Goal: Task Accomplishment & Management: Complete application form

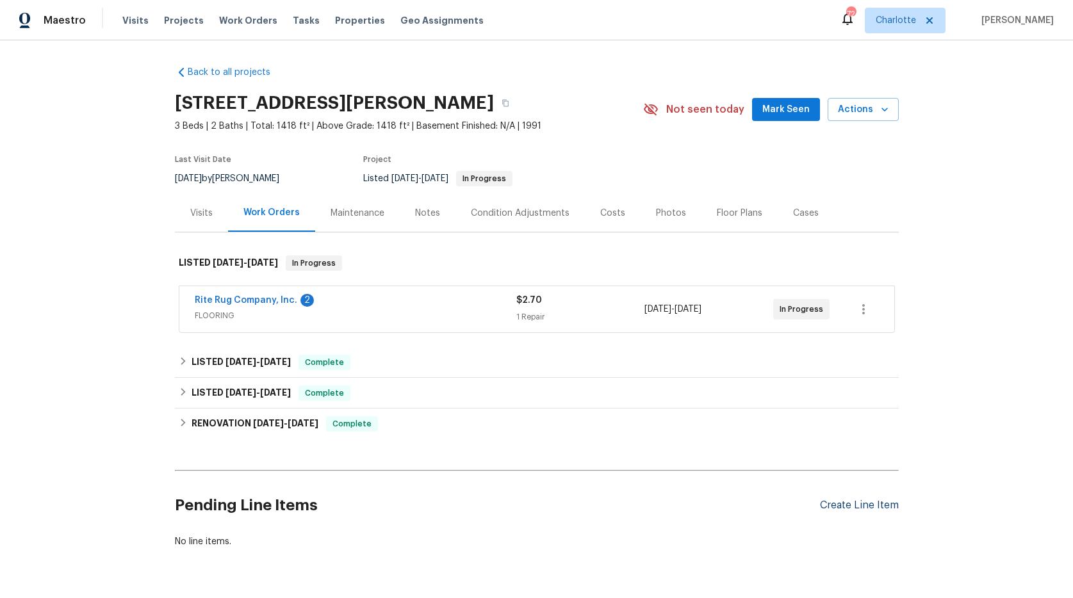
click at [878, 504] on div "Create Line Item" at bounding box center [859, 506] width 79 height 12
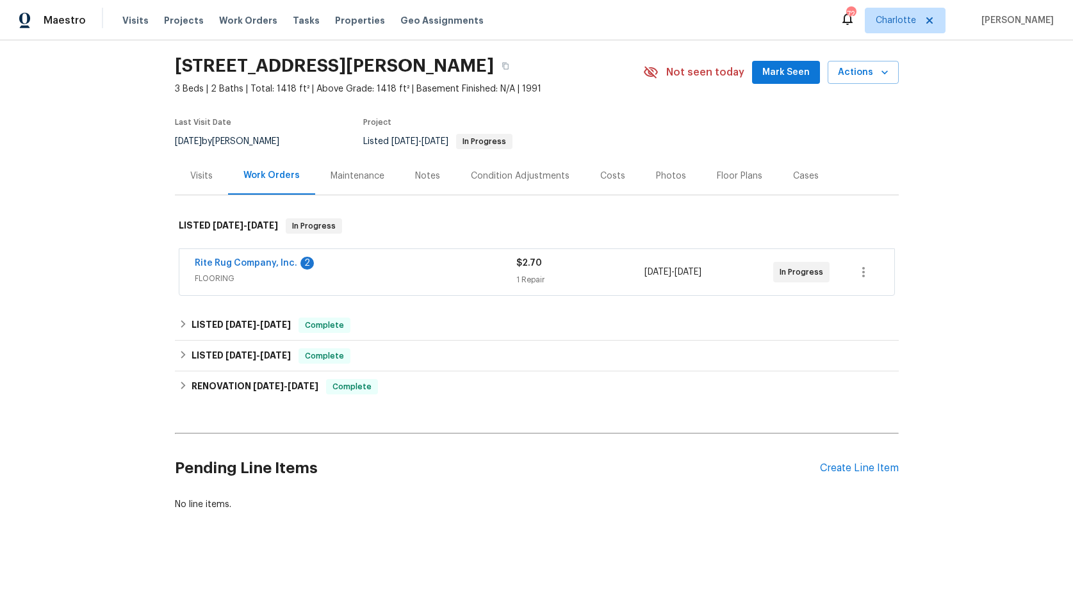
scroll to position [47, 0]
click at [823, 463] on div "Create Line Item" at bounding box center [859, 469] width 79 height 12
click at [846, 463] on div "Create Line Item" at bounding box center [859, 469] width 79 height 12
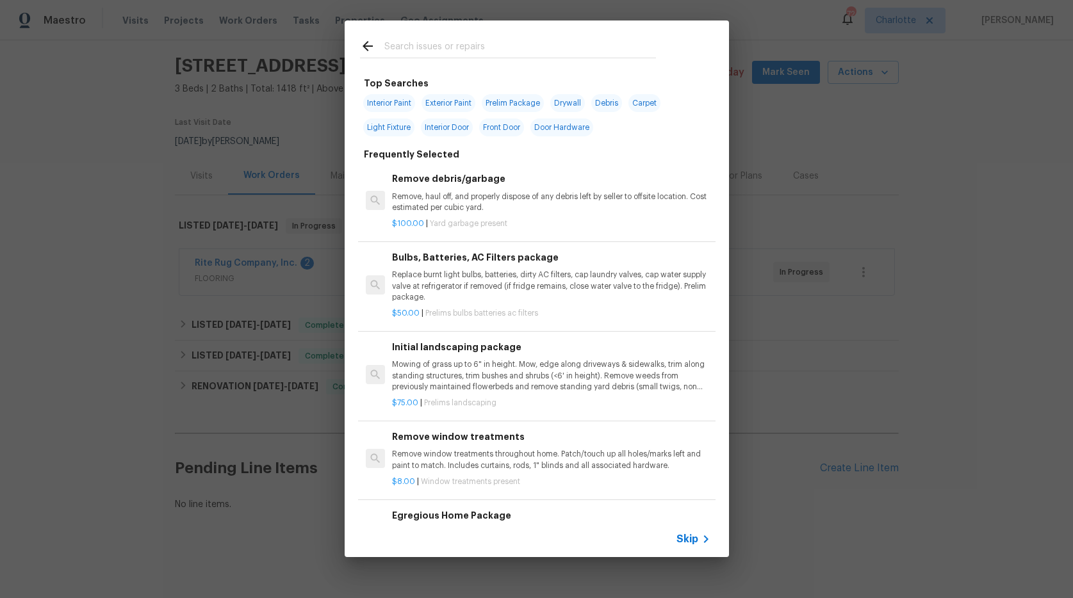
click at [404, 43] on input "text" at bounding box center [520, 47] width 272 height 19
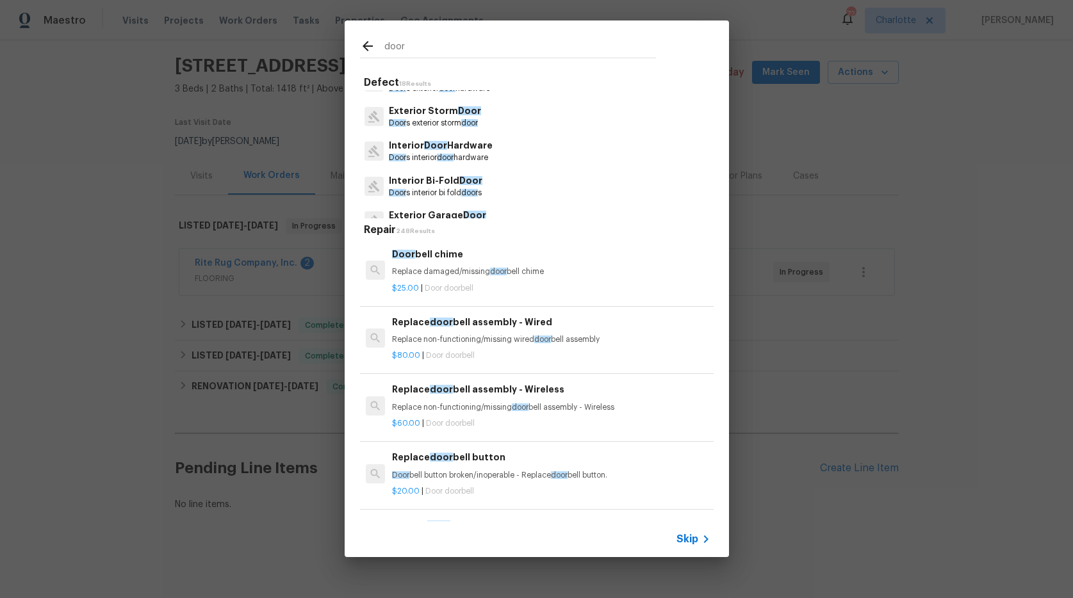
scroll to position [106, 0]
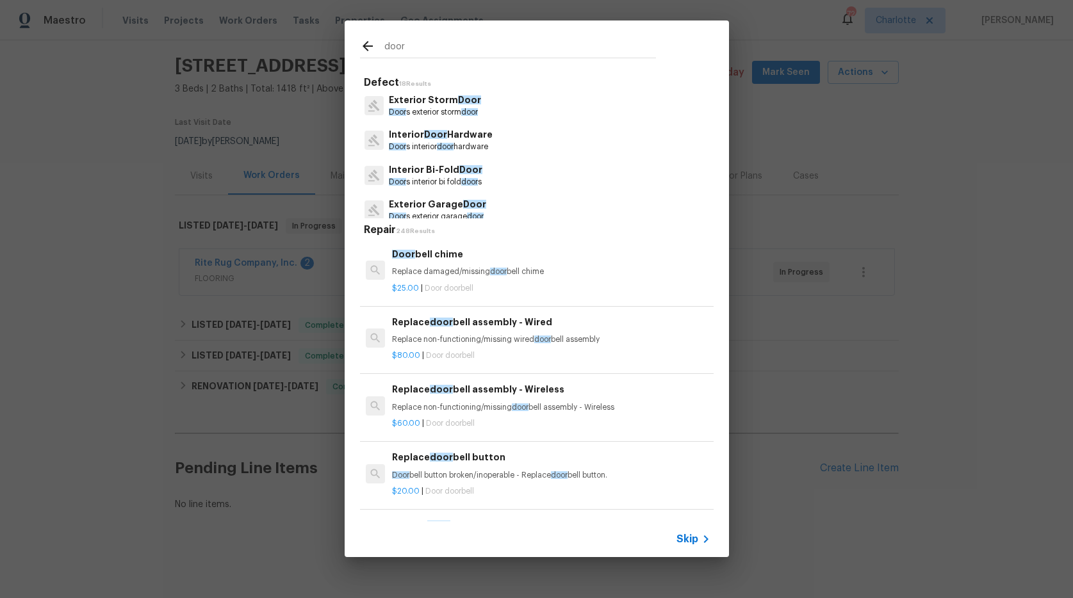
type input "door"
click at [451, 145] on span "door" at bounding box center [445, 147] width 17 height 8
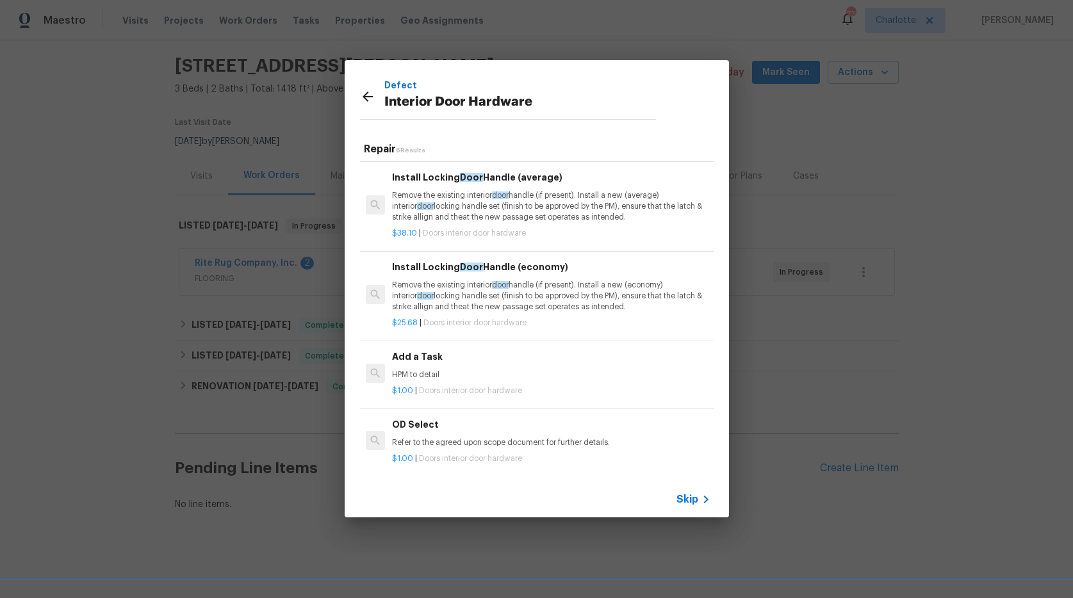
scroll to position [185, 0]
click at [447, 351] on h6 "Add a Task" at bounding box center [551, 357] width 318 height 14
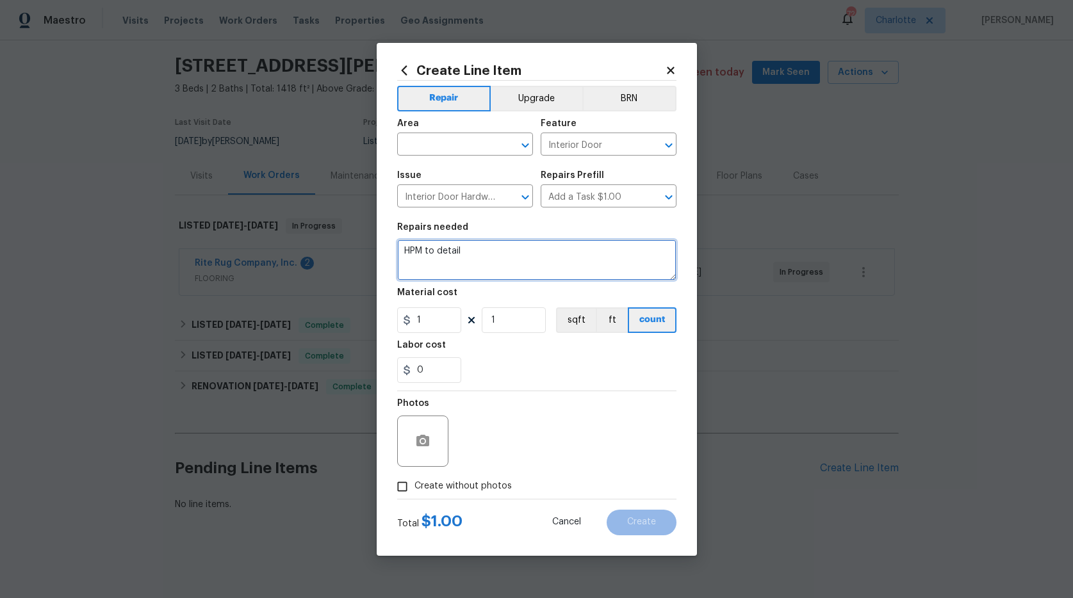
drag, startPoint x: 466, startPoint y: 250, endPoint x: 324, endPoint y: 240, distance: 142.6
click at [324, 240] on div "Create Line Item Repair Upgrade BRN Area ​ Feature Interior Door ​ Issue Interi…" at bounding box center [536, 299] width 1073 height 598
type textarea "replace all brass hinge mounted door stops with brushed nickel and add to any d…"
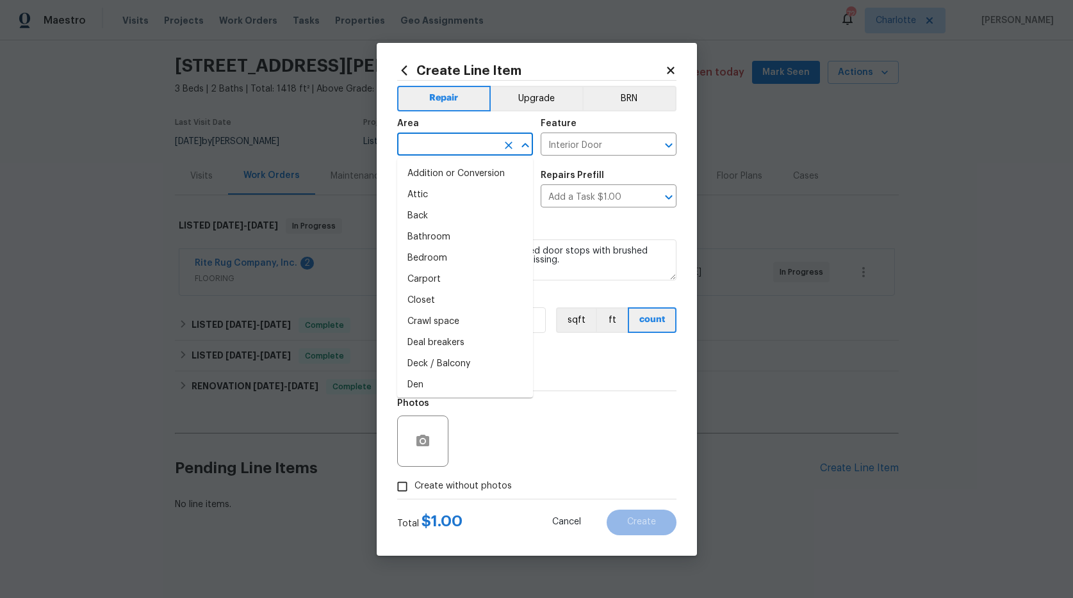
click at [474, 147] on input "text" at bounding box center [447, 146] width 100 height 20
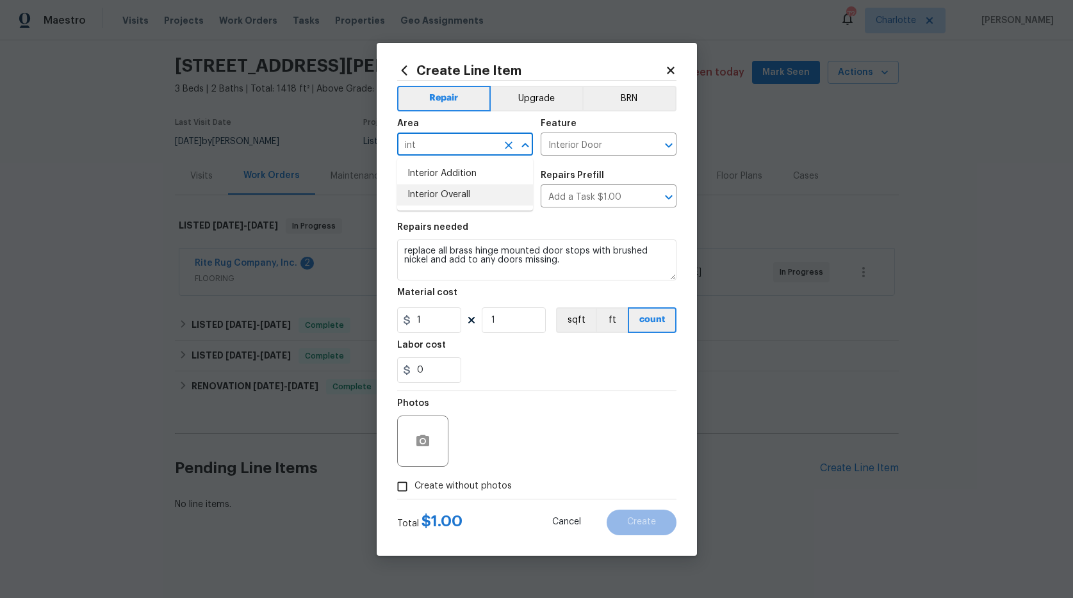
click at [451, 188] on li "Interior Overall" at bounding box center [465, 194] width 136 height 21
type input "Interior Overall"
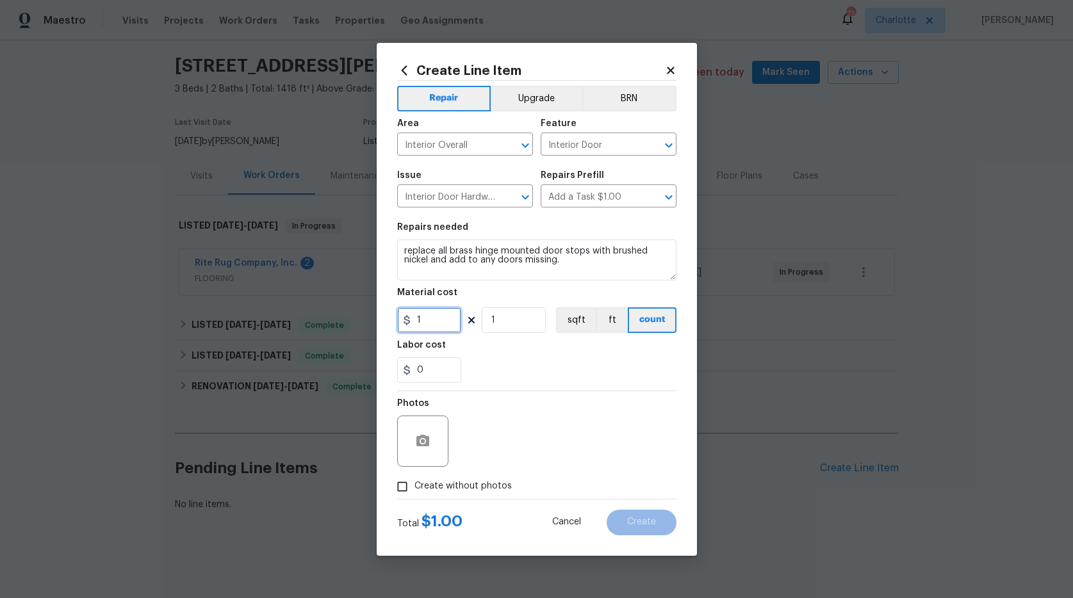
drag, startPoint x: 411, startPoint y: 316, endPoint x: 337, endPoint y: 296, distance: 76.5
click at [359, 308] on div "Create Line Item Repair Upgrade BRN Area Interior Overall ​ Feature Interior Do…" at bounding box center [536, 299] width 1073 height 598
type input "80"
click at [434, 493] on span "Create without photos" at bounding box center [462, 486] width 97 height 13
click at [414, 493] on input "Create without photos" at bounding box center [402, 487] width 24 height 24
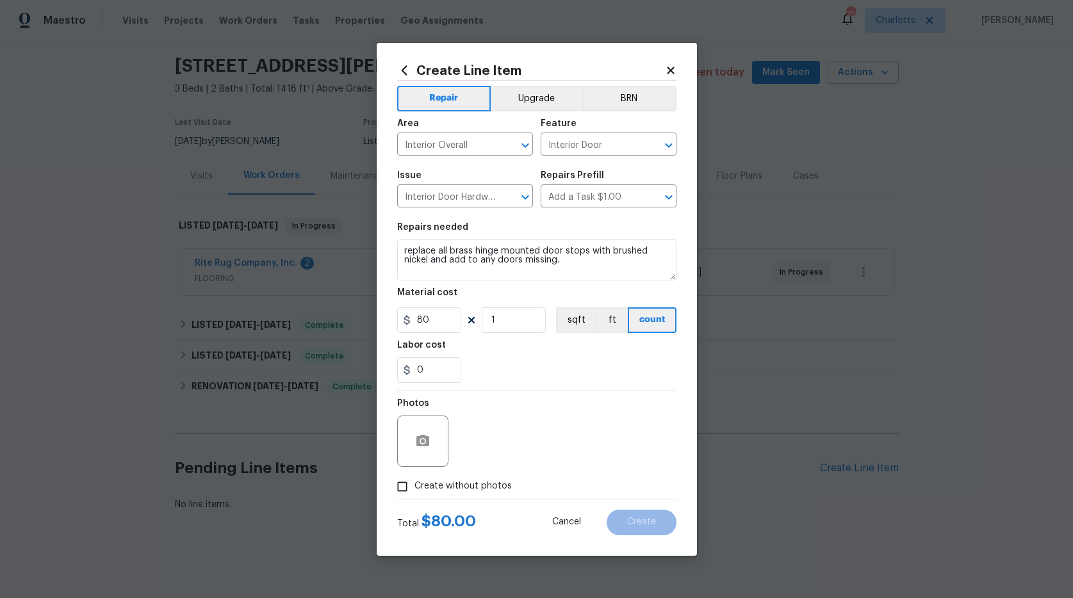
checkbox input "true"
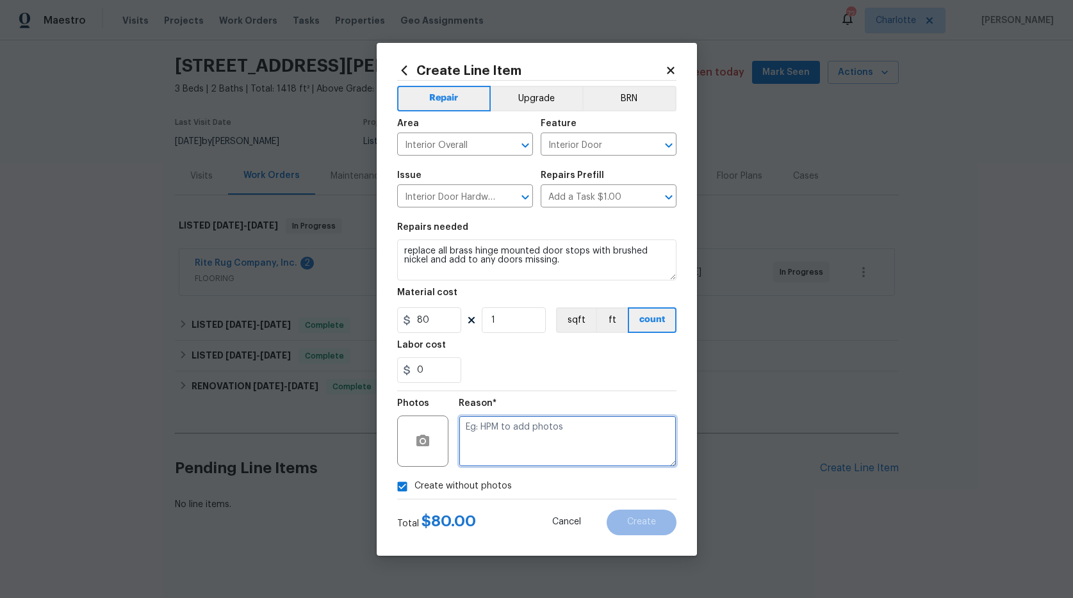
click at [548, 431] on textarea at bounding box center [568, 441] width 218 height 51
type textarea "na"
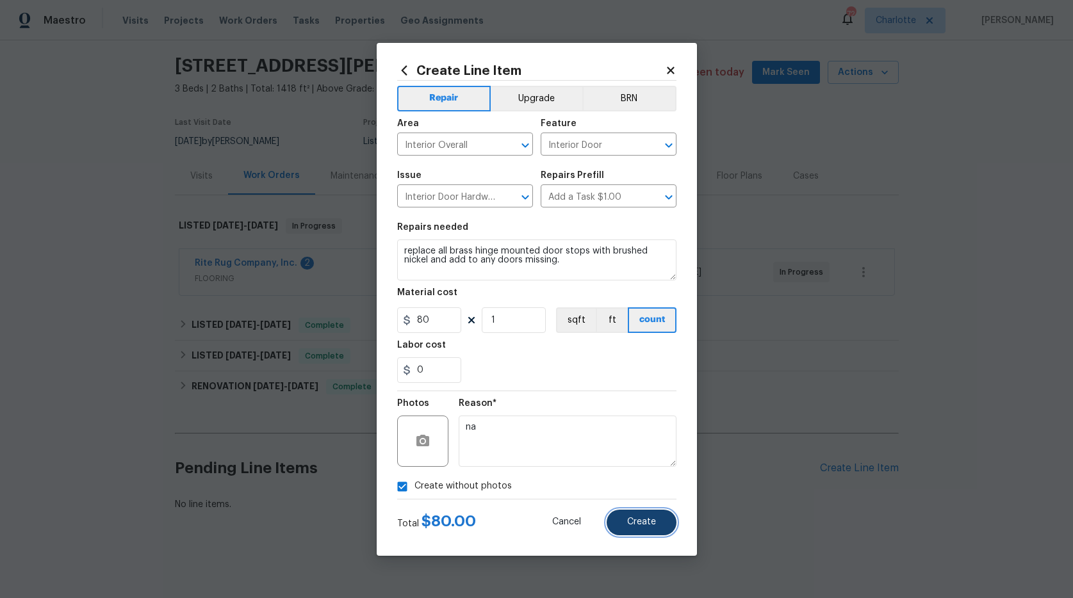
click at [648, 526] on span "Create" at bounding box center [641, 523] width 29 height 10
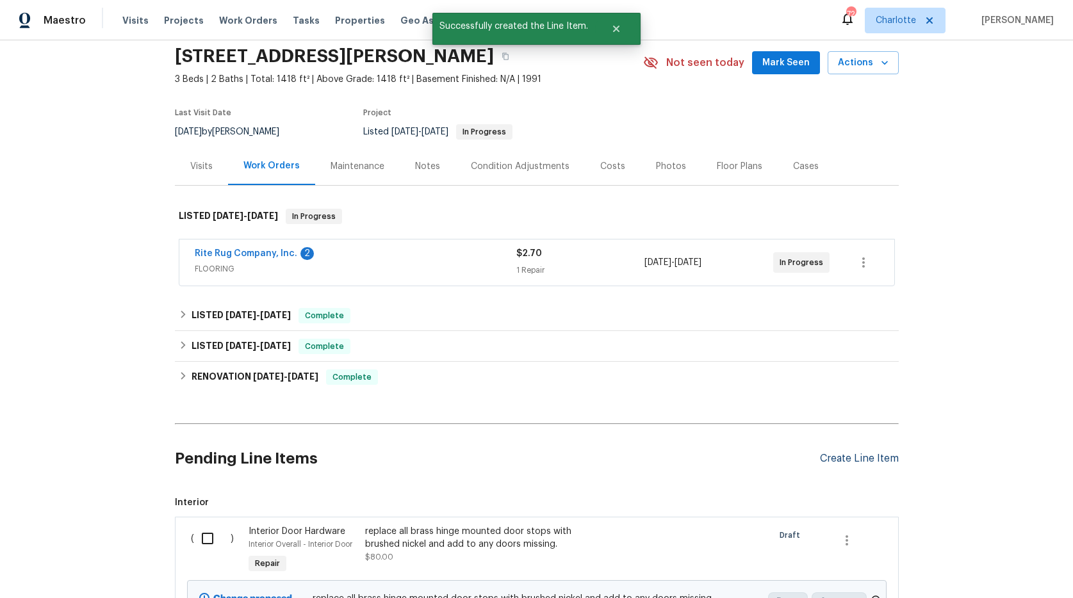
click at [857, 457] on div "Create Line Item" at bounding box center [859, 459] width 79 height 12
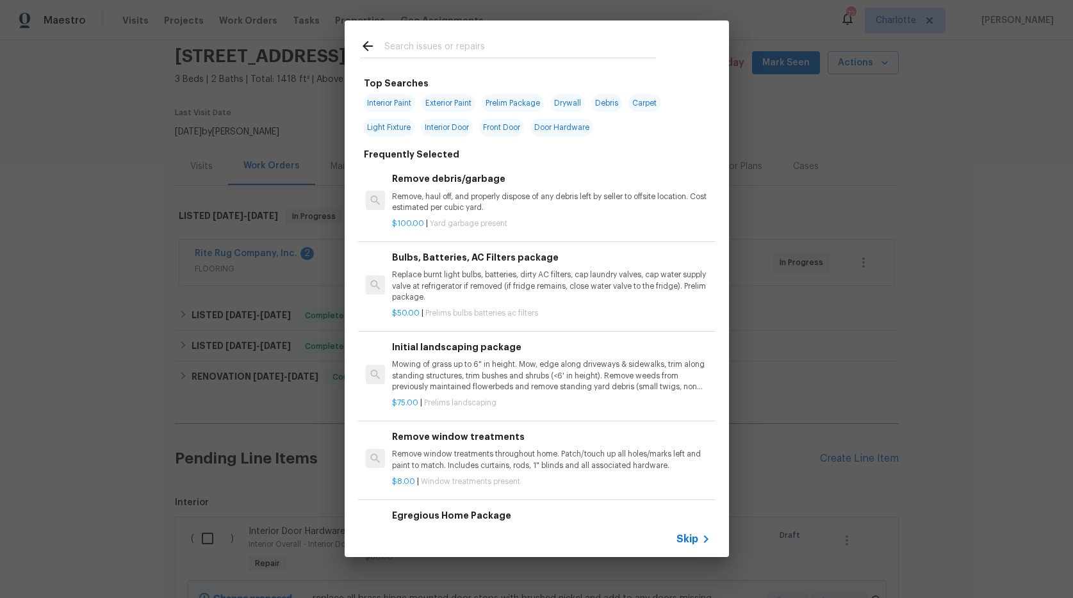
click at [419, 44] on input "text" at bounding box center [520, 47] width 272 height 19
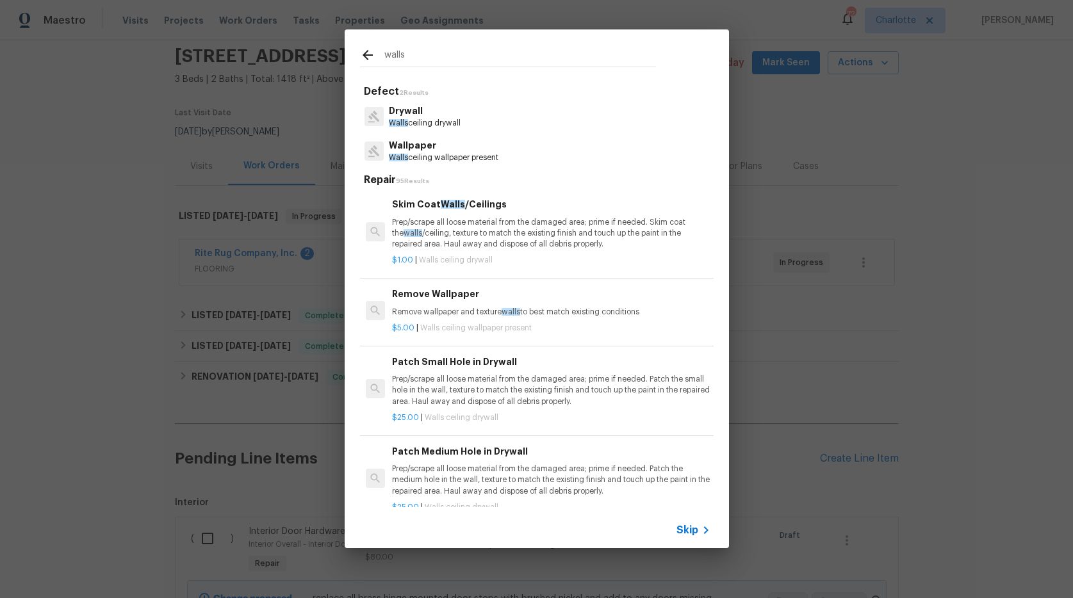
type input "walls"
click at [435, 115] on p "Drywall" at bounding box center [425, 110] width 72 height 13
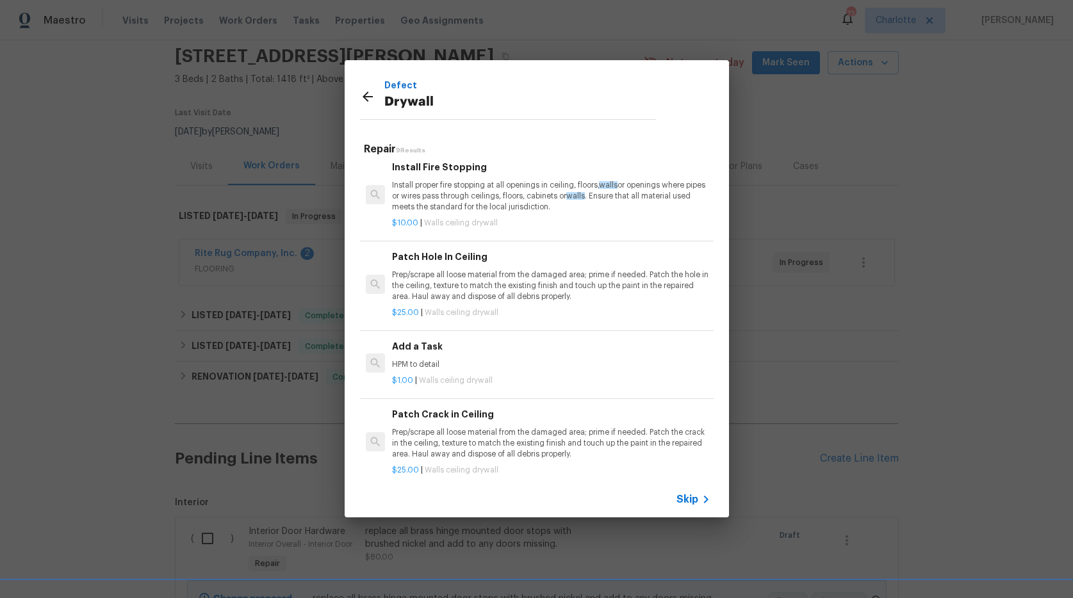
scroll to position [393, 0]
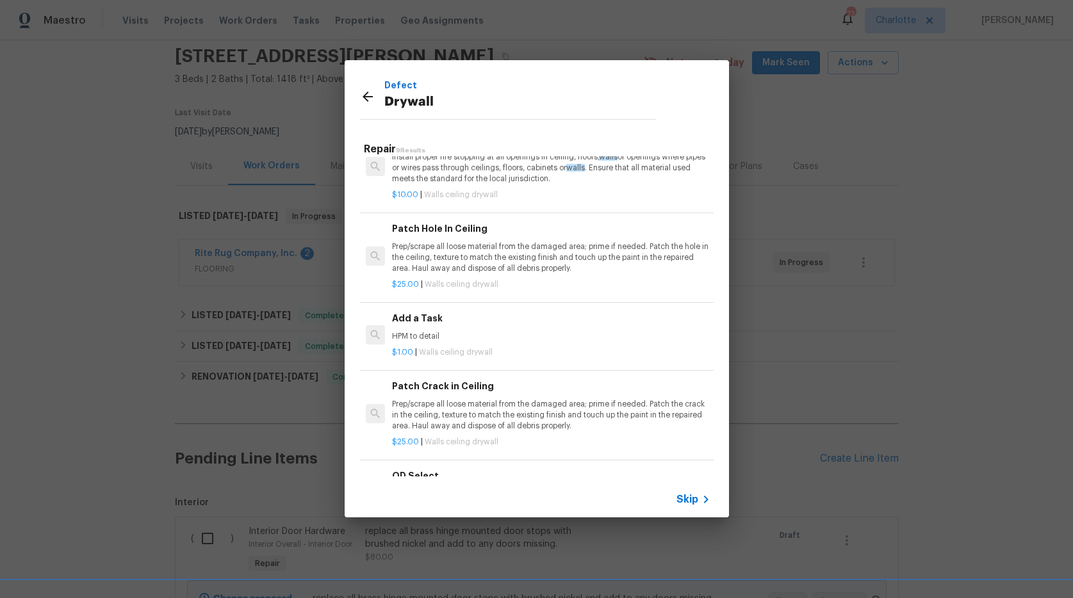
click at [463, 334] on p "HPM to detail" at bounding box center [551, 336] width 318 height 11
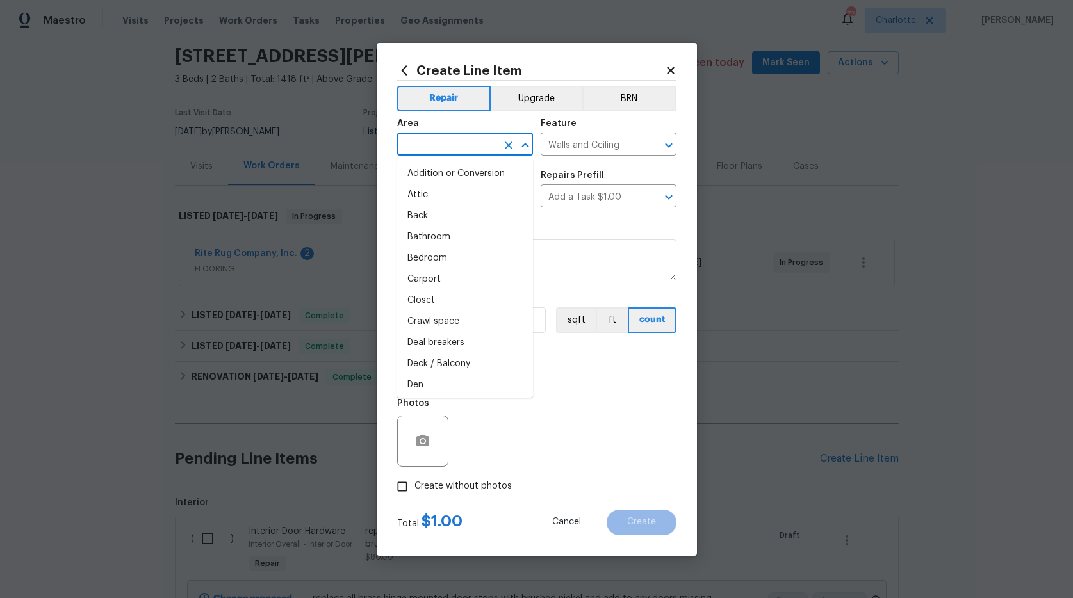
click at [424, 147] on input "text" at bounding box center [447, 146] width 100 height 20
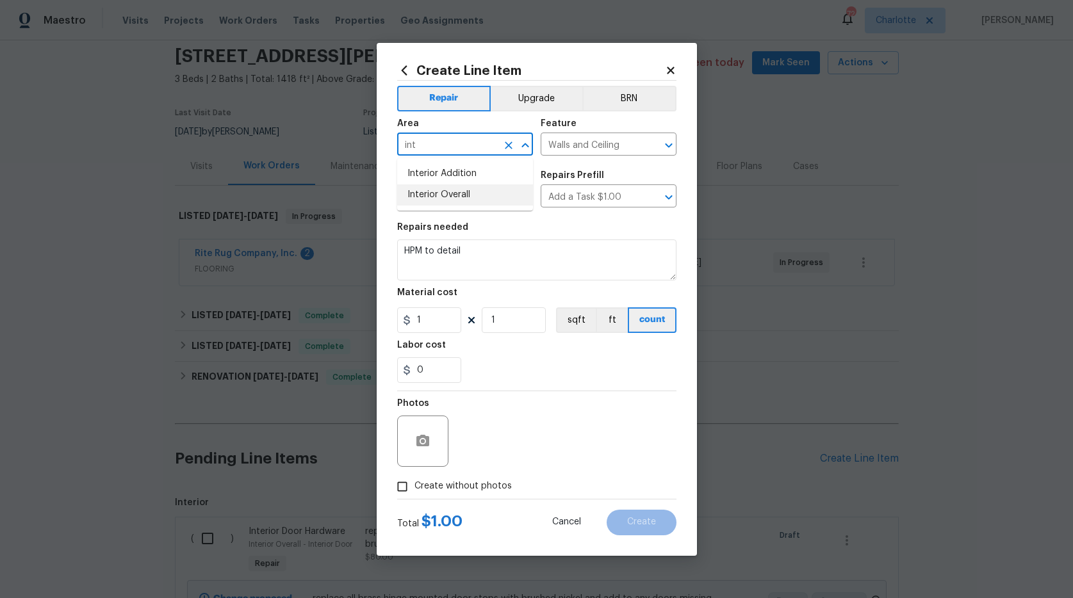
click at [418, 195] on li "Interior Overall" at bounding box center [465, 194] width 136 height 21
type input "Interior Overall"
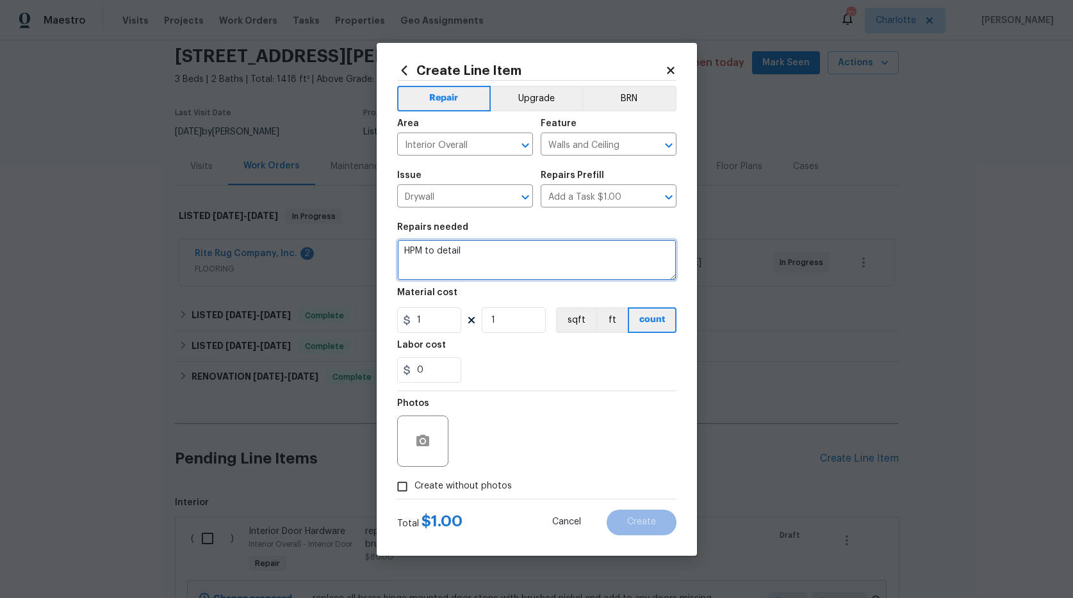
drag, startPoint x: 474, startPoint y: 251, endPoint x: 346, endPoint y: 242, distance: 128.4
click at [350, 251] on div "Create Line Item Repair Upgrade BRN Area Interior Overall ​ Feature Walls and C…" at bounding box center [536, 299] width 1073 height 598
type textarea "r"
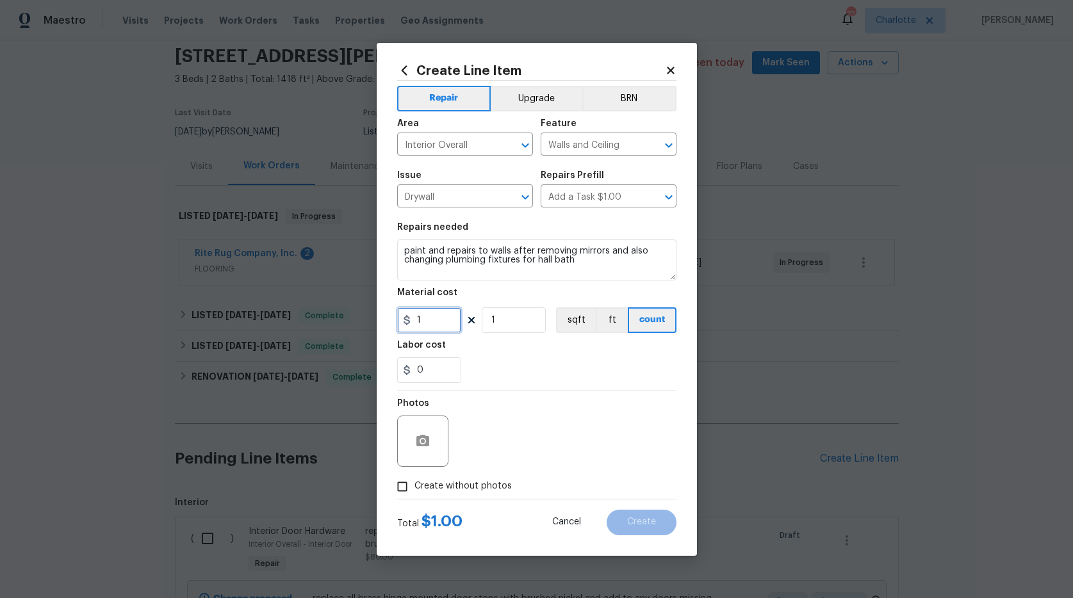
click at [433, 316] on input "1" at bounding box center [429, 320] width 64 height 26
drag, startPoint x: 433, startPoint y: 316, endPoint x: 398, endPoint y: 325, distance: 35.7
click at [398, 325] on input "1" at bounding box center [429, 320] width 64 height 26
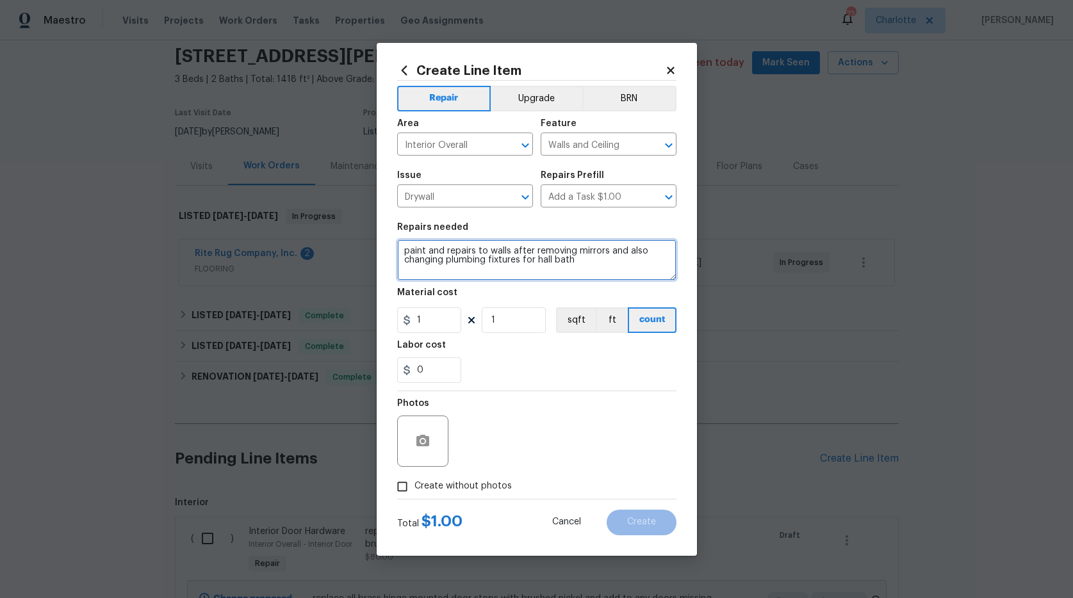
click at [401, 250] on textarea "paint and repairs to walls after removing mirrors and also changing plumbing fi…" at bounding box center [536, 260] width 279 height 41
click at [591, 250] on textarea "remove mirrors and then paint and repairs to walls after removing mirrors and a…" at bounding box center [536, 260] width 279 height 41
drag, startPoint x: 591, startPoint y: 250, endPoint x: 577, endPoint y: 252, distance: 14.2
click at [577, 252] on textarea "remove mirrors and then paint and repairs to walls after removing mirrors and a…" at bounding box center [536, 260] width 279 height 41
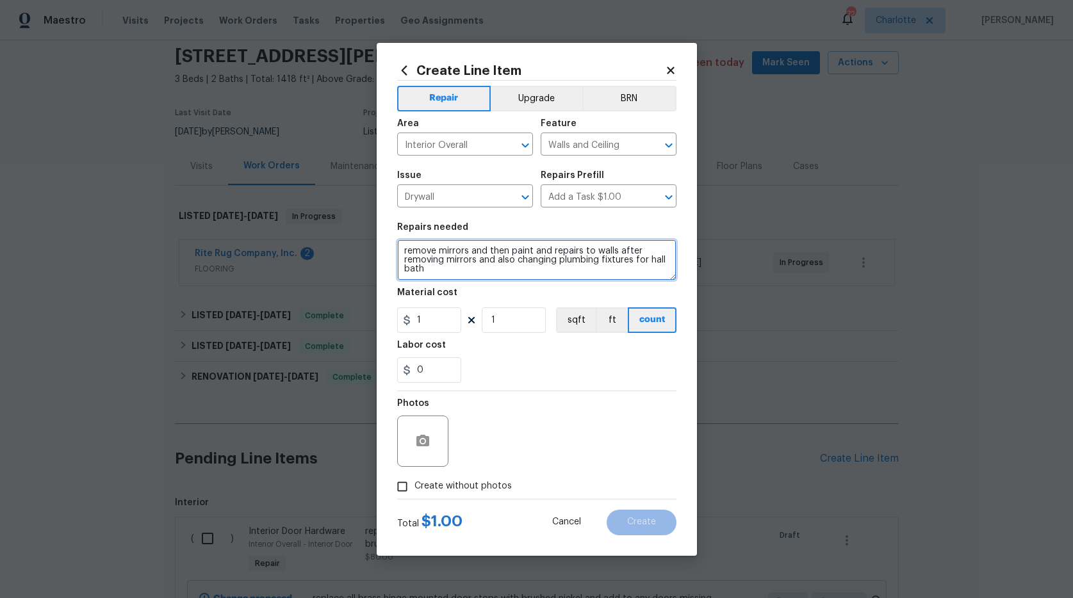
click at [577, 252] on textarea "remove mirrors and then paint and repairs to walls after removing mirrors and a…" at bounding box center [536, 260] width 279 height 41
click at [575, 252] on textarea "remove mirrors and then paint and repairs to walls after removing mirrors and a…" at bounding box center [536, 260] width 279 height 41
type textarea "remove mirrors and then paint and repair walls after removing mirrors and also …"
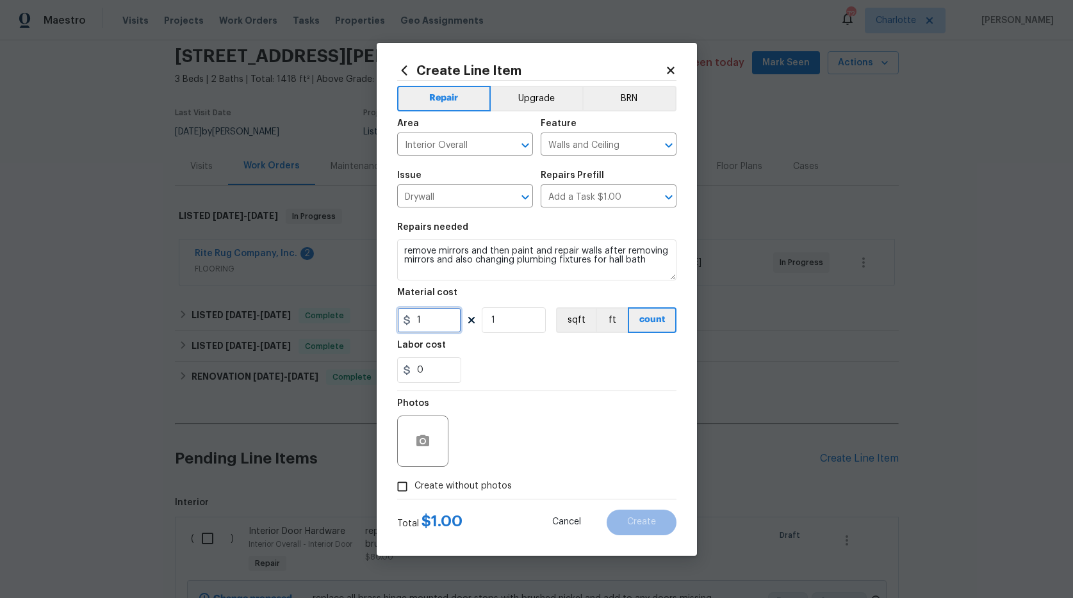
drag, startPoint x: 434, startPoint y: 324, endPoint x: 409, endPoint y: 320, distance: 25.4
click at [409, 320] on div "1" at bounding box center [429, 320] width 64 height 26
type input "650"
click at [441, 450] on div at bounding box center [422, 441] width 51 height 51
click at [427, 441] on icon "button" at bounding box center [422, 441] width 13 height 12
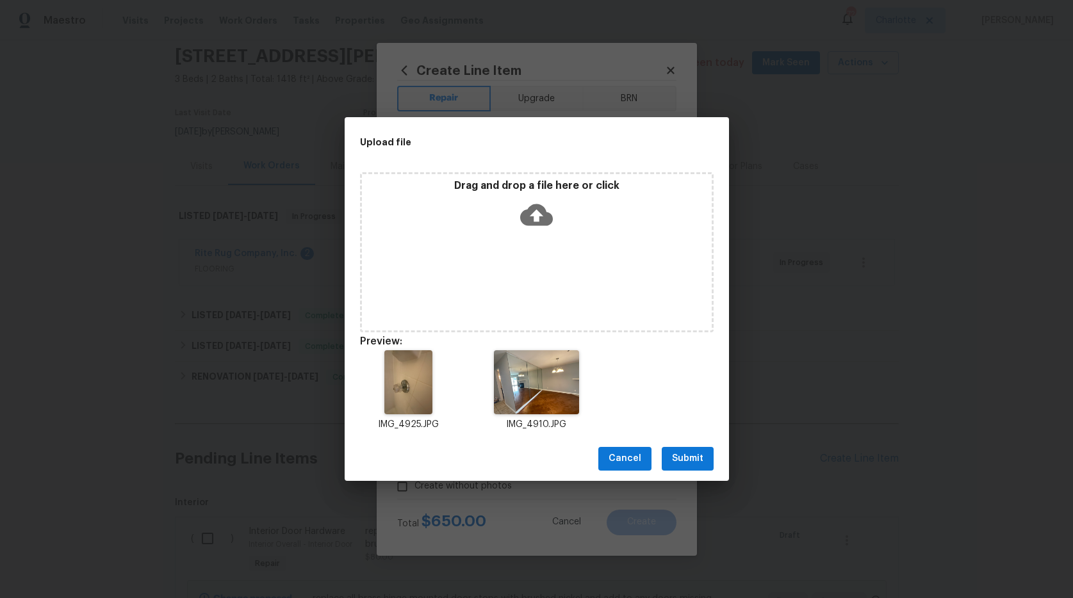
click at [686, 465] on span "Submit" at bounding box center [687, 459] width 31 height 16
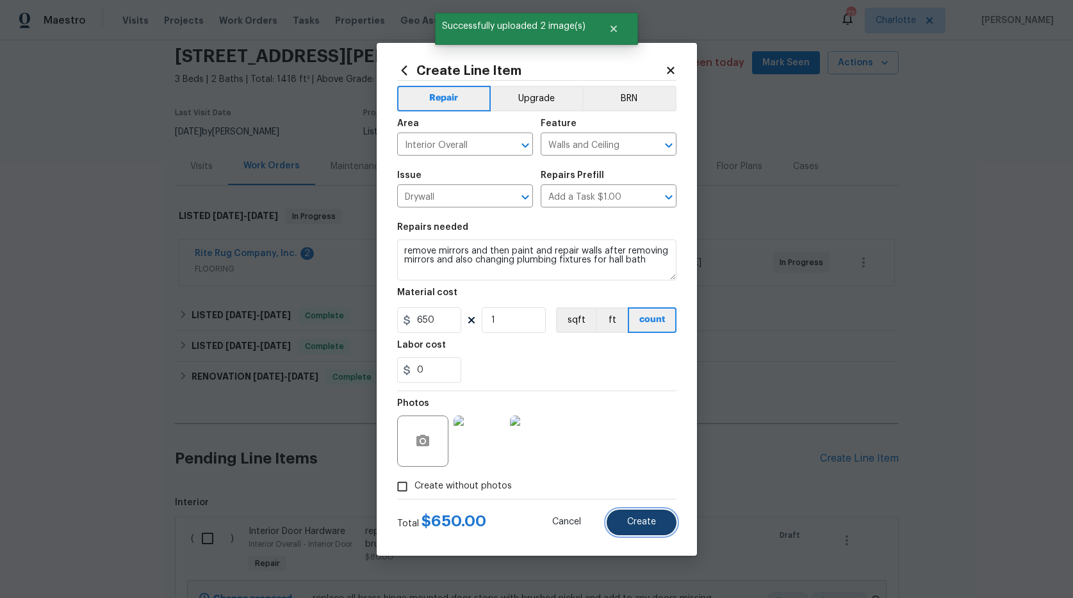
click at [660, 522] on button "Create" at bounding box center [642, 523] width 70 height 26
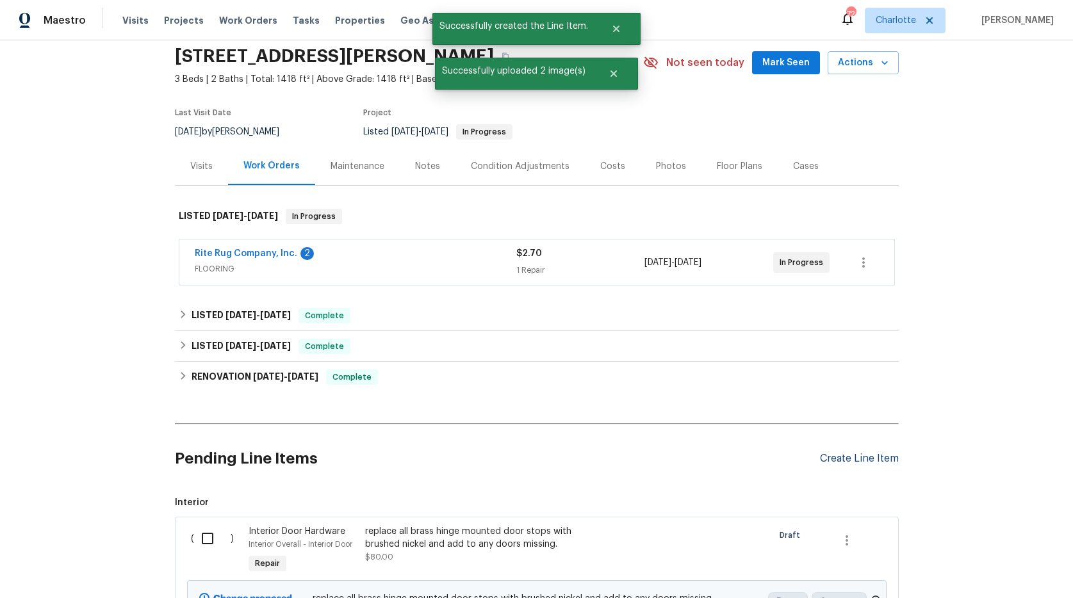
click at [839, 459] on div "Create Line Item" at bounding box center [859, 459] width 79 height 12
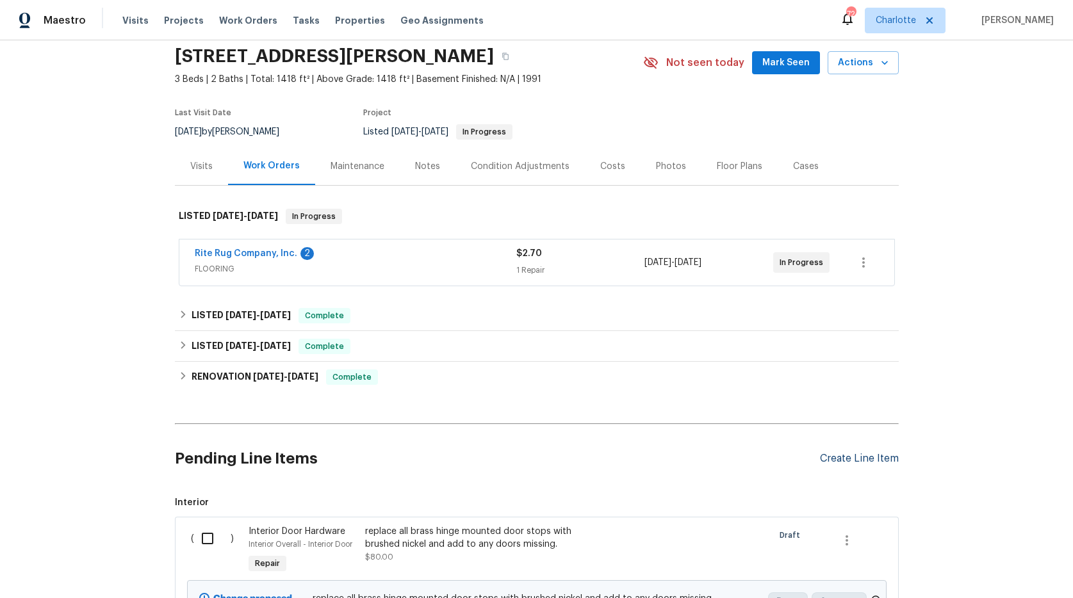
click at [872, 458] on div "Create Line Item" at bounding box center [859, 459] width 79 height 12
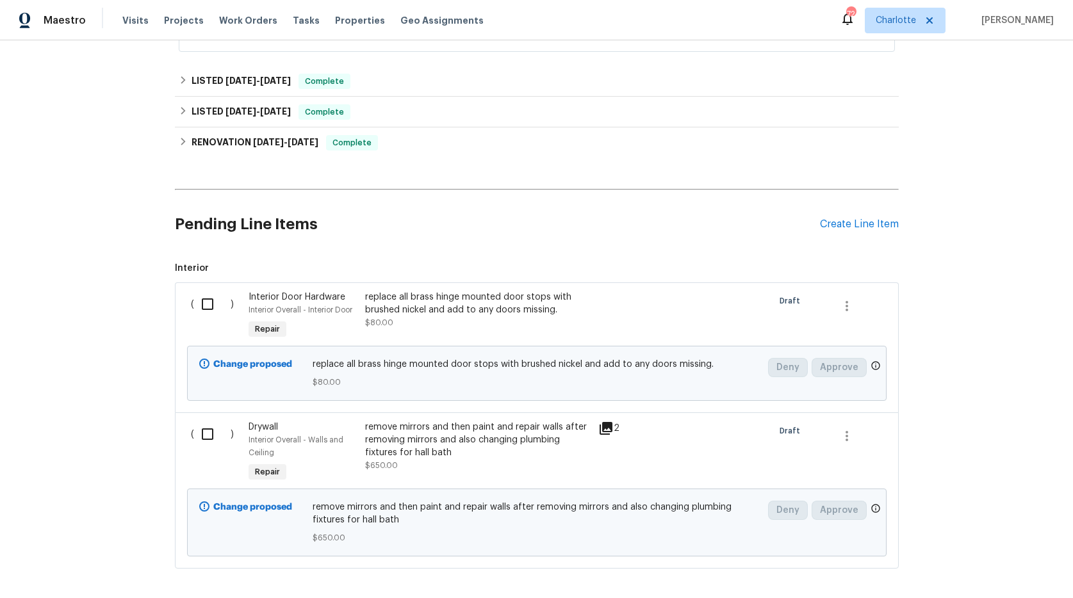
scroll to position [348, 0]
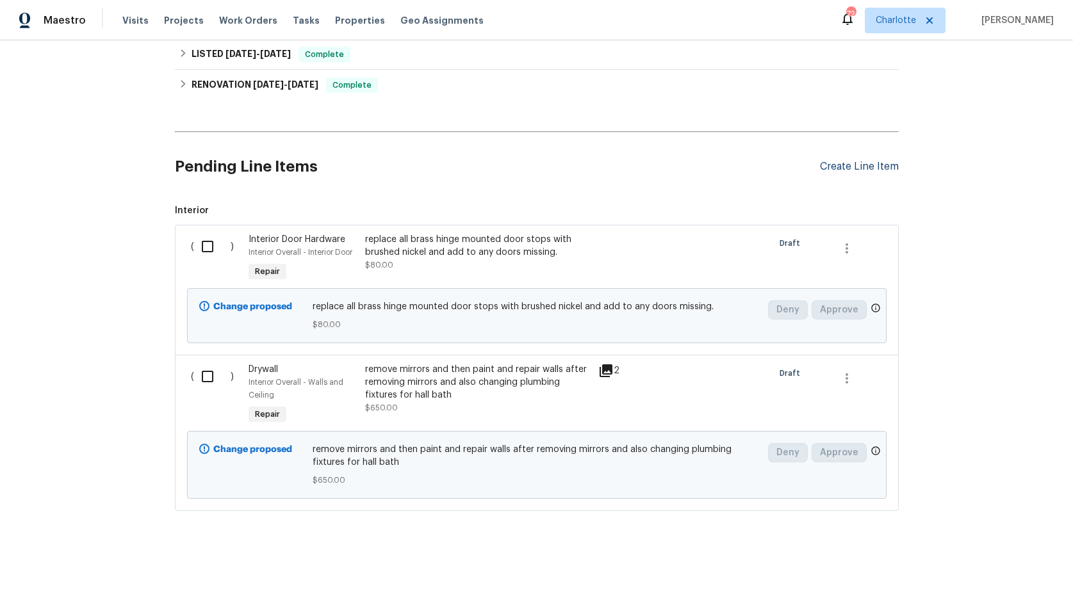
click at [833, 161] on div "Create Line Item" at bounding box center [859, 167] width 79 height 12
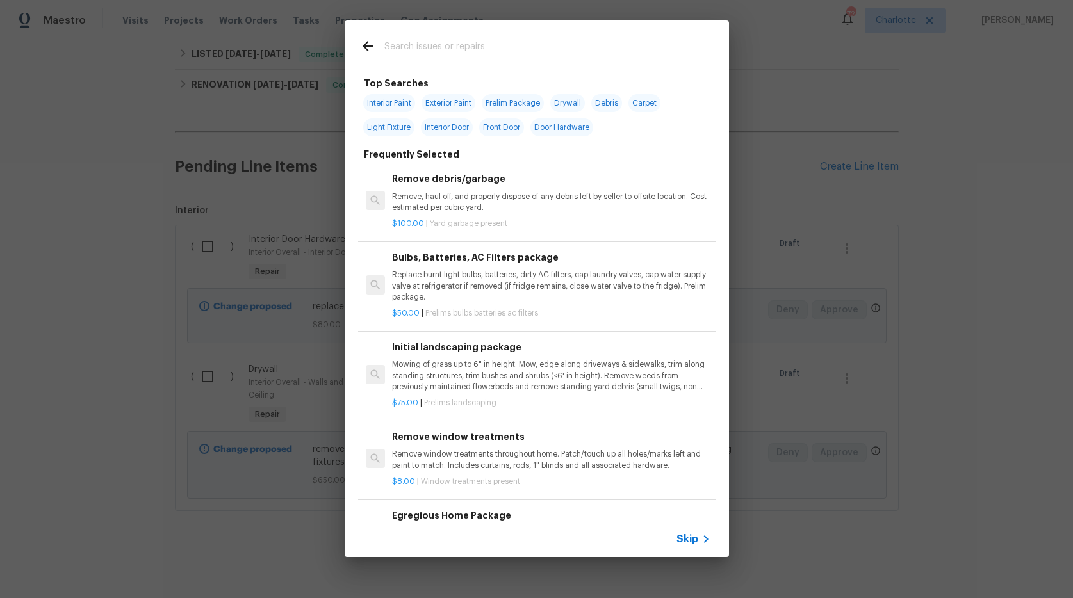
click at [420, 34] on div at bounding box center [508, 45] width 327 height 51
click at [416, 42] on input "text" at bounding box center [520, 47] width 272 height 19
type input "shower"
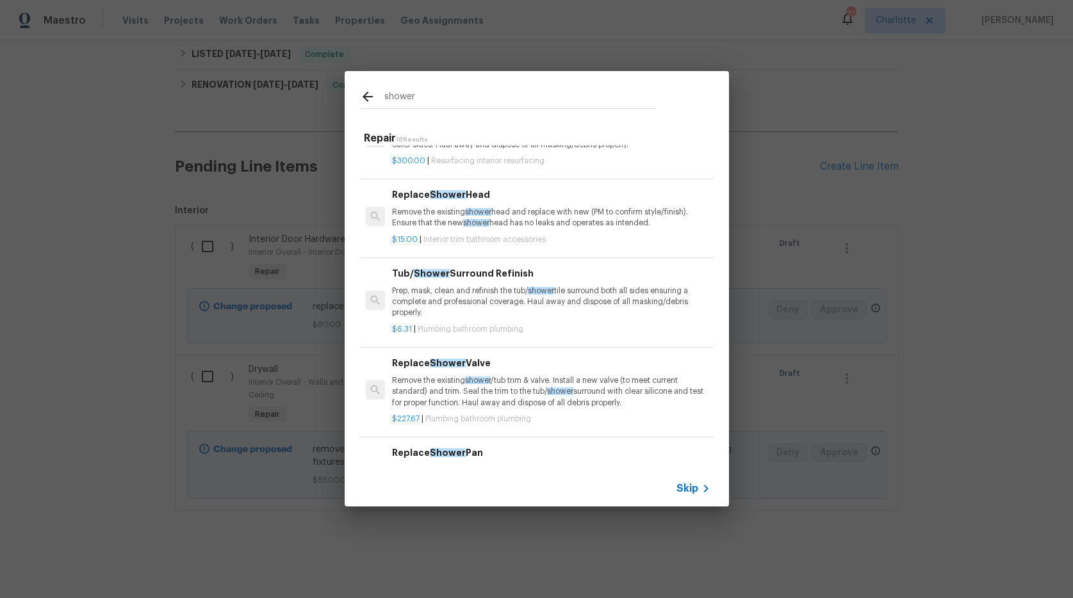
scroll to position [124, 0]
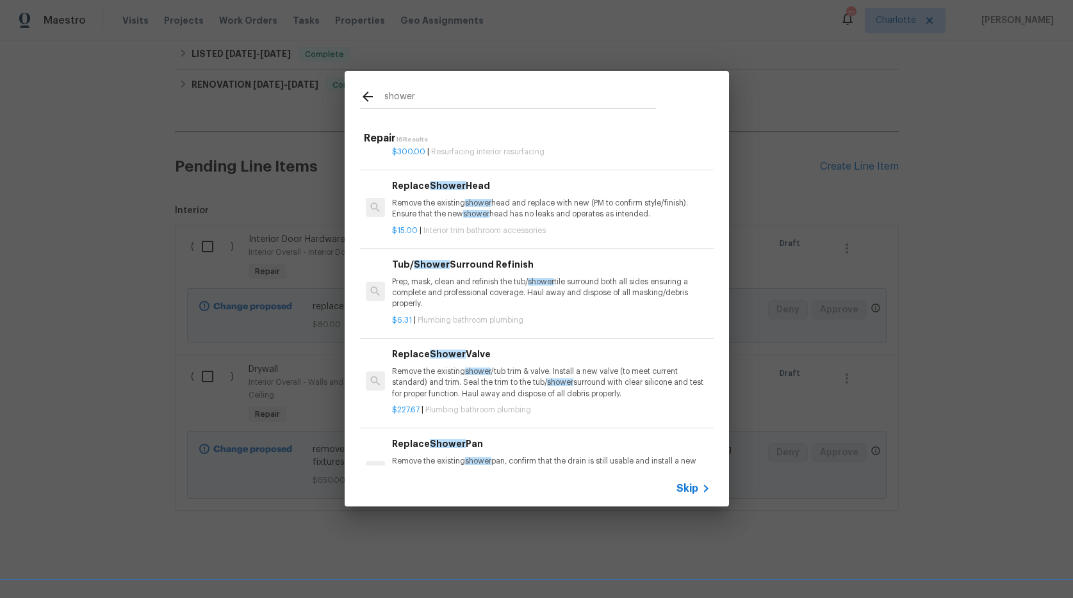
click at [520, 384] on p "Remove the existing shower /tub trim & valve. Install a new valve (to meet curr…" at bounding box center [551, 382] width 318 height 33
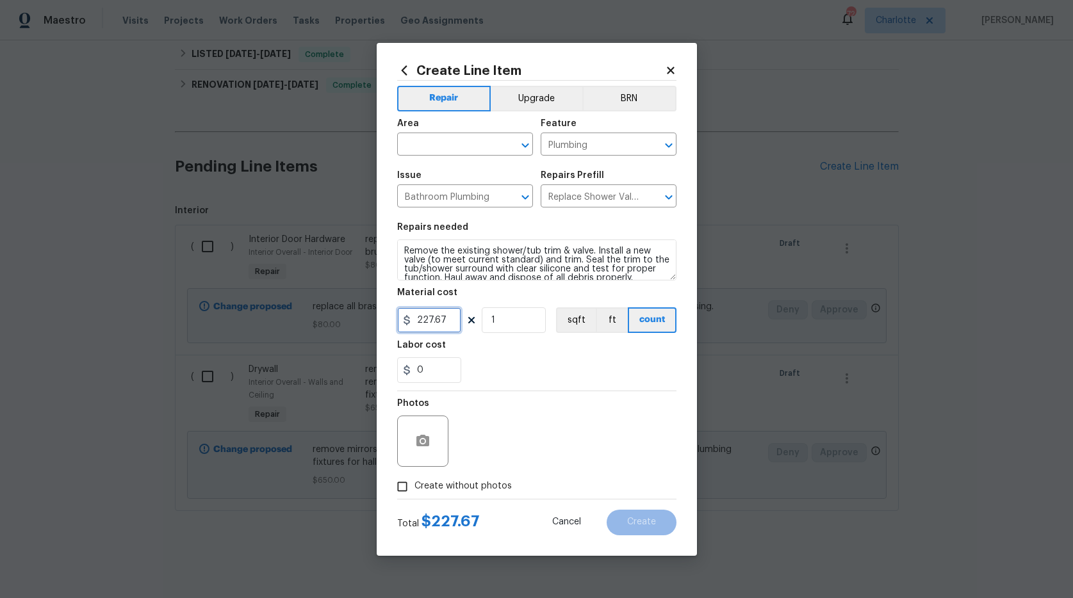
click at [427, 322] on input "227.67" at bounding box center [429, 320] width 64 height 26
type input "400"
click at [514, 386] on section "Repairs needed Remove the existing shower/tub trim & valve. Install a new valve…" at bounding box center [536, 303] width 279 height 176
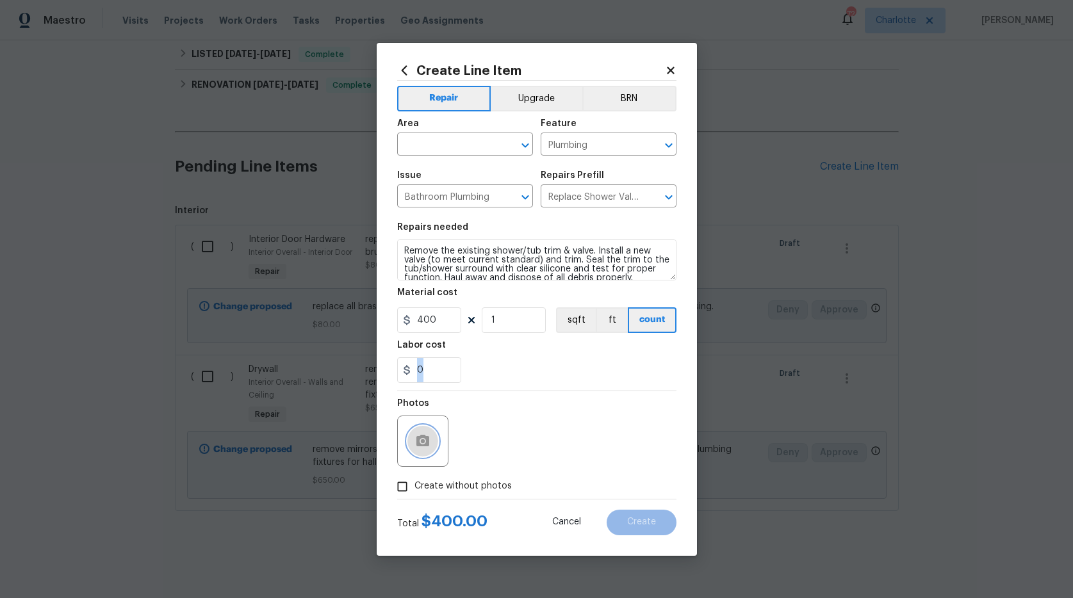
click at [417, 438] on icon "button" at bounding box center [422, 441] width 13 height 12
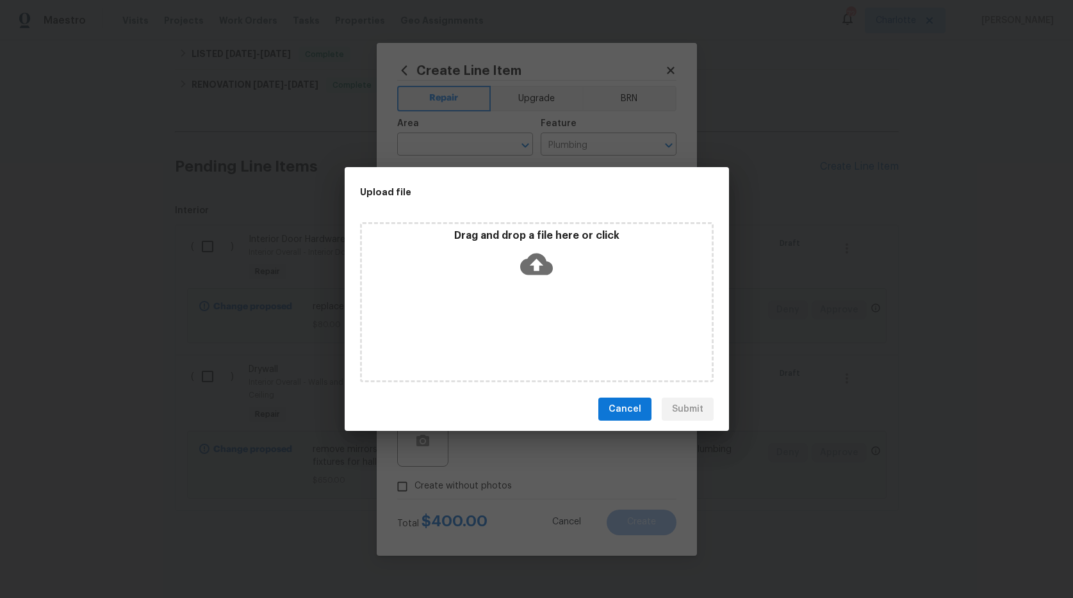
click at [546, 264] on icon at bounding box center [536, 265] width 33 height 22
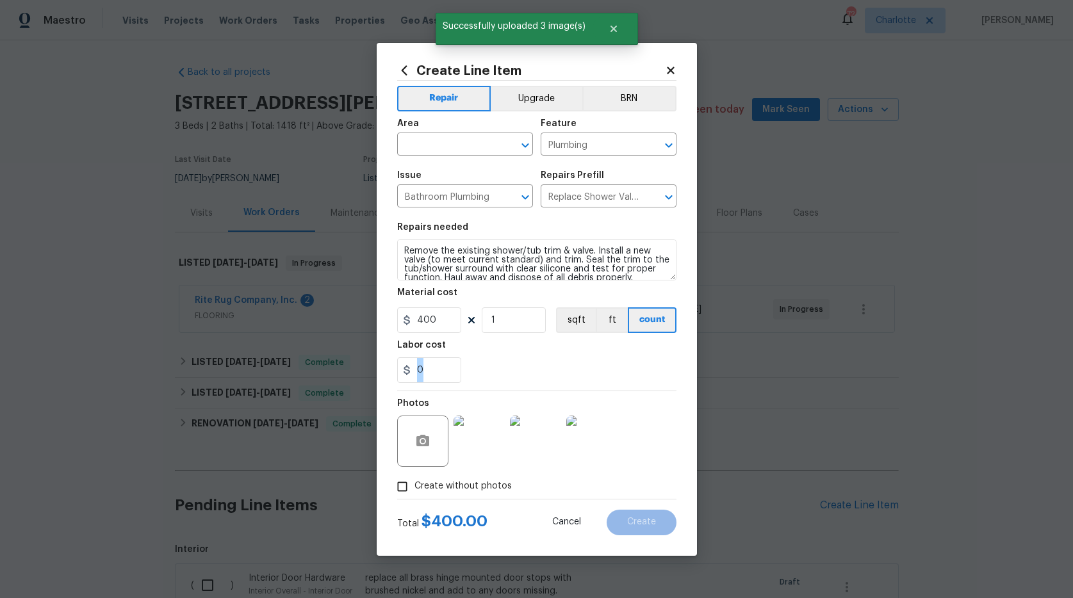
scroll to position [348, 0]
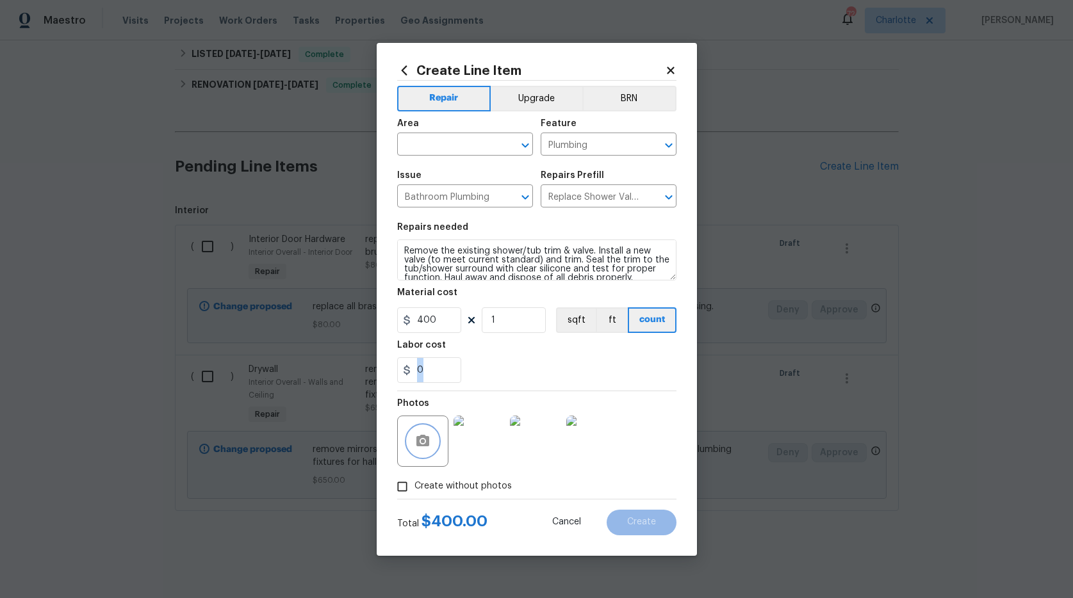
click at [422, 441] on circle "button" at bounding box center [422, 441] width 4 height 4
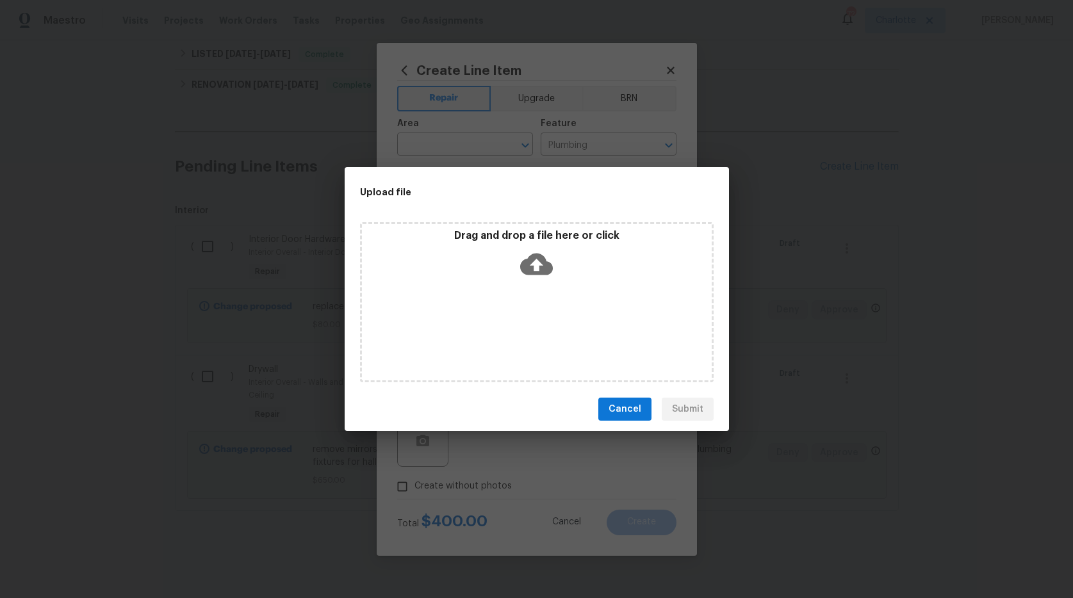
click at [532, 261] on icon at bounding box center [536, 265] width 33 height 22
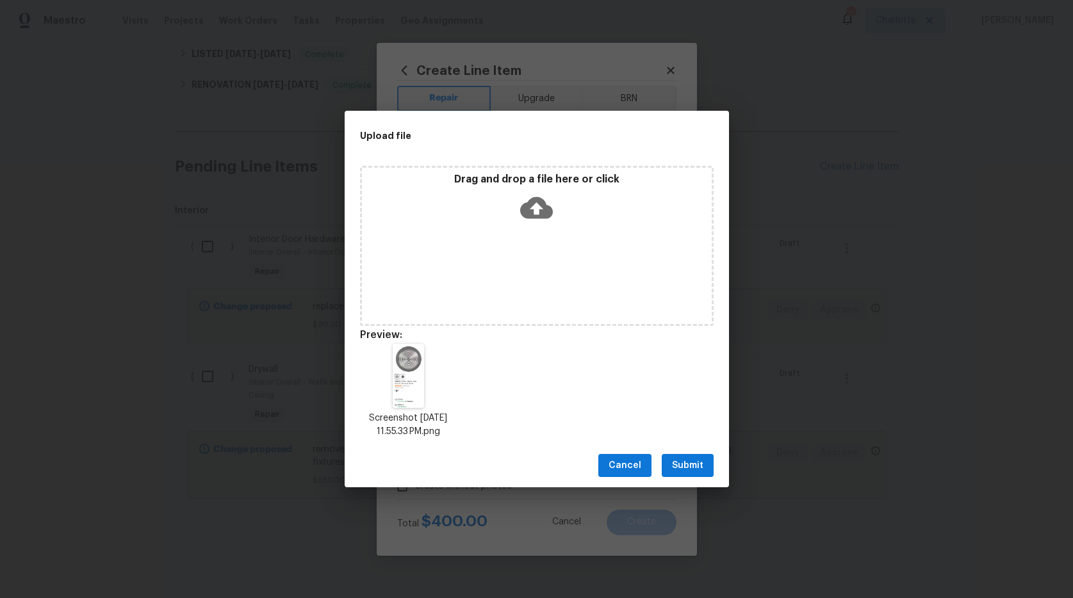
click at [690, 459] on span "Submit" at bounding box center [687, 466] width 31 height 16
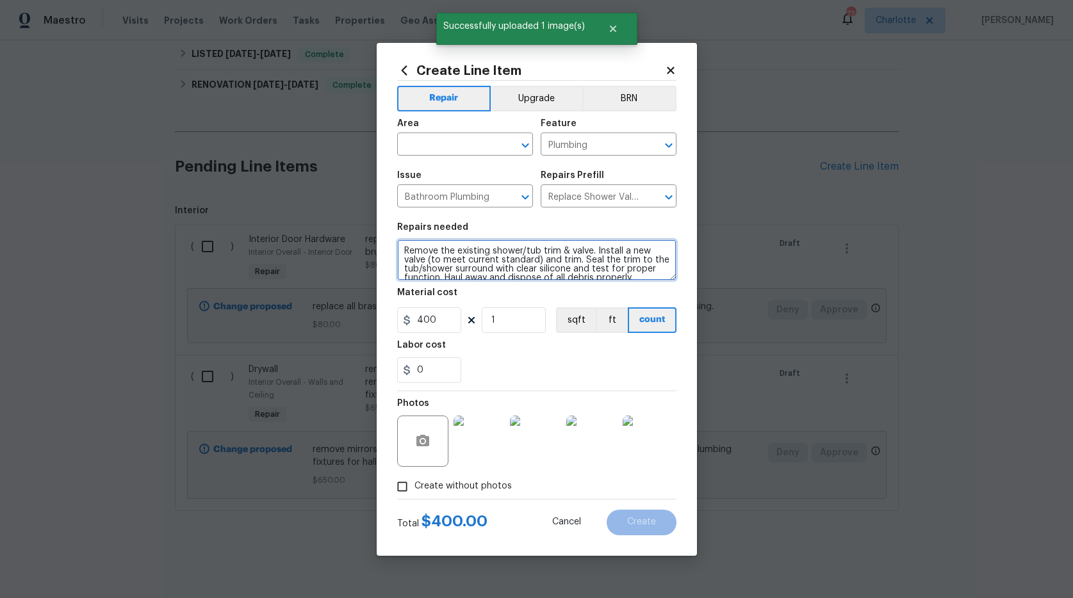
click at [403, 247] on textarea "Remove the existing shower/tub trim & valve. Install a new valve (to meet curre…" at bounding box center [536, 260] width 279 height 41
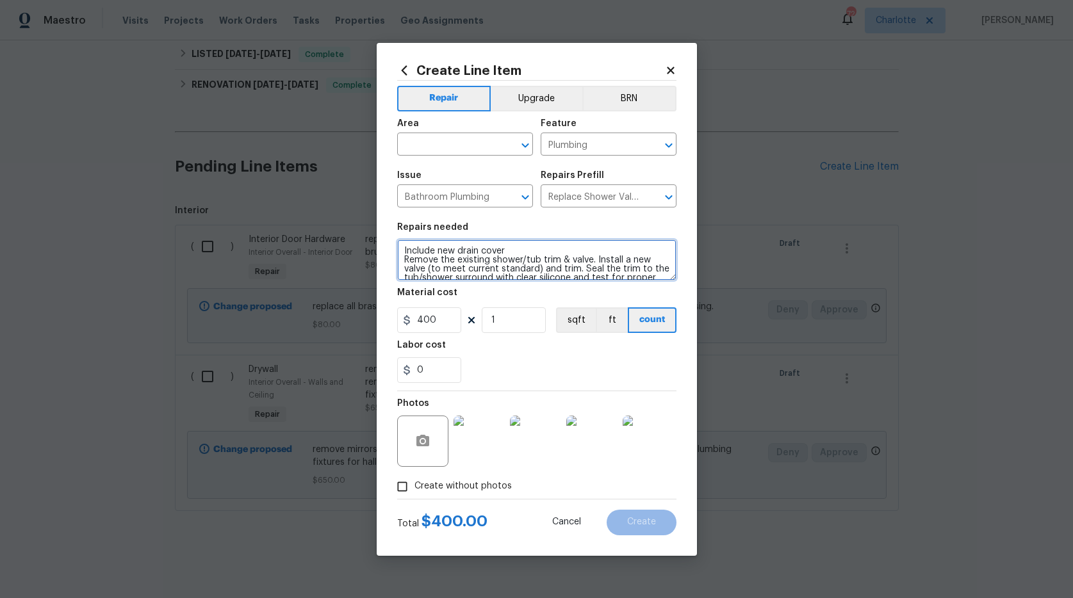
type textarea "Include new drain cover Remove the existing shower/tub trim & valve. Install a …"
click at [592, 381] on div "0" at bounding box center [536, 370] width 279 height 26
click at [448, 142] on input "text" at bounding box center [447, 146] width 100 height 20
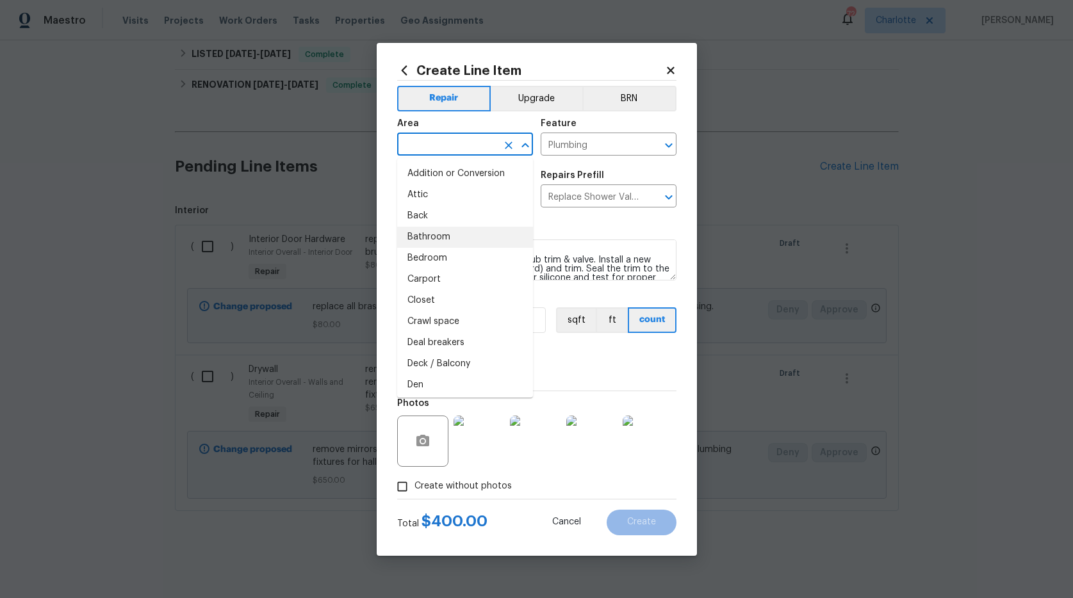
click at [434, 233] on li "Bathroom" at bounding box center [465, 237] width 136 height 21
type input "Bathroom"
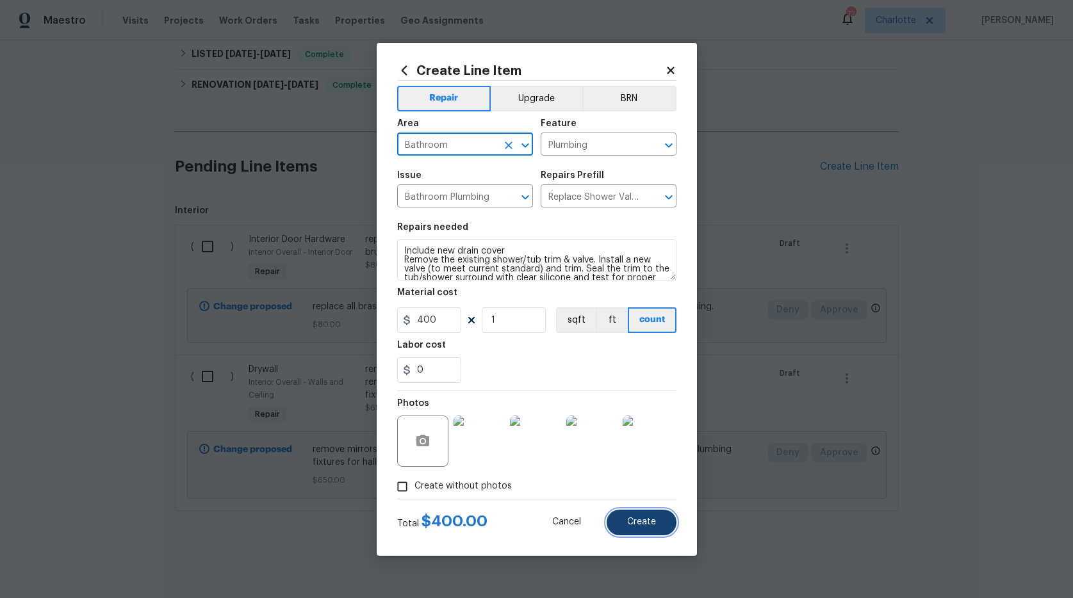
click at [653, 523] on span "Create" at bounding box center [641, 523] width 29 height 10
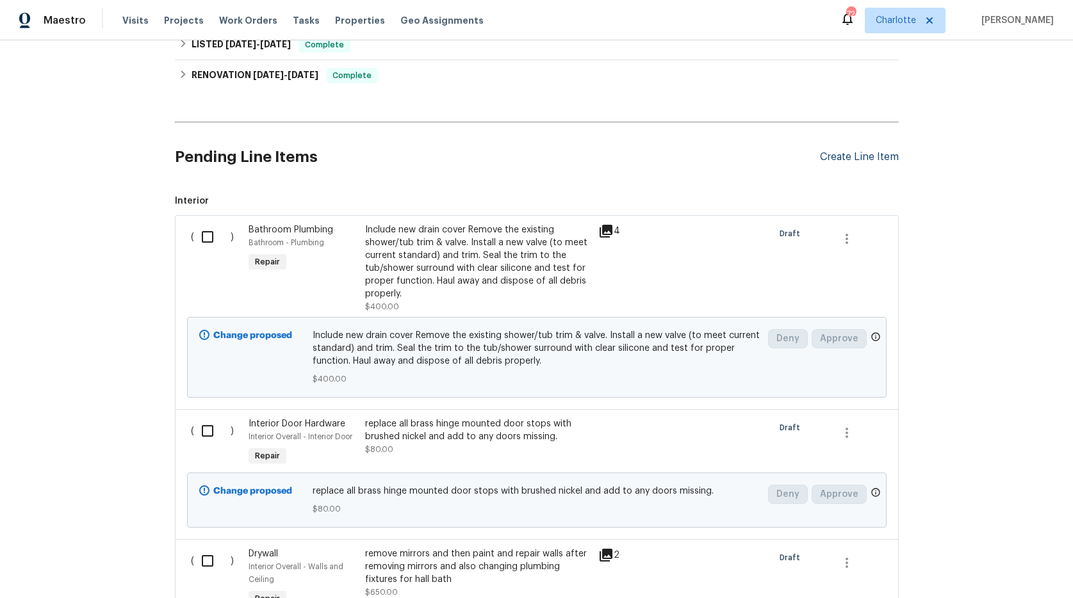
click at [865, 156] on div "Create Line Item" at bounding box center [859, 157] width 79 height 12
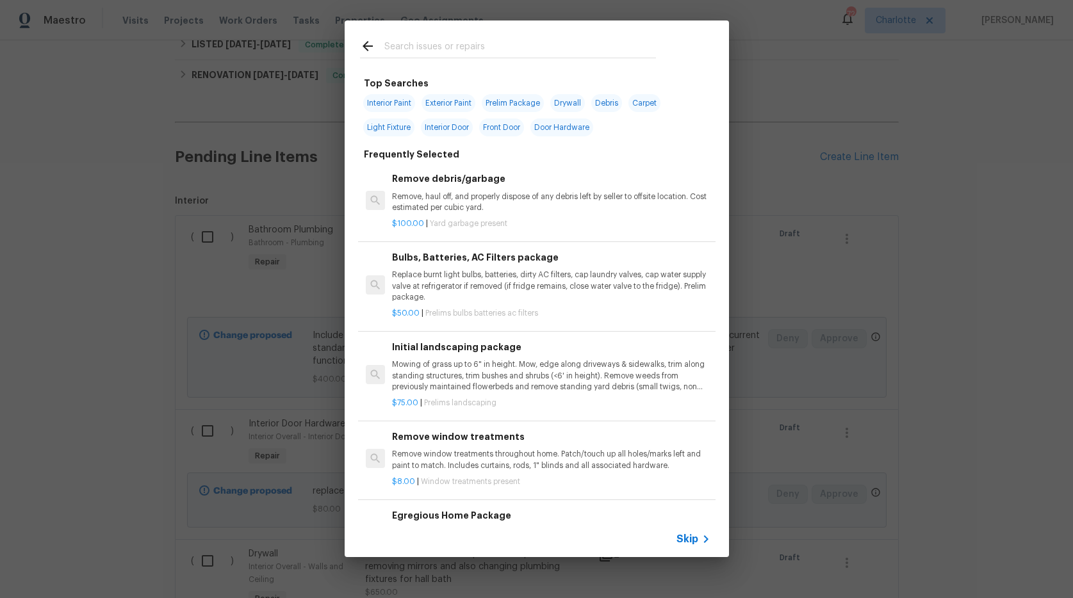
click at [443, 42] on input "text" at bounding box center [520, 47] width 272 height 19
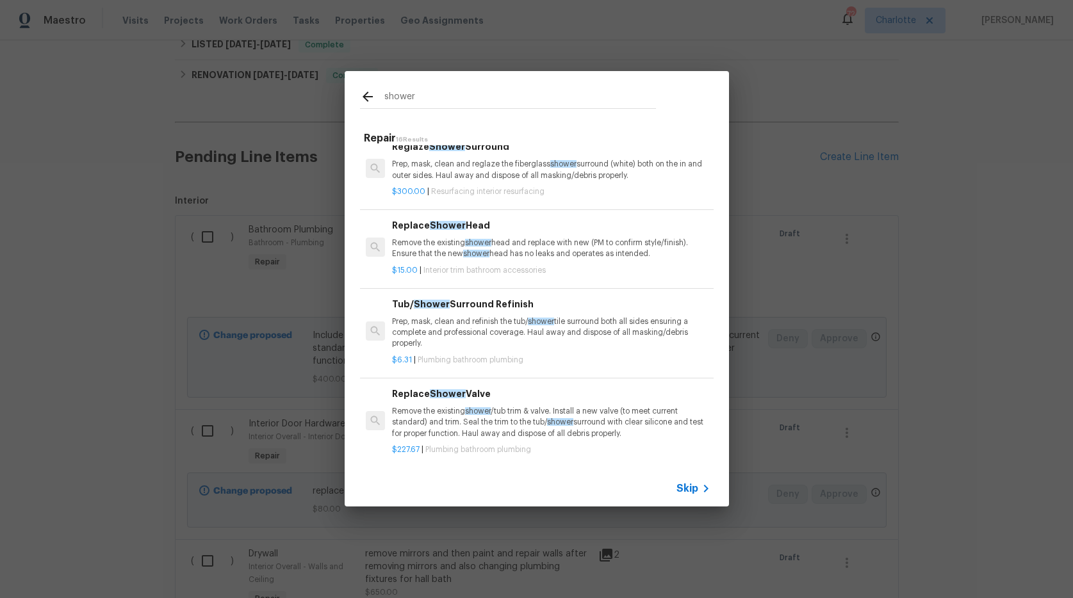
scroll to position [0, 0]
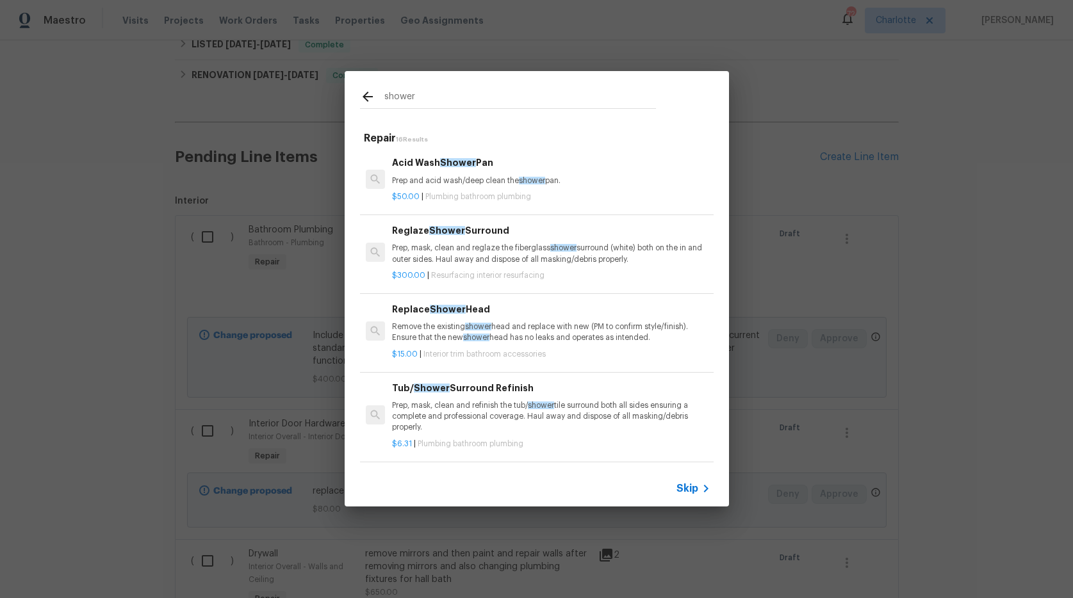
type input "shower"
click at [511, 266] on div "$300.00 | Resurfacing interior resurfacing" at bounding box center [551, 273] width 318 height 16
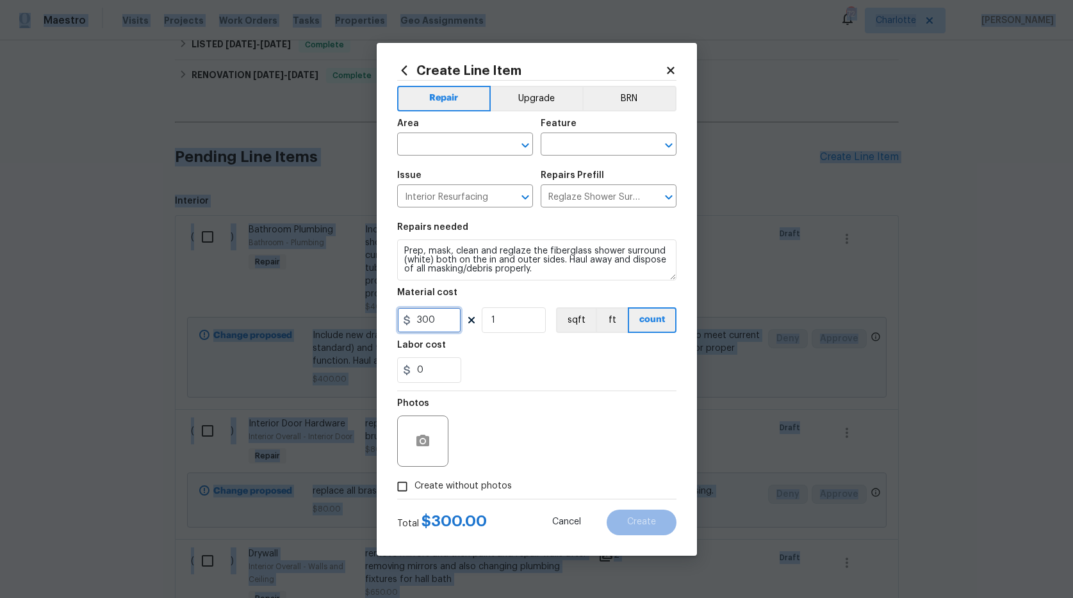
click at [438, 318] on input "300" at bounding box center [429, 320] width 64 height 26
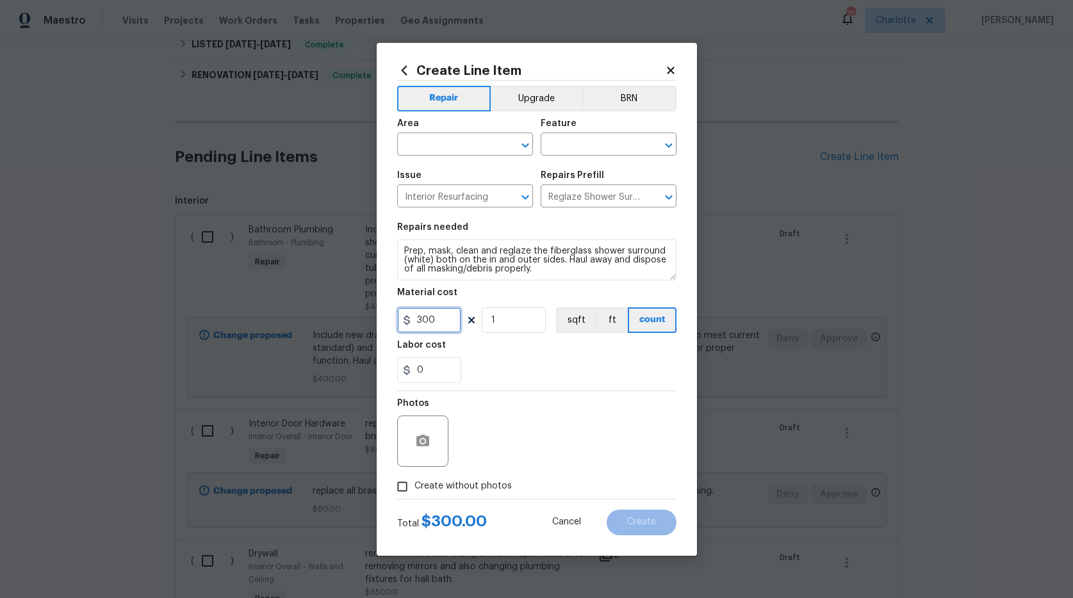
drag, startPoint x: 438, startPoint y: 318, endPoint x: 407, endPoint y: 320, distance: 30.9
click at [407, 320] on div "300" at bounding box center [429, 320] width 64 height 26
click at [407, 320] on icon at bounding box center [407, 320] width 6 height 10
click at [428, 319] on input "300" at bounding box center [429, 320] width 64 height 26
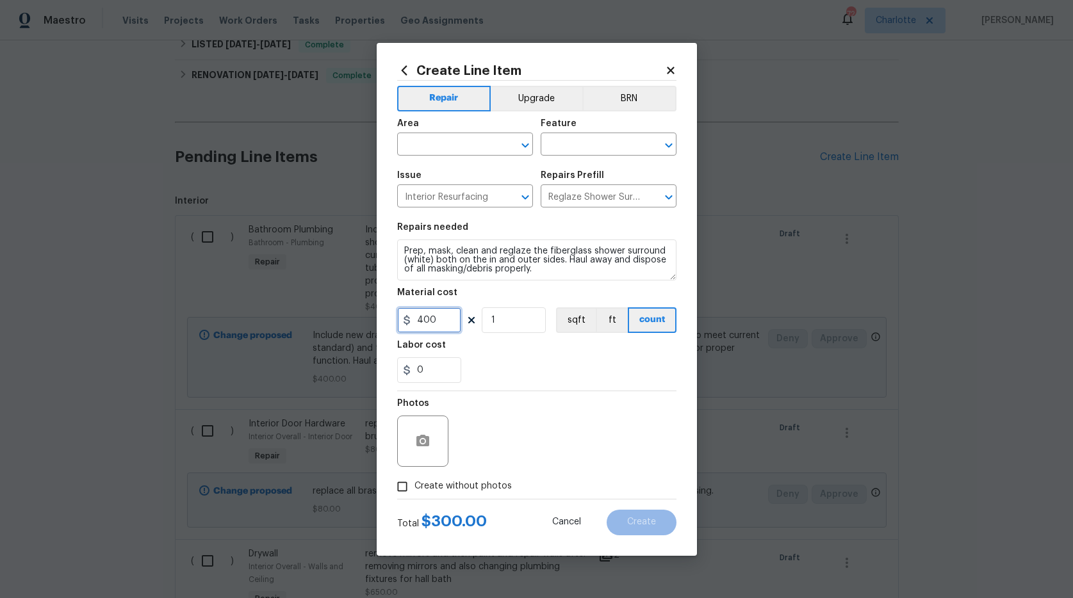
type input "400"
click at [534, 366] on div "0" at bounding box center [536, 370] width 279 height 26
click at [416, 443] on icon "button" at bounding box center [422, 441] width 13 height 12
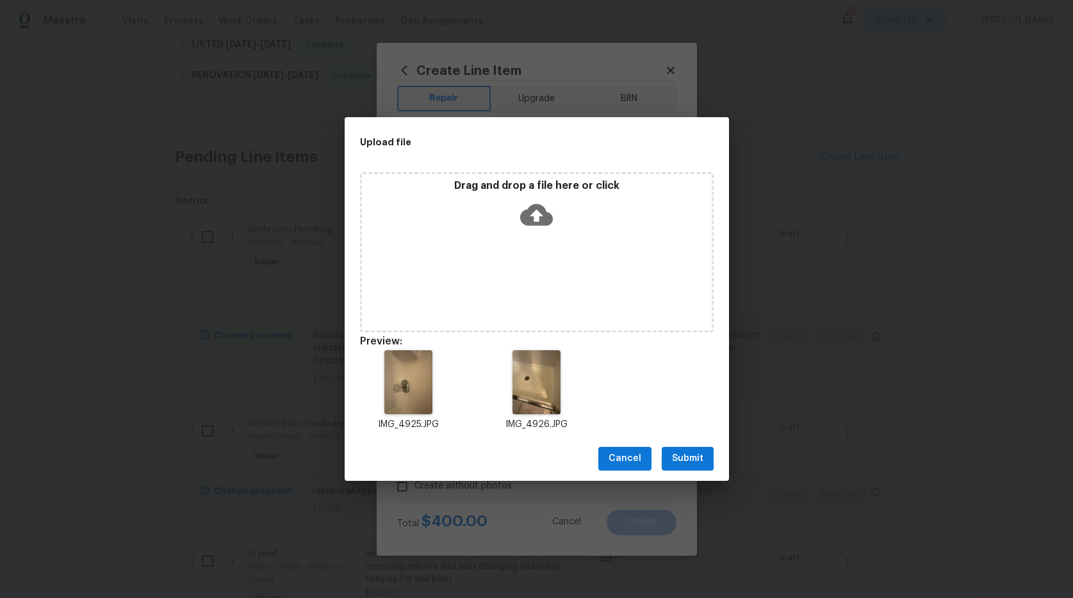
click at [703, 457] on button "Submit" at bounding box center [688, 459] width 52 height 24
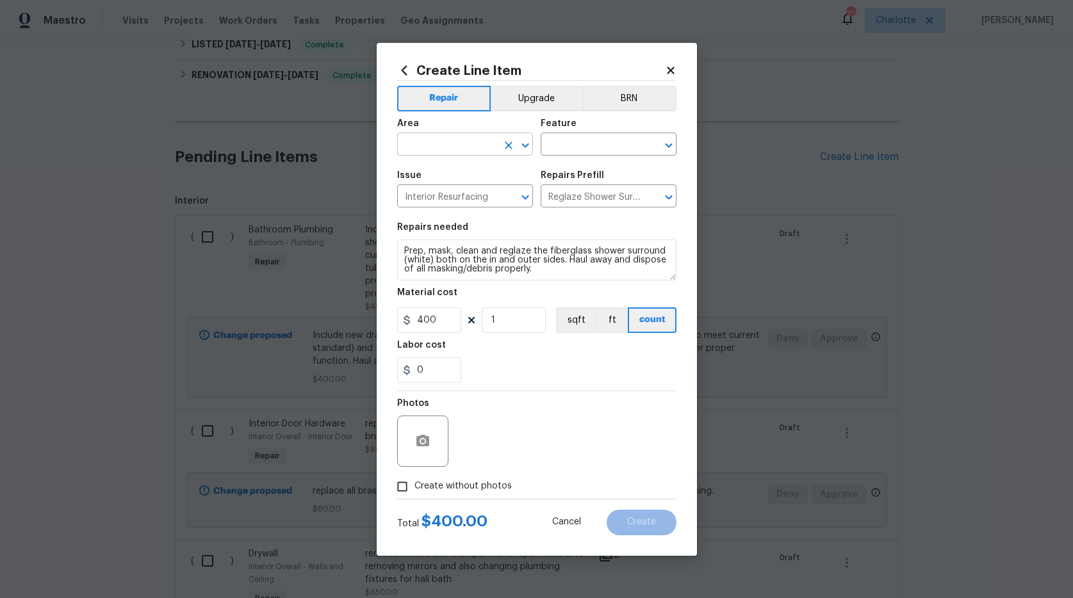
click at [438, 144] on input "text" at bounding box center [447, 146] width 100 height 20
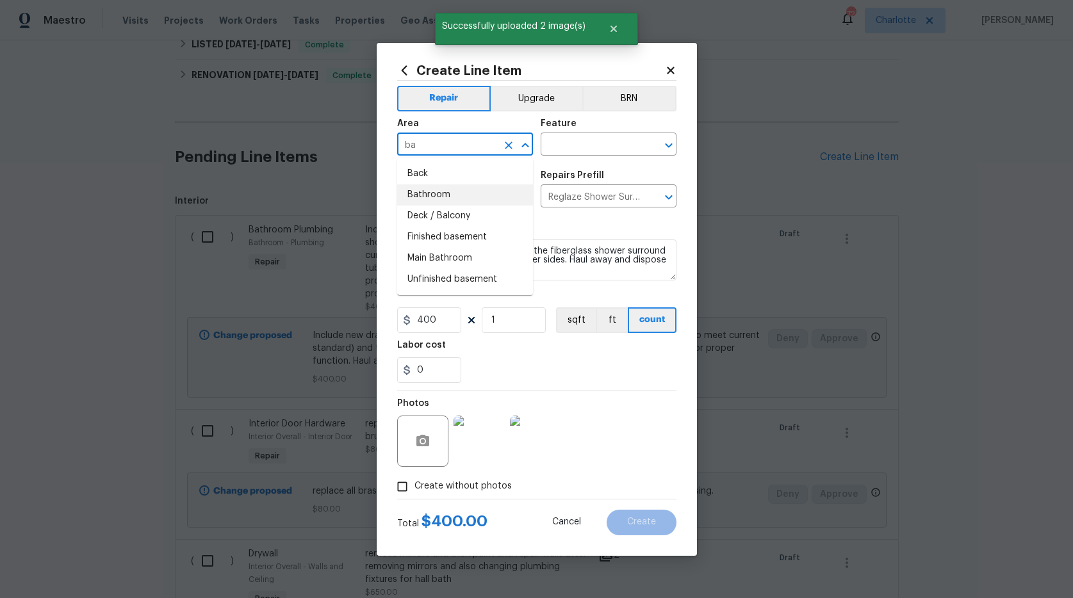
click at [440, 193] on li "Bathroom" at bounding box center [465, 194] width 136 height 21
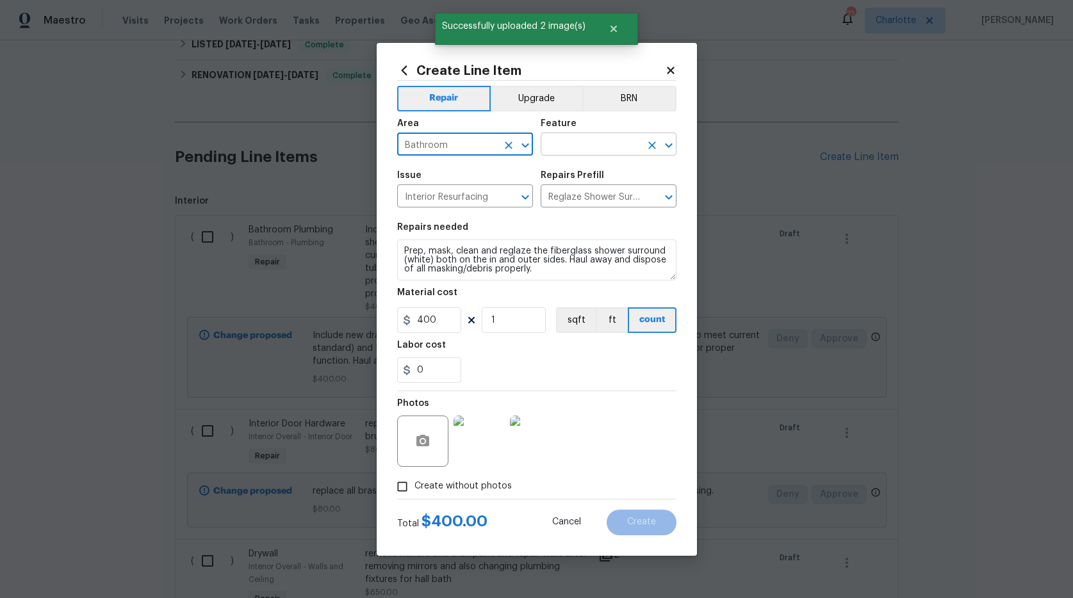
type input "Bathroom"
click at [574, 149] on input "text" at bounding box center [591, 146] width 100 height 20
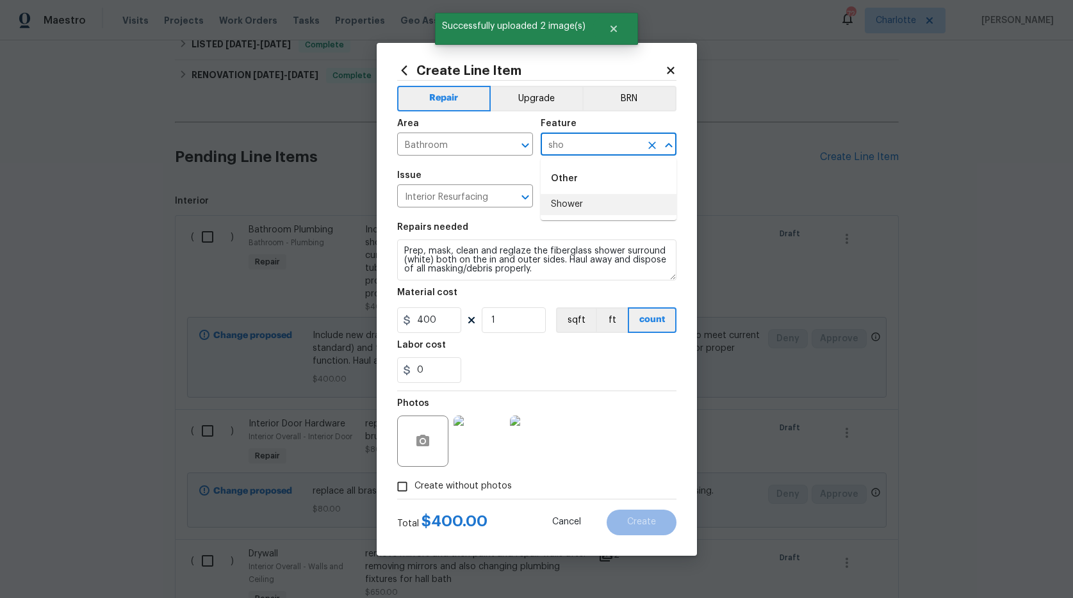
click at [563, 202] on li "Shower" at bounding box center [609, 204] width 136 height 21
type input "Shower"
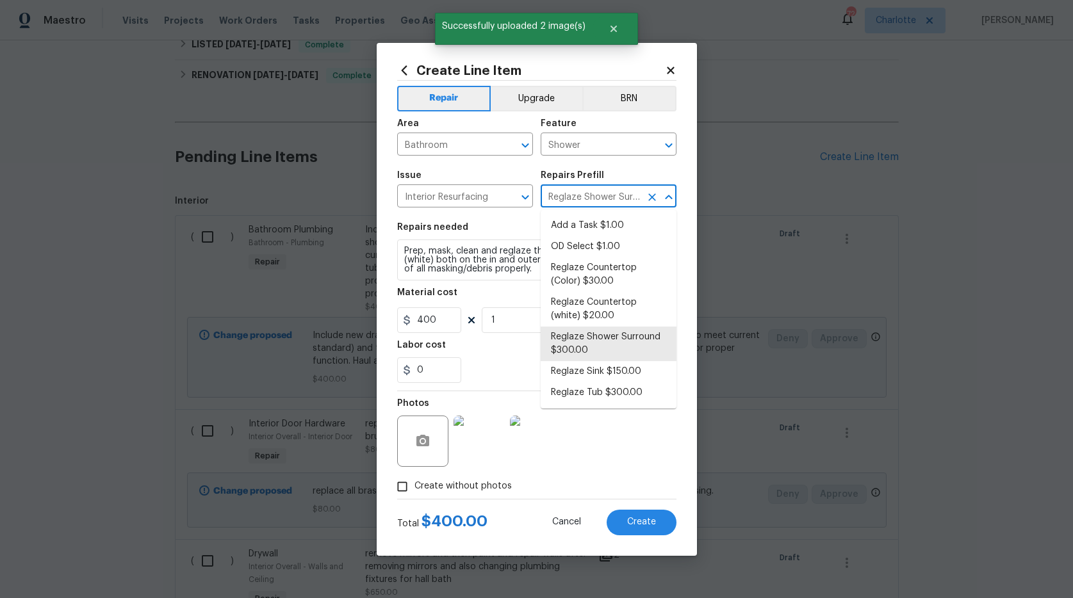
click at [563, 202] on input "Reglaze Shower Surround $300.00" at bounding box center [591, 198] width 100 height 20
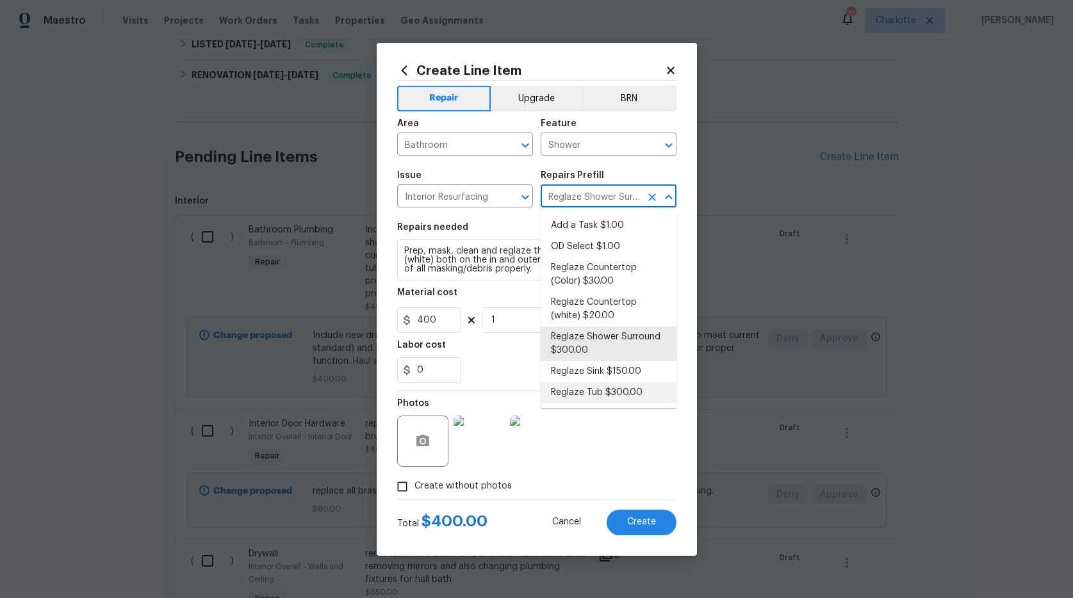
click at [637, 497] on div "Create without photos" at bounding box center [536, 487] width 279 height 24
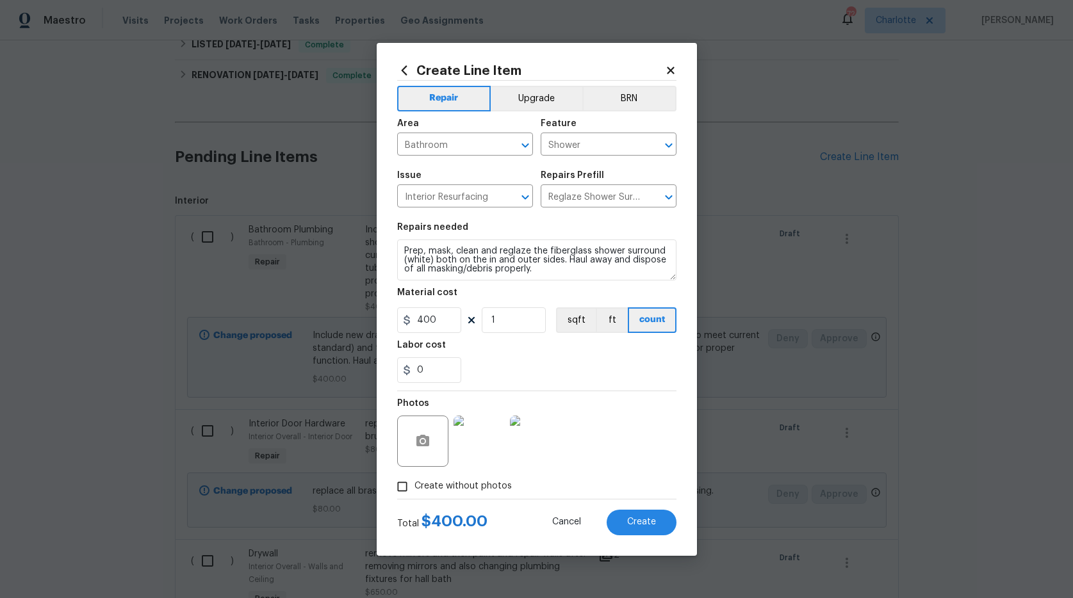
click at [637, 497] on div "Create without photos" at bounding box center [536, 487] width 279 height 24
click at [644, 526] on span "Create" at bounding box center [641, 523] width 29 height 10
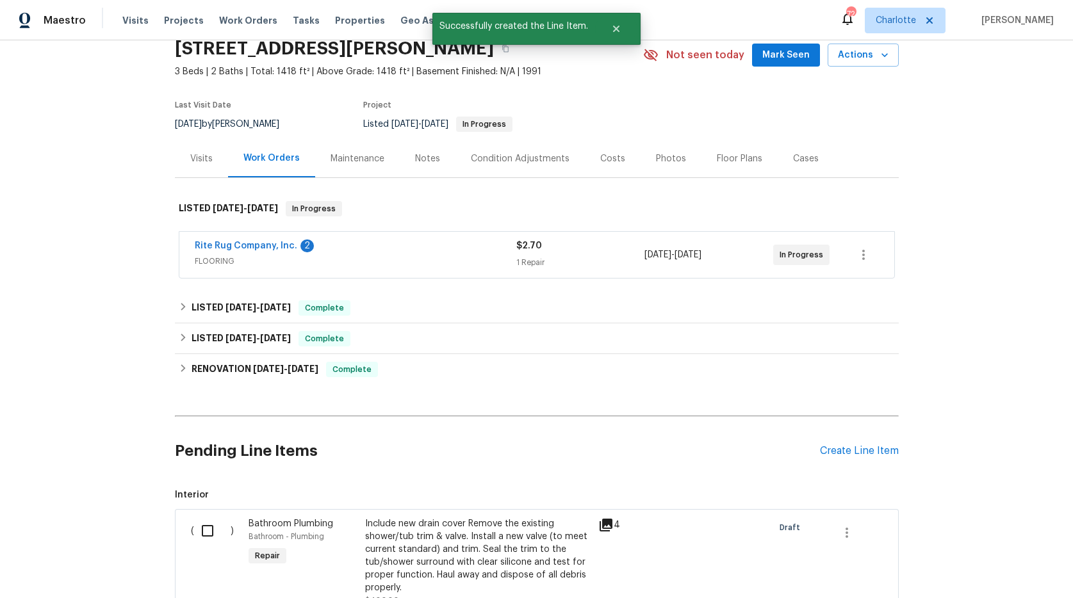
scroll to position [348, 0]
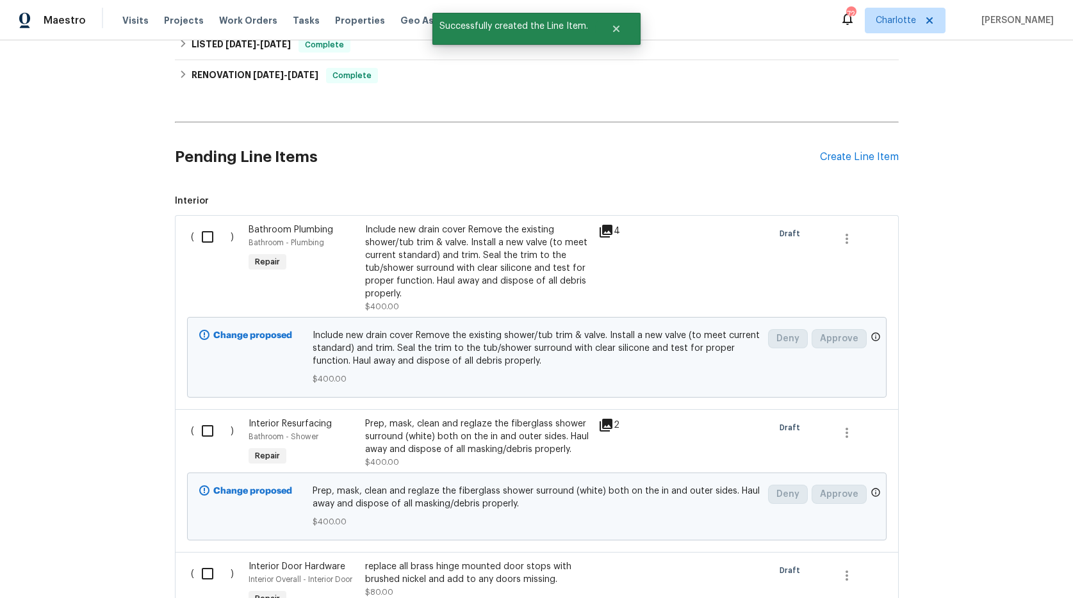
click at [361, 288] on div "Include new drain cover Remove the existing shower/tub trim & valve. Install a …" at bounding box center [477, 268] width 233 height 97
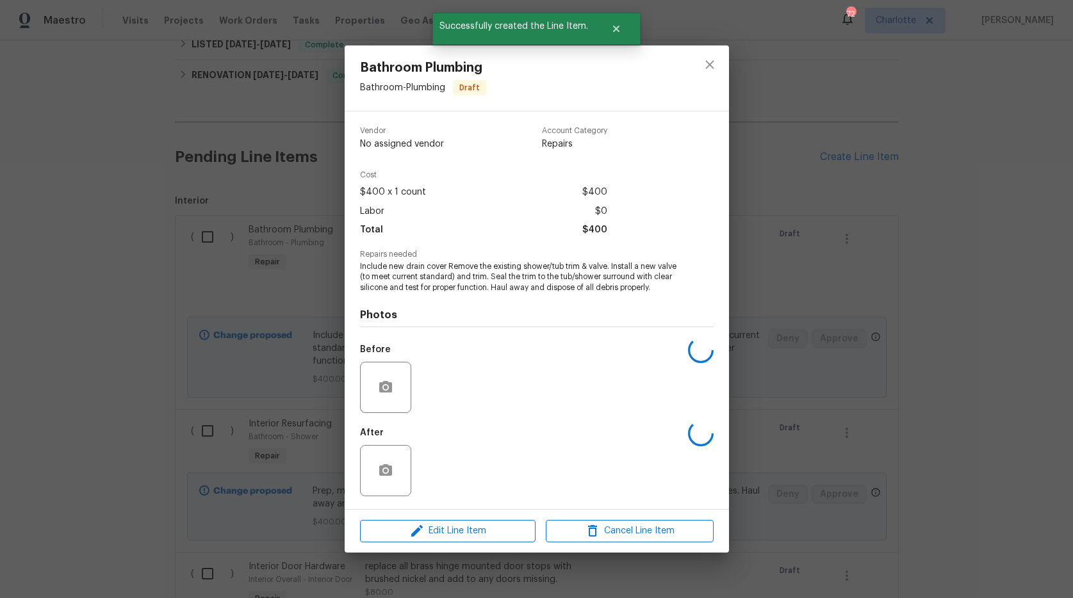
click at [358, 288] on div "Vendor No assigned vendor Account Category Repairs Cost $400 x 1 count $400 Lab…" at bounding box center [537, 310] width 384 height 398
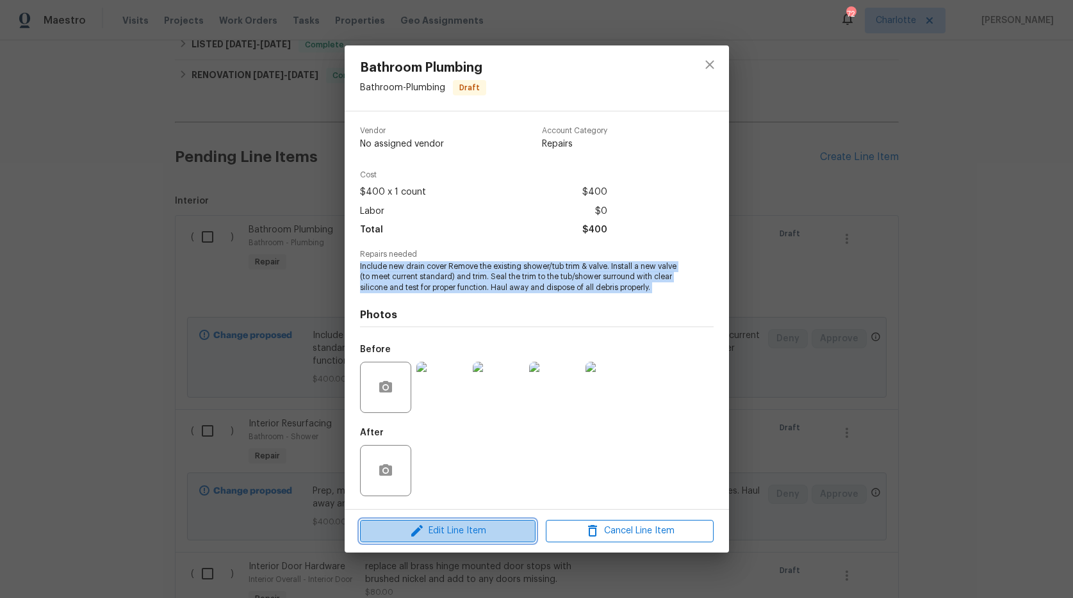
click at [473, 529] on span "Edit Line Item" at bounding box center [448, 531] width 168 height 16
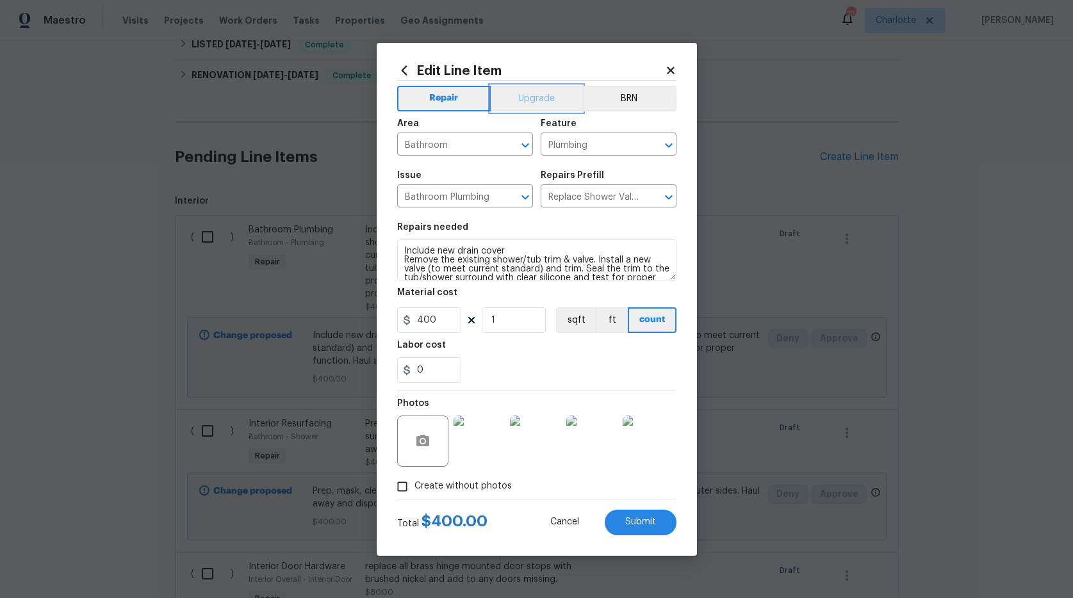
click at [539, 104] on button "Upgrade" at bounding box center [537, 99] width 92 height 26
click at [539, 104] on button "Upgrade" at bounding box center [536, 99] width 94 height 26
click at [649, 514] on button "Submit" at bounding box center [641, 523] width 72 height 26
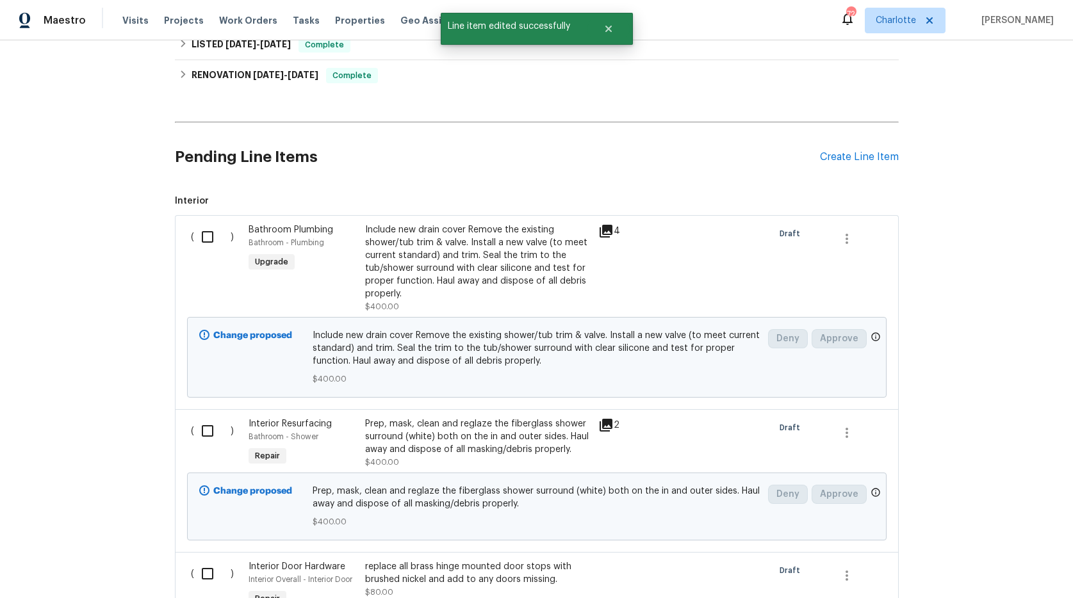
click at [454, 433] on div "Prep, mask, clean and reglaze the fiberglass shower surround (white) both on th…" at bounding box center [477, 437] width 225 height 38
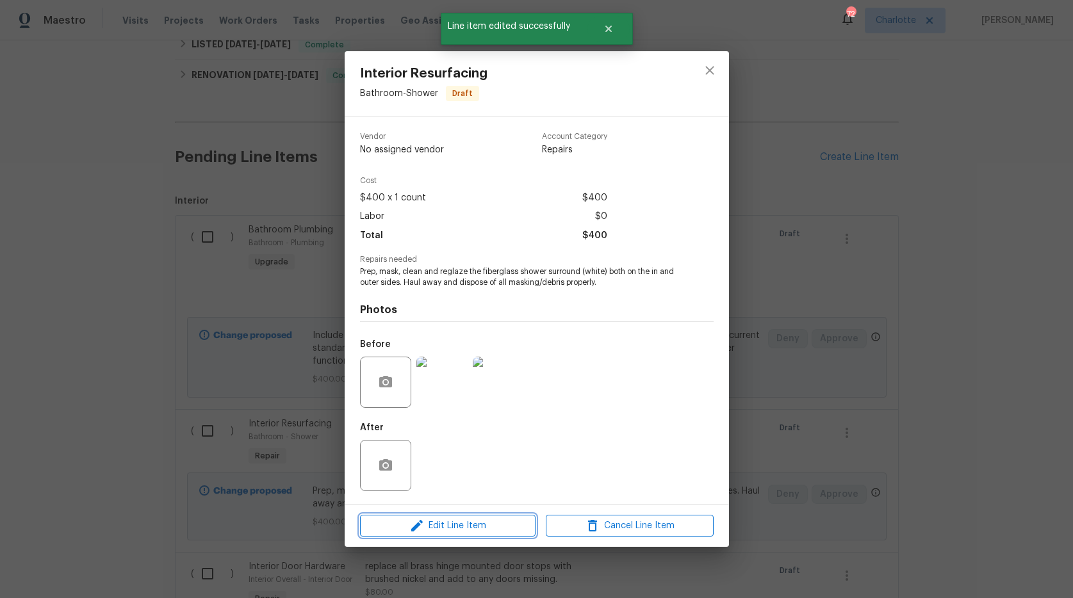
click at [485, 523] on span "Edit Line Item" at bounding box center [448, 526] width 168 height 16
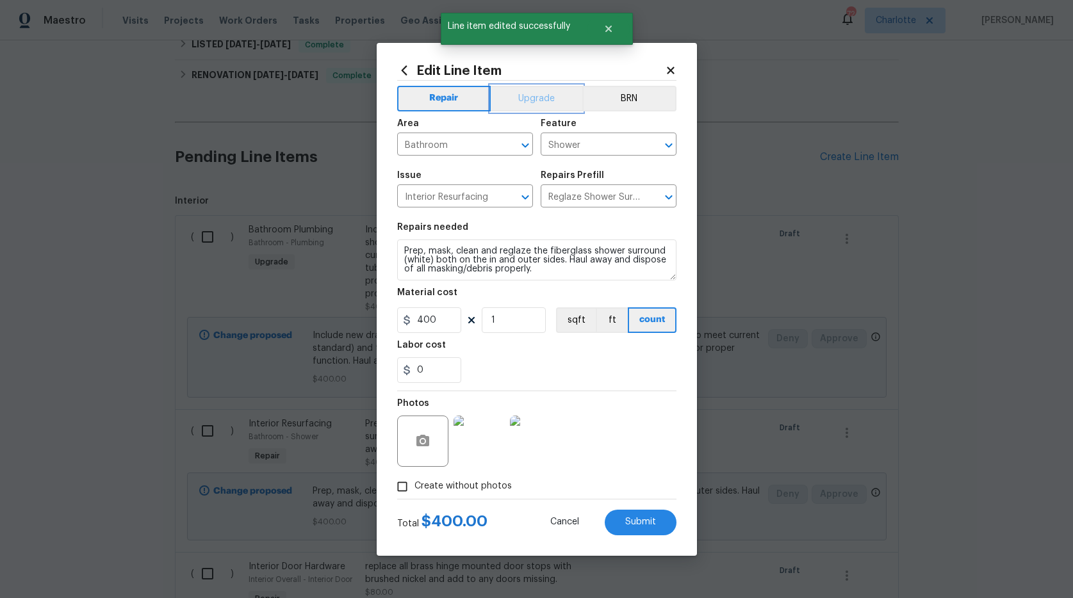
click at [544, 102] on button "Upgrade" at bounding box center [537, 99] width 92 height 26
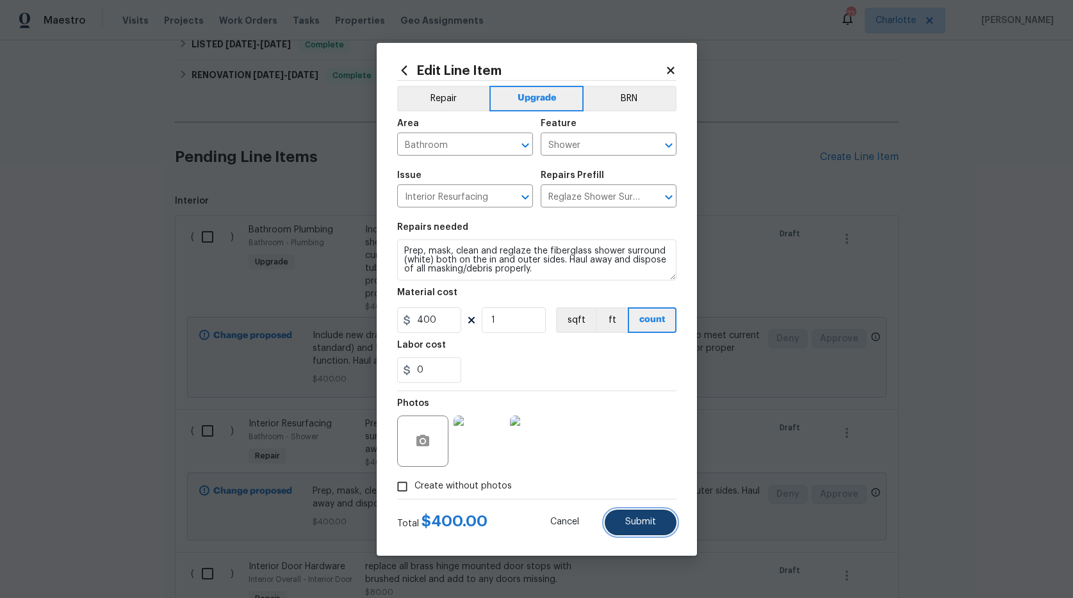
click at [625, 523] on span "Submit" at bounding box center [640, 523] width 31 height 10
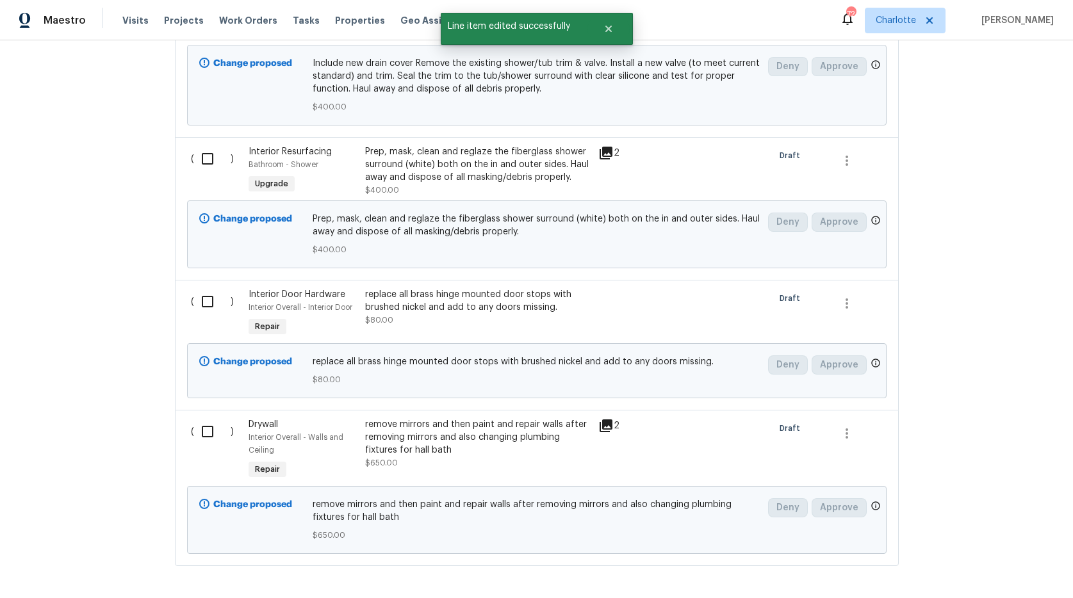
scroll to position [685, 0]
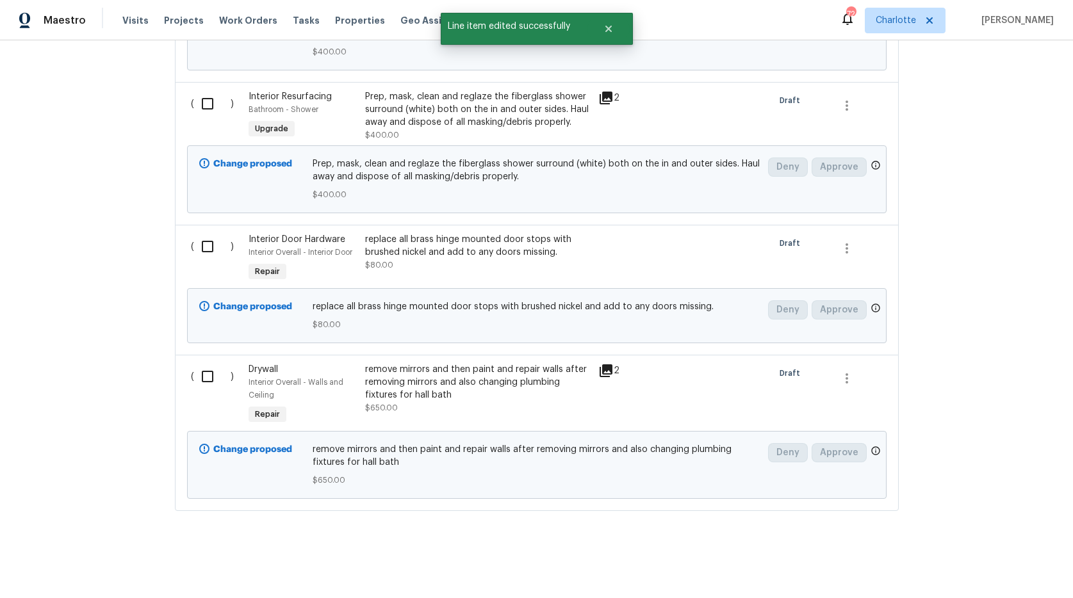
click at [445, 254] on div "replace all brass hinge mounted door stops with brushed nickel and add to any d…" at bounding box center [477, 252] width 225 height 38
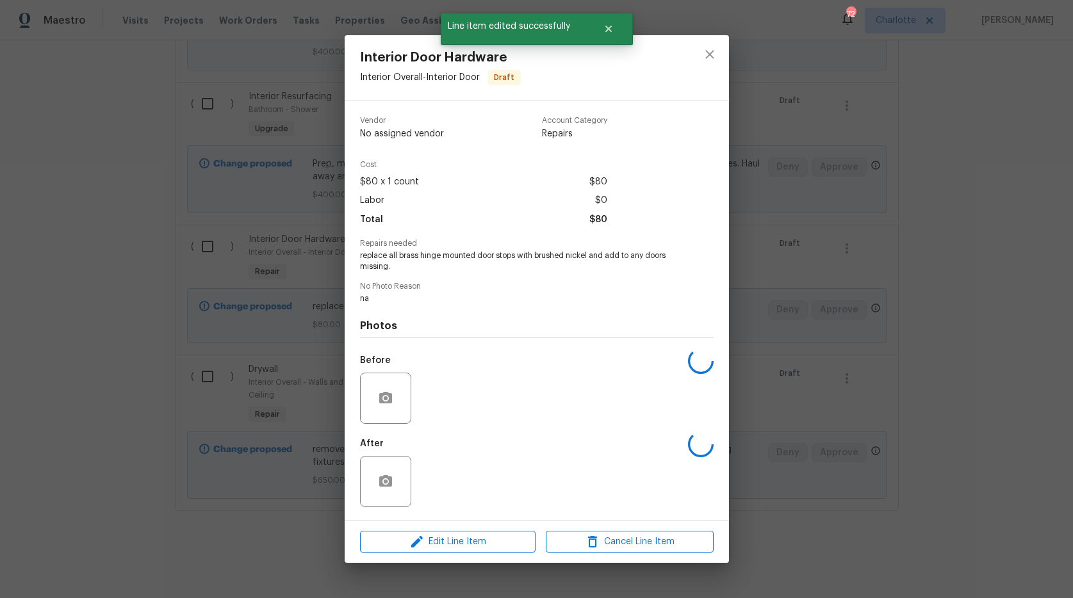
click at [445, 254] on span "replace all brass hinge mounted door stops with brushed nickel and add to any d…" at bounding box center [519, 261] width 318 height 22
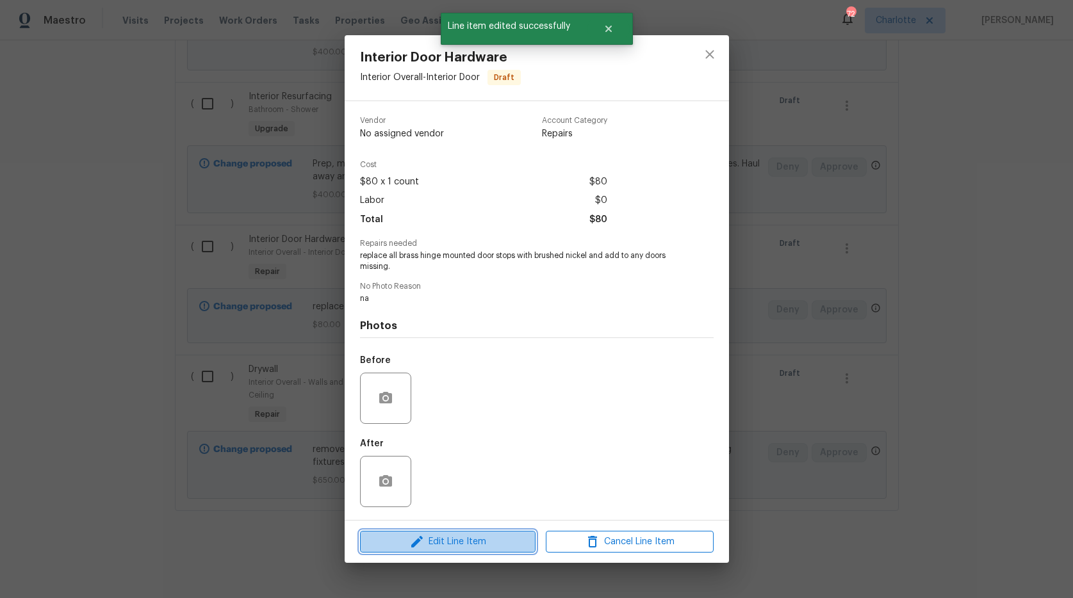
click at [518, 543] on span "Edit Line Item" at bounding box center [448, 542] width 168 height 16
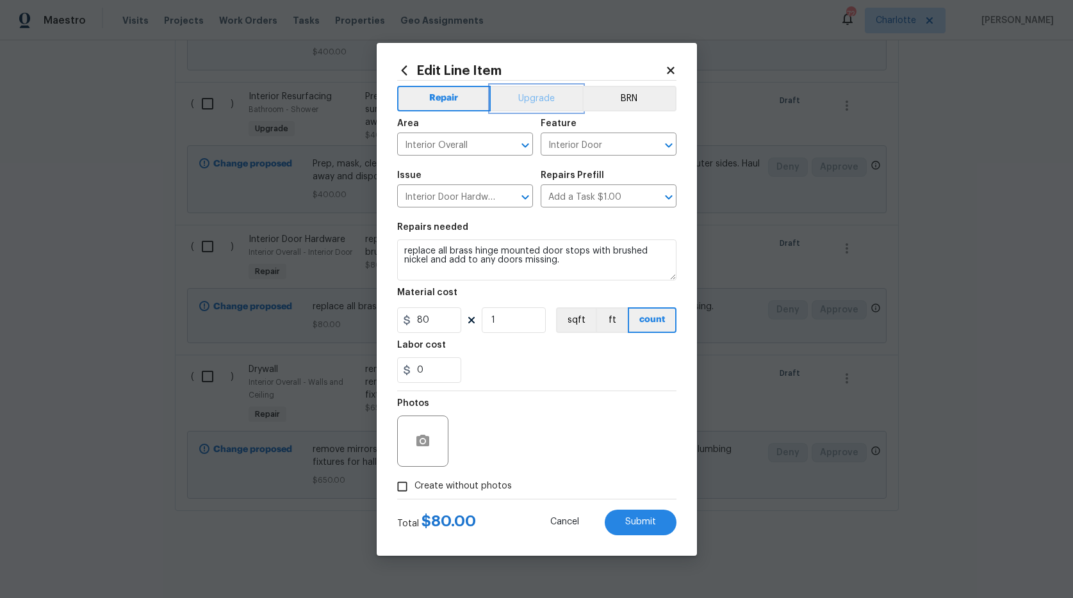
click at [539, 102] on button "Upgrade" at bounding box center [537, 99] width 92 height 26
click at [638, 521] on span "Submit" at bounding box center [640, 523] width 31 height 10
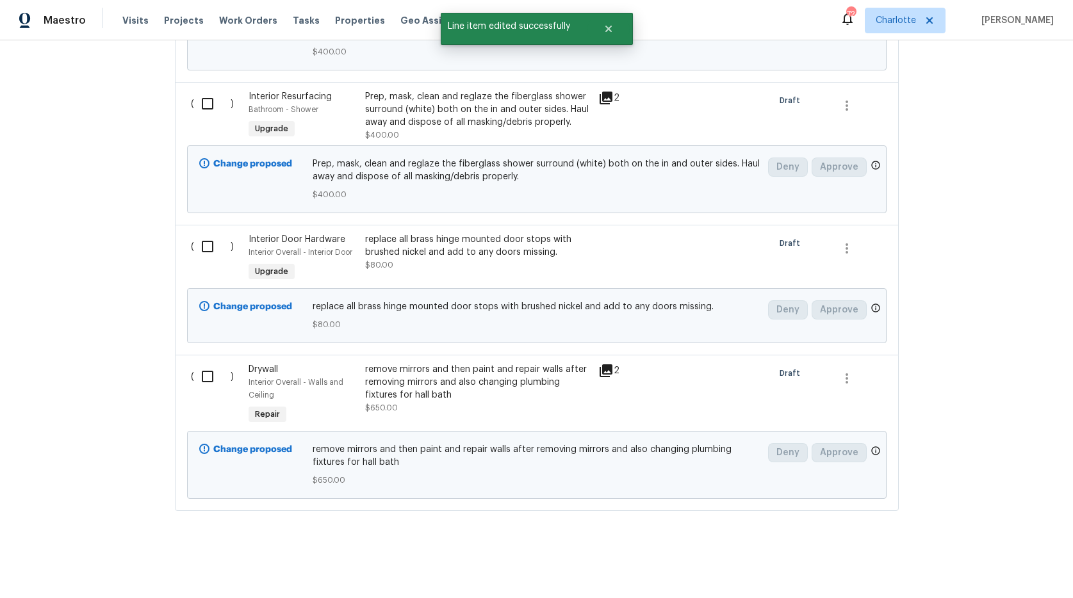
click at [411, 390] on div "remove mirrors and then paint and repair walls after removing mirrors and also …" at bounding box center [477, 382] width 225 height 38
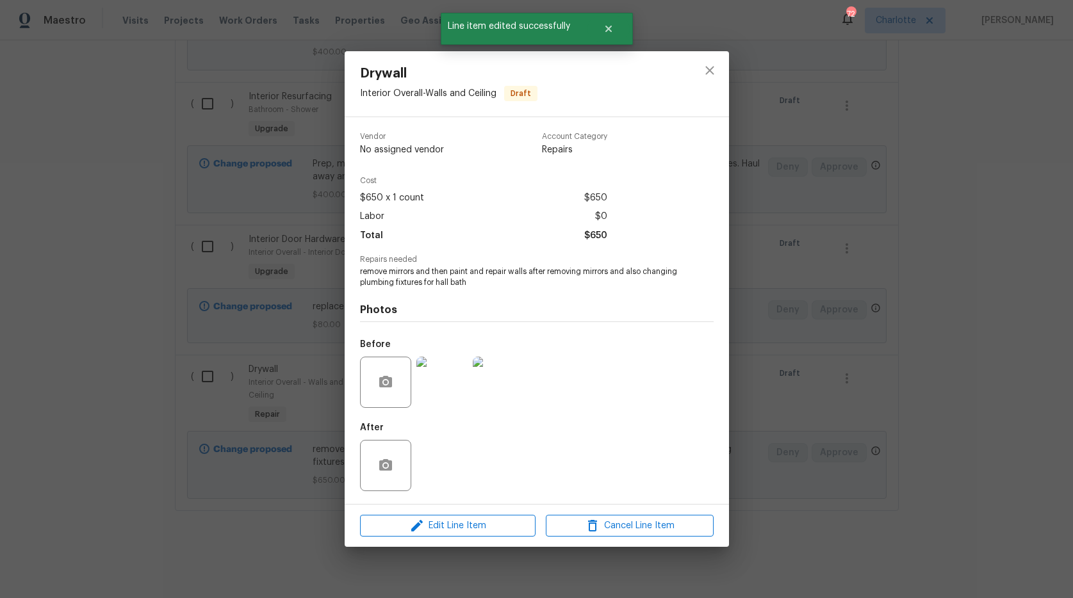
click at [509, 511] on div "Edit Line Item Cancel Line Item" at bounding box center [537, 526] width 384 height 43
click at [511, 520] on span "Edit Line Item" at bounding box center [448, 526] width 168 height 16
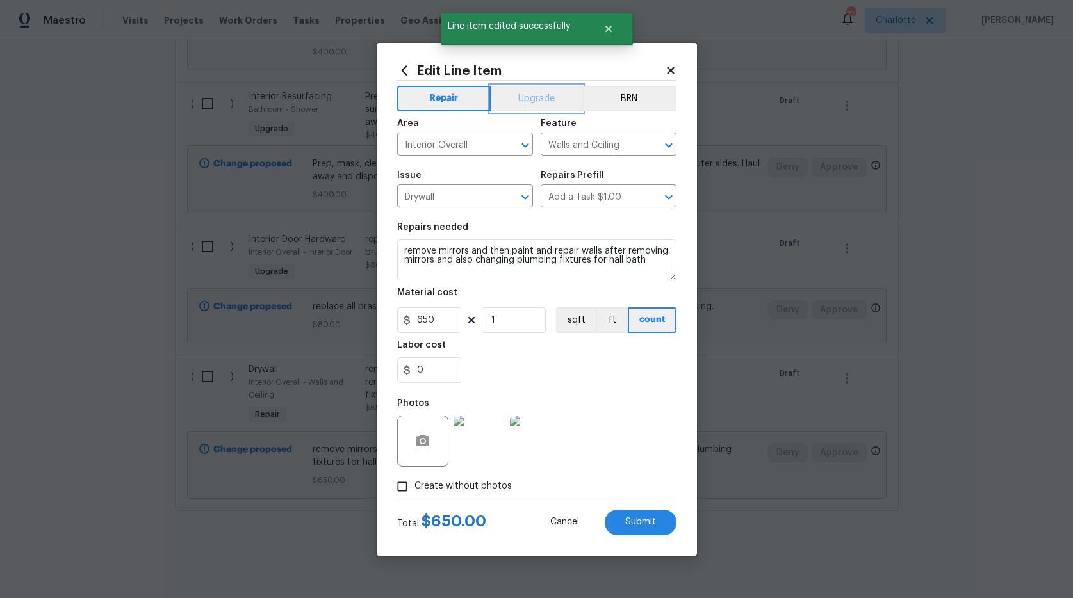
click at [534, 95] on button "Upgrade" at bounding box center [537, 99] width 92 height 26
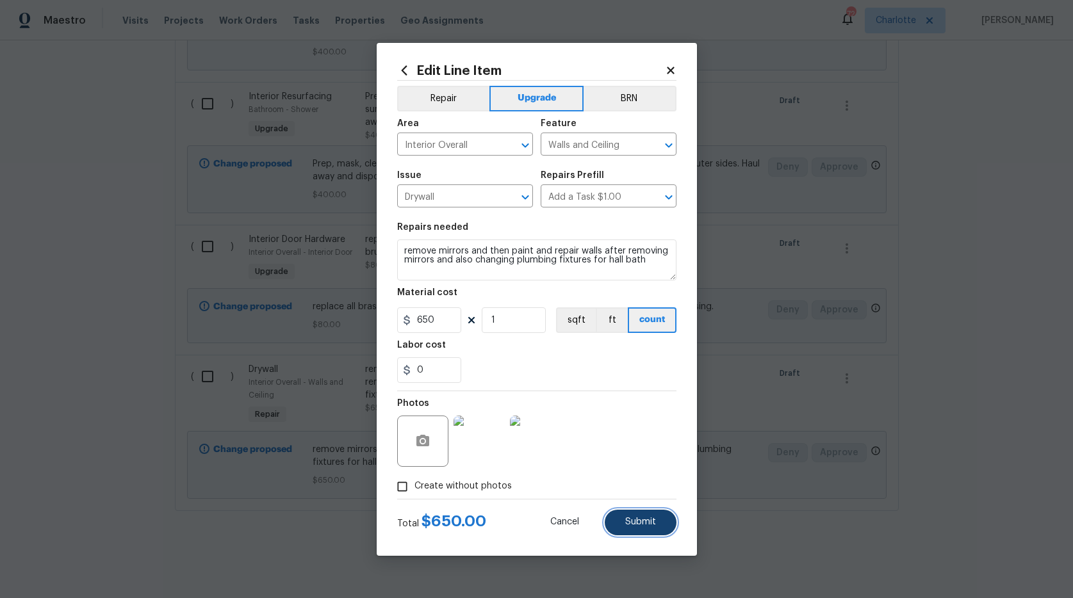
click at [636, 518] on span "Submit" at bounding box center [640, 523] width 31 height 10
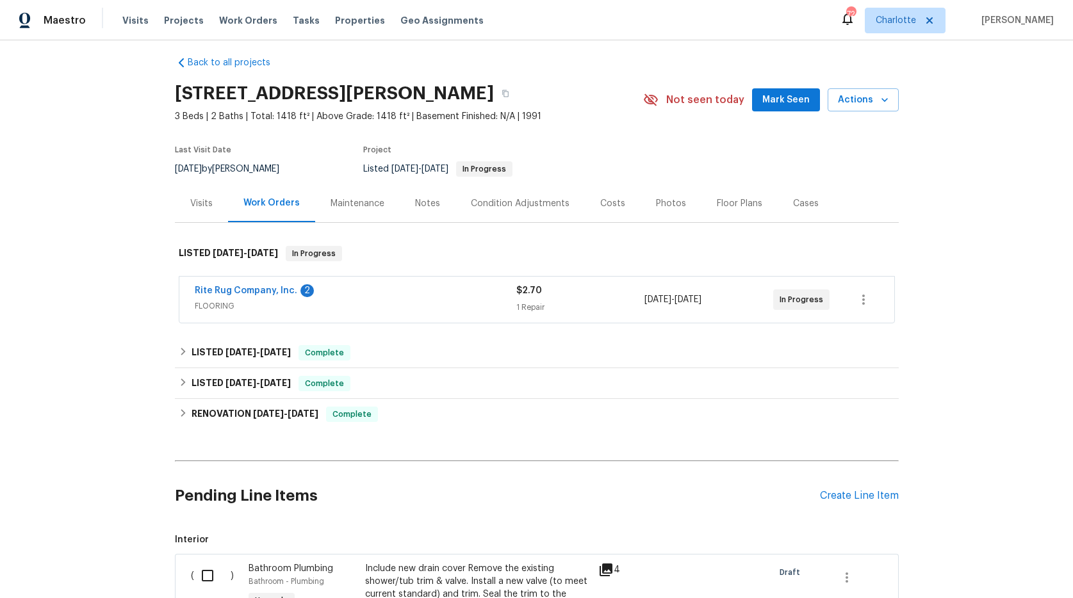
scroll to position [0, 0]
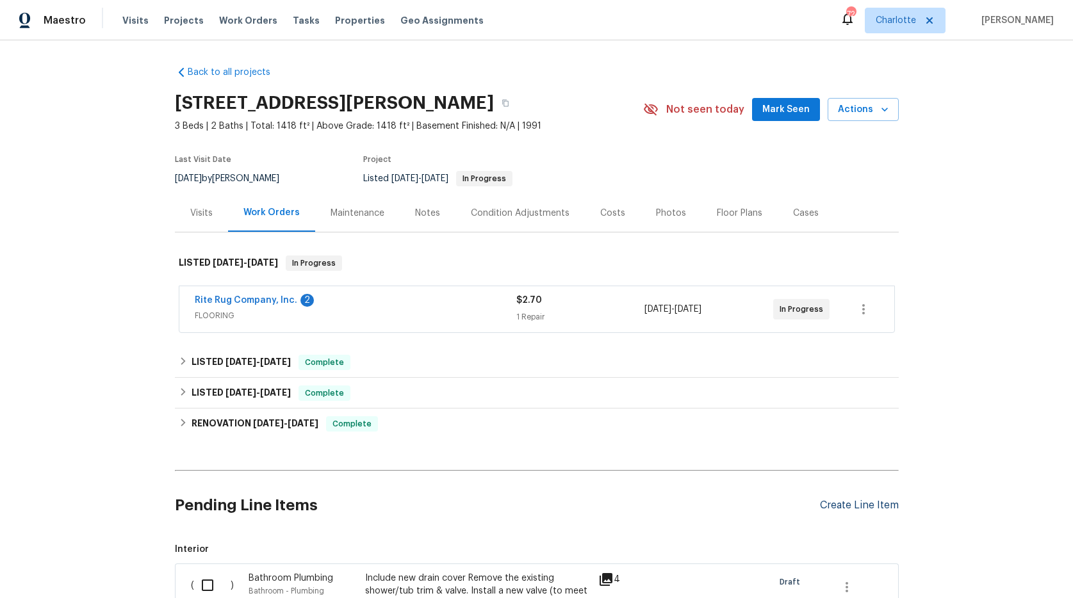
click at [881, 502] on div "Create Line Item" at bounding box center [859, 506] width 79 height 12
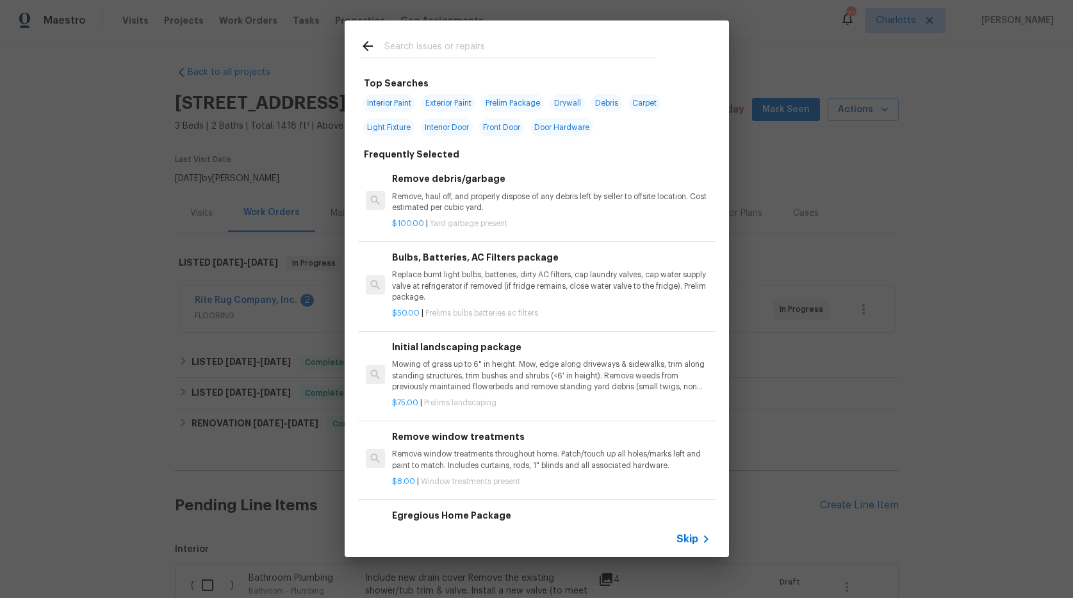
click at [425, 52] on input "text" at bounding box center [520, 47] width 272 height 19
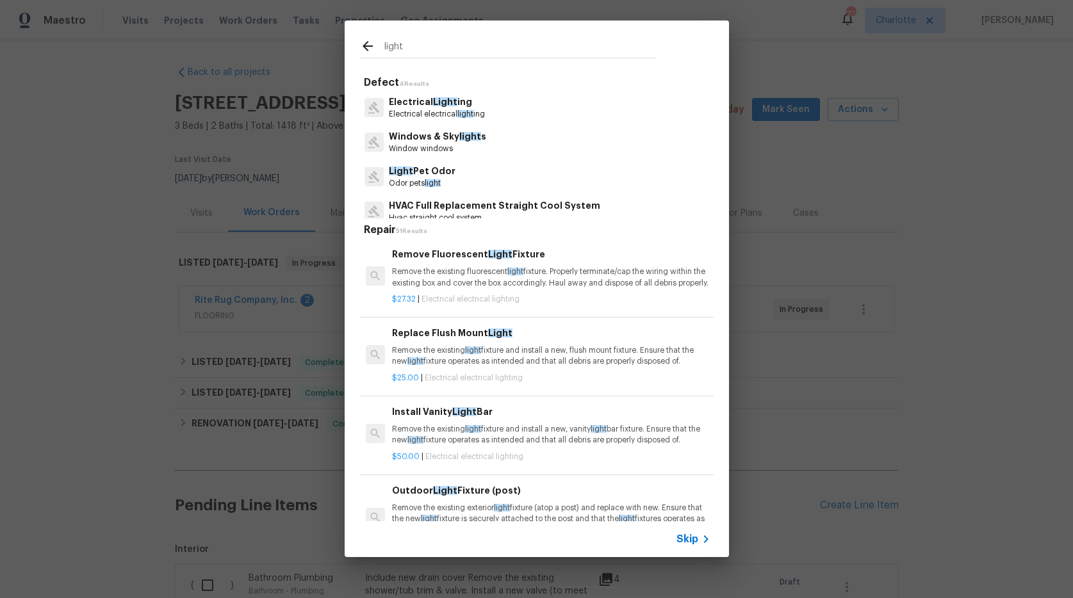
type input "light"
click at [418, 100] on p "Electrical Light ing" at bounding box center [437, 101] width 96 height 13
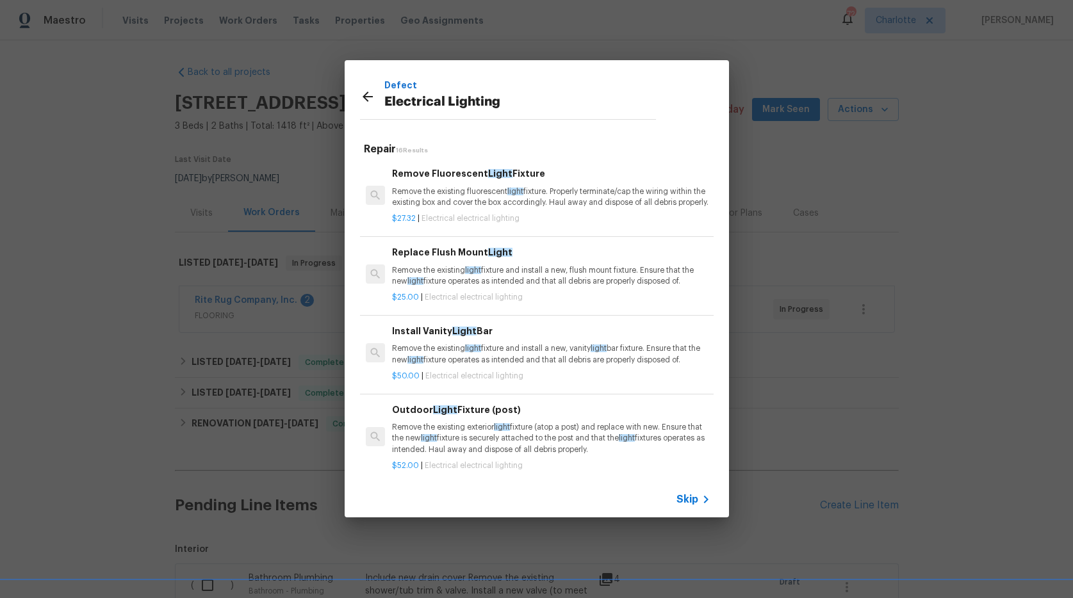
scroll to position [3, 0]
click at [518, 274] on p "Remove the existing light fixture and install a new, flush mount fixture. Ensur…" at bounding box center [551, 274] width 318 height 22
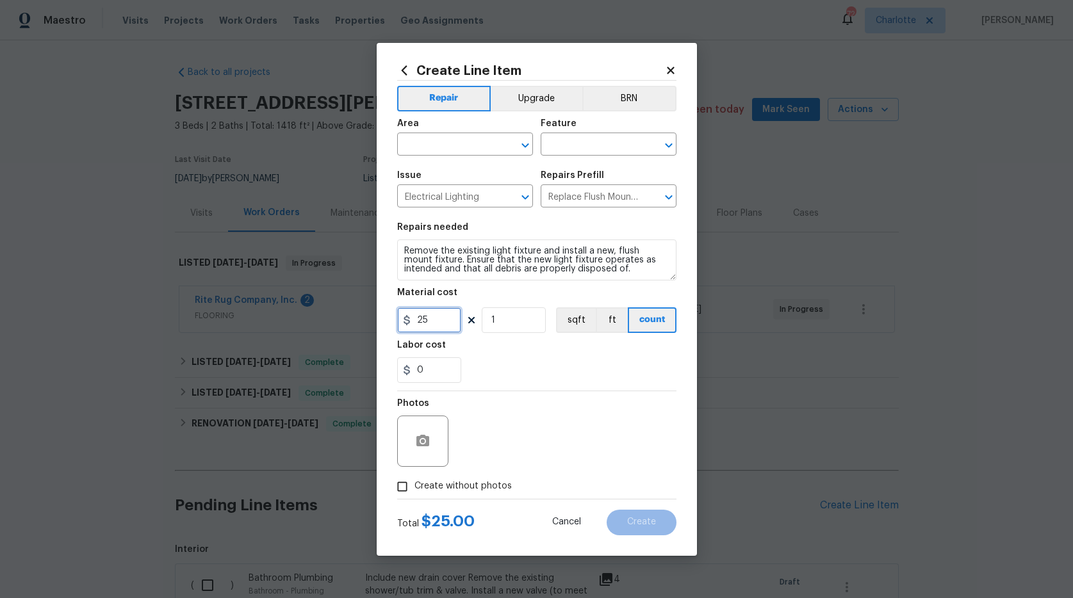
drag, startPoint x: 438, startPoint y: 319, endPoint x: 376, endPoint y: 318, distance: 62.2
click at [377, 318] on div "Create Line Item Repair Upgrade BRN Area ​ Feature ​ Issue Electrical Lighting …" at bounding box center [537, 299] width 320 height 513
drag, startPoint x: 439, startPoint y: 331, endPoint x: 372, endPoint y: 304, distance: 73.0
click at [372, 304] on div "Create Line Item Repair Upgrade BRN Area ​ Feature ​ Issue Electrical Lighting …" at bounding box center [536, 299] width 1073 height 598
type input "40"
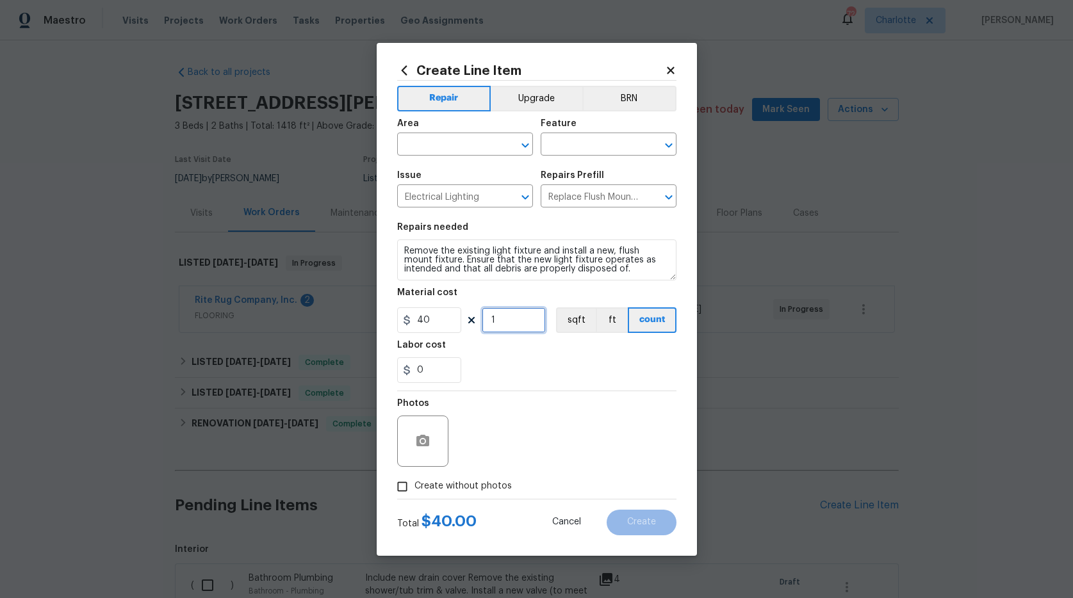
drag, startPoint x: 509, startPoint y: 325, endPoint x: 457, endPoint y: 315, distance: 52.9
click at [457, 315] on div "40 1 sqft ft count" at bounding box center [536, 320] width 279 height 26
type input "2"
click at [417, 145] on input "text" at bounding box center [447, 146] width 100 height 20
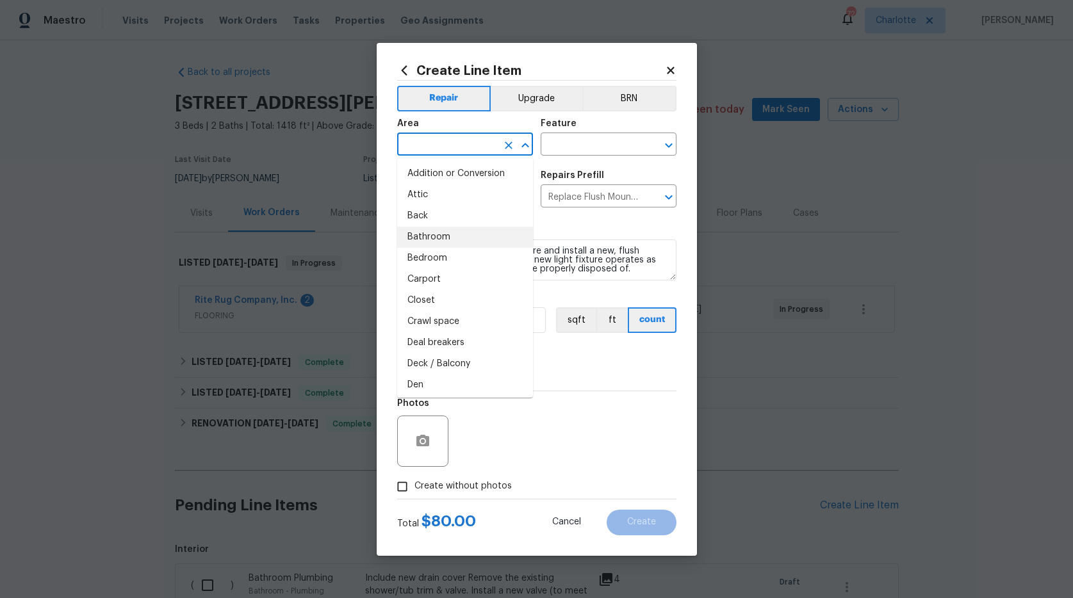
click at [445, 238] on li "Bathroom" at bounding box center [465, 237] width 136 height 21
type input "Bathroom"
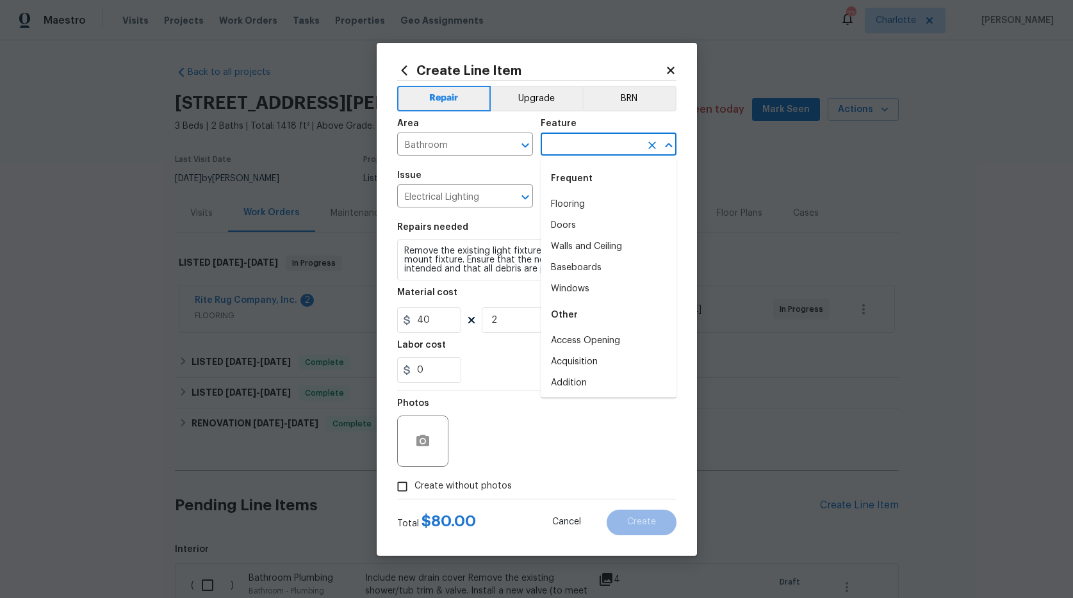
click at [581, 153] on input "text" at bounding box center [591, 146] width 100 height 20
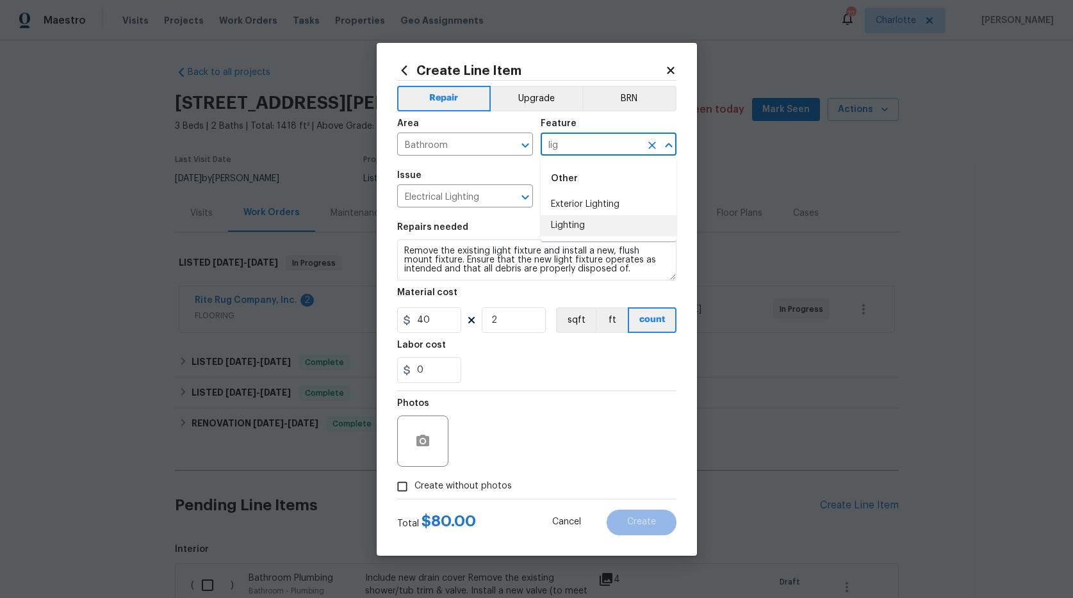
click at [566, 224] on li "Lighting" at bounding box center [609, 225] width 136 height 21
type input "Lighting"
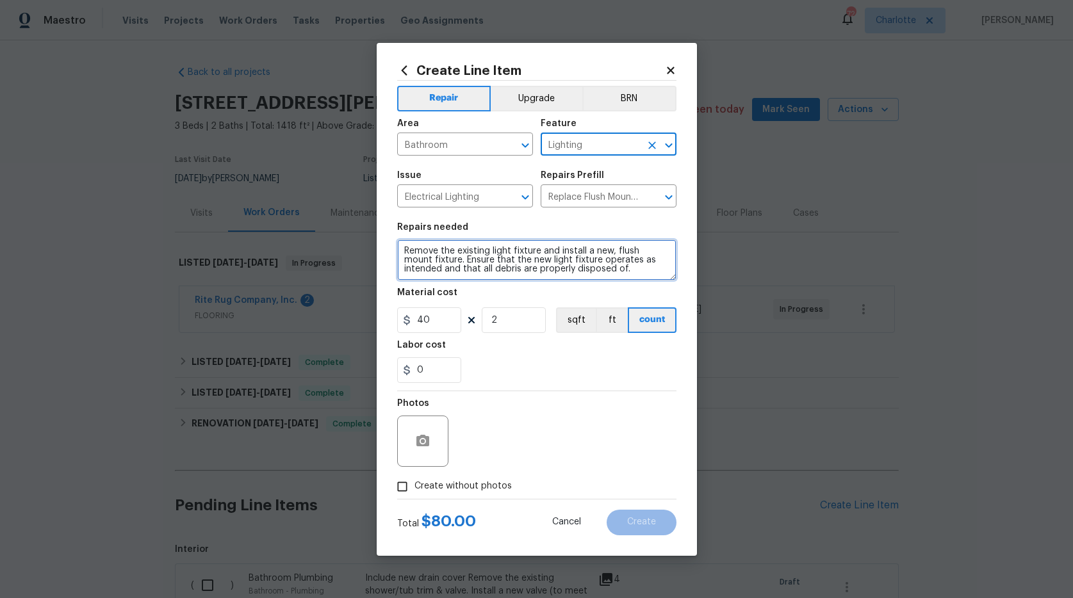
click at [402, 247] on textarea "Remove the existing light fixture and install a new, flush mount fixture. Ensur…" at bounding box center [536, 260] width 279 height 41
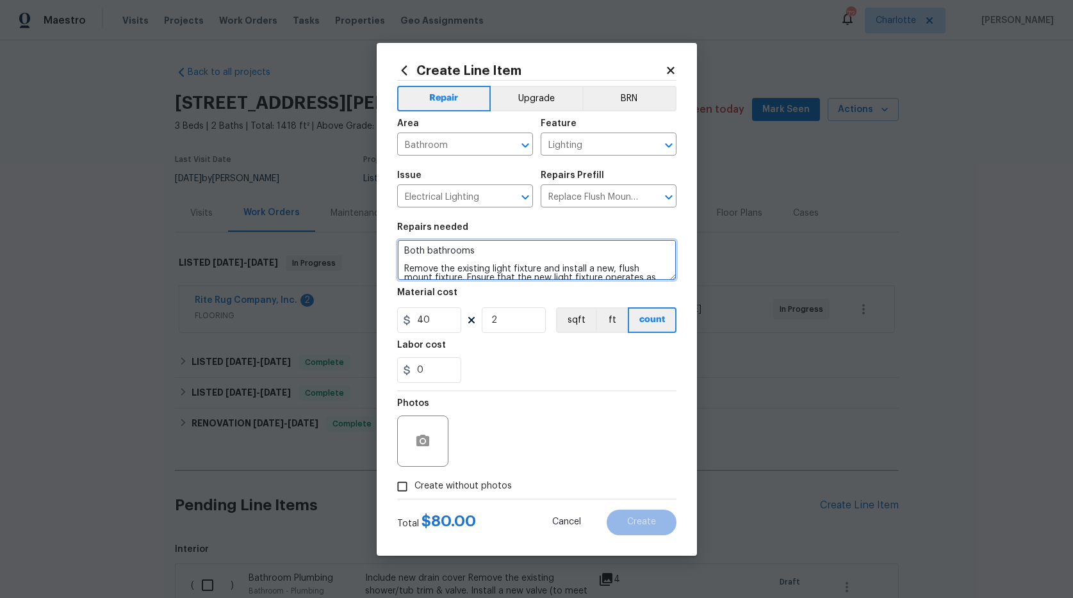
type textarea "Both bathrooms Remove the existing light fixture and install a new, flush mount…"
click at [418, 451] on button "button" at bounding box center [422, 441] width 31 height 31
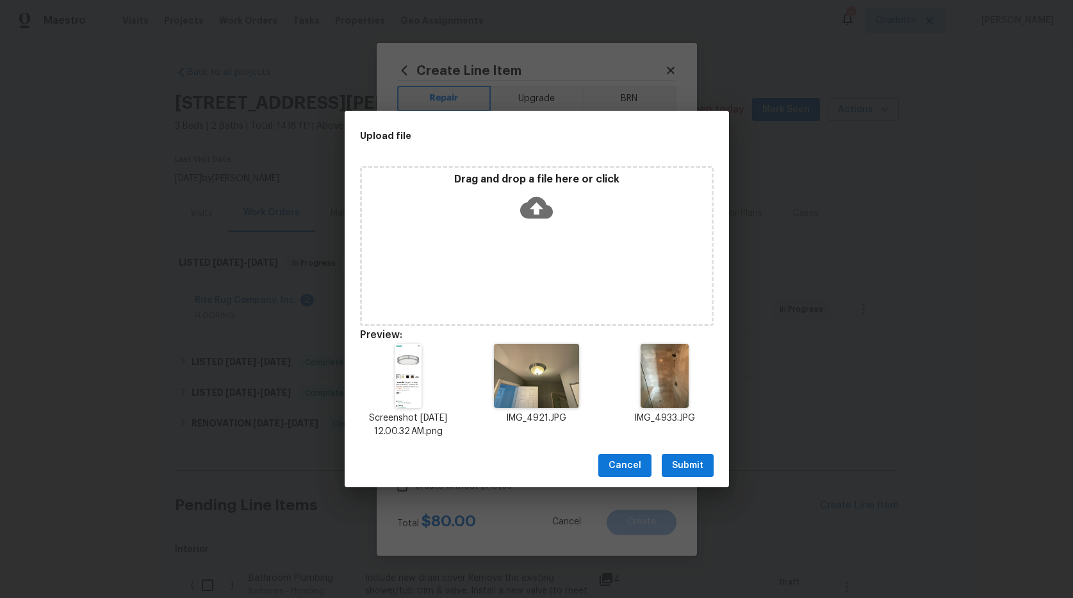
click at [695, 467] on span "Submit" at bounding box center [687, 466] width 31 height 16
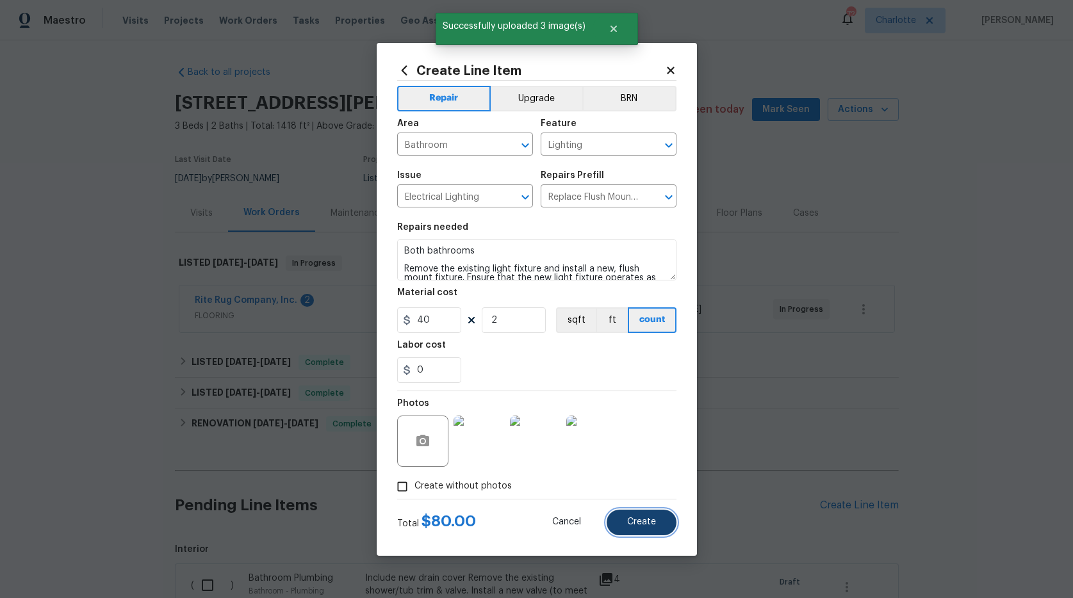
click at [639, 521] on span "Create" at bounding box center [641, 523] width 29 height 10
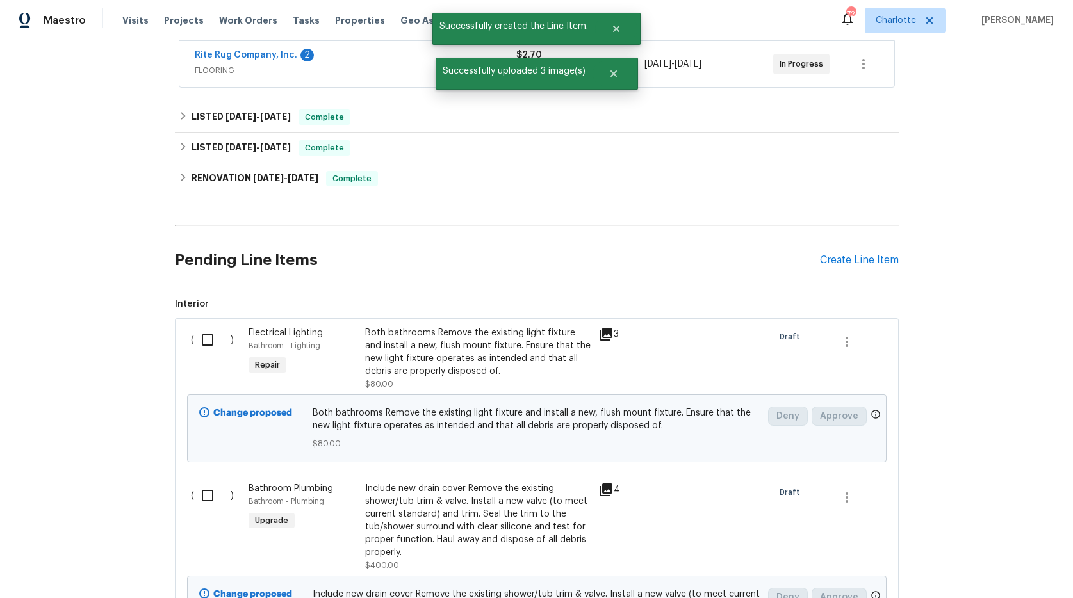
scroll to position [287, 0]
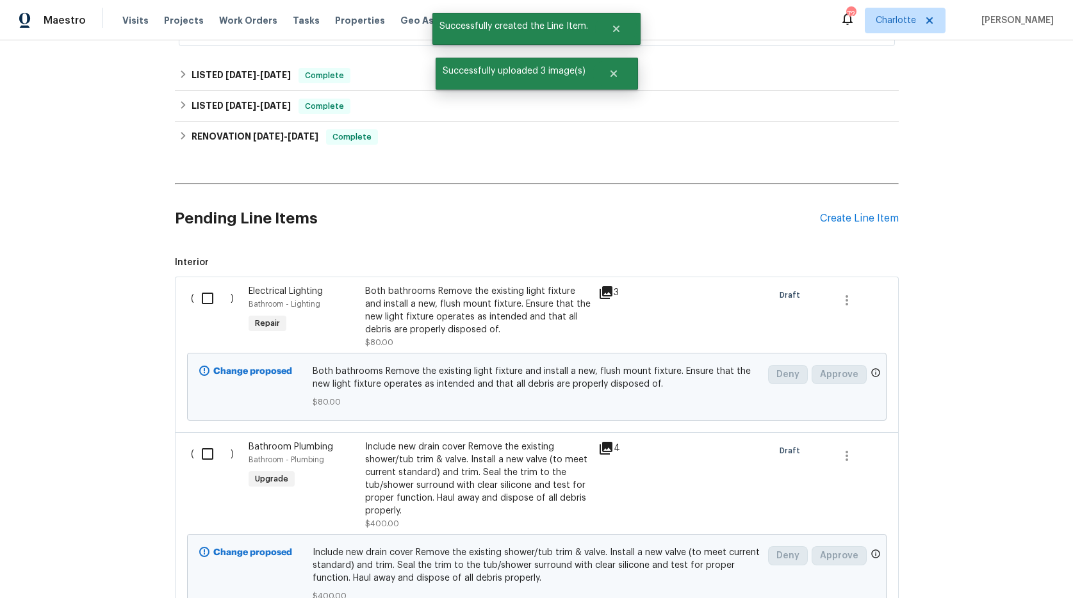
click at [427, 340] on div "Both bathrooms Remove the existing light fixture and install a new, flush mount…" at bounding box center [477, 317] width 225 height 64
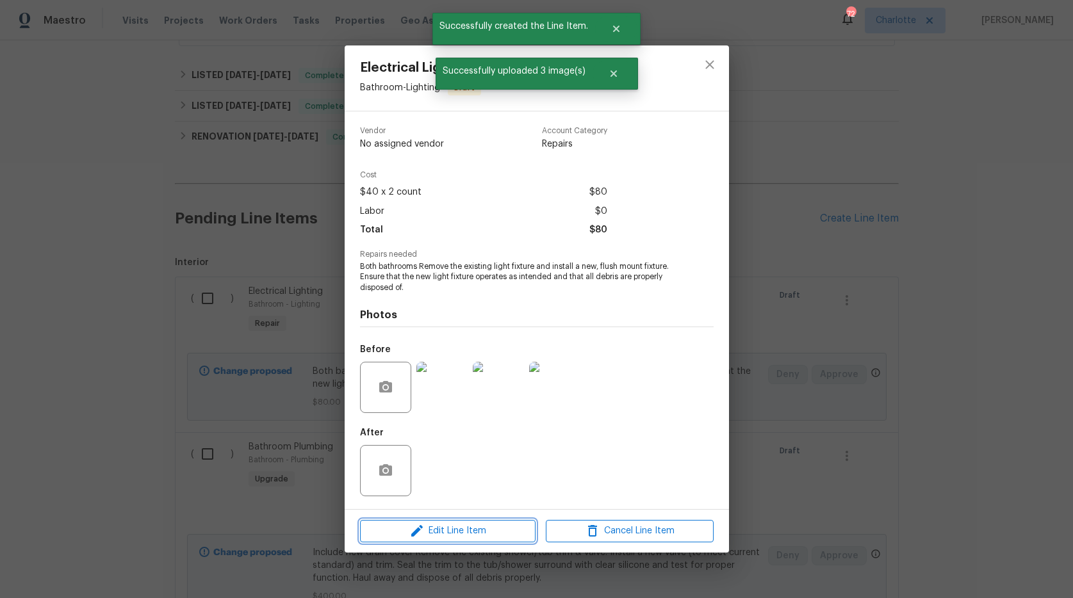
click at [479, 537] on span "Edit Line Item" at bounding box center [448, 531] width 168 height 16
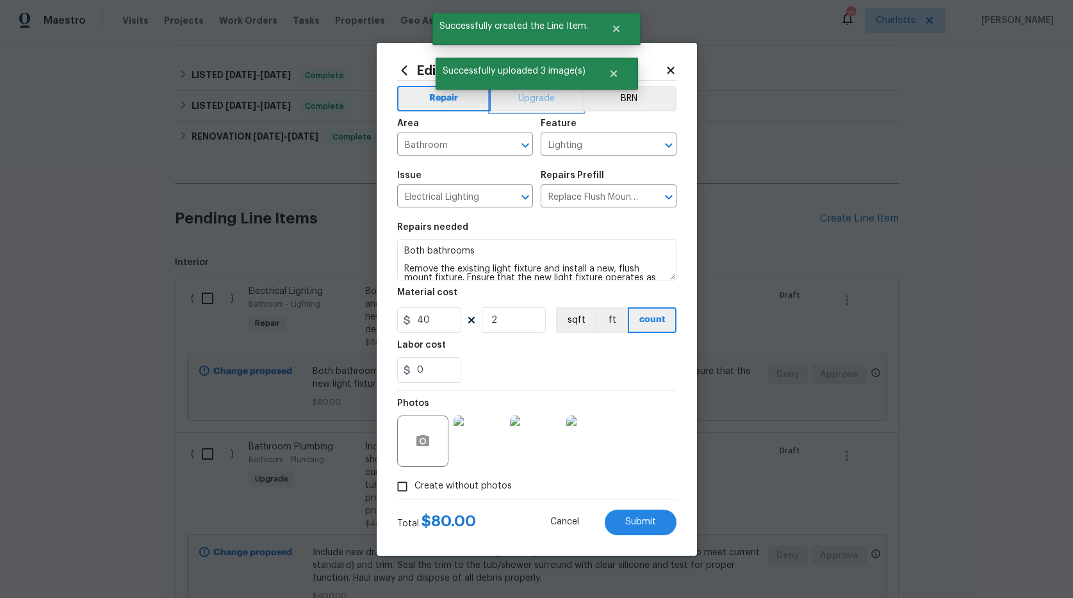
click at [509, 104] on button "Upgrade" at bounding box center [537, 99] width 92 height 26
click at [645, 523] on span "Submit" at bounding box center [640, 523] width 31 height 10
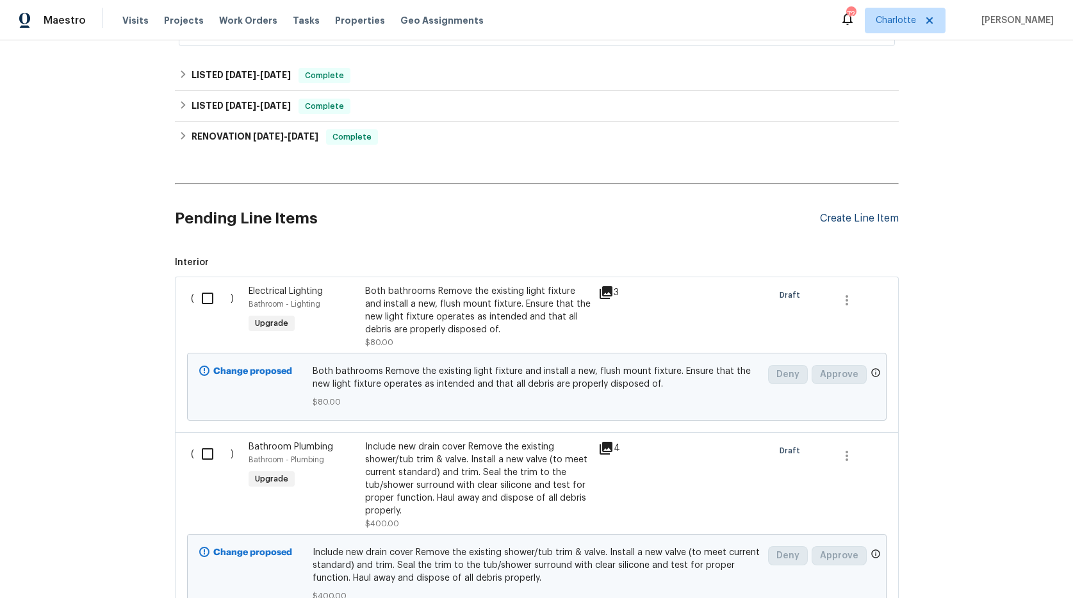
click at [851, 215] on div "Create Line Item" at bounding box center [859, 219] width 79 height 12
click at [831, 222] on div "Create Line Item" at bounding box center [859, 219] width 79 height 12
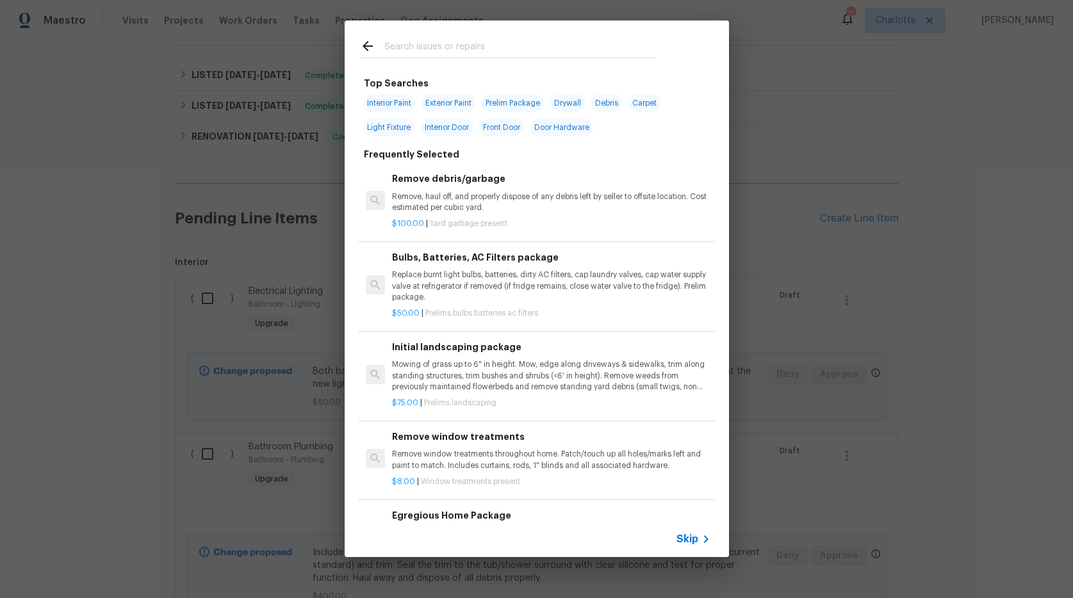
click at [414, 53] on input "text" at bounding box center [520, 47] width 272 height 19
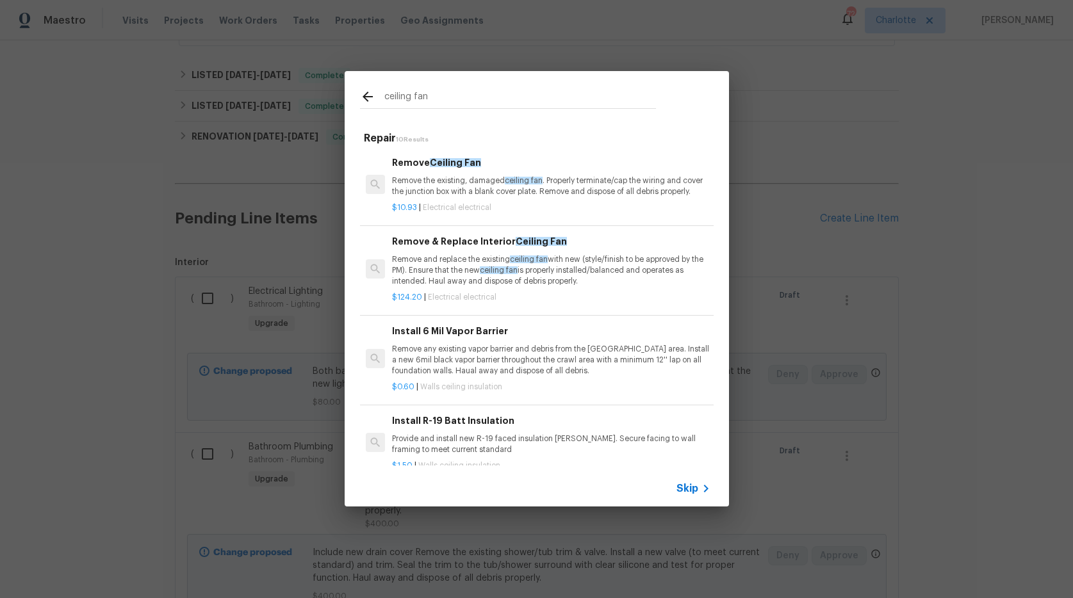
type input "ceiling fan"
click at [461, 279] on p "Remove and replace the existing ceiling fan with new (style/finish to be approv…" at bounding box center [551, 270] width 318 height 33
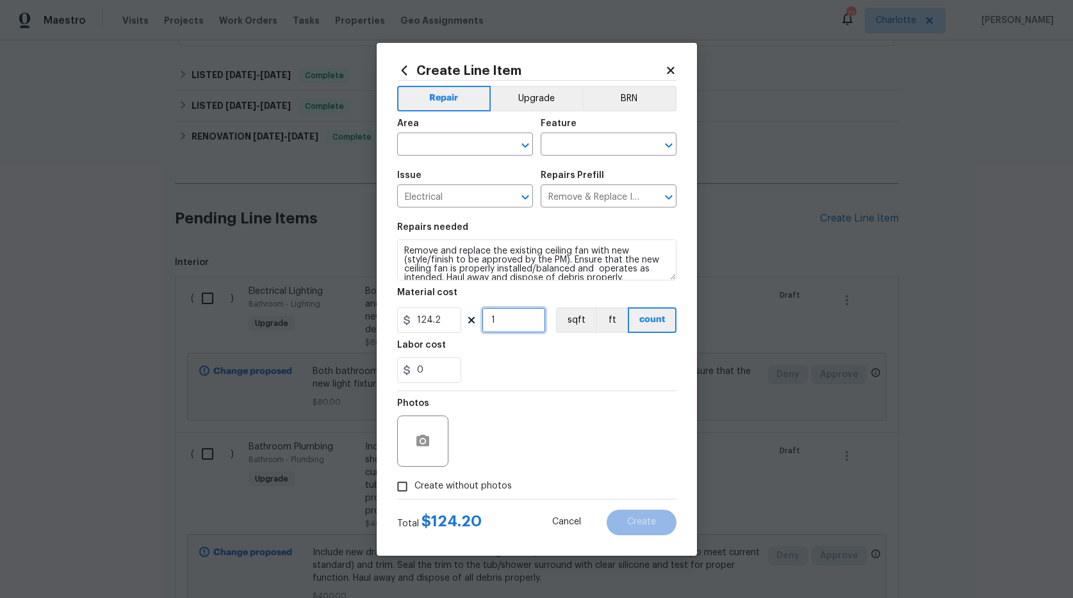
drag, startPoint x: 509, startPoint y: 324, endPoint x: 432, endPoint y: 318, distance: 77.1
click at [432, 318] on div "124.2 1 sqft ft count" at bounding box center [536, 320] width 279 height 26
type input "3"
drag, startPoint x: 445, startPoint y: 320, endPoint x: 347, endPoint y: 311, distance: 99.1
click at [347, 311] on div "Create Line Item Repair Upgrade BRN Area ​ Feature ​ Issue Electrical ​ Repairs…" at bounding box center [536, 299] width 1073 height 598
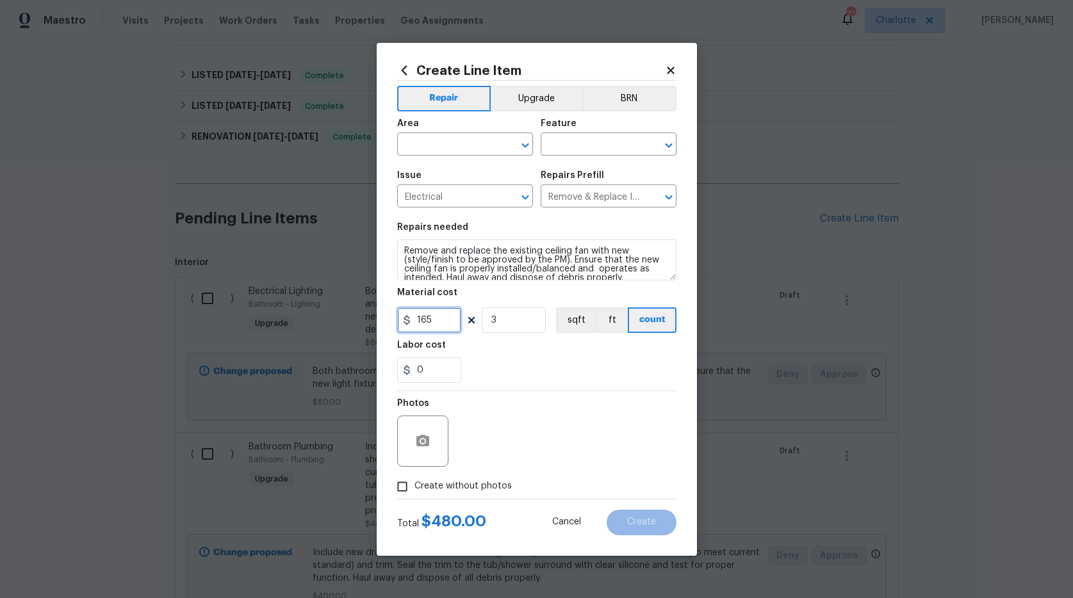
type input "165"
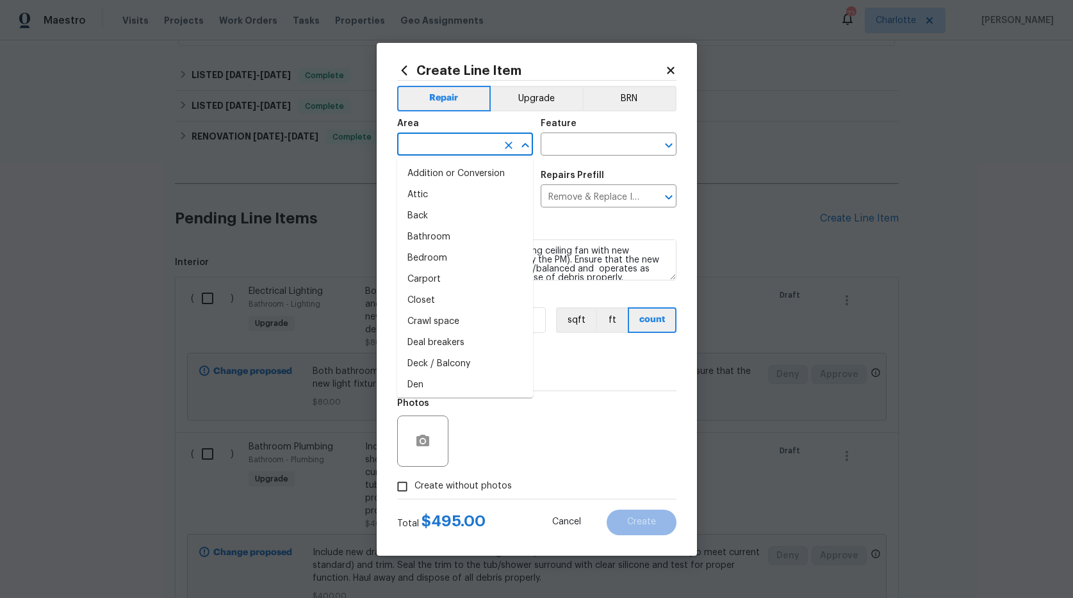
click at [441, 147] on input "text" at bounding box center [447, 146] width 100 height 20
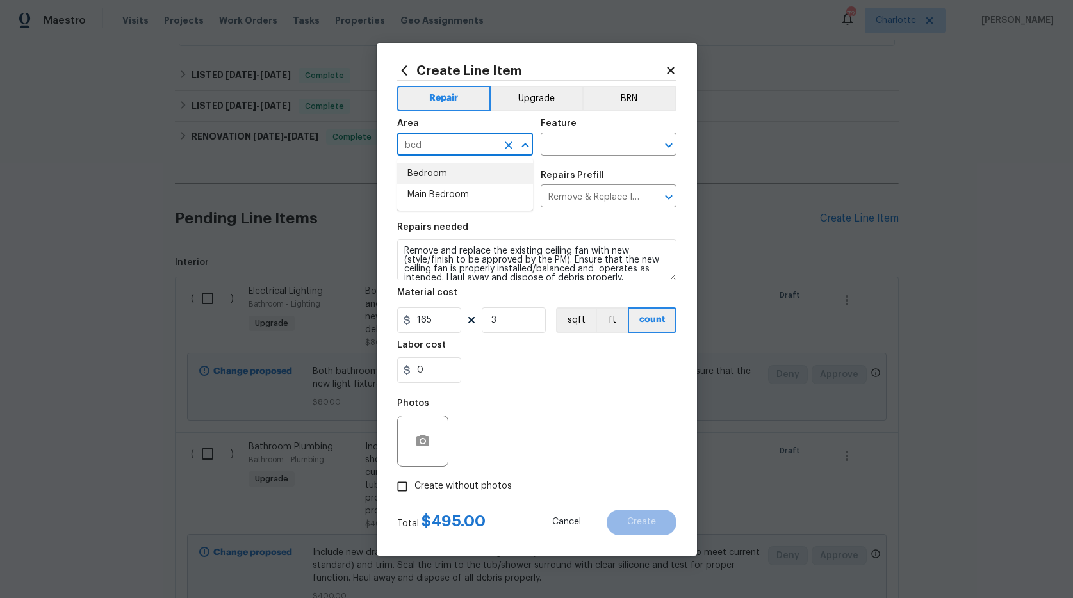
click at [439, 178] on li "Bedroom" at bounding box center [465, 173] width 136 height 21
type input "Bedroom"
click at [577, 149] on input "text" at bounding box center [591, 146] width 100 height 20
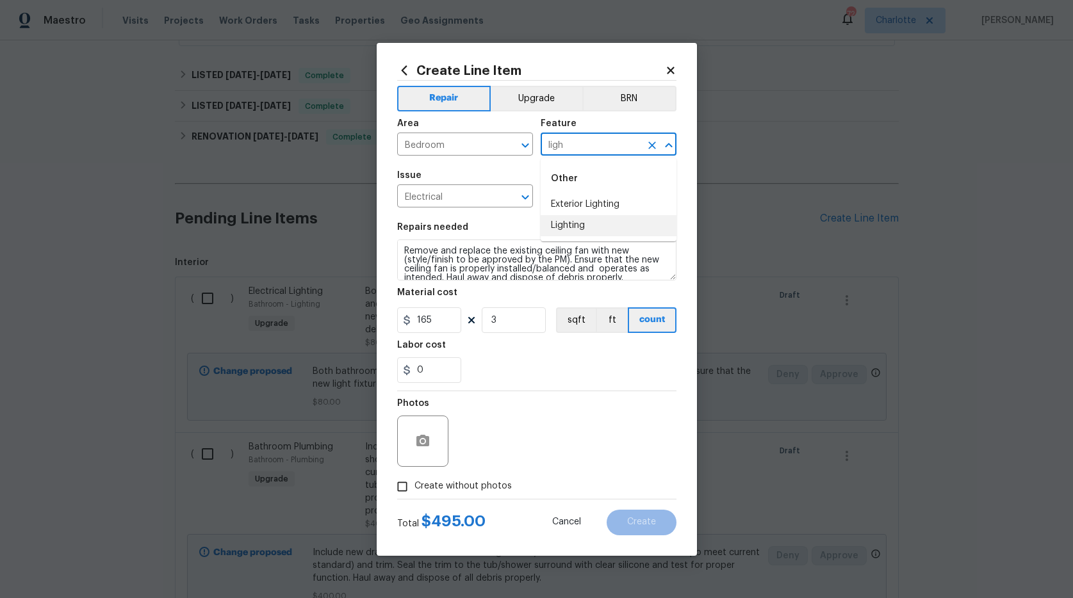
click at [572, 227] on li "Lighting" at bounding box center [609, 225] width 136 height 21
type input "Lighting"
click at [572, 227] on div "Repairs needed" at bounding box center [536, 231] width 279 height 17
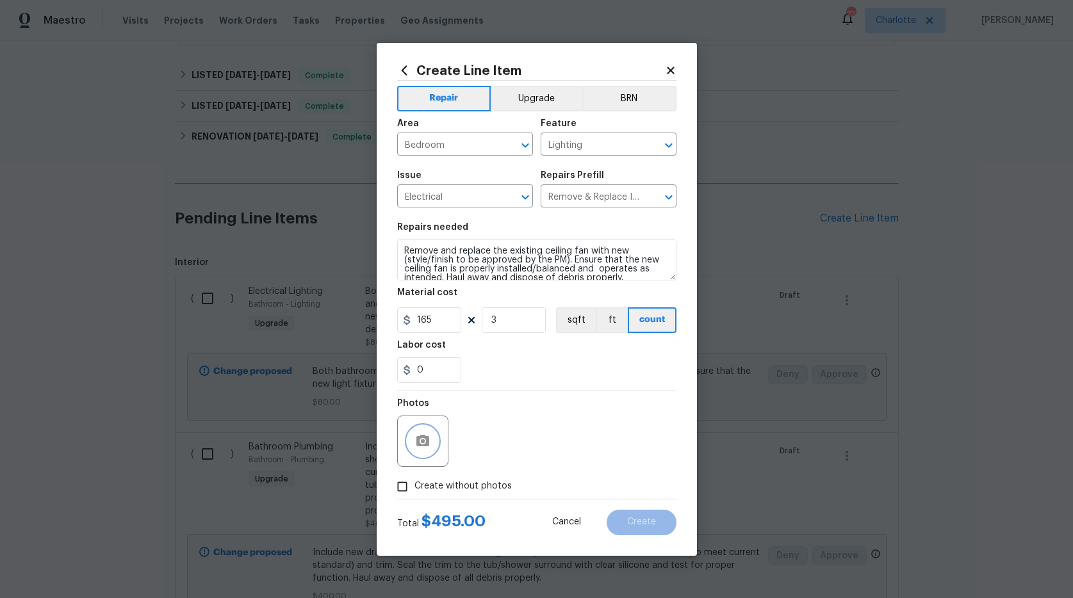
click at [429, 431] on button "button" at bounding box center [422, 441] width 31 height 31
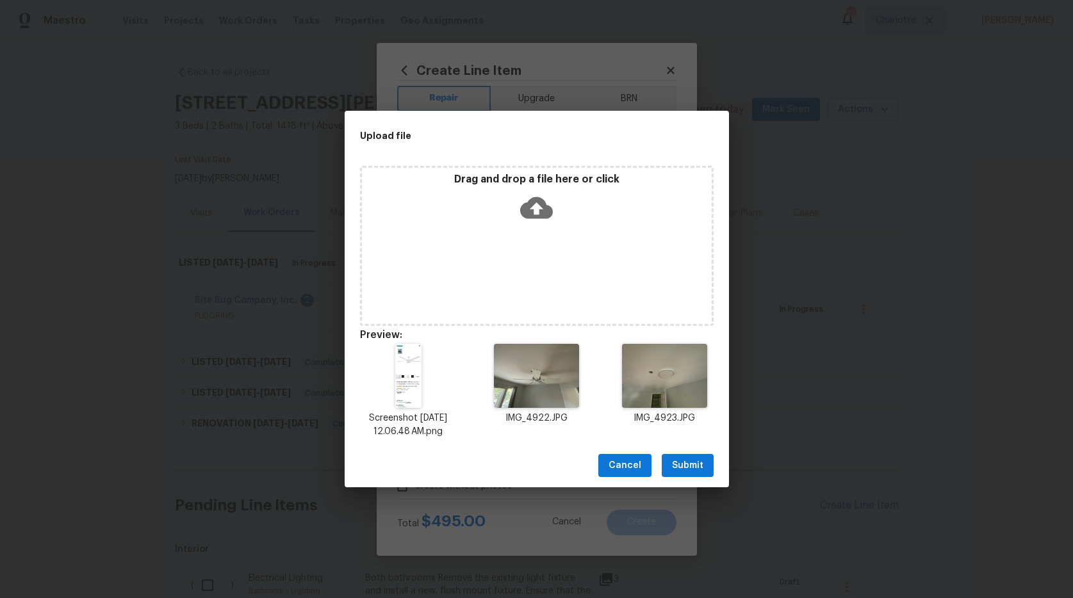
scroll to position [287, 0]
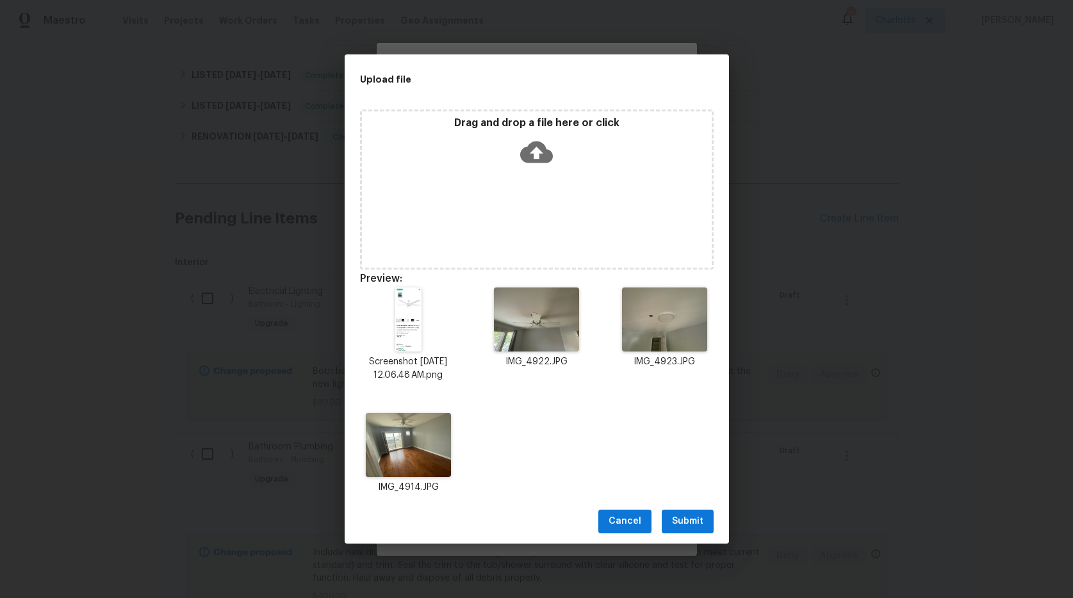
click at [700, 526] on span "Submit" at bounding box center [687, 522] width 31 height 16
click at [700, 526] on div "Upload file Drag and drop a file here or click Preview: Screenshot 2025-09-02 a…" at bounding box center [536, 299] width 1073 height 598
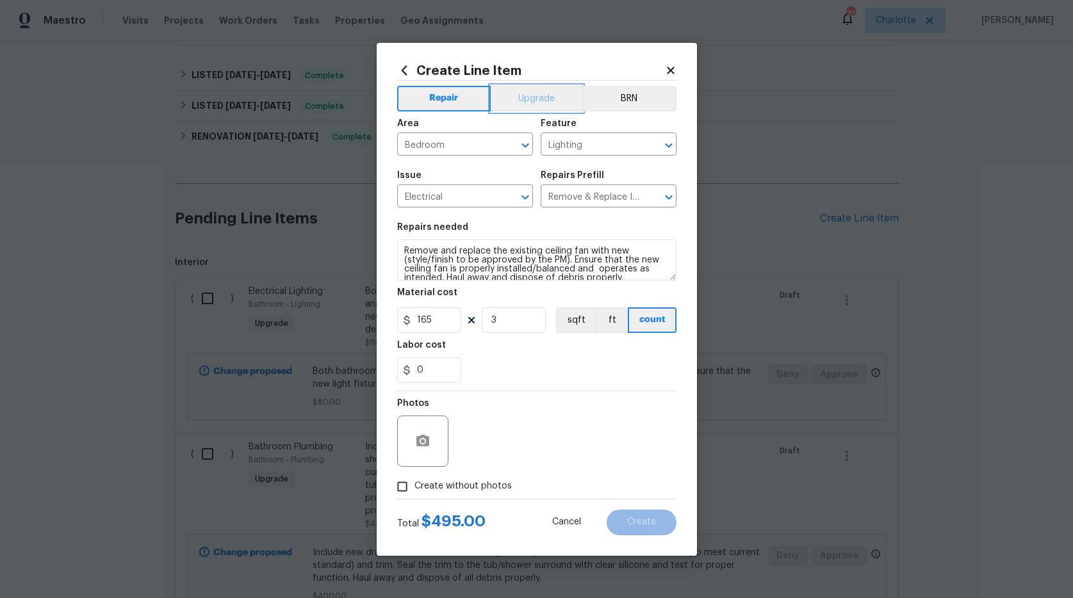
click at [555, 103] on button "Upgrade" at bounding box center [537, 99] width 92 height 26
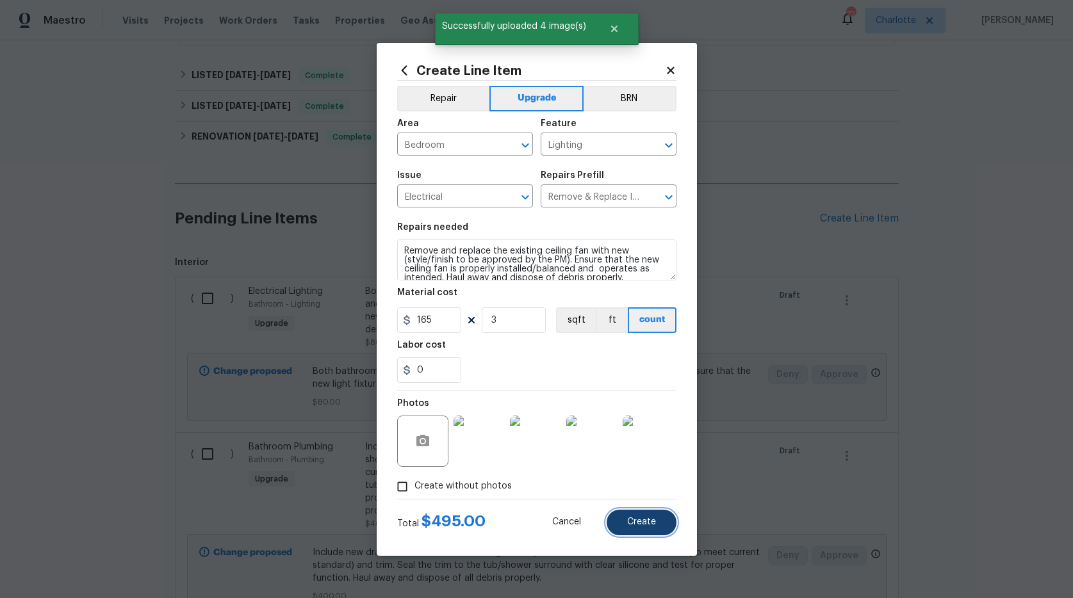
click at [633, 525] on span "Create" at bounding box center [641, 523] width 29 height 10
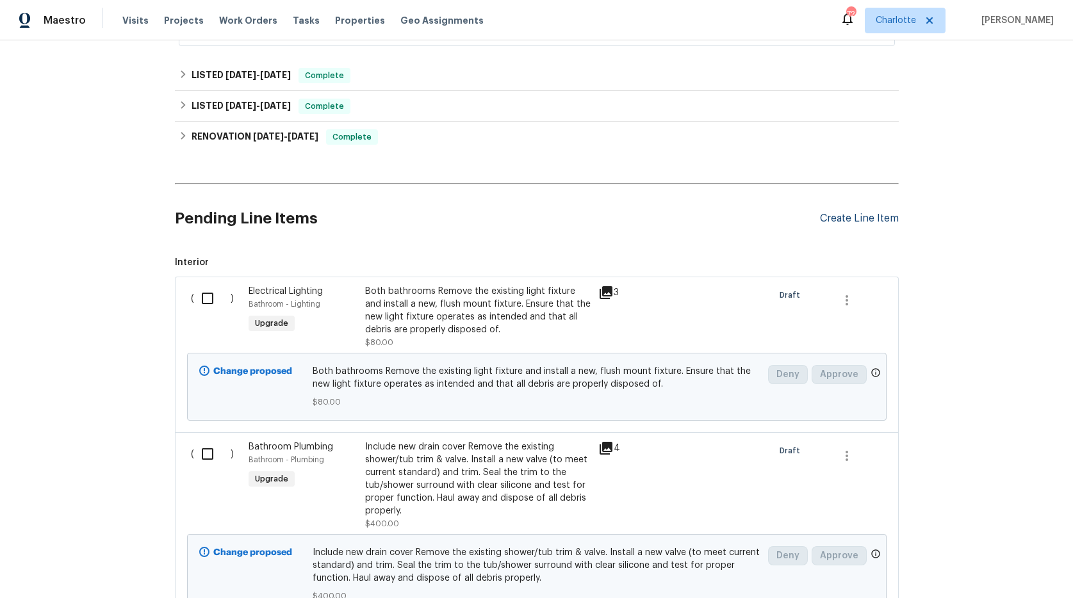
click at [844, 217] on div "Create Line Item" at bounding box center [859, 219] width 79 height 12
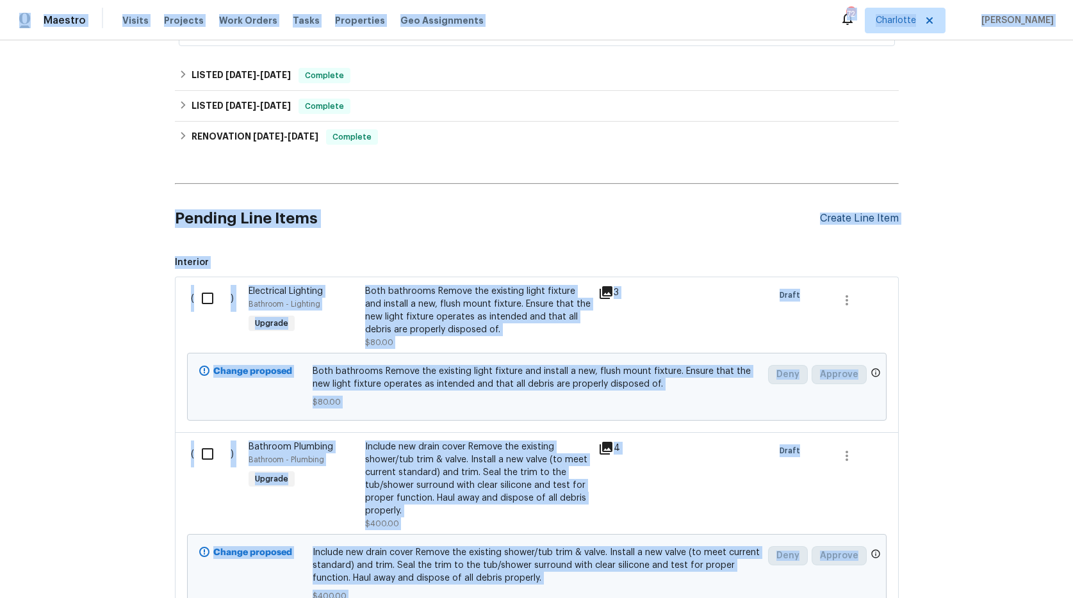
click at [844, 218] on div "Create Line Item" at bounding box center [859, 219] width 79 height 12
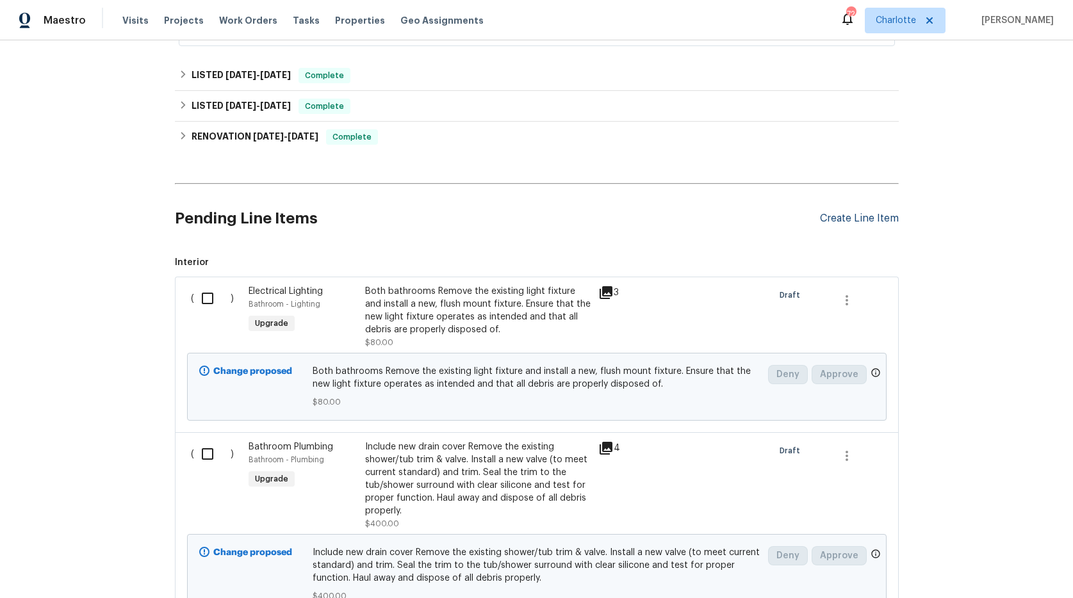
click at [834, 218] on div "Create Line Item" at bounding box center [859, 219] width 79 height 12
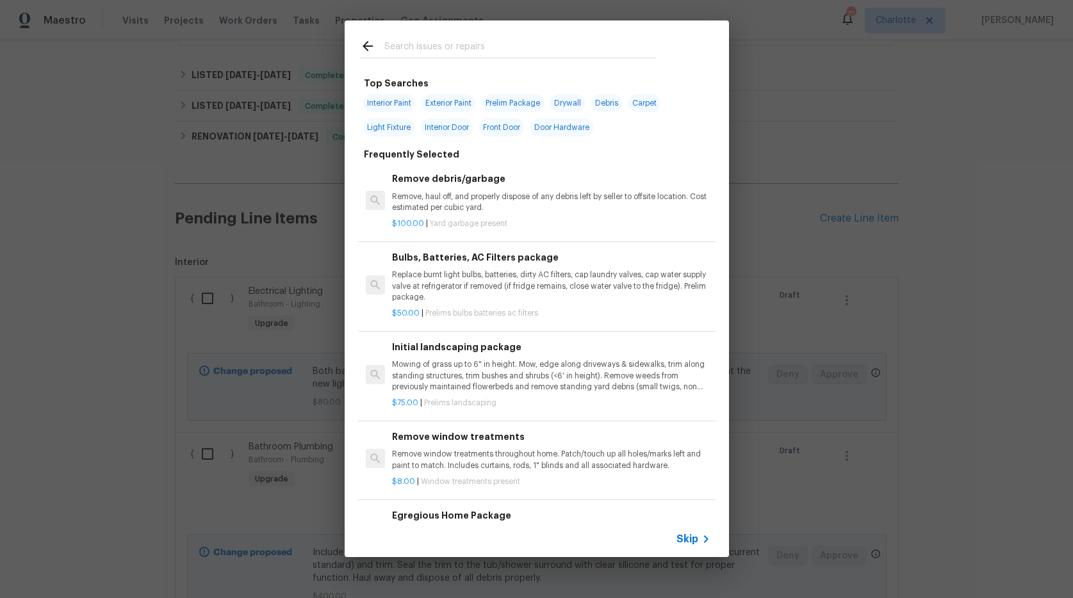
click at [429, 47] on input "text" at bounding box center [520, 47] width 272 height 19
click at [394, 127] on span "Light Fixture" at bounding box center [388, 128] width 51 height 18
type input "Light Fixture"
click at [394, 127] on span "Light Fixture" at bounding box center [388, 128] width 51 height 18
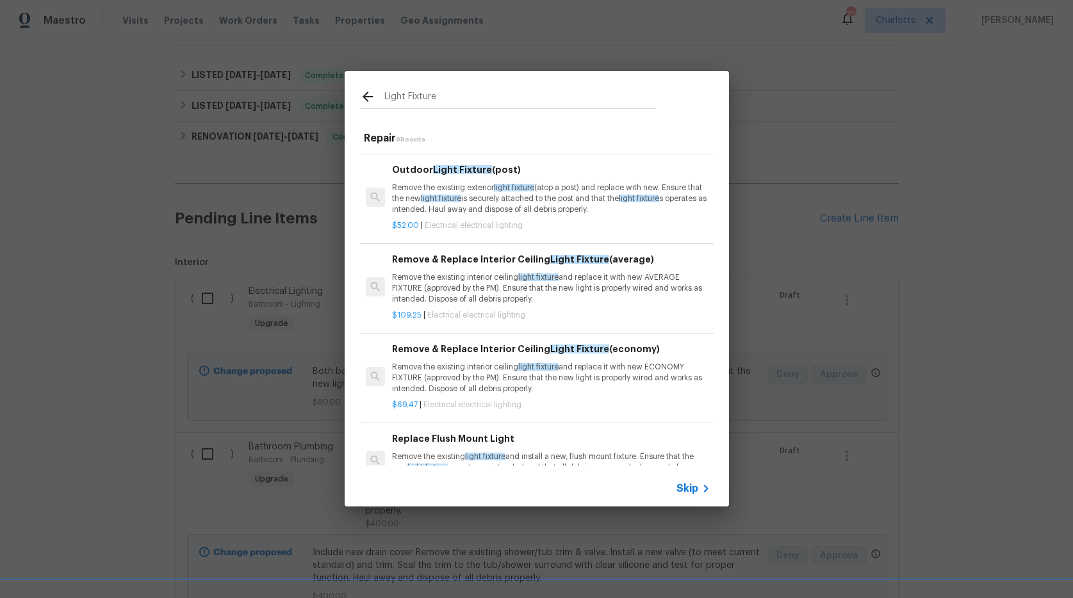
scroll to position [0, 0]
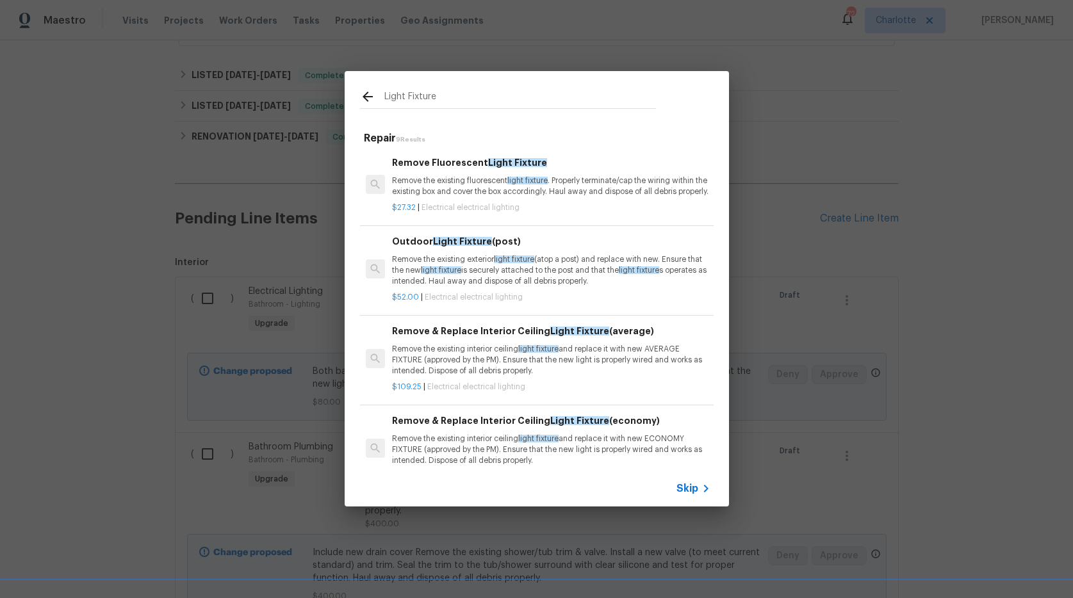
click at [368, 97] on icon at bounding box center [368, 97] width 10 height 10
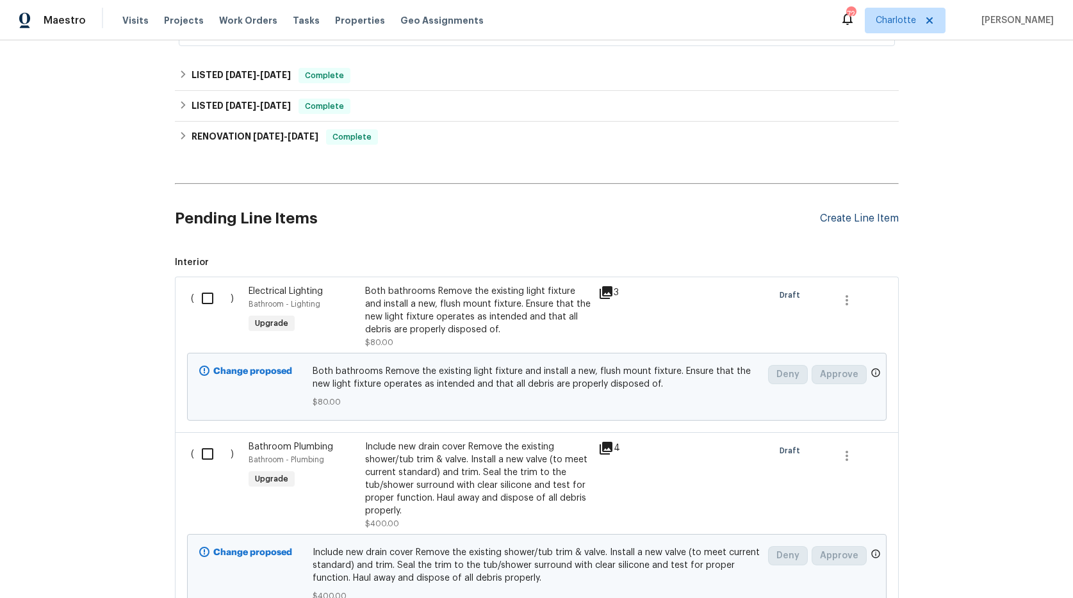
click at [826, 218] on div "Create Line Item" at bounding box center [859, 219] width 79 height 12
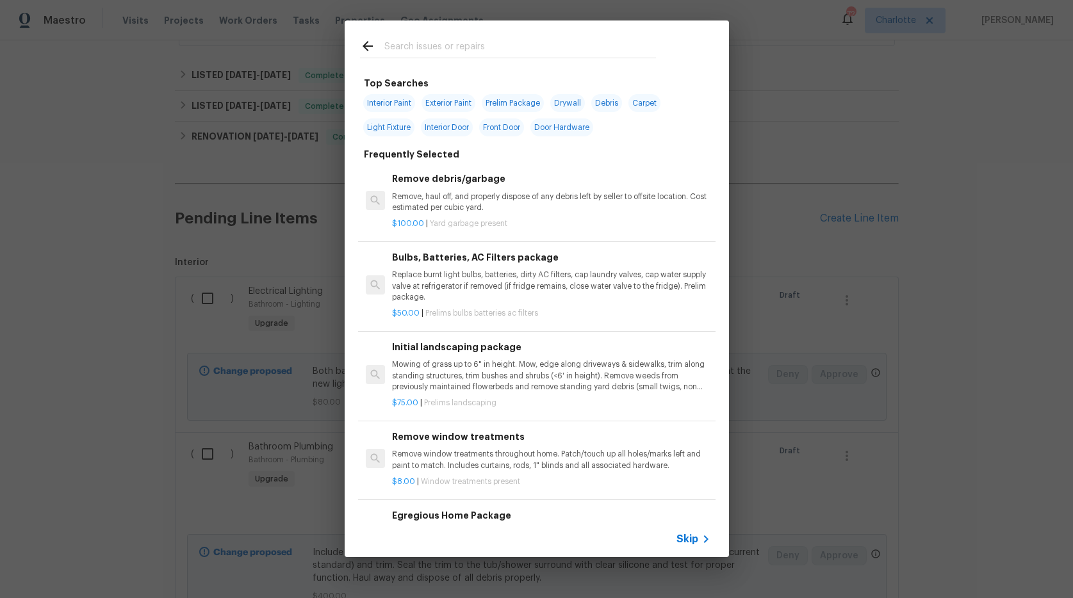
click at [414, 44] on input "text" at bounding box center [520, 47] width 272 height 19
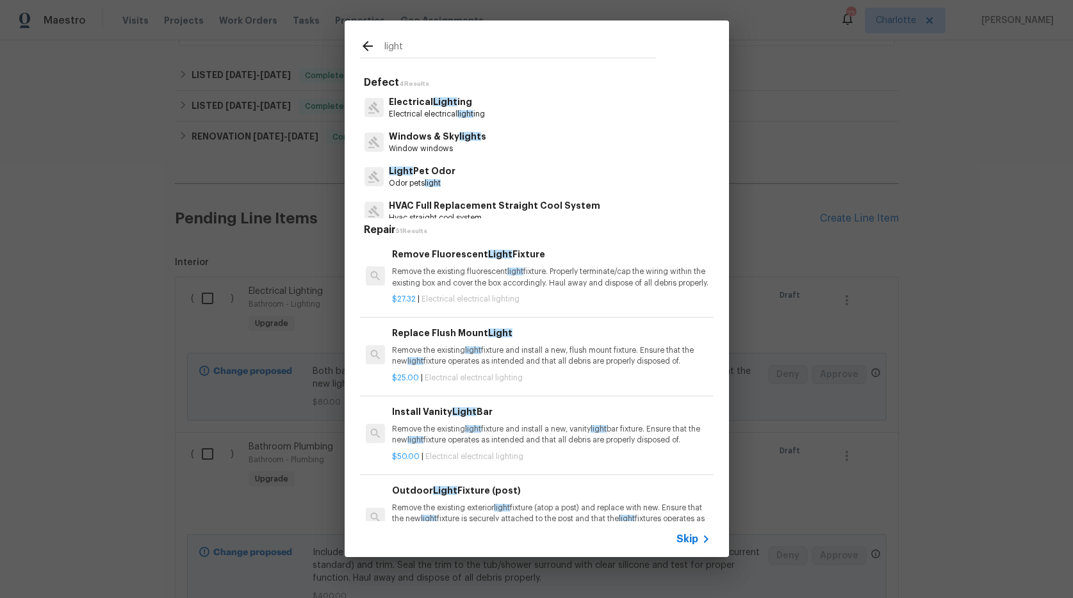
type input "light"
click at [405, 106] on p "Electrical Light ing" at bounding box center [437, 101] width 96 height 13
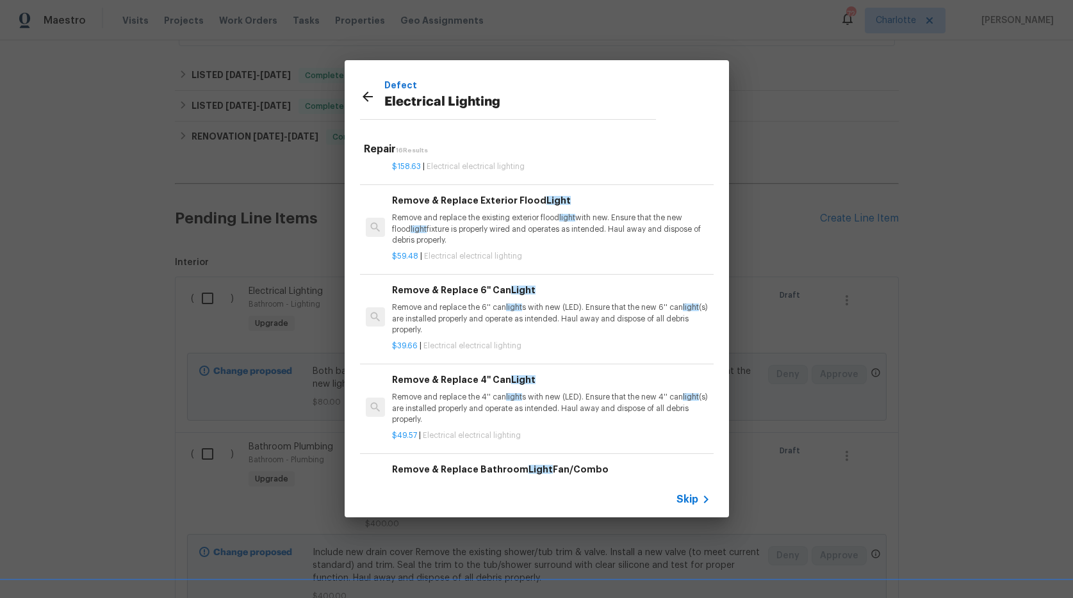
scroll to position [390, 0]
click at [548, 313] on p "Remove and replace the 6'' can light s with new (LED). Ensure that the new 6'' …" at bounding box center [551, 317] width 318 height 33
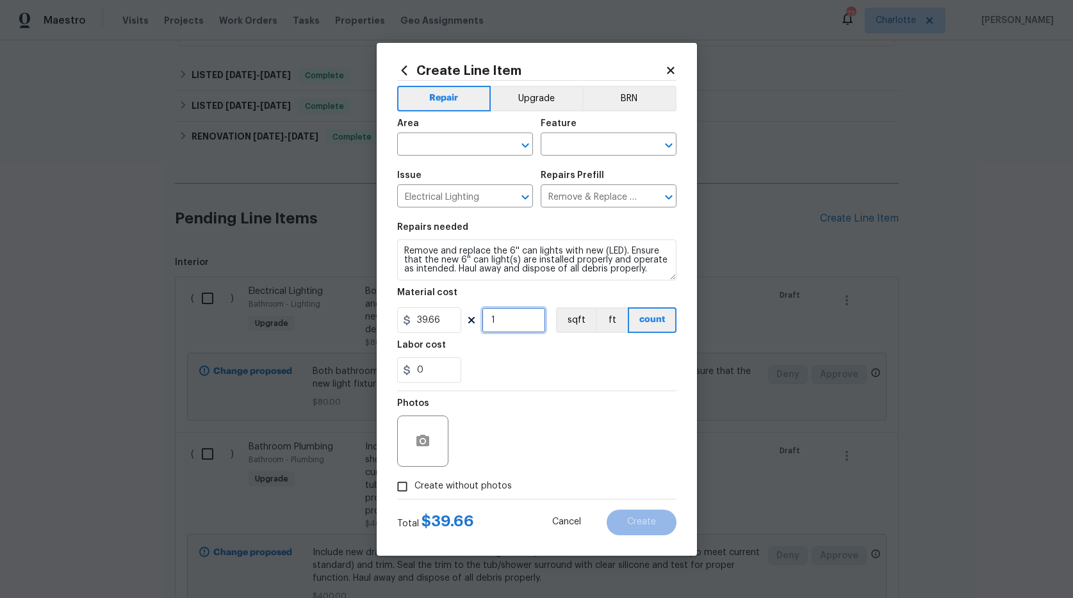
drag, startPoint x: 525, startPoint y: 320, endPoint x: 434, endPoint y: 322, distance: 91.6
click at [434, 322] on div "39.66 1 sqft ft count" at bounding box center [536, 320] width 279 height 26
type input "9"
click at [459, 142] on input "text" at bounding box center [447, 146] width 100 height 20
type input "l"
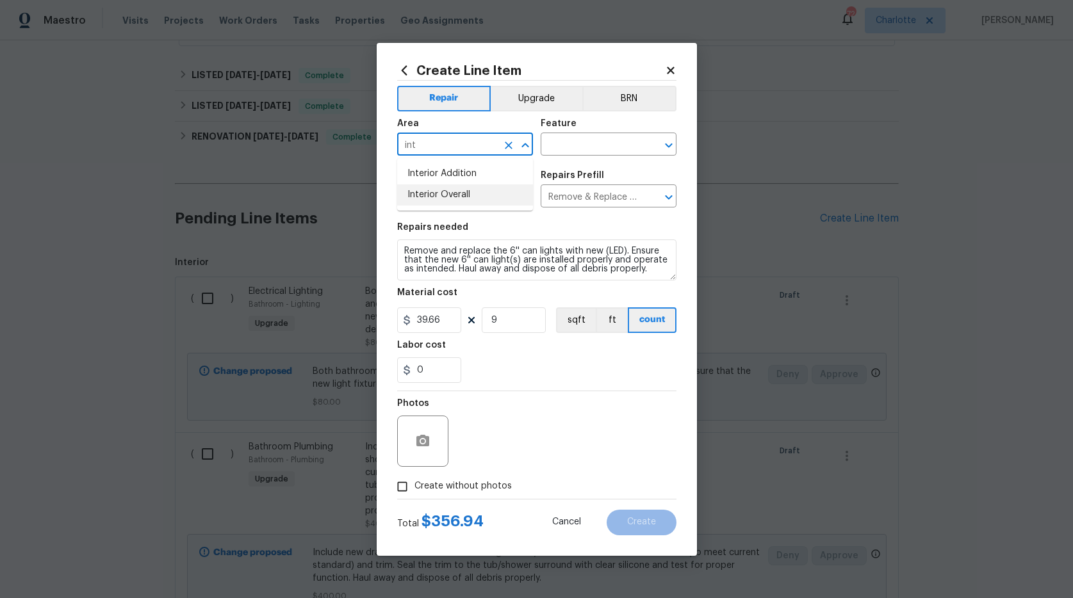
click at [444, 193] on li "Interior Overall" at bounding box center [465, 194] width 136 height 21
type input "Interior Overall"
click at [444, 193] on input "Electrical Lighting" at bounding box center [447, 198] width 100 height 20
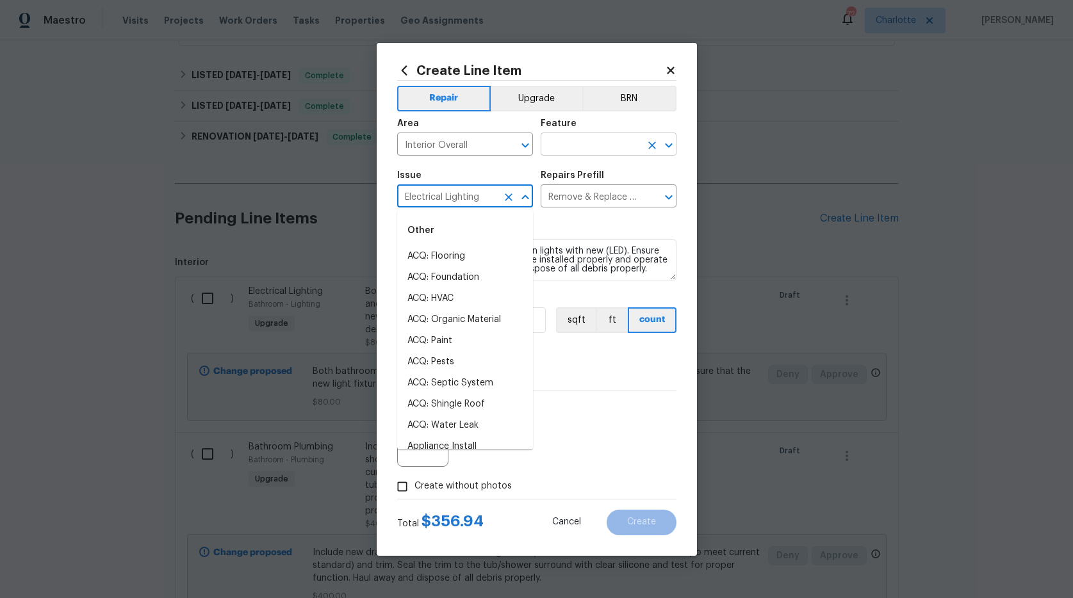
click at [575, 142] on input "text" at bounding box center [591, 146] width 100 height 20
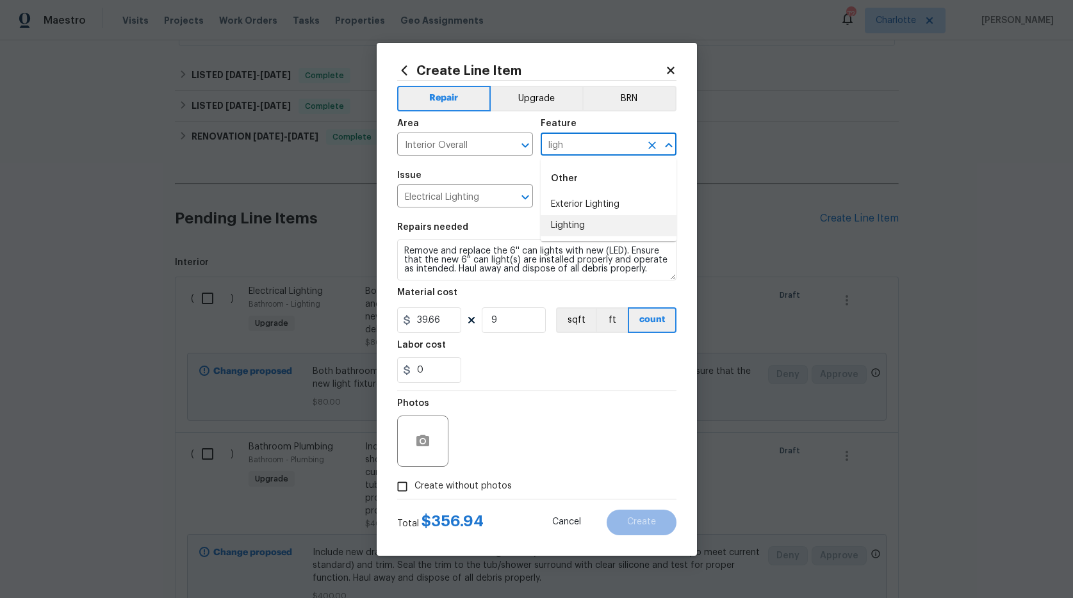
click at [568, 225] on li "Lighting" at bounding box center [609, 225] width 136 height 21
type input "Lighting"
click at [419, 432] on button "button" at bounding box center [422, 441] width 31 height 31
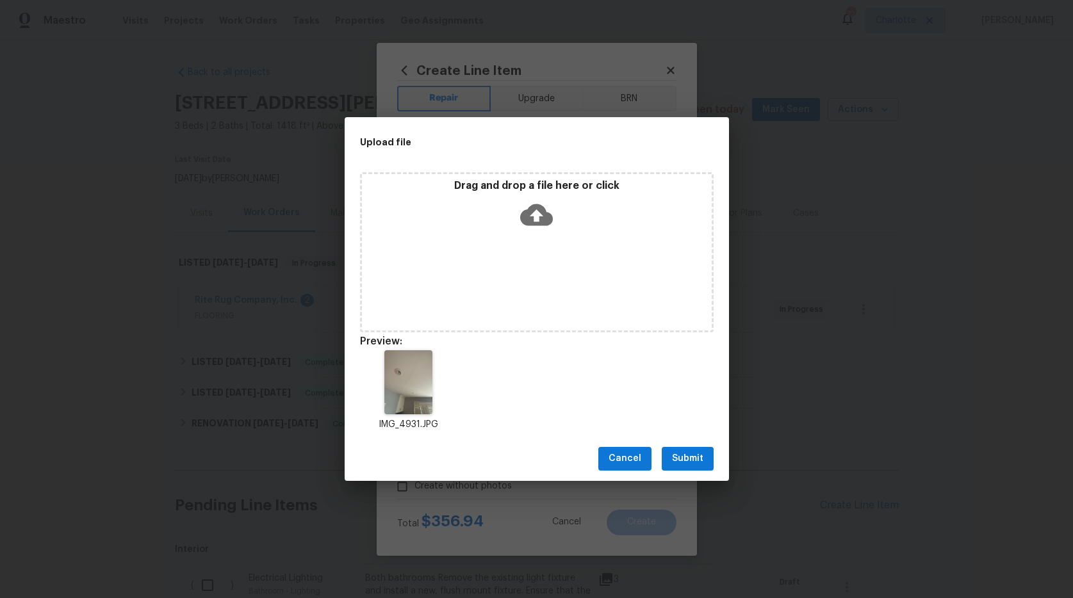
scroll to position [287, 0]
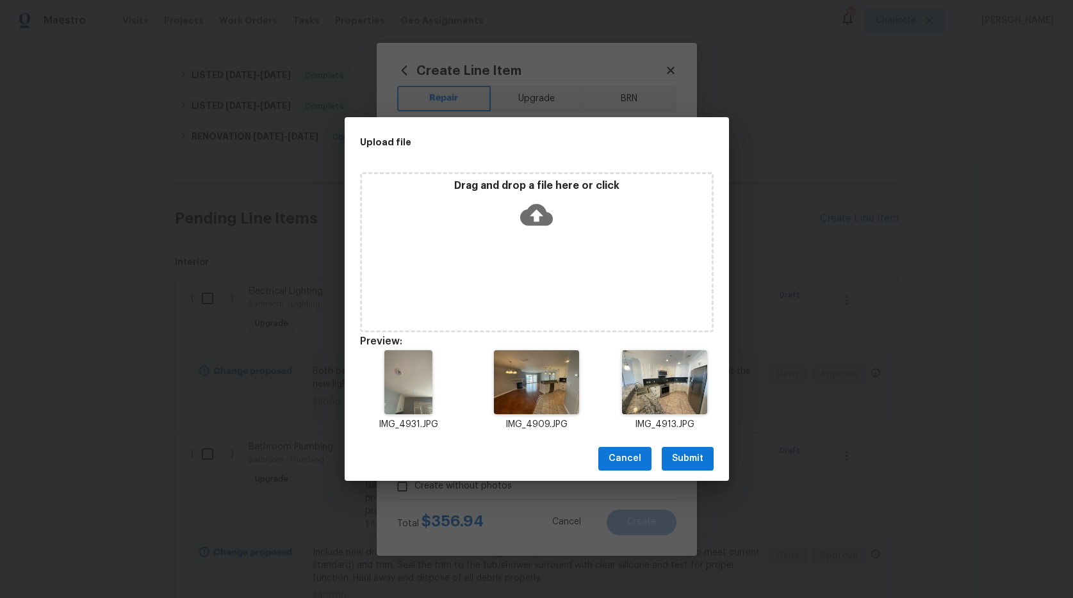
click at [691, 461] on span "Submit" at bounding box center [687, 459] width 31 height 16
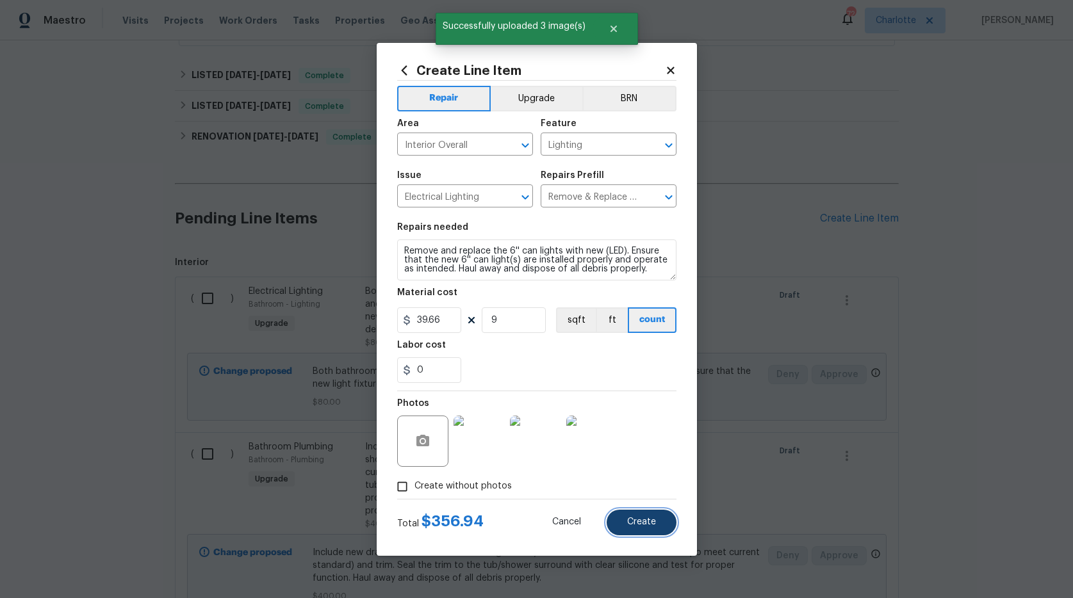
click at [645, 518] on span "Create" at bounding box center [641, 523] width 29 height 10
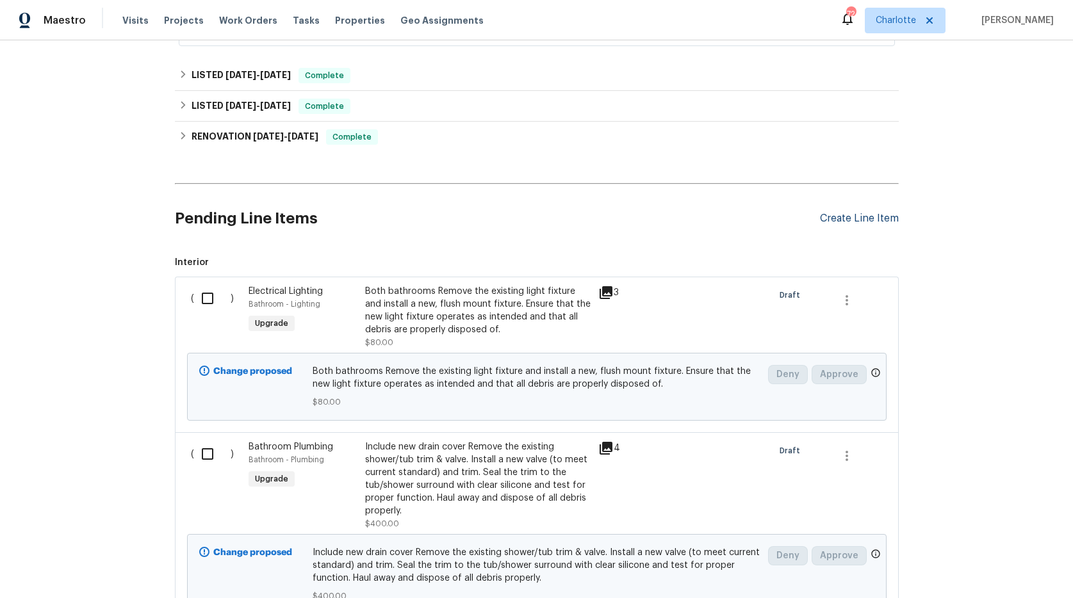
click at [835, 221] on div "Create Line Item" at bounding box center [859, 219] width 79 height 12
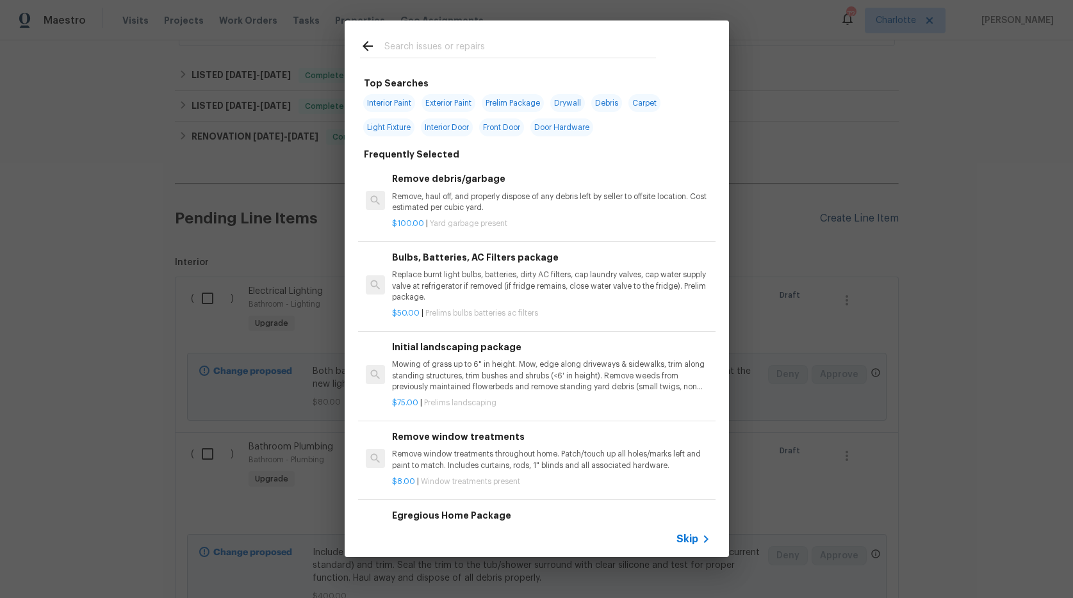
click at [835, 221] on div "Top Searches Interior Paint Exterior Paint Prelim Package Drywall Debris Carpet…" at bounding box center [536, 289] width 1073 height 578
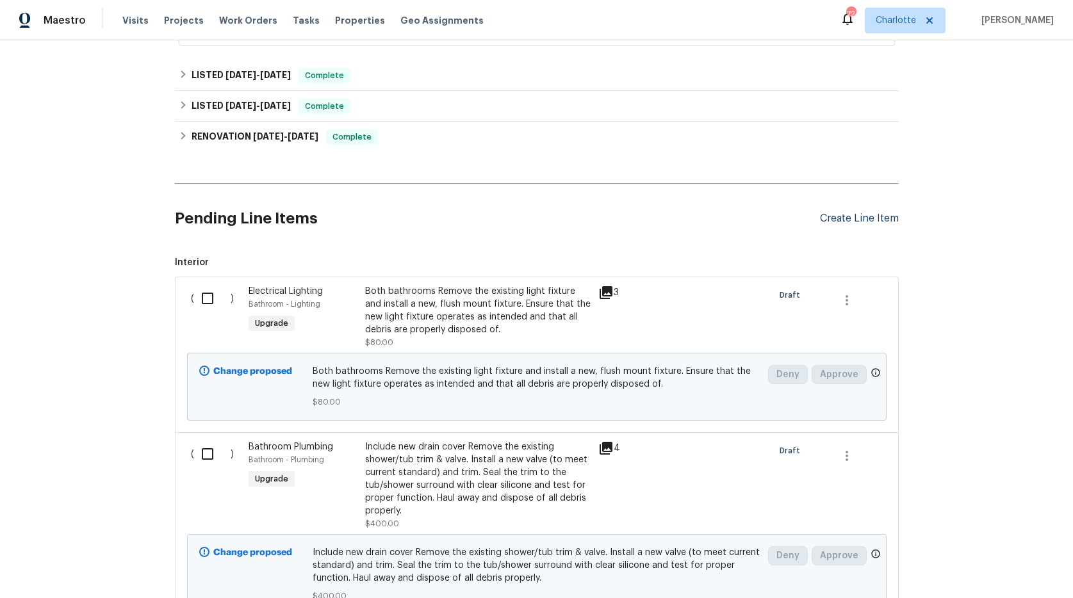
click at [836, 217] on div "Create Line Item" at bounding box center [859, 219] width 79 height 12
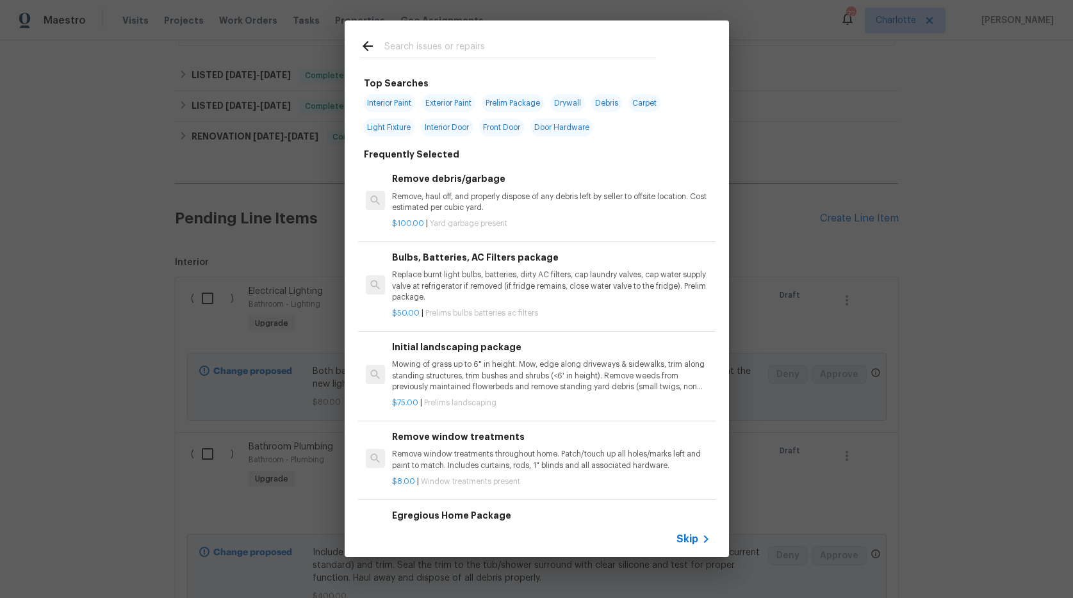
click at [458, 45] on input "text" at bounding box center [520, 47] width 272 height 19
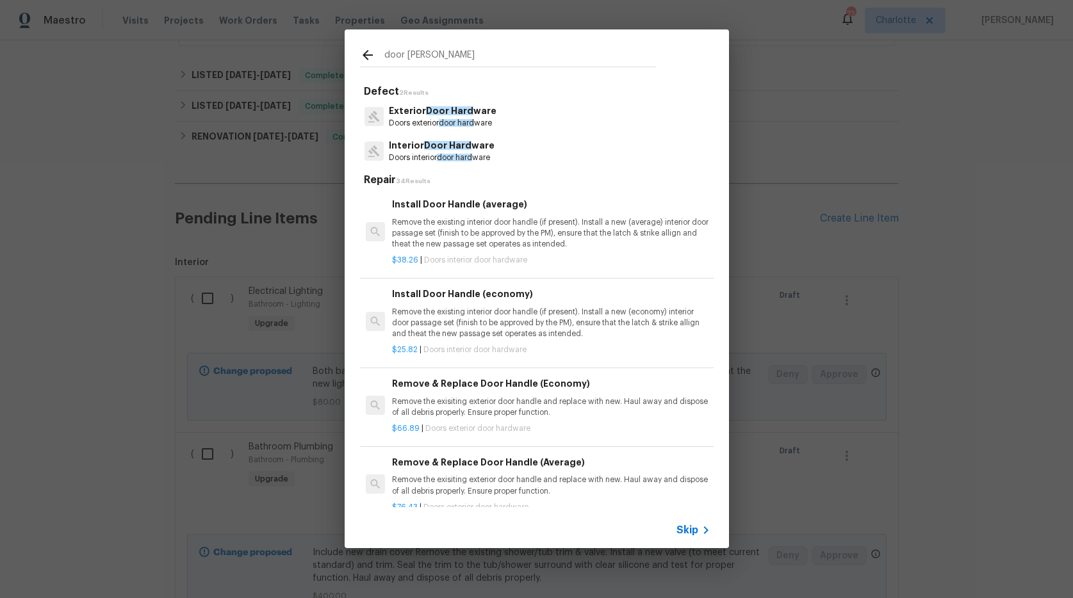
type input "door [PERSON_NAME]"
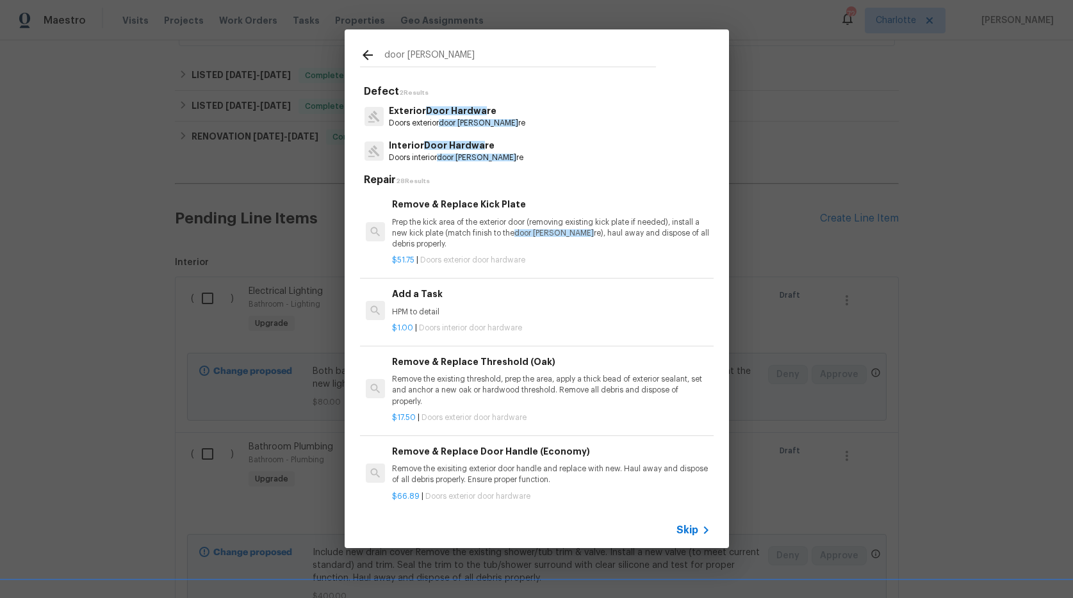
click at [475, 110] on span "Door Hardwa" at bounding box center [456, 110] width 61 height 9
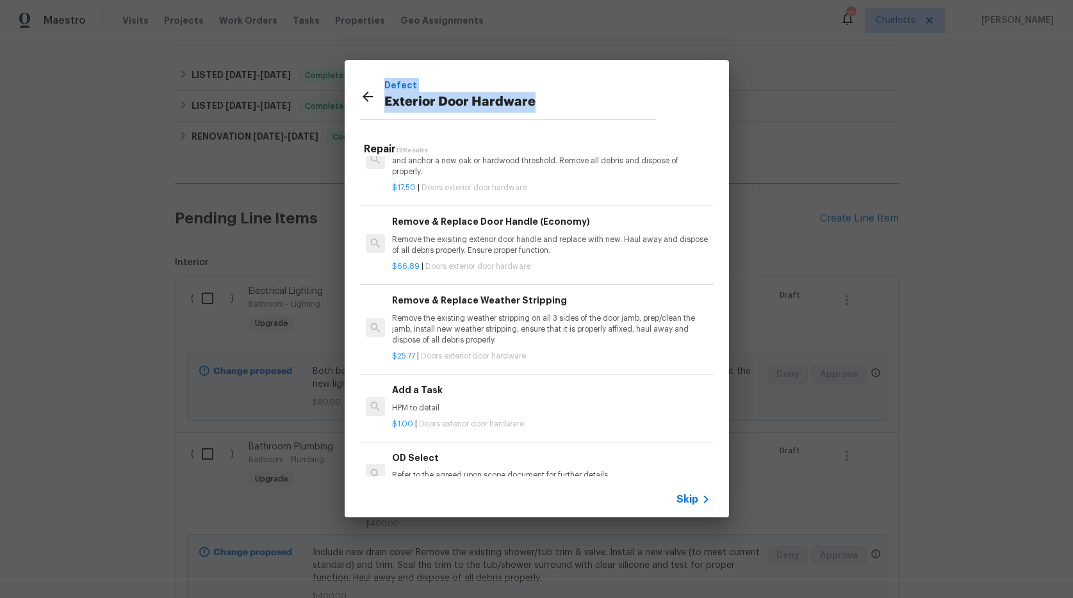
scroll to position [209, 0]
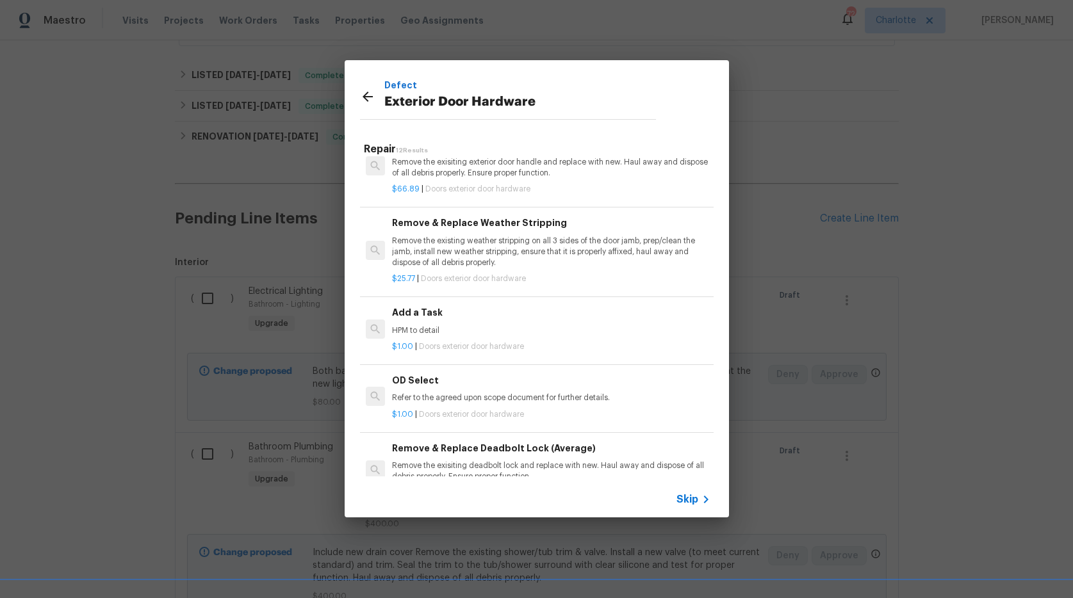
click at [457, 335] on p "HPM to detail" at bounding box center [551, 330] width 318 height 11
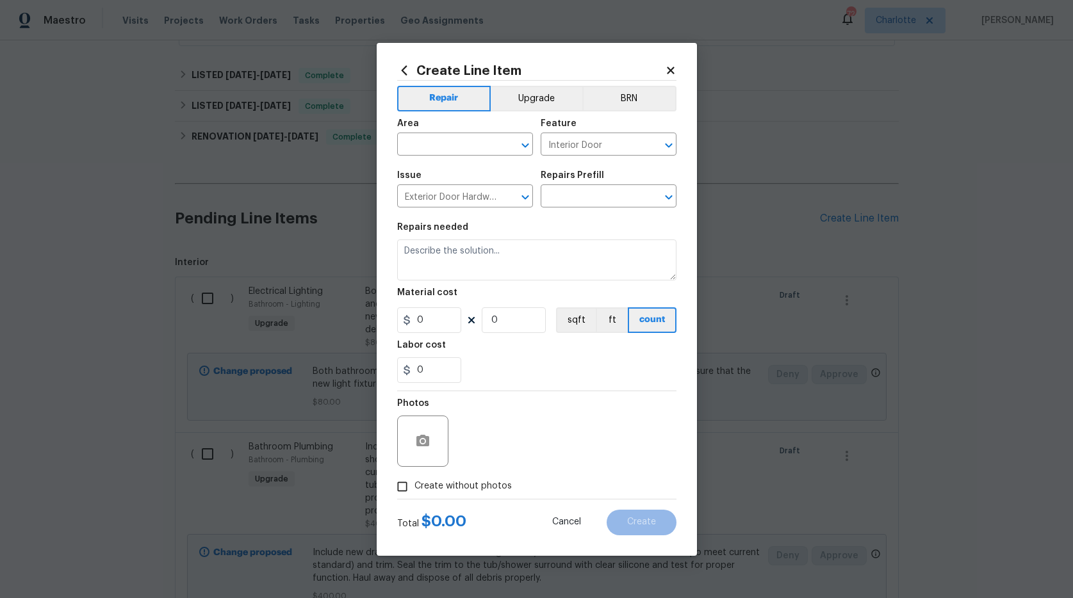
type input "Add a Task $1.00"
type textarea "HPM to detail"
type input "1"
drag, startPoint x: 503, startPoint y: 321, endPoint x: 465, endPoint y: 322, distance: 37.8
click at [465, 322] on div "1 1 sqft ft count" at bounding box center [536, 320] width 279 height 26
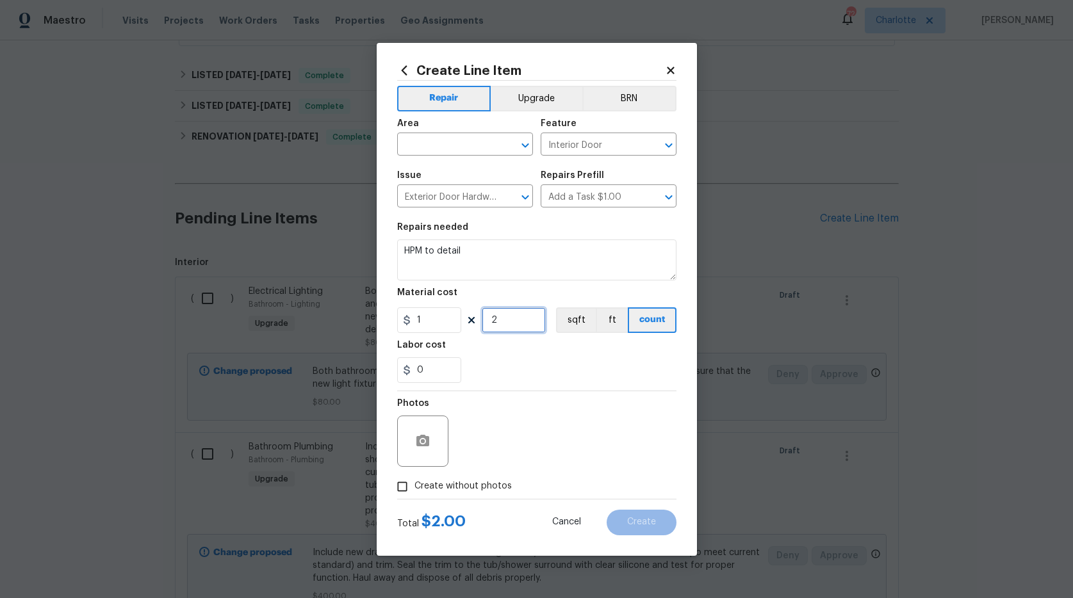
type input "2"
drag, startPoint x: 437, startPoint y: 324, endPoint x: 305, endPoint y: 302, distance: 133.6
click at [324, 311] on div "Create Line Item Repair Upgrade BRN Area ​ Feature Interior Door ​ Issue Exteri…" at bounding box center [536, 299] width 1073 height 598
type input "75"
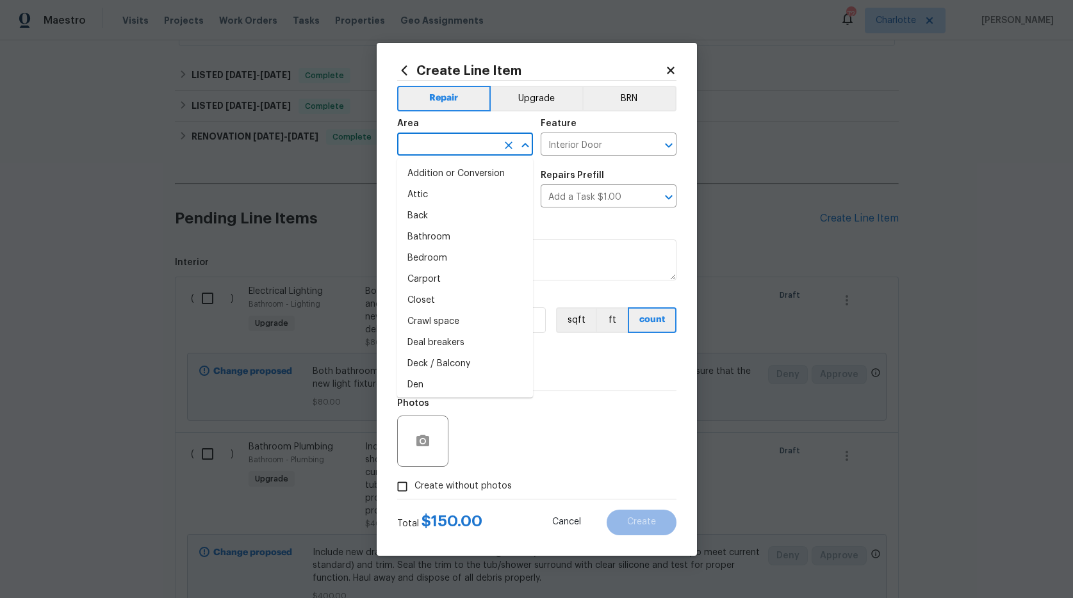
click at [427, 147] on input "text" at bounding box center [447, 146] width 100 height 20
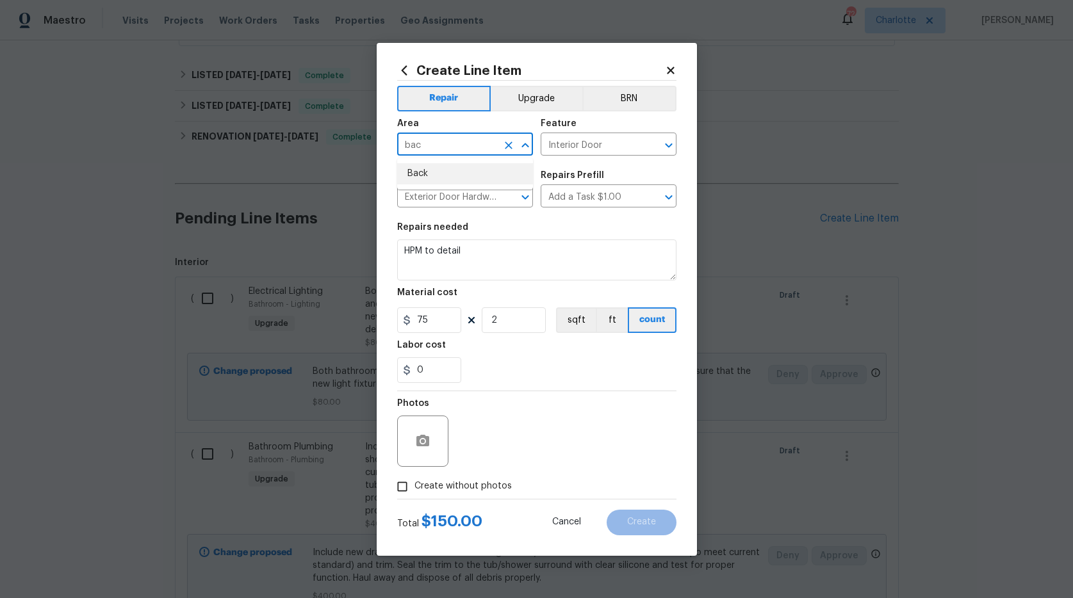
click at [411, 175] on li "Back" at bounding box center [465, 173] width 136 height 21
type input "Back"
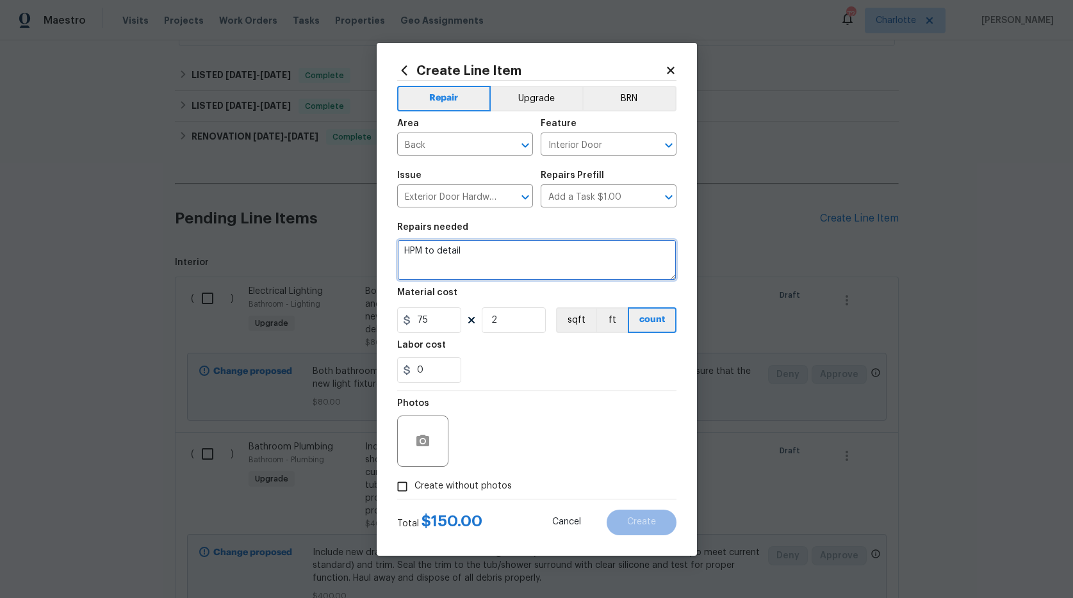
drag, startPoint x: 485, startPoint y: 254, endPoint x: 374, endPoint y: 238, distance: 111.9
click at [374, 238] on div "Create Line Item Repair Upgrade BRN Area Back ​ Feature Interior Door ​ Issue E…" at bounding box center [536, 299] width 1073 height 598
type textarea "replace patio door hardware with white or brushed nickel"
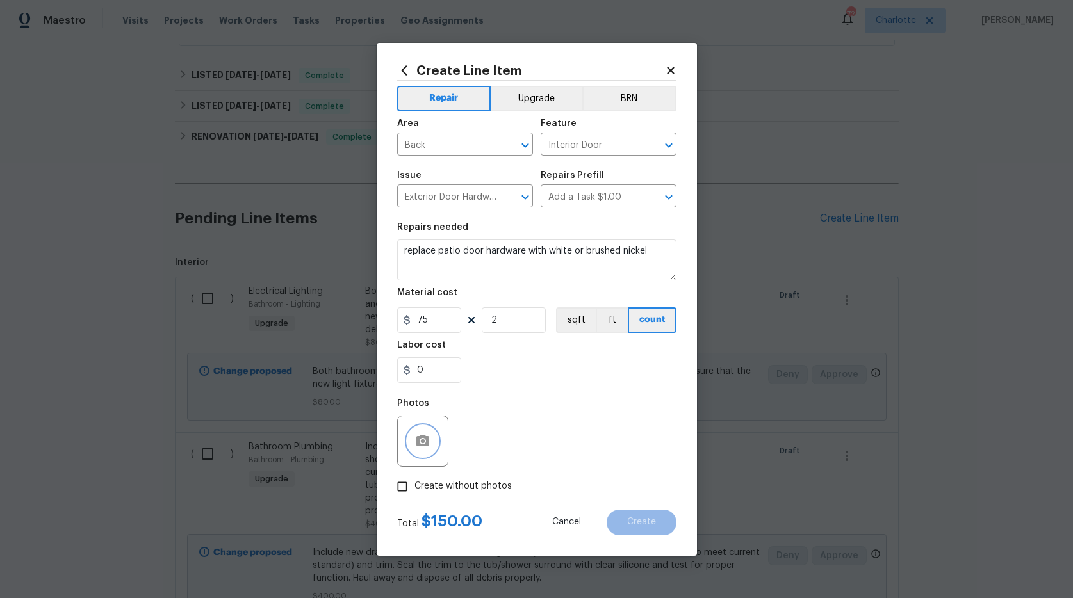
click at [427, 438] on icon "button" at bounding box center [422, 441] width 13 height 12
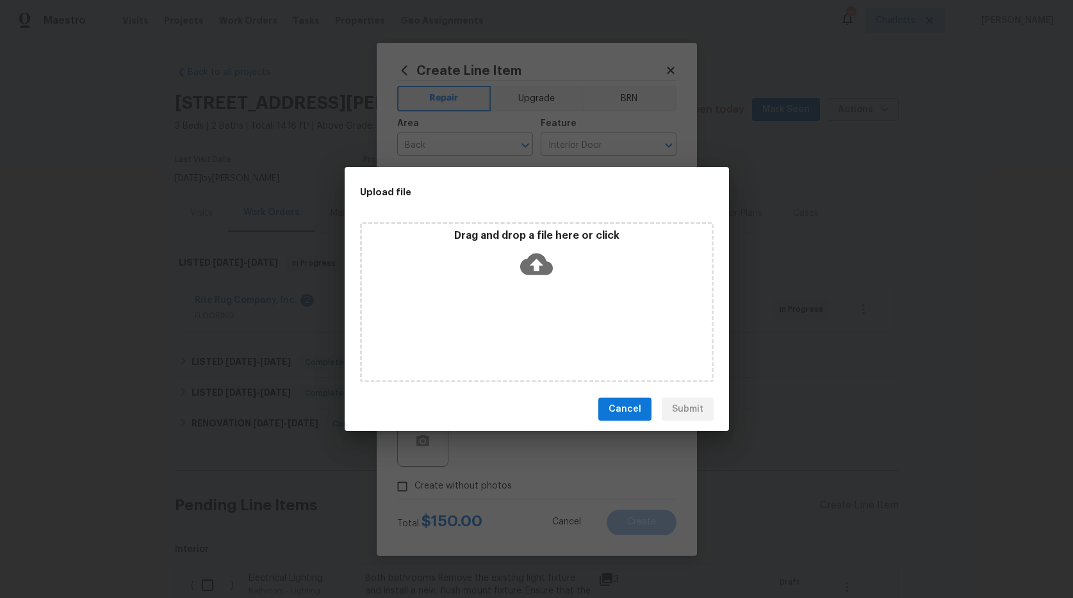
scroll to position [287, 0]
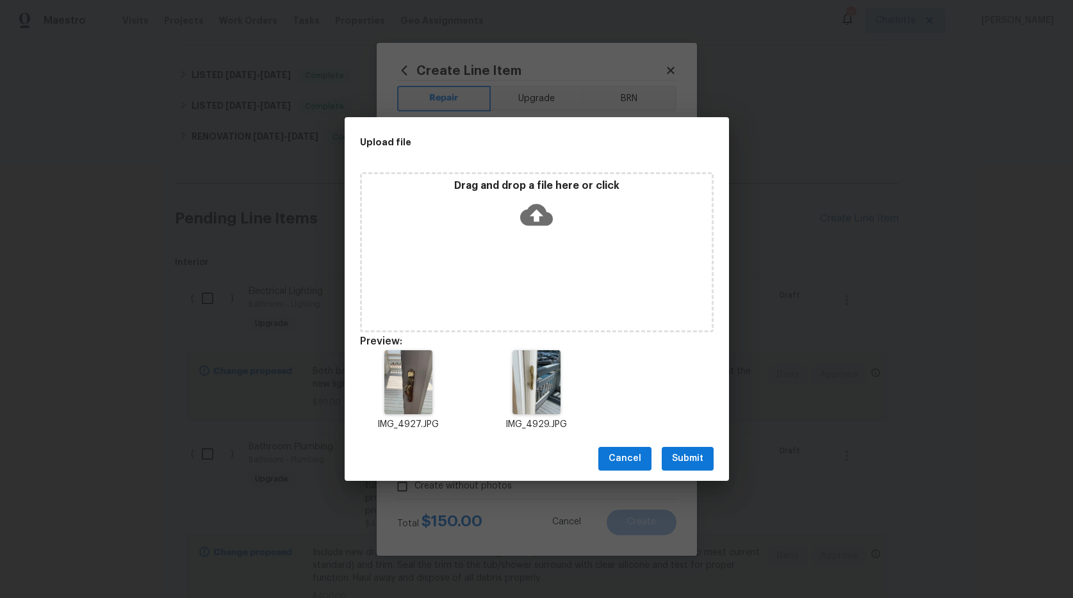
click at [673, 457] on span "Submit" at bounding box center [687, 459] width 31 height 16
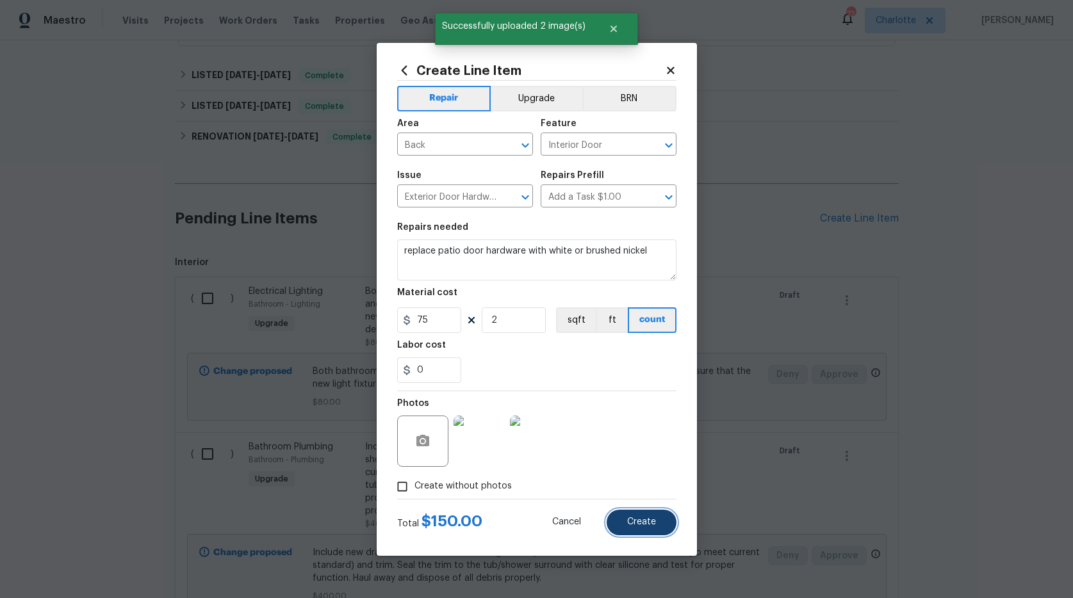
click at [644, 516] on button "Create" at bounding box center [642, 523] width 70 height 26
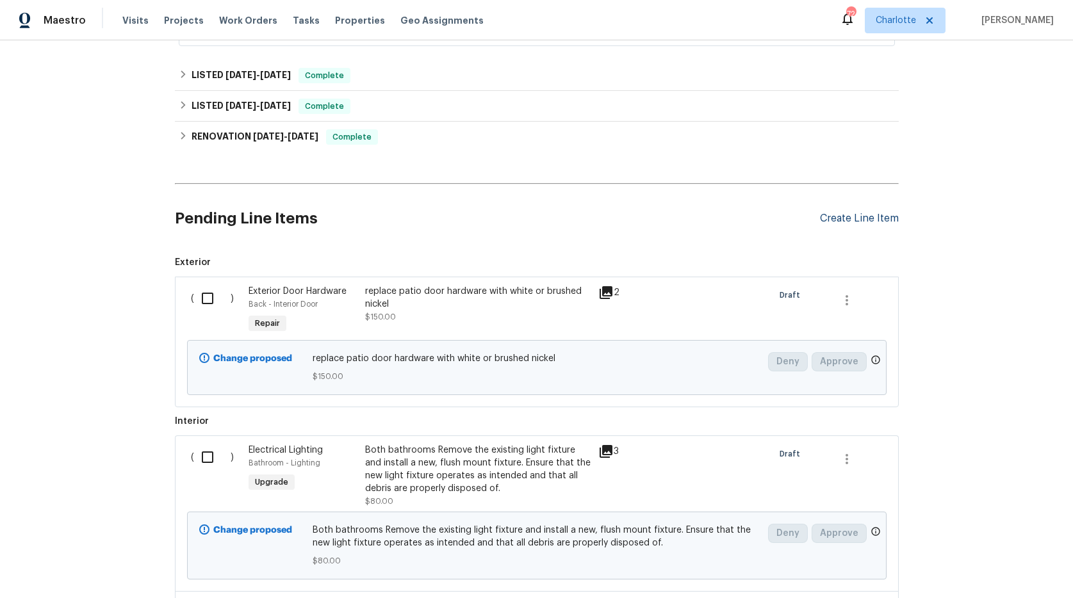
click at [869, 216] on div "Create Line Item" at bounding box center [859, 219] width 79 height 12
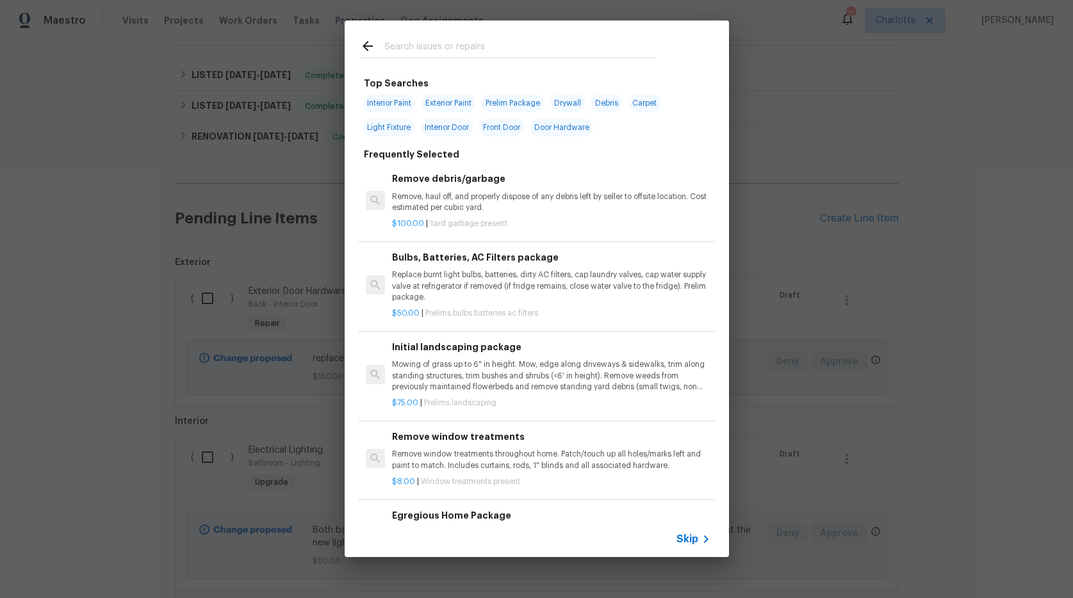
click at [441, 40] on input "text" at bounding box center [520, 47] width 272 height 19
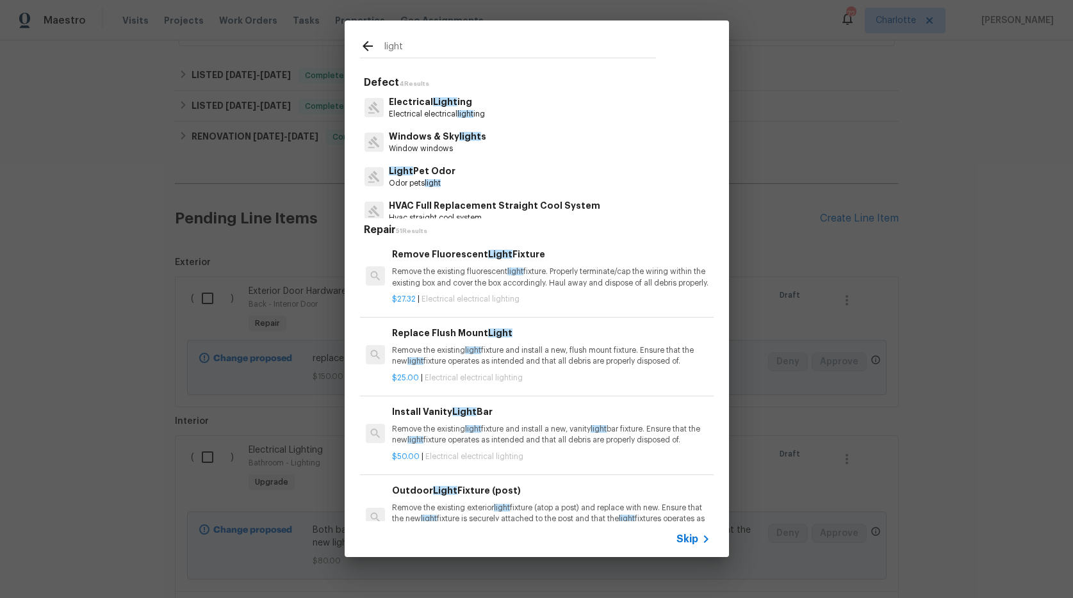
type input "light"
click at [433, 101] on span "Light" at bounding box center [445, 101] width 24 height 9
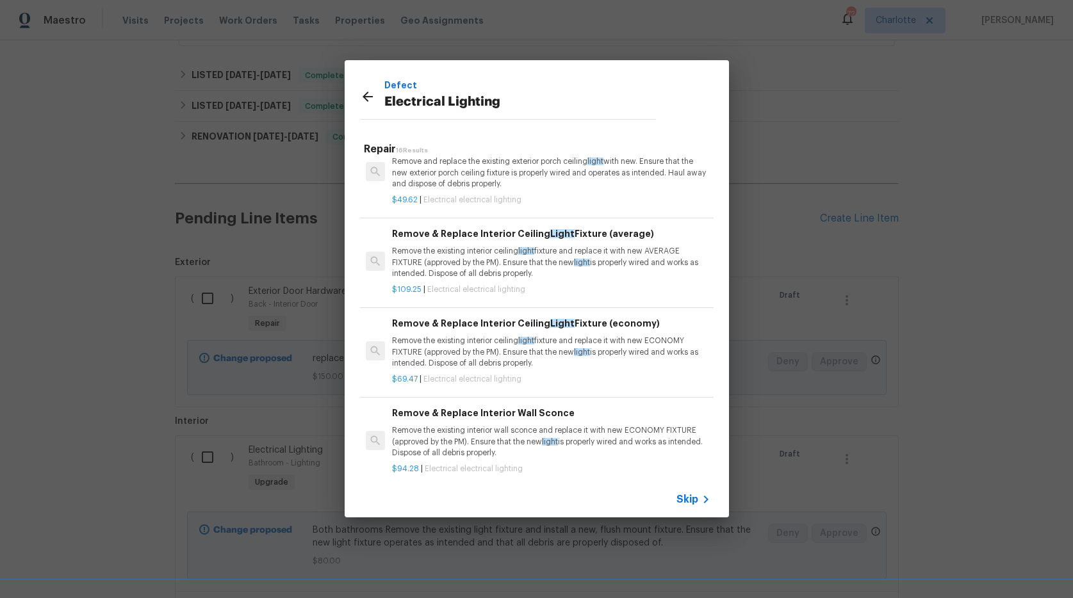
scroll to position [905, 0]
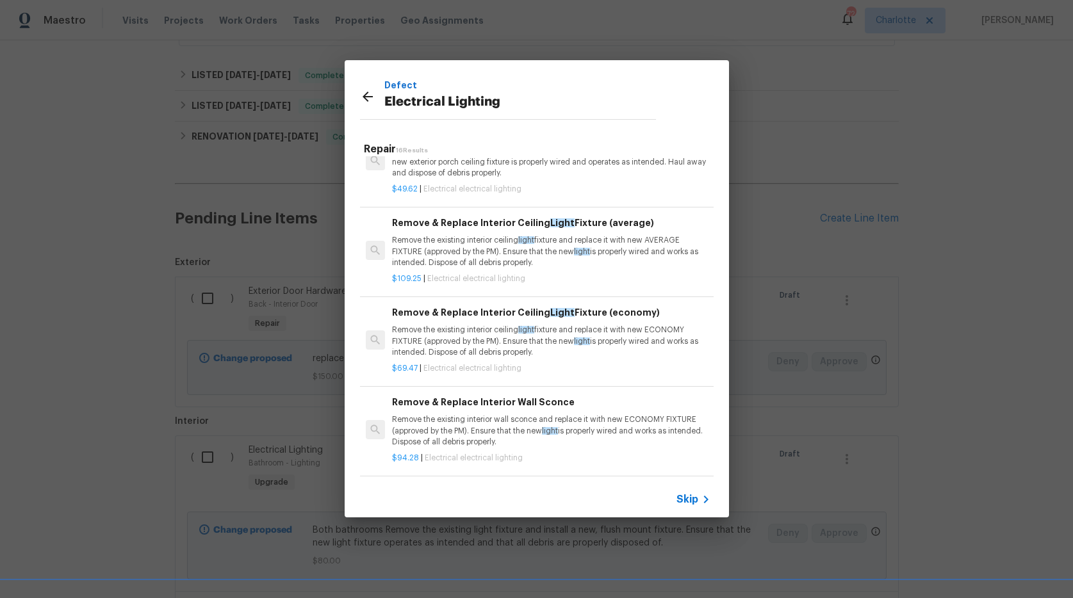
click at [553, 262] on p "Remove the existing interior ceiling light fixture and replace it with new AVER…" at bounding box center [551, 251] width 318 height 33
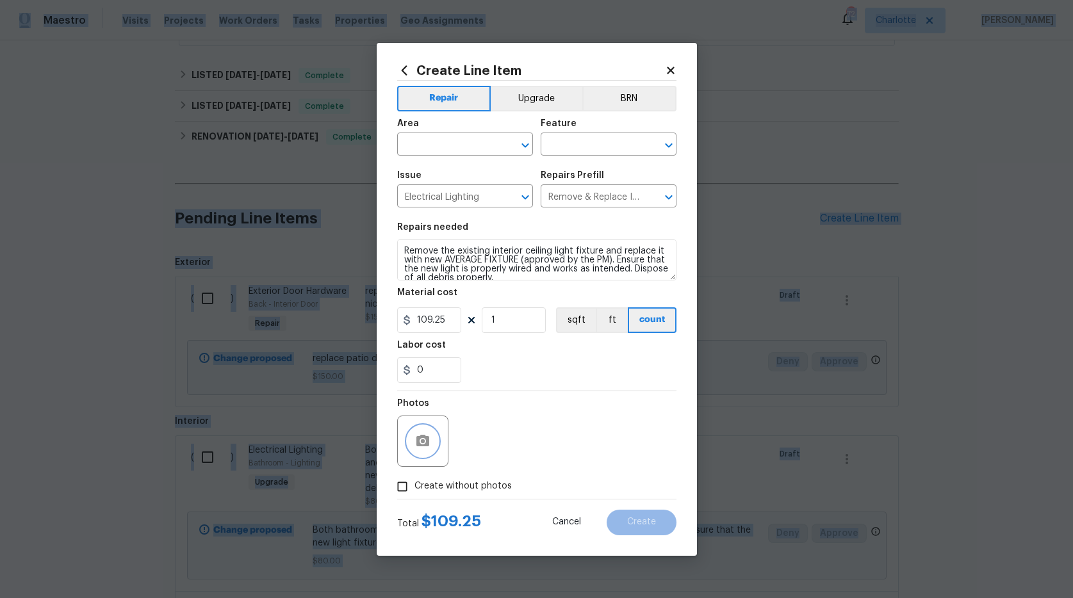
click at [416, 434] on icon "button" at bounding box center [422, 441] width 15 height 15
click at [418, 436] on icon "button" at bounding box center [422, 441] width 13 height 12
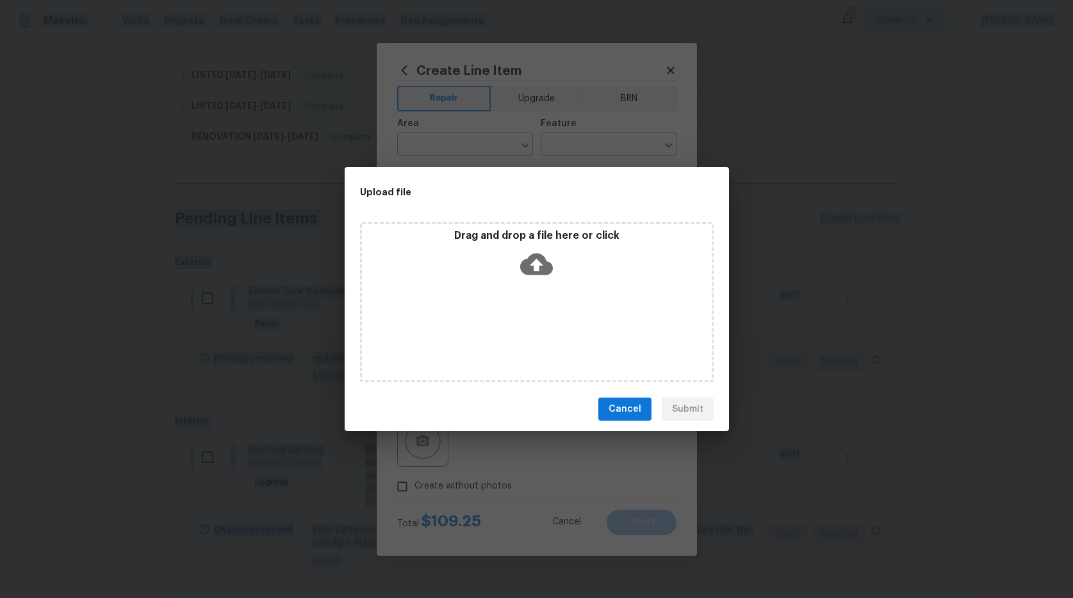
click at [418, 436] on div "Upload file Drag and drop a file here or click Cancel Submit" at bounding box center [536, 299] width 1073 height 598
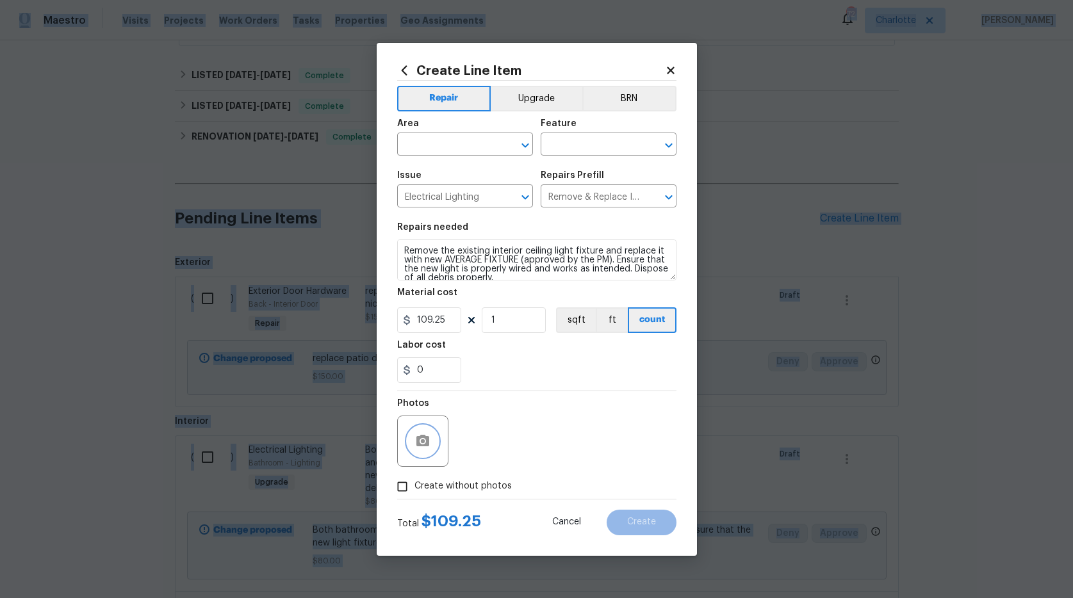
click at [427, 440] on icon "button" at bounding box center [422, 441] width 13 height 12
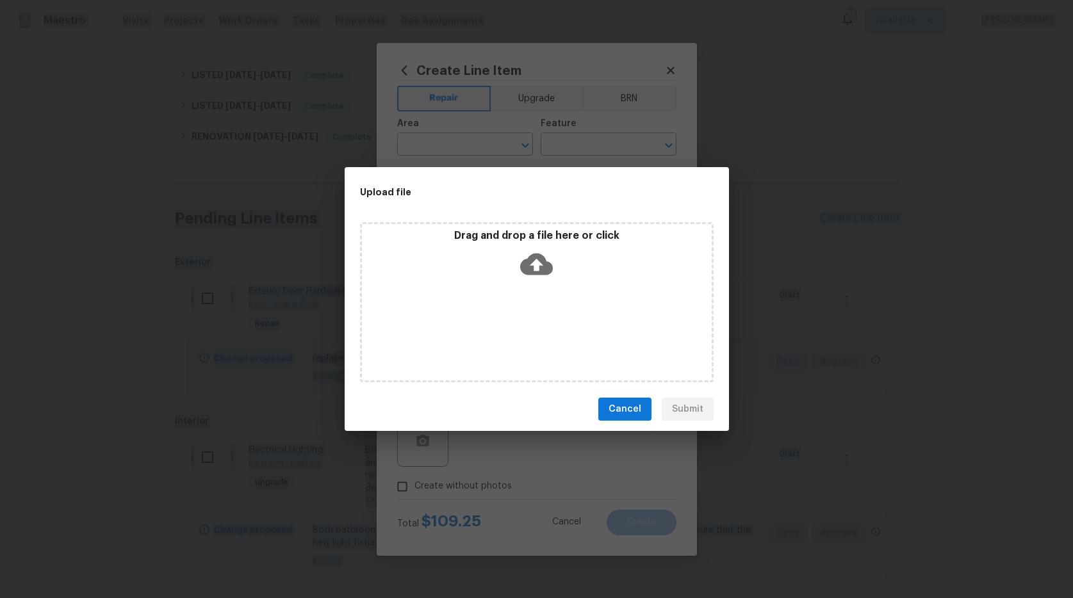
click at [427, 440] on div "Upload file Drag and drop a file here or click Cancel Submit" at bounding box center [536, 299] width 1073 height 598
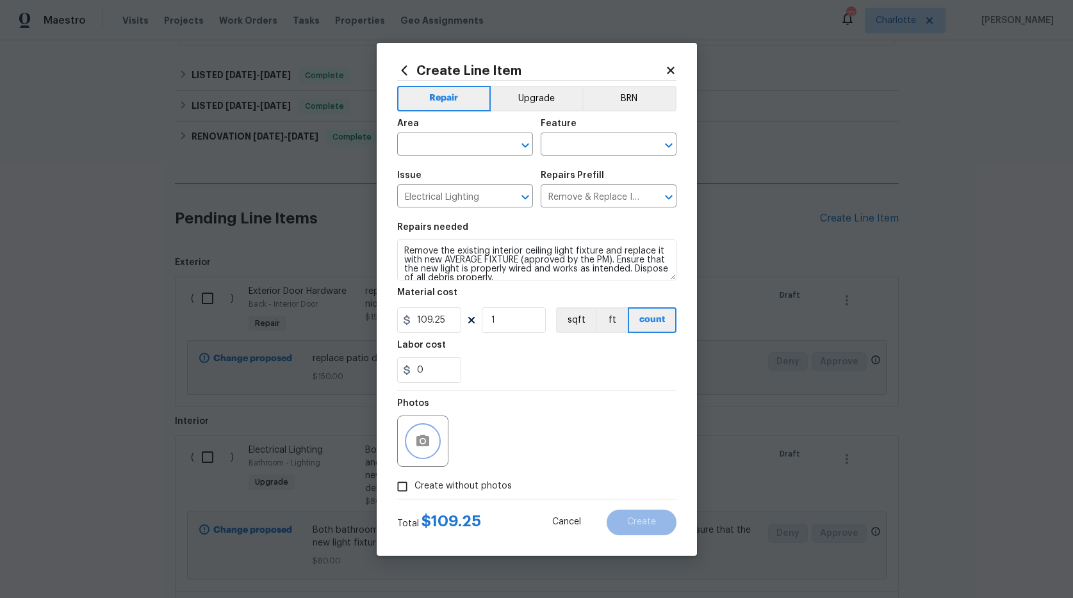
click at [427, 440] on icon "button" at bounding box center [422, 441] width 13 height 12
click at [422, 441] on circle "button" at bounding box center [422, 441] width 4 height 4
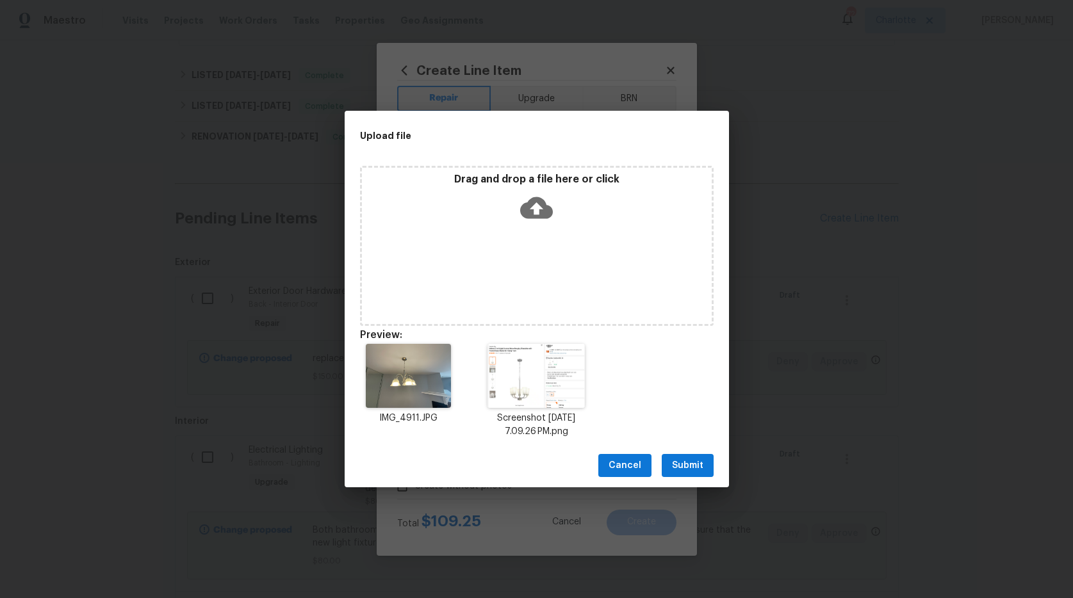
click at [678, 461] on span "Submit" at bounding box center [687, 466] width 31 height 16
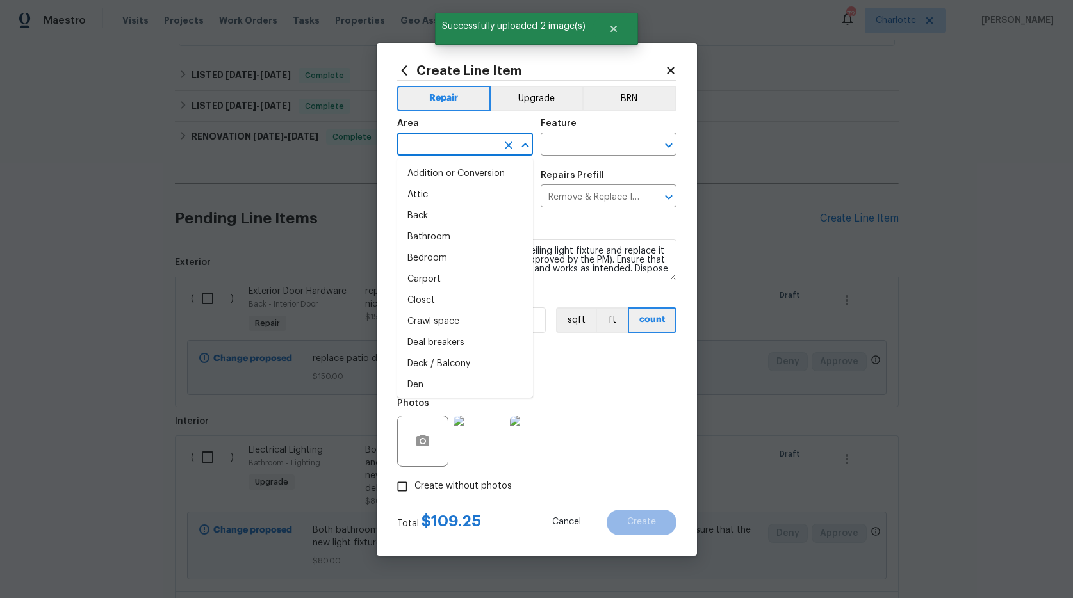
click at [479, 151] on input "text" at bounding box center [447, 146] width 100 height 20
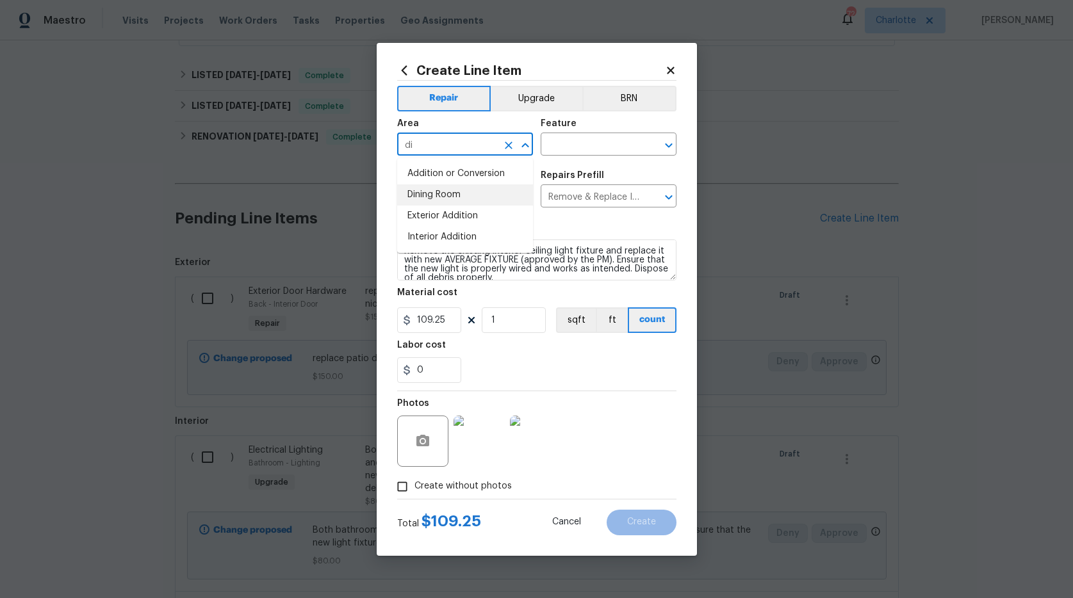
click at [463, 197] on li "Dining Room" at bounding box center [465, 194] width 136 height 21
type input "Dining Room"
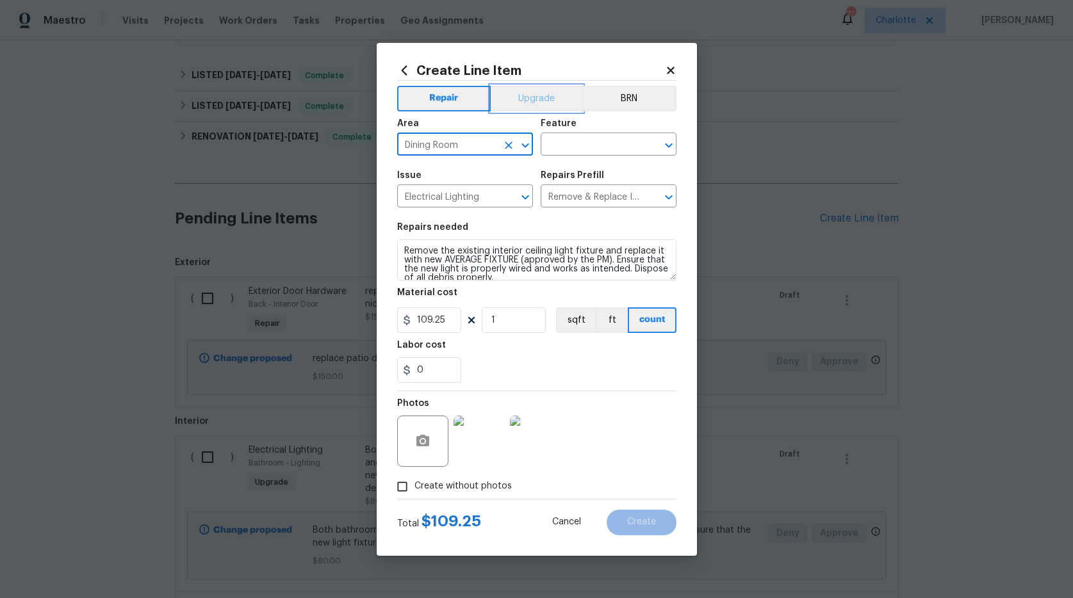
click at [554, 96] on button "Upgrade" at bounding box center [537, 99] width 92 height 26
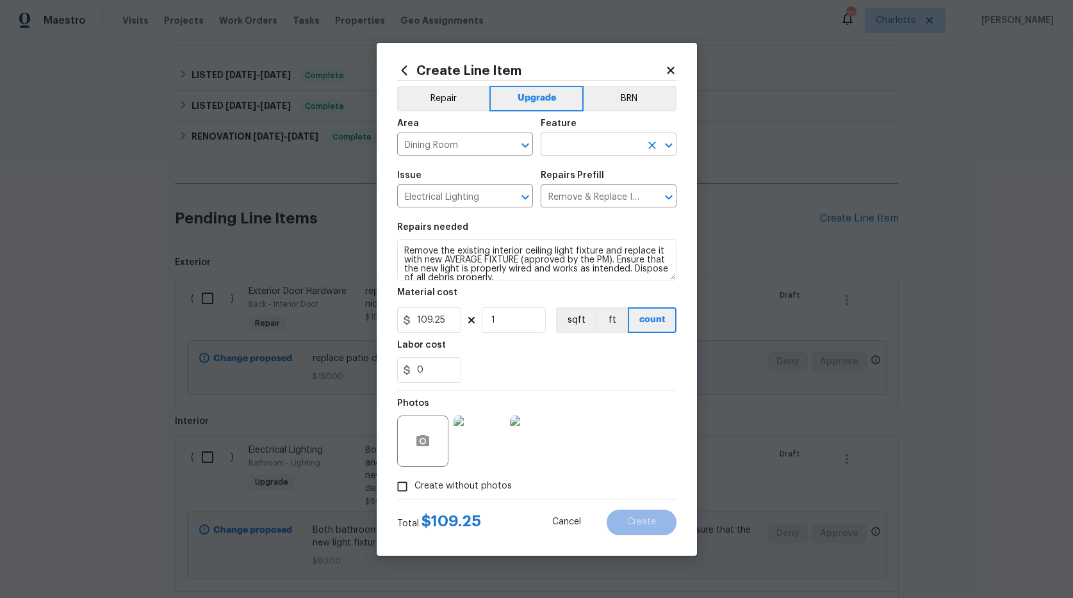
click at [563, 147] on input "text" at bounding box center [591, 146] width 100 height 20
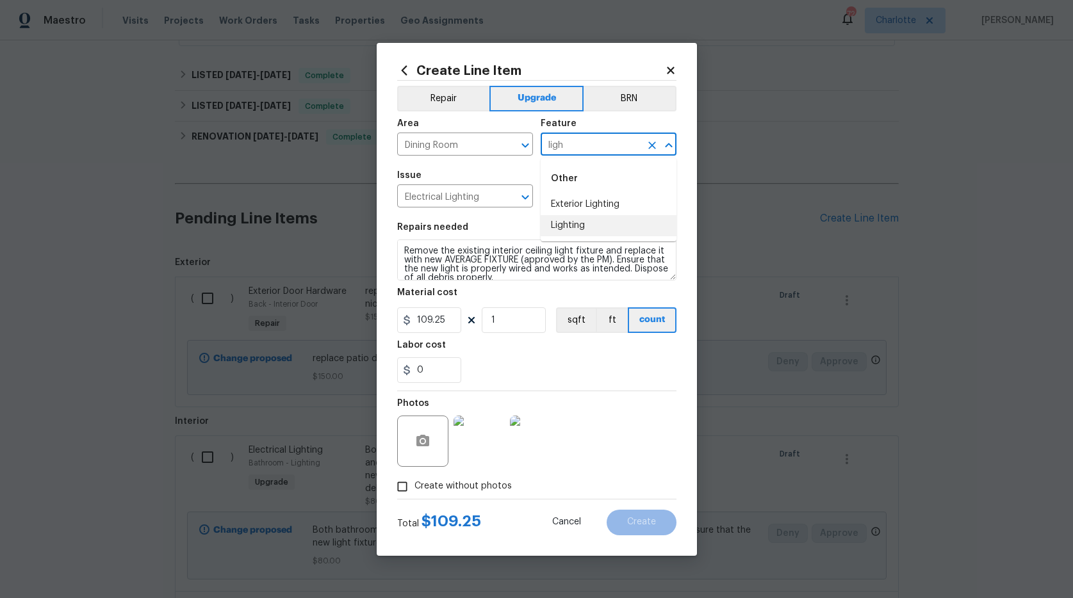
click at [555, 227] on li "Lighting" at bounding box center [609, 225] width 136 height 21
type input "Lighting"
click at [527, 456] on img at bounding box center [535, 441] width 51 height 51
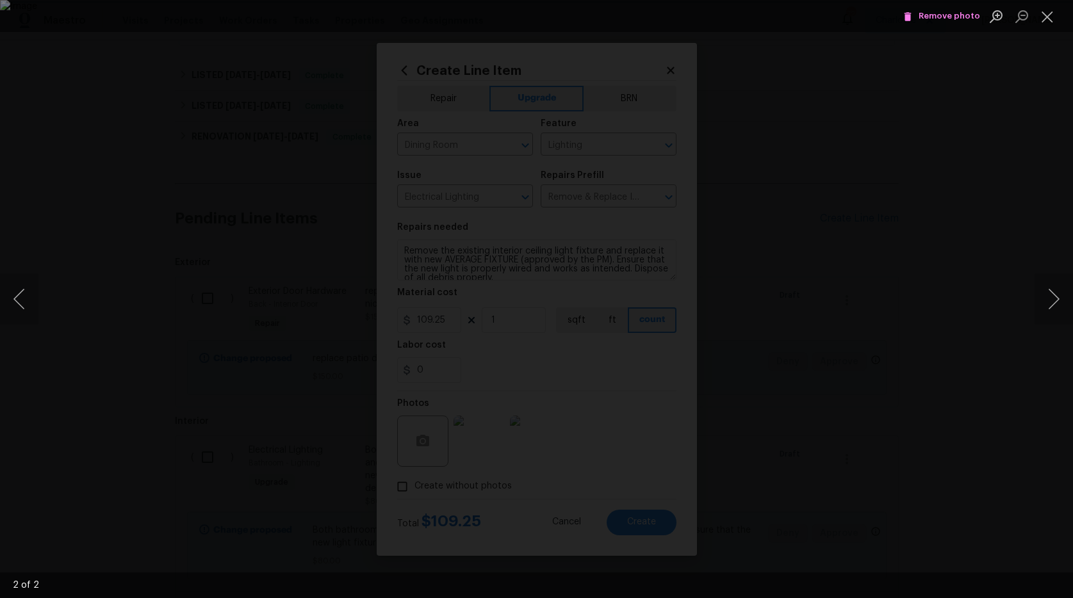
click at [796, 78] on div "Lightbox" at bounding box center [536, 299] width 1073 height 598
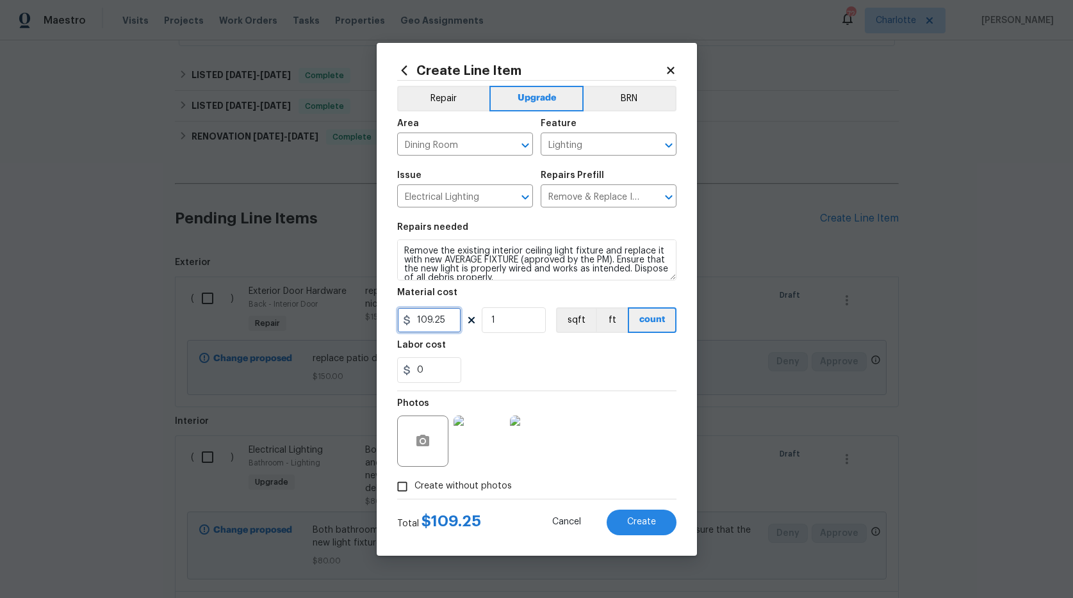
drag, startPoint x: 448, startPoint y: 322, endPoint x: 353, endPoint y: 309, distance: 96.4
click at [354, 309] on div "Create Line Item Repair Upgrade BRN Area Dining Room ​ Feature Lighting ​ Issue…" at bounding box center [536, 299] width 1073 height 598
type input "150"
click at [543, 354] on div "Labor cost" at bounding box center [536, 349] width 279 height 17
click at [646, 522] on span "Create" at bounding box center [641, 523] width 29 height 10
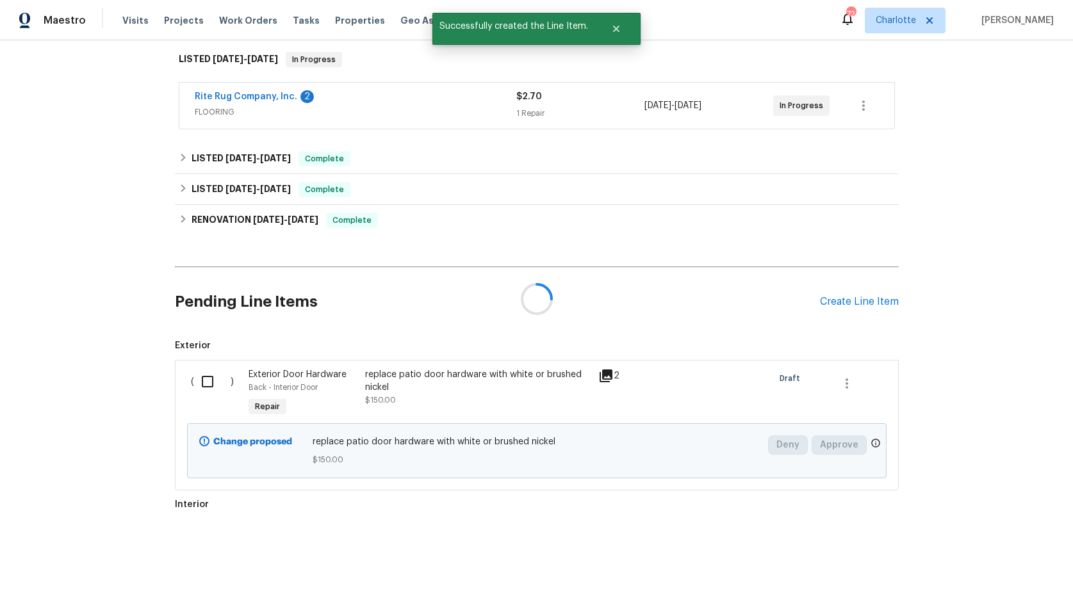
scroll to position [287, 0]
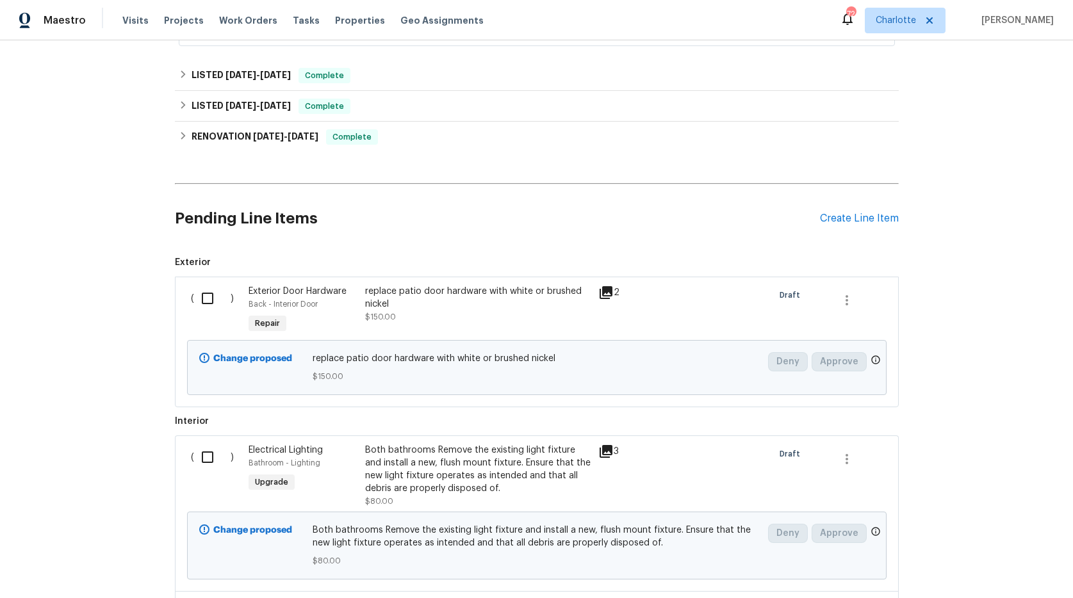
click at [351, 329] on div "Exterior Door Hardware Back - Interior Door Repair" at bounding box center [303, 310] width 117 height 59
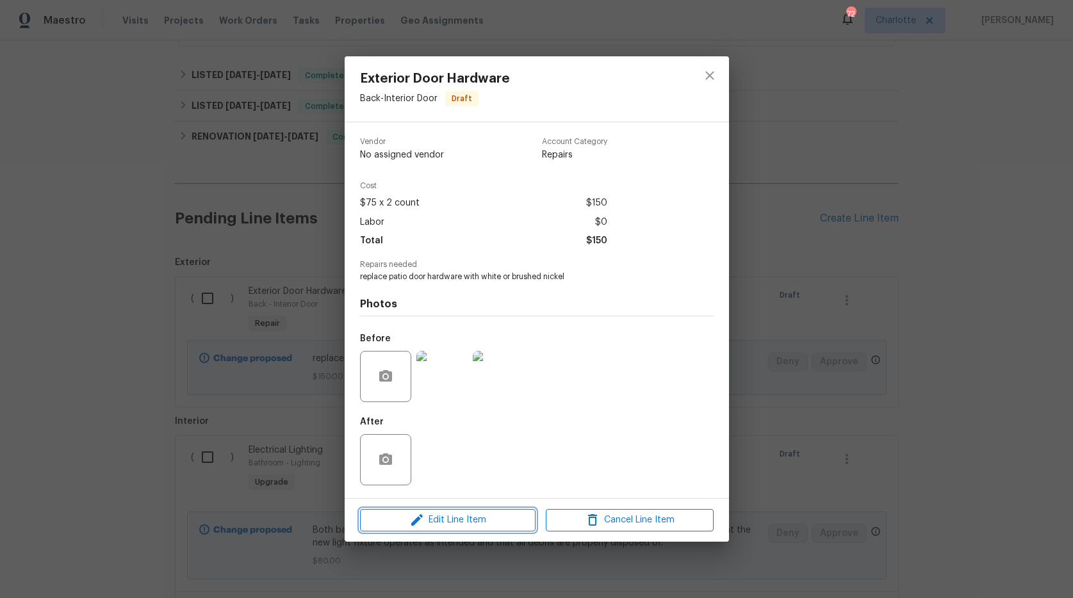
click at [515, 516] on span "Edit Line Item" at bounding box center [448, 520] width 168 height 16
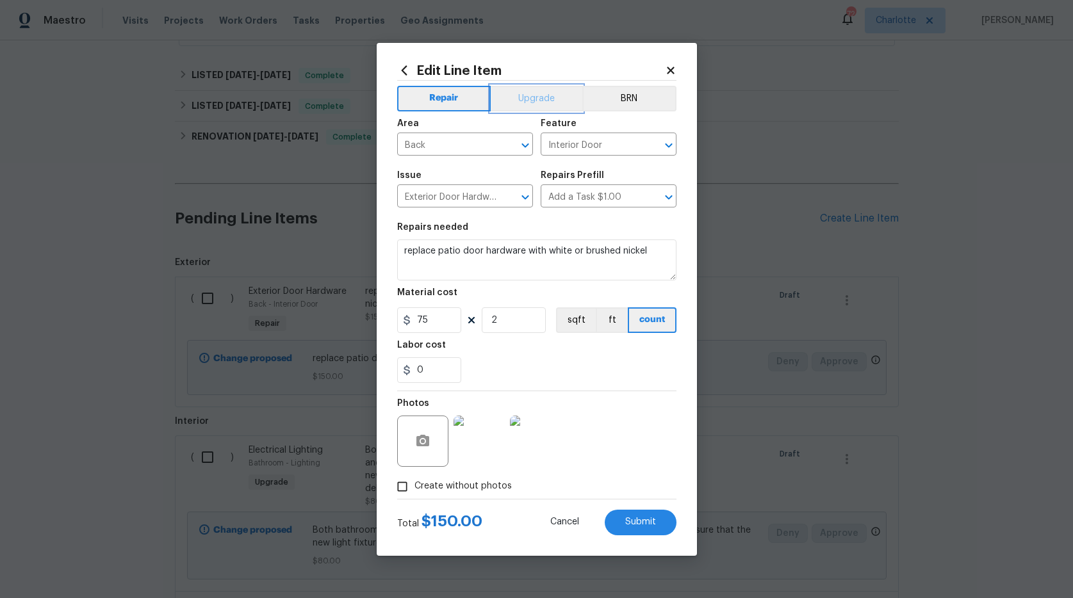
click at [521, 90] on button "Upgrade" at bounding box center [537, 99] width 92 height 26
click at [634, 520] on span "Submit" at bounding box center [640, 523] width 31 height 10
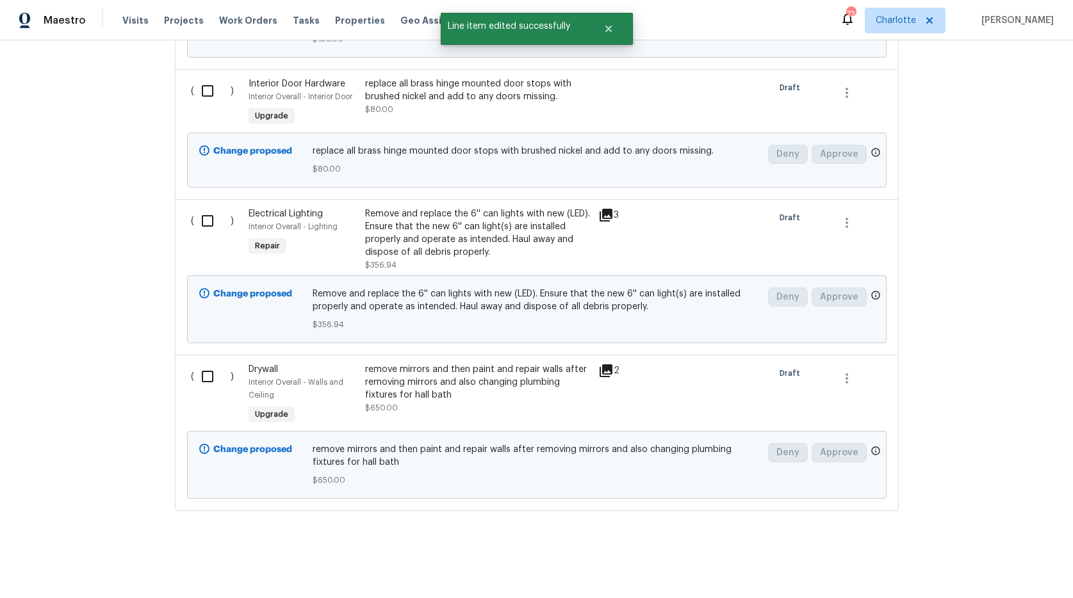
scroll to position [1493, 0]
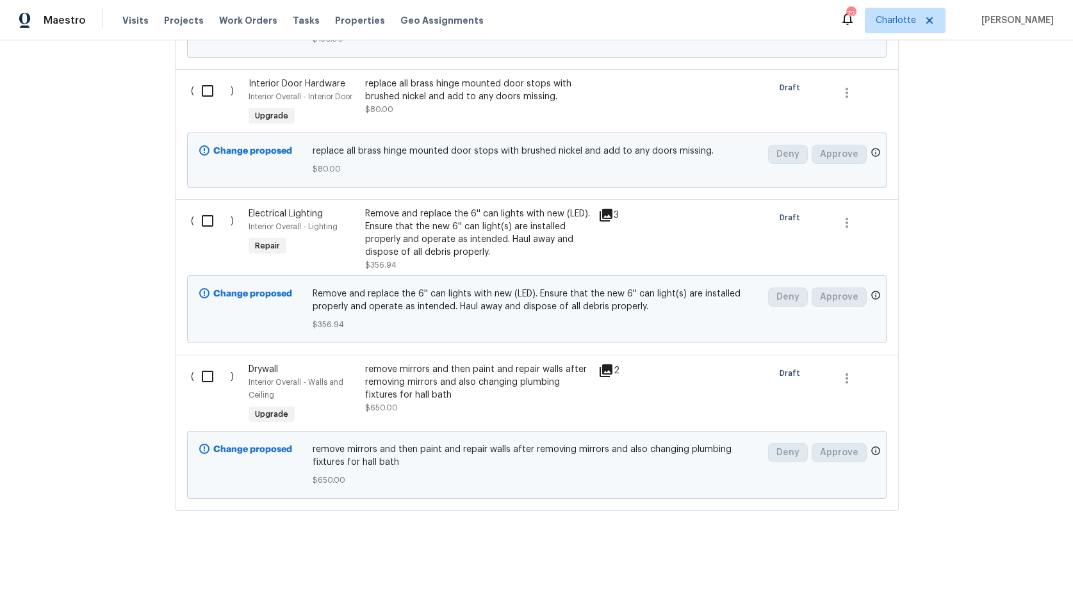
click at [199, 367] on input "checkbox" at bounding box center [212, 376] width 37 height 27
checkbox input "true"
click at [202, 211] on input "checkbox" at bounding box center [212, 221] width 37 height 27
checkbox input "true"
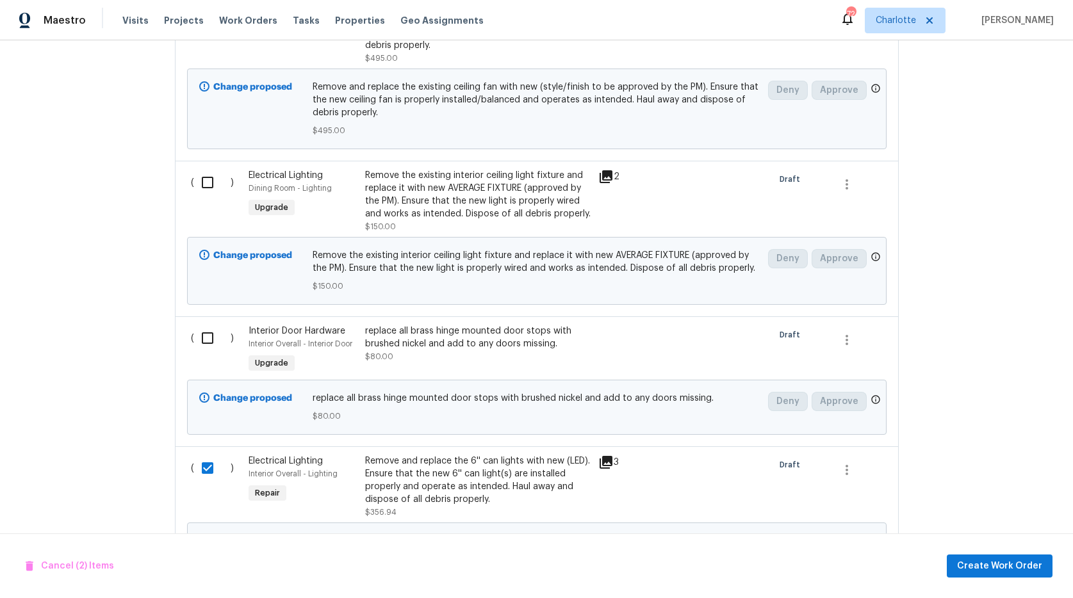
scroll to position [1234, 0]
click at [204, 338] on input "checkbox" at bounding box center [212, 339] width 37 height 27
checkbox input "true"
click at [206, 183] on input "checkbox" at bounding box center [212, 183] width 37 height 27
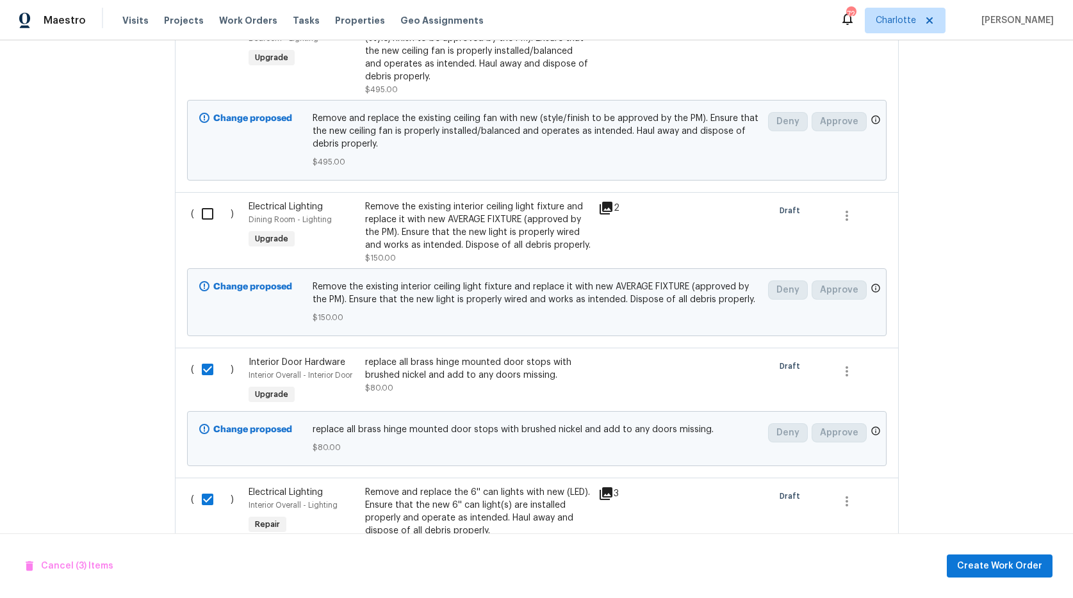
scroll to position [1179, 0]
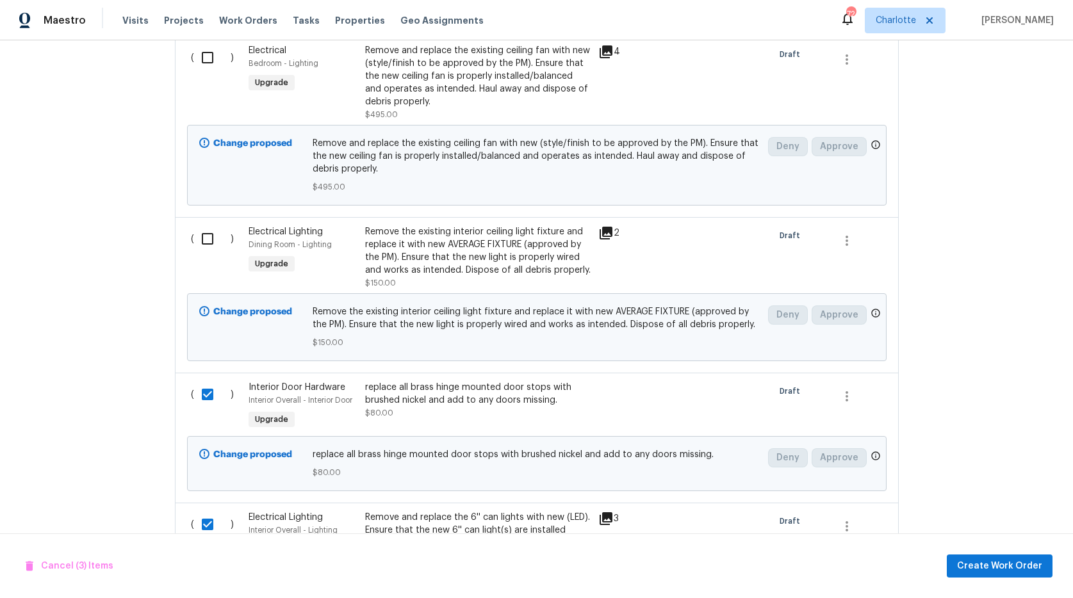
click at [203, 247] on input "checkbox" at bounding box center [212, 238] width 37 height 27
click at [203, 237] on input "checkbox" at bounding box center [212, 238] width 37 height 27
checkbox input "true"
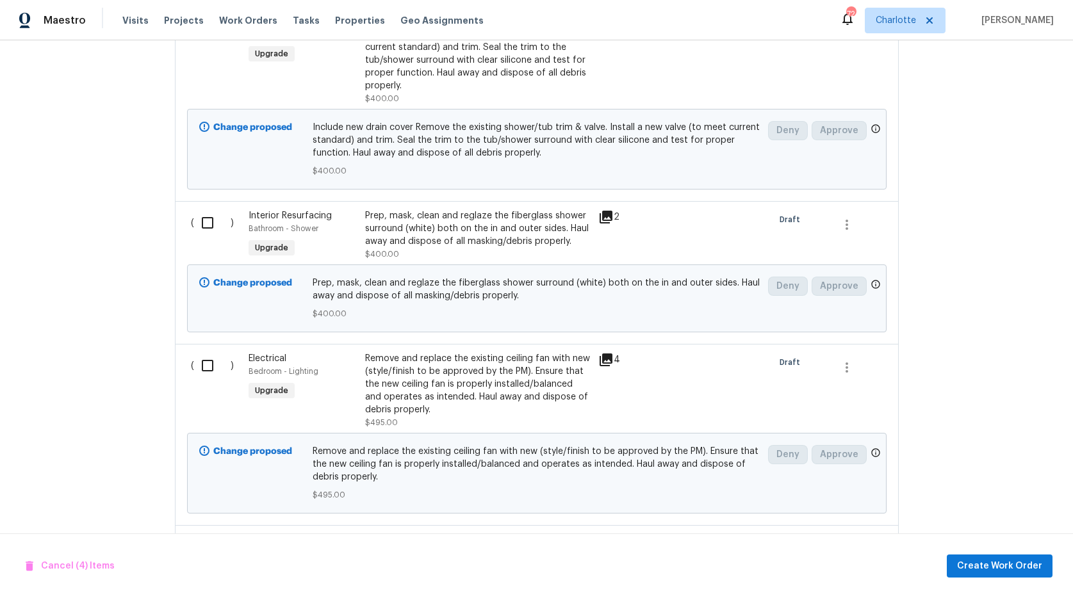
scroll to position [869, 0]
click at [204, 370] on input "checkbox" at bounding box center [212, 367] width 37 height 27
checkbox input "true"
click at [199, 224] on input "checkbox" at bounding box center [212, 224] width 37 height 27
checkbox input "true"
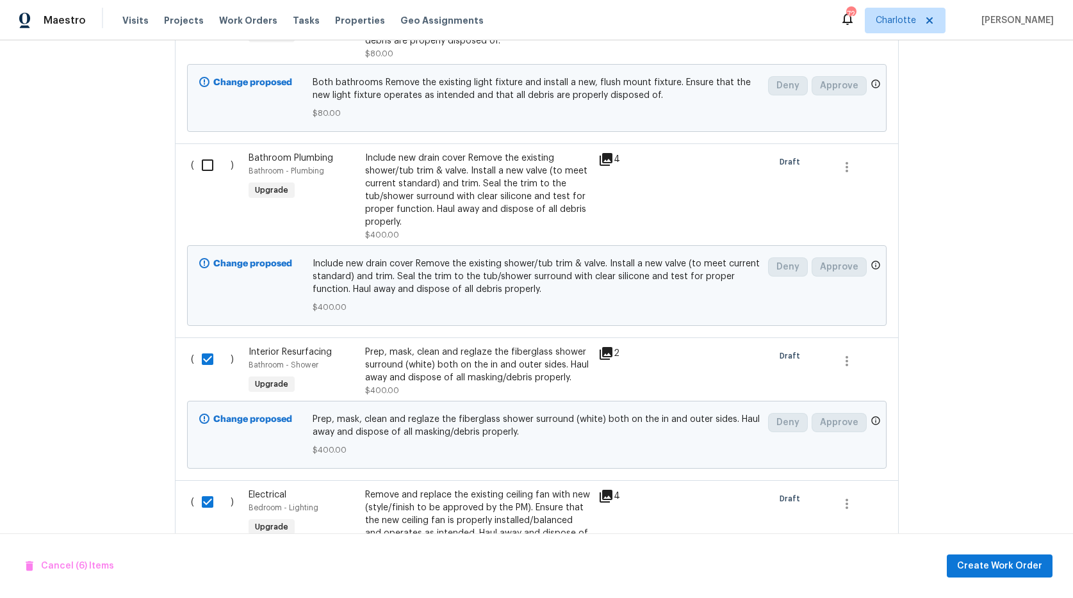
scroll to position [583, 0]
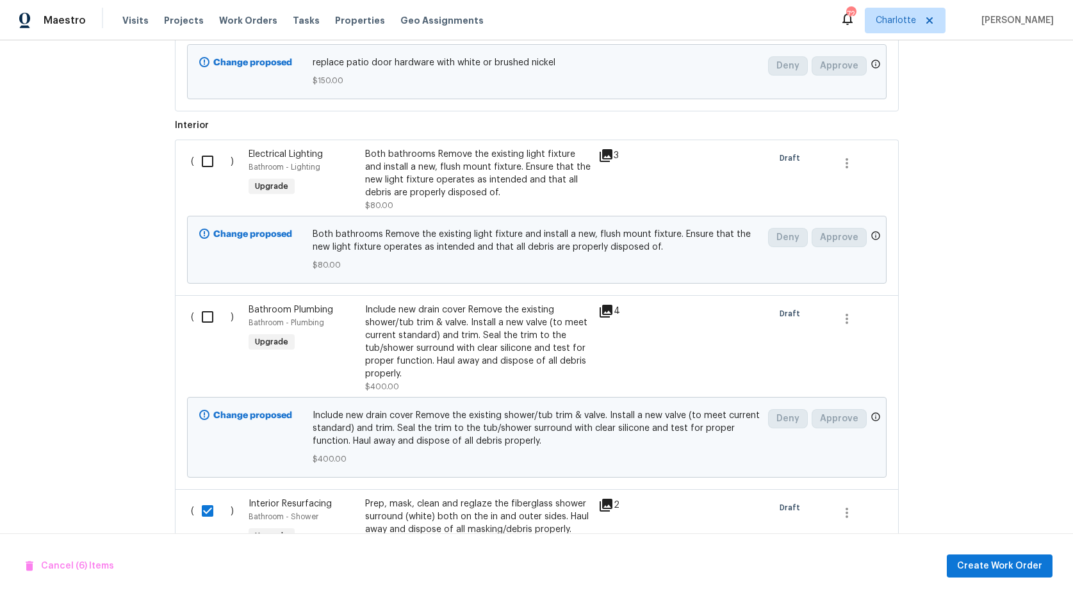
click at [200, 315] on input "checkbox" at bounding box center [212, 317] width 37 height 27
checkbox input "false"
click at [202, 165] on input "checkbox" at bounding box center [212, 161] width 37 height 27
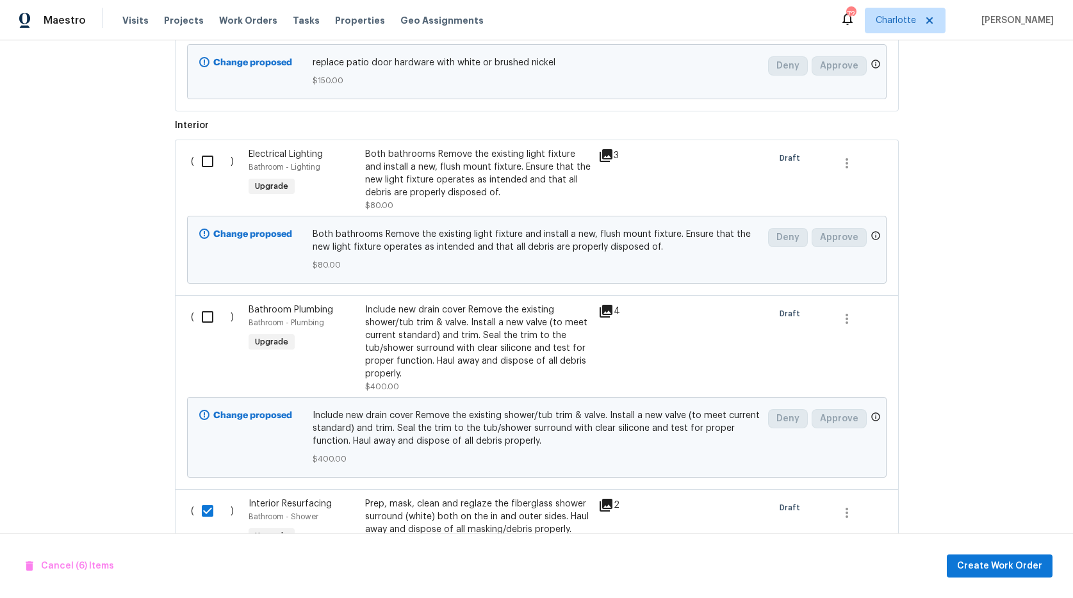
click at [202, 165] on input "checkbox" at bounding box center [212, 161] width 37 height 27
checkbox input "true"
click at [201, 320] on input "checkbox" at bounding box center [212, 317] width 37 height 27
checkbox input "true"
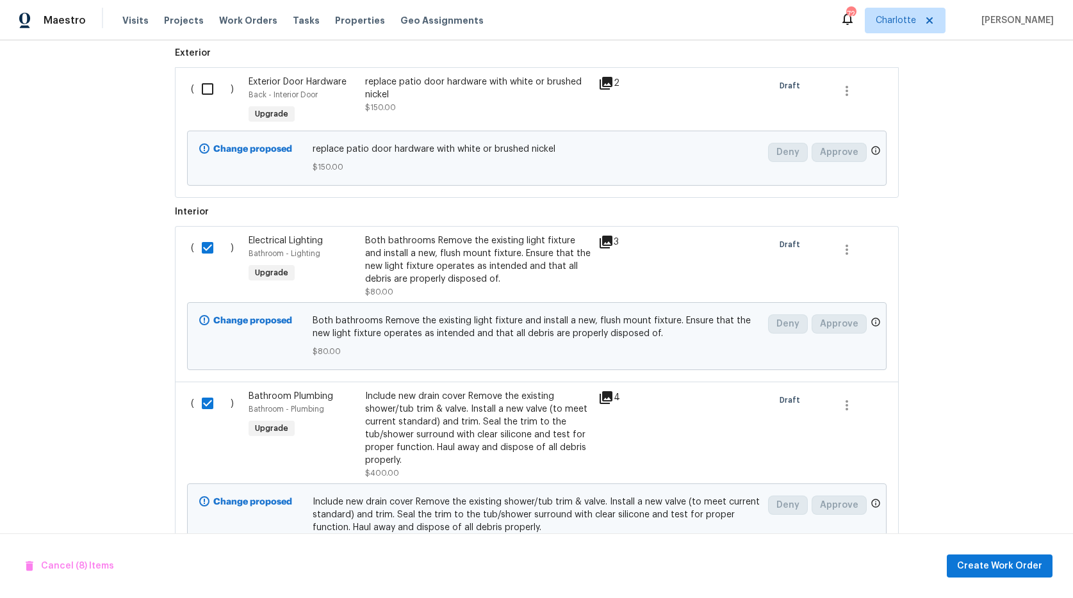
scroll to position [256, 0]
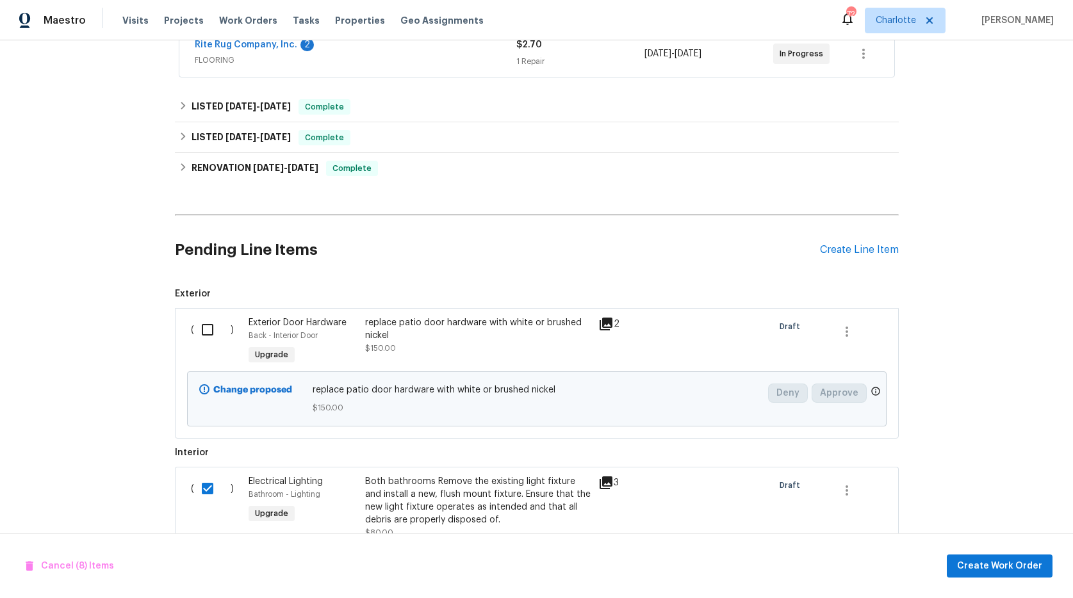
click at [202, 330] on input "checkbox" at bounding box center [212, 329] width 37 height 27
click at [1006, 568] on span "Create Work Order" at bounding box center [999, 567] width 85 height 16
checkbox input "false"
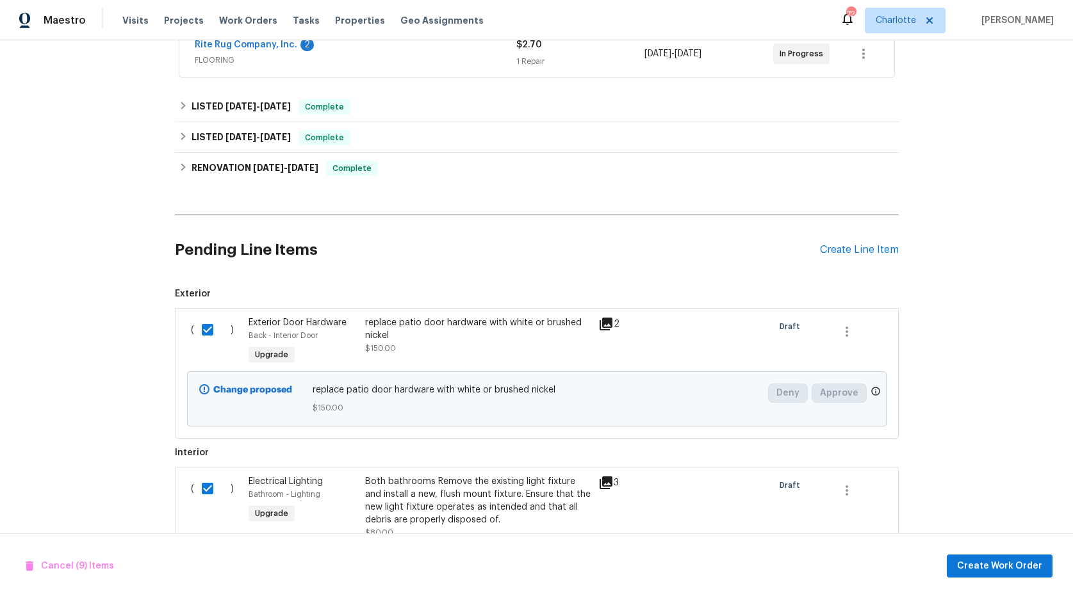
checkbox input "false"
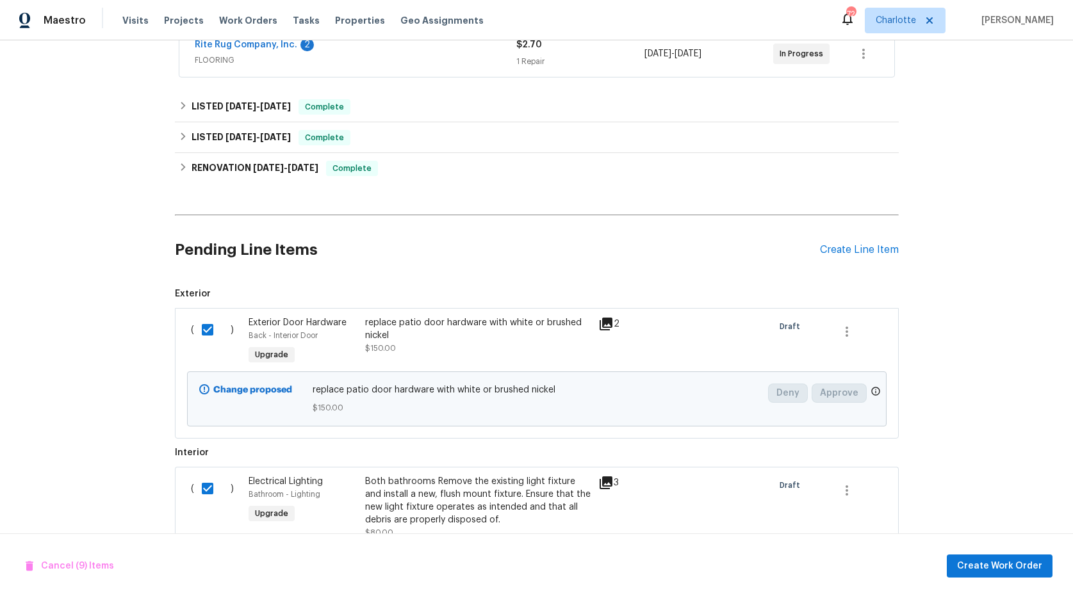
checkbox input "false"
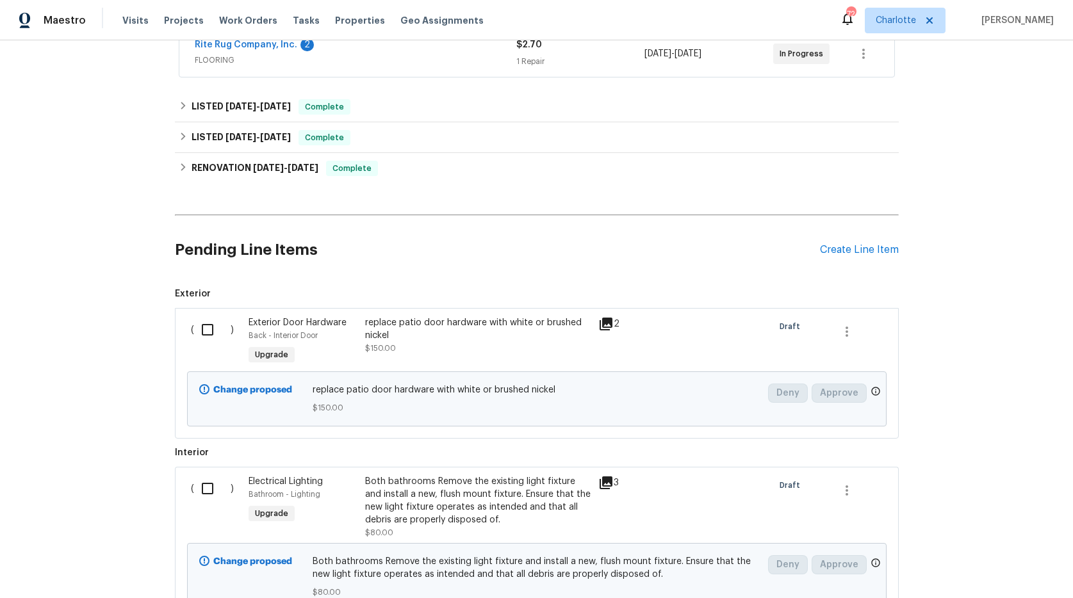
click at [203, 331] on input "checkbox" at bounding box center [212, 329] width 37 height 27
checkbox input "true"
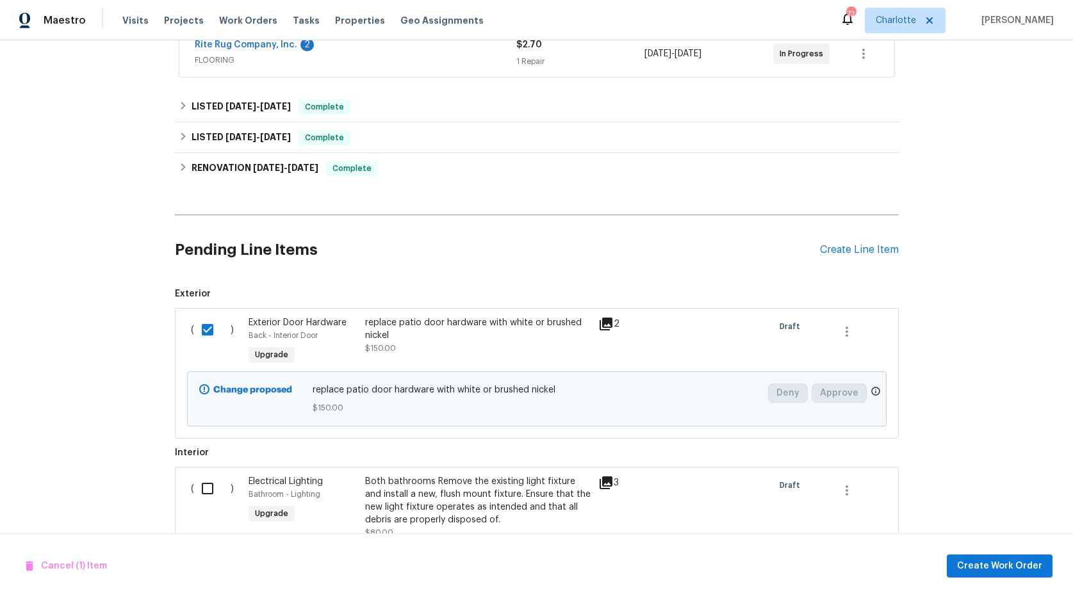
click at [198, 488] on input "checkbox" at bounding box center [212, 488] width 37 height 27
checkbox input "true"
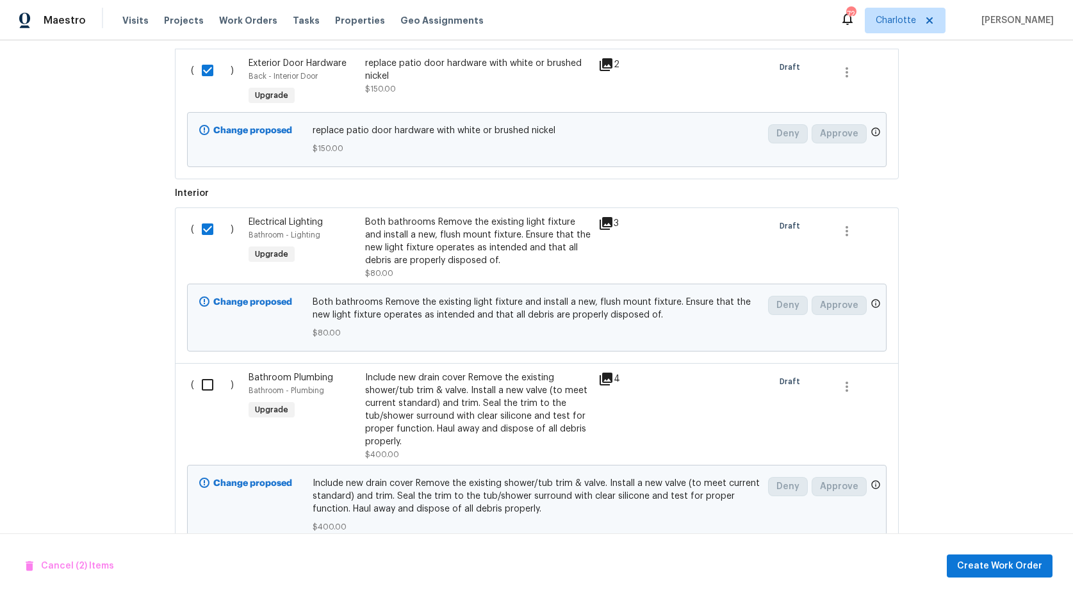
scroll to position [520, 0]
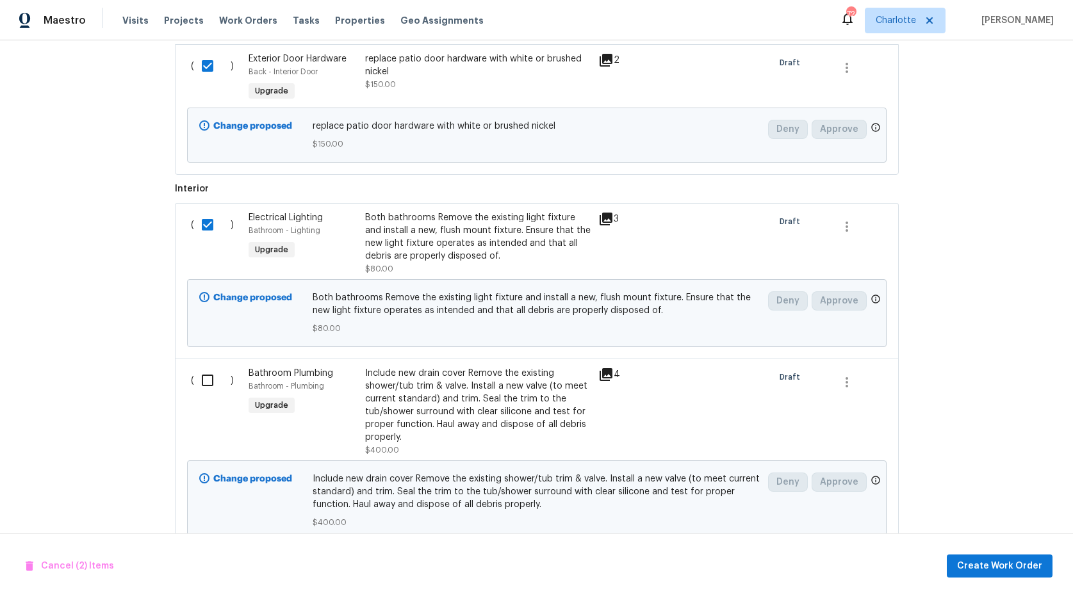
click at [203, 386] on input "checkbox" at bounding box center [212, 380] width 37 height 27
checkbox input "true"
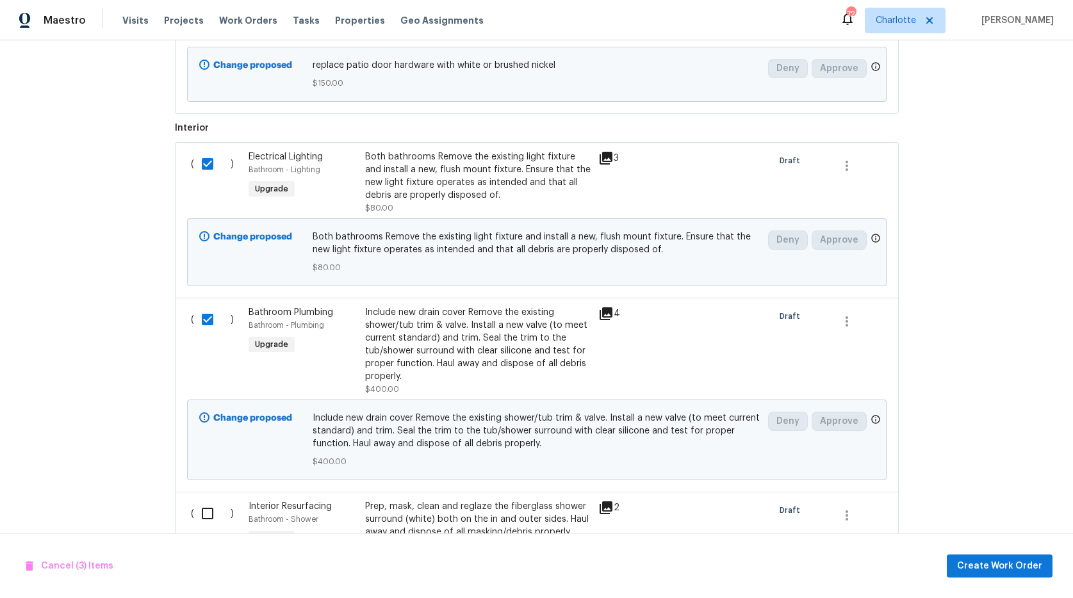
scroll to position [767, 0]
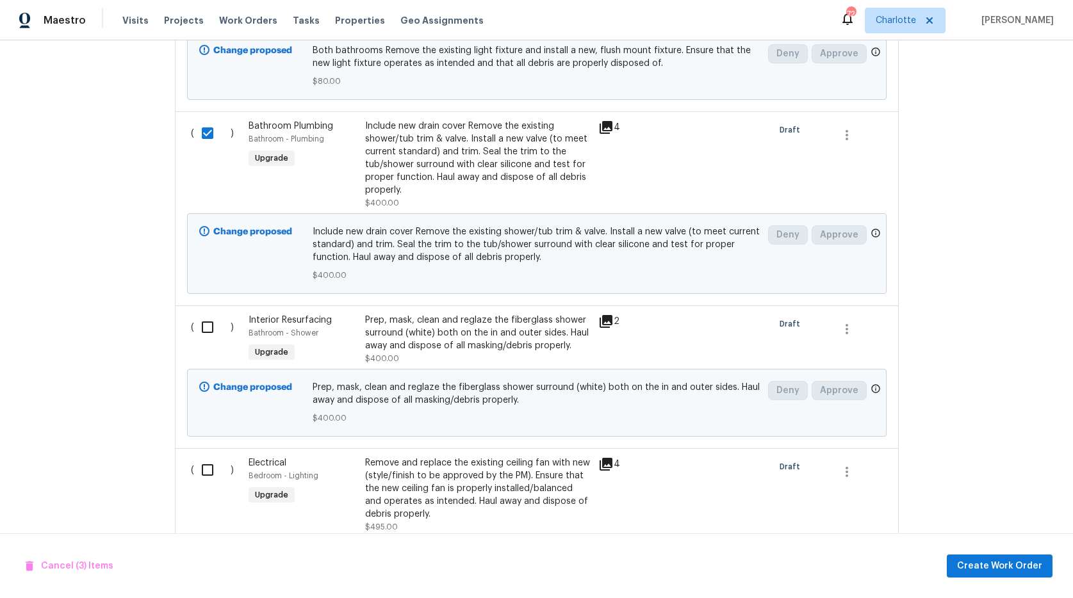
click at [208, 334] on input "checkbox" at bounding box center [212, 327] width 37 height 27
checkbox input "false"
click at [204, 469] on input "checkbox" at bounding box center [212, 470] width 37 height 27
checkbox input "true"
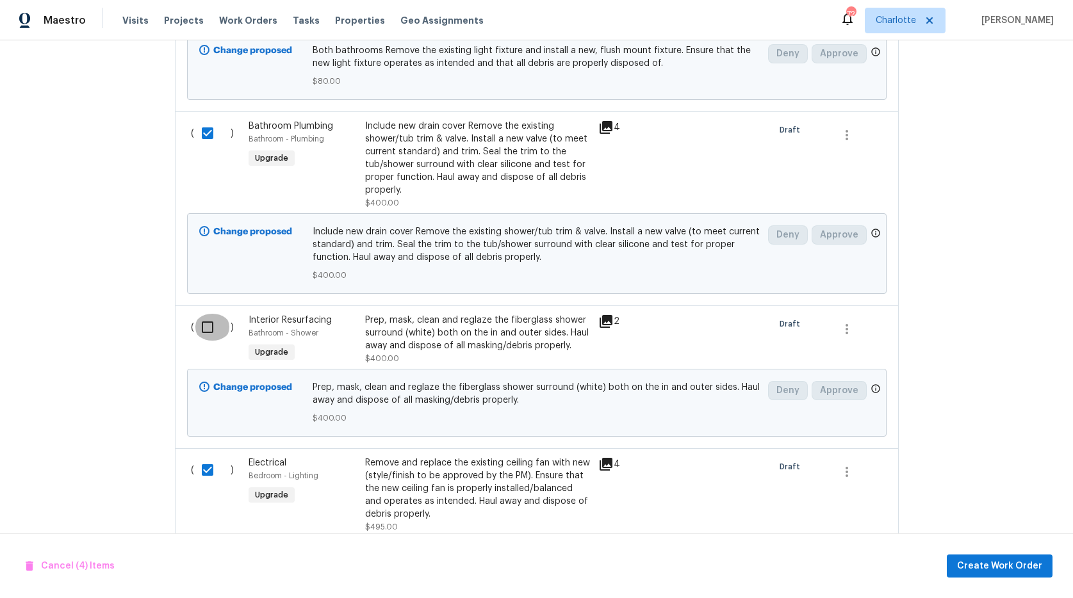
click at [206, 325] on input "checkbox" at bounding box center [212, 327] width 37 height 27
checkbox input "true"
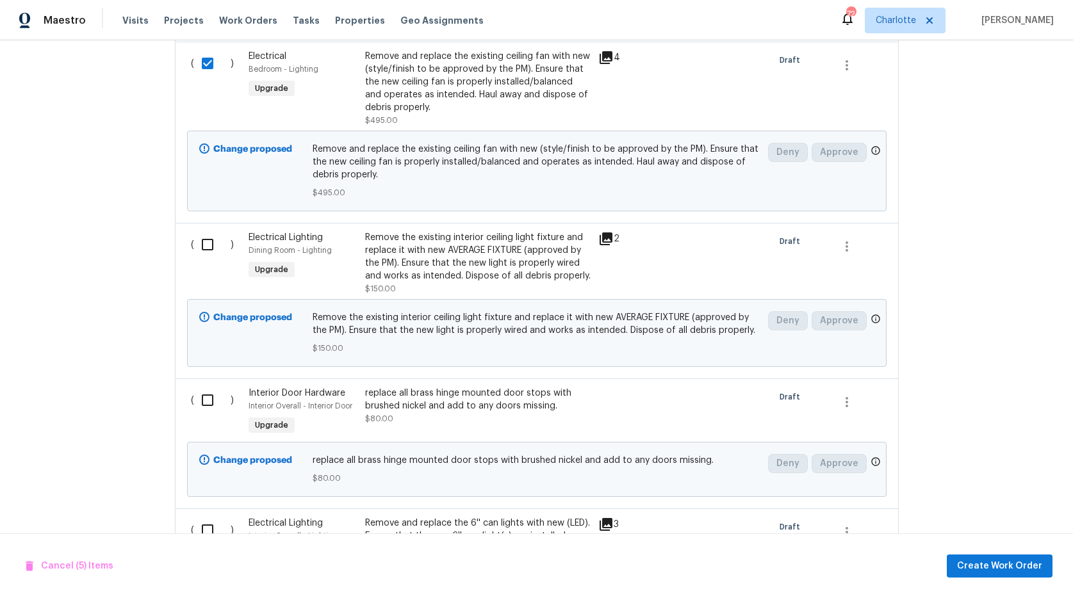
scroll to position [1186, 0]
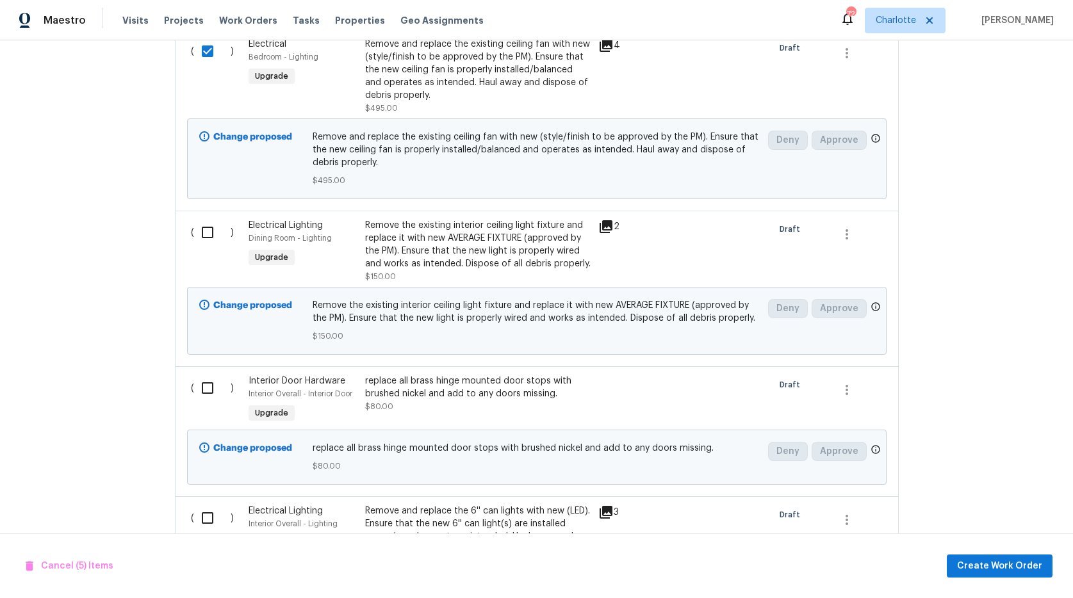
click at [206, 234] on input "checkbox" at bounding box center [212, 232] width 37 height 27
checkbox input "true"
click at [200, 384] on input "checkbox" at bounding box center [212, 388] width 37 height 27
checkbox input "false"
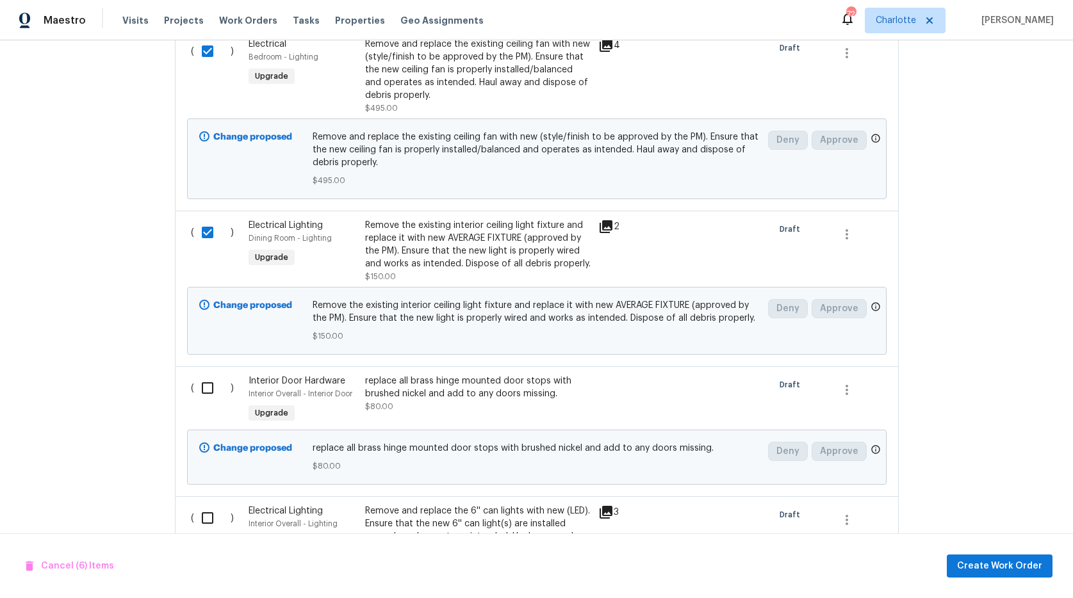
click at [198, 512] on input "checkbox" at bounding box center [212, 518] width 37 height 27
checkbox input "true"
click at [205, 390] on input "checkbox" at bounding box center [212, 388] width 37 height 27
click at [217, 389] on input "checkbox" at bounding box center [212, 388] width 37 height 27
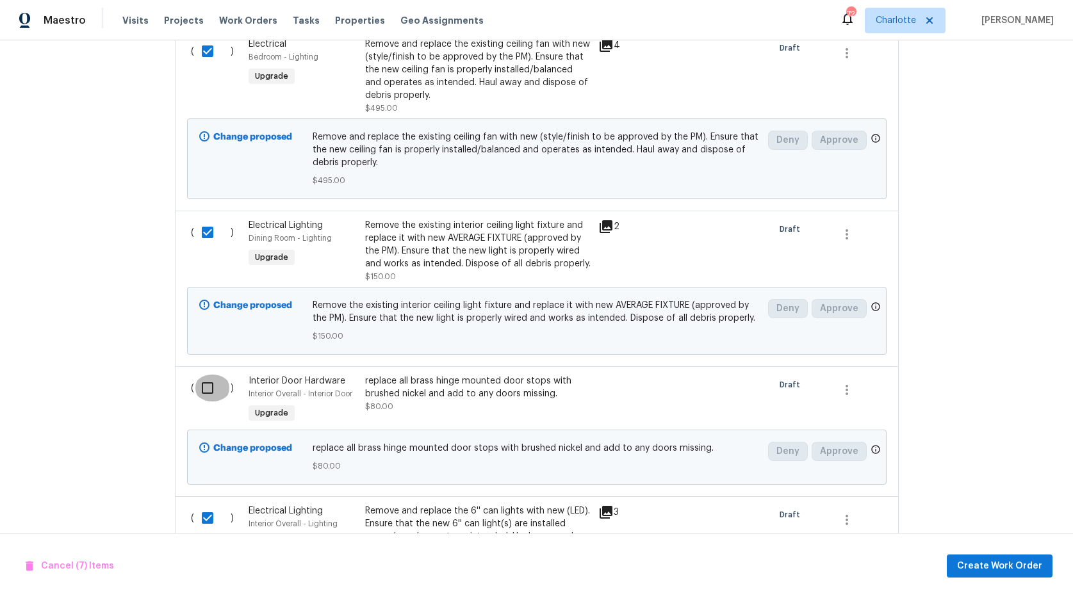
checkbox input "true"
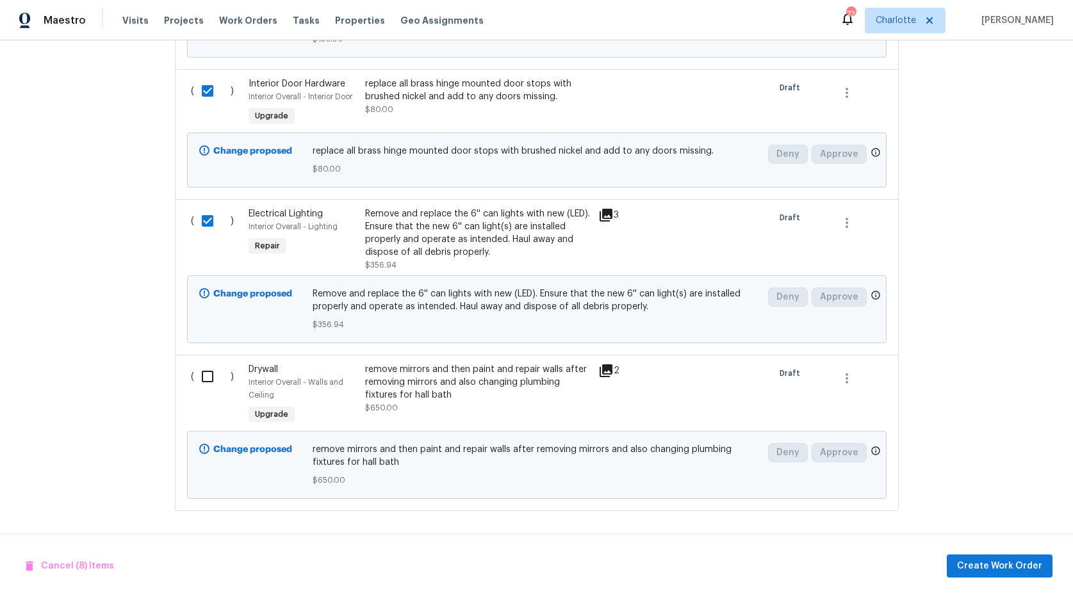
scroll to position [1493, 0]
click at [202, 370] on input "checkbox" at bounding box center [212, 376] width 37 height 27
click at [211, 373] on input "checkbox" at bounding box center [212, 376] width 37 height 27
checkbox input "true"
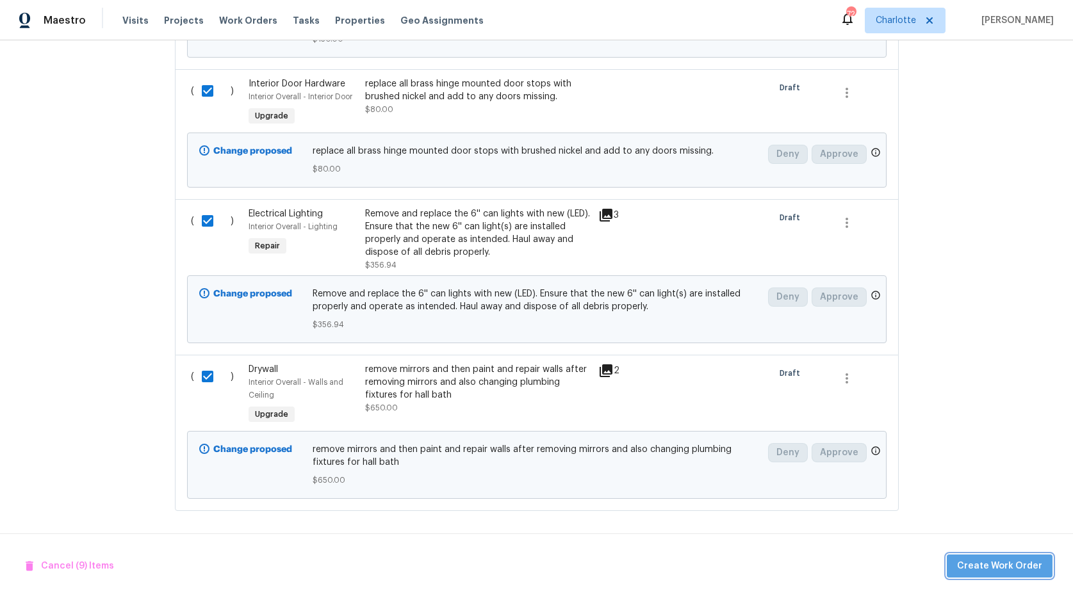
click at [1012, 564] on span "Create Work Order" at bounding box center [999, 567] width 85 height 16
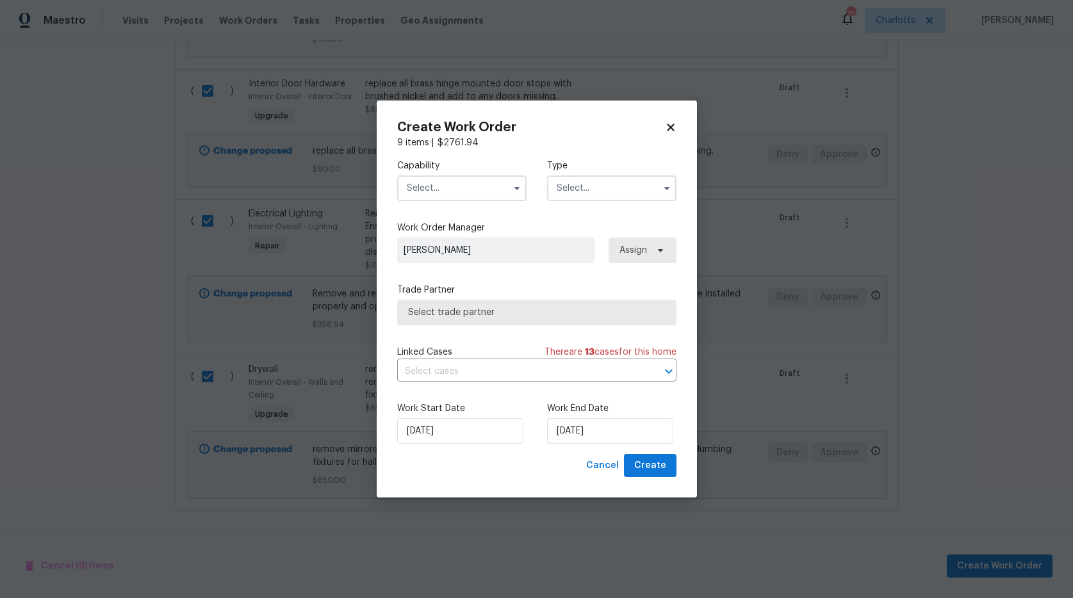
click at [454, 190] on input "text" at bounding box center [461, 189] width 129 height 26
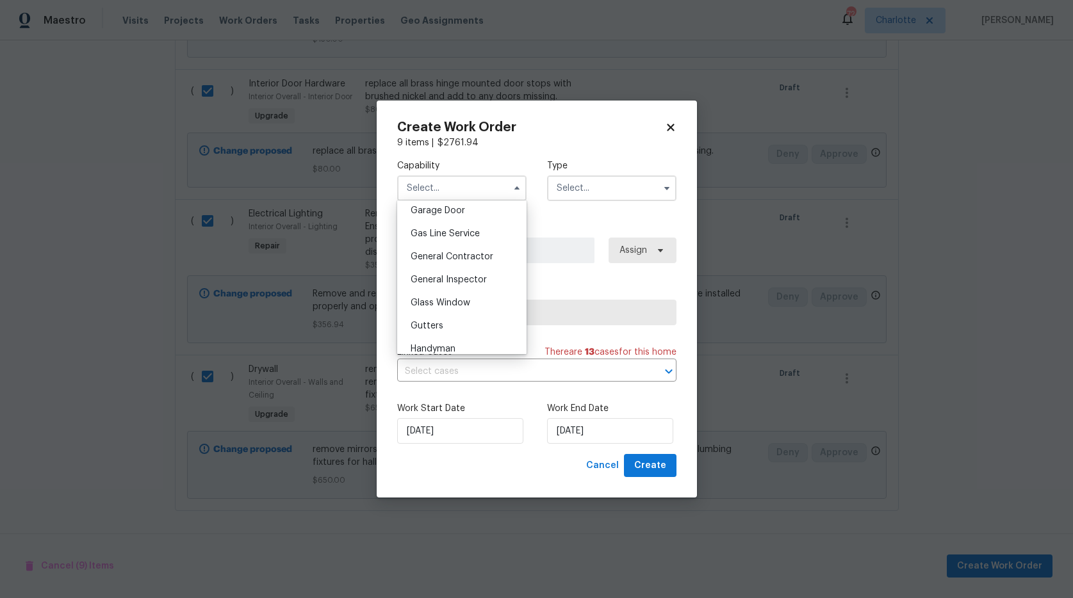
scroll to position [642, 0]
click at [438, 283] on span "Handyman" at bounding box center [433, 278] width 45 height 9
type input "Handyman"
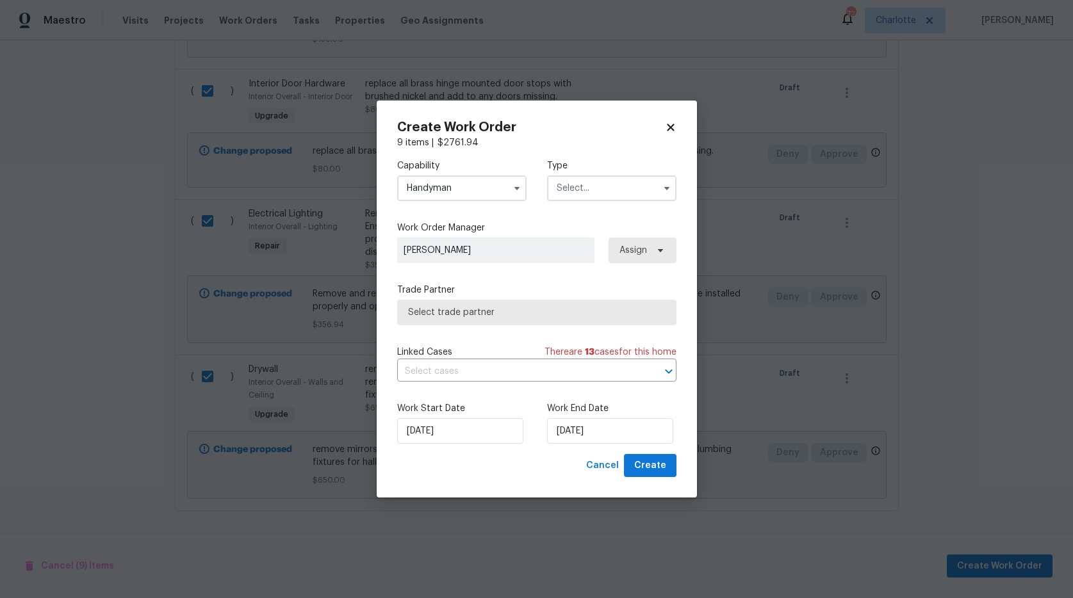
click at [562, 190] on input "text" at bounding box center [611, 189] width 129 height 26
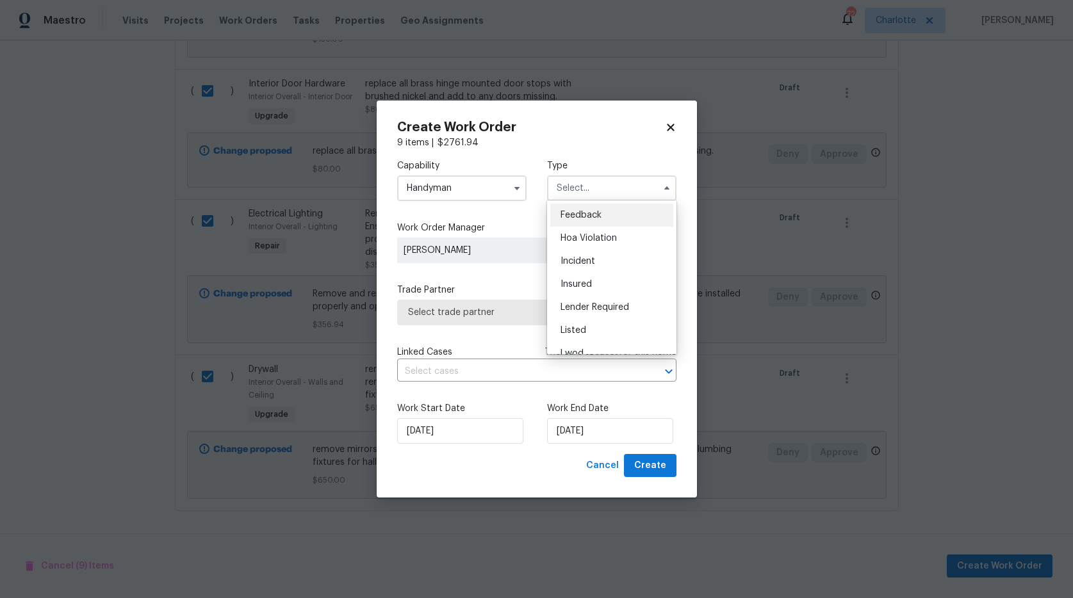
click at [562, 190] on input "text" at bounding box center [611, 189] width 129 height 26
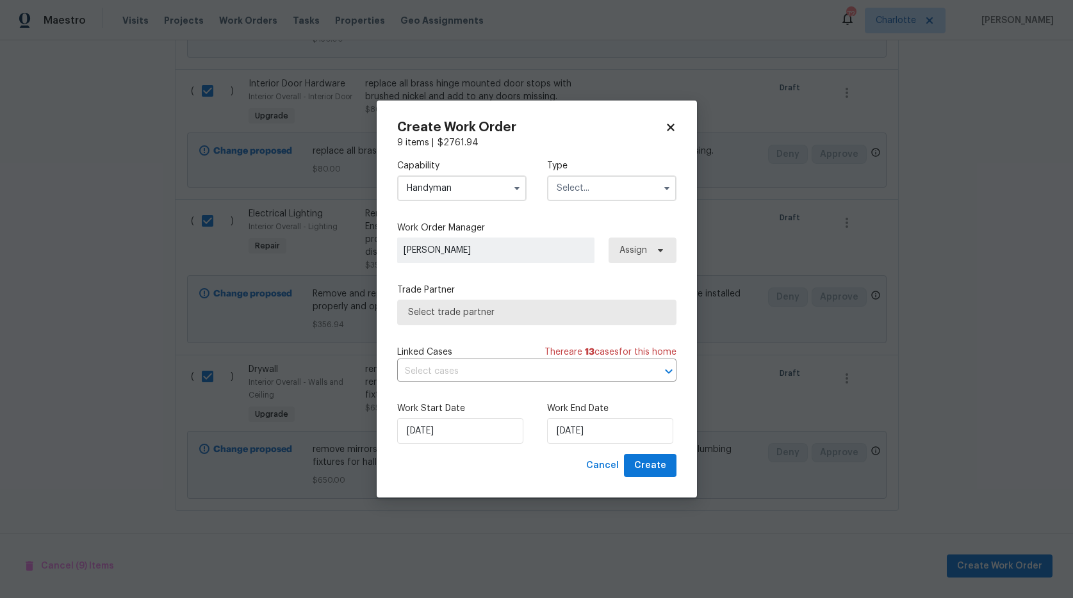
click at [562, 192] on input "text" at bounding box center [611, 189] width 129 height 26
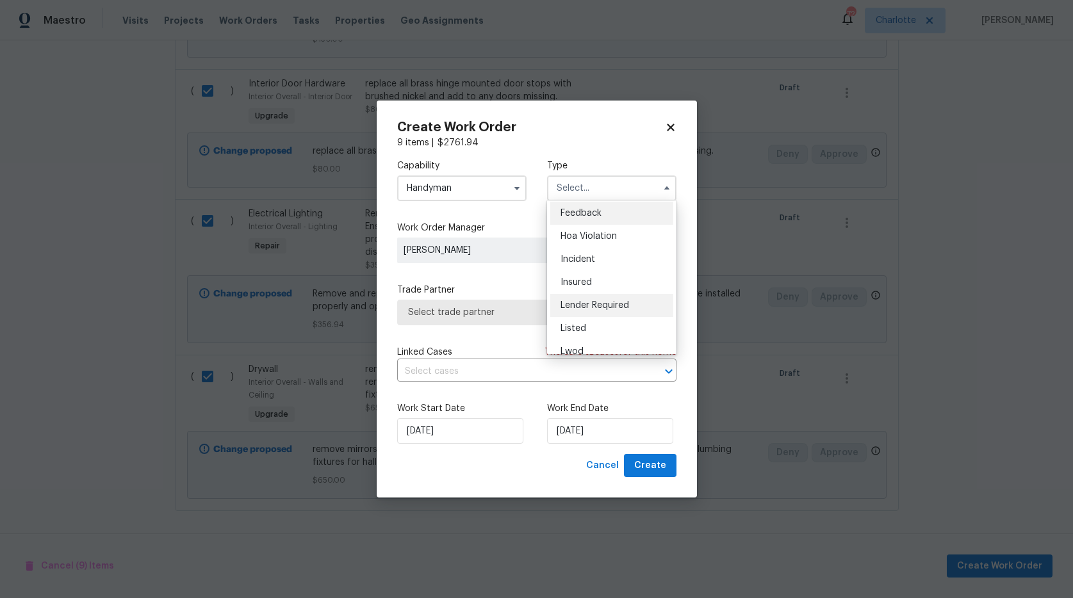
scroll to position [3, 0]
click at [571, 320] on div "Listed" at bounding box center [611, 327] width 123 height 23
type input "Listed"
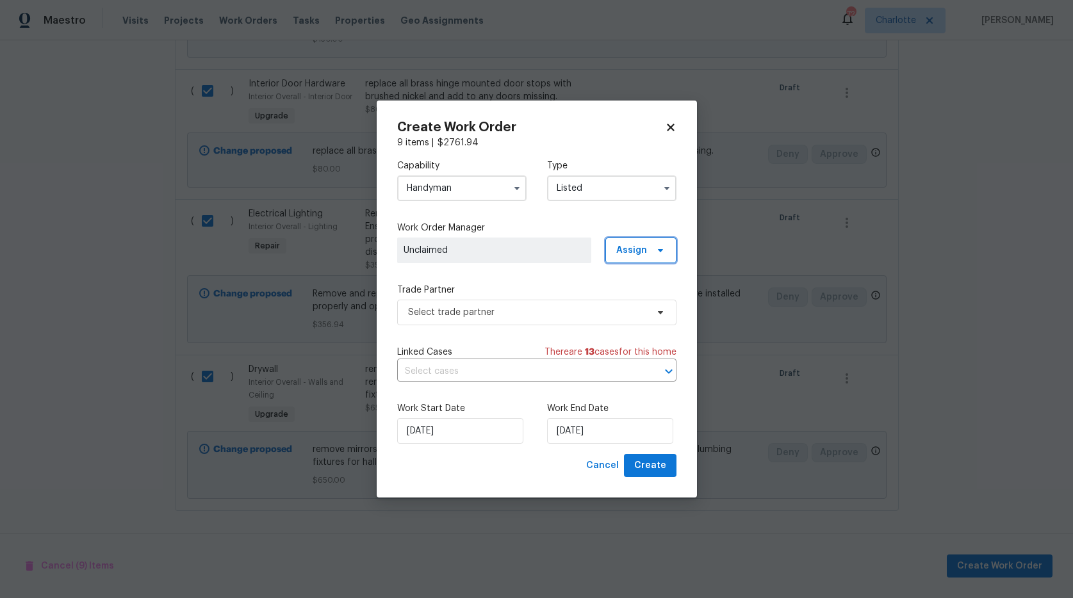
click at [636, 253] on span "Assign" at bounding box center [631, 250] width 31 height 13
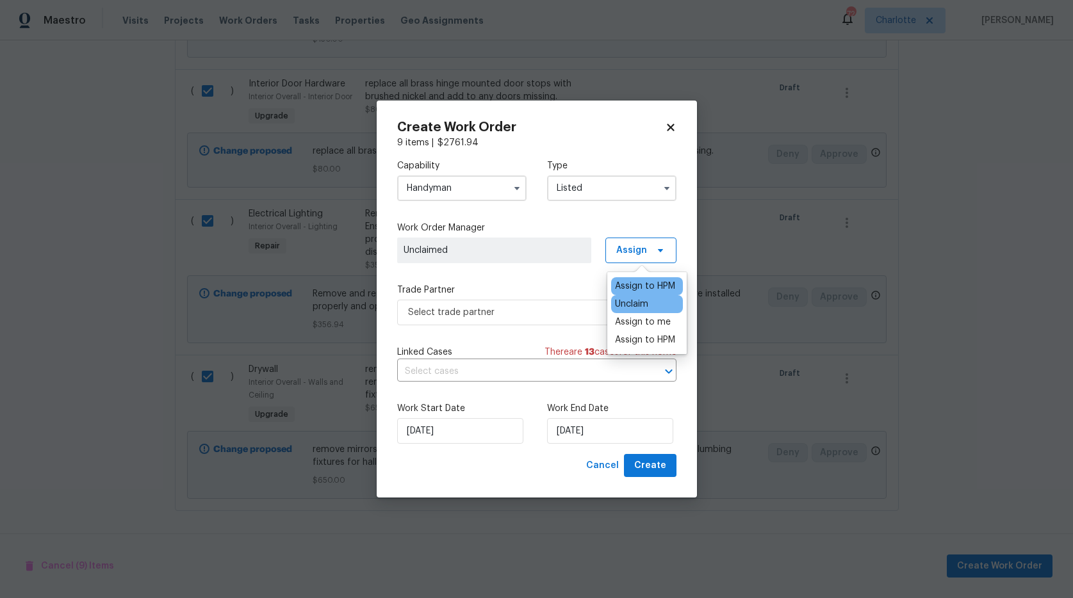
click at [630, 284] on div "Assign to HPM" at bounding box center [645, 286] width 60 height 13
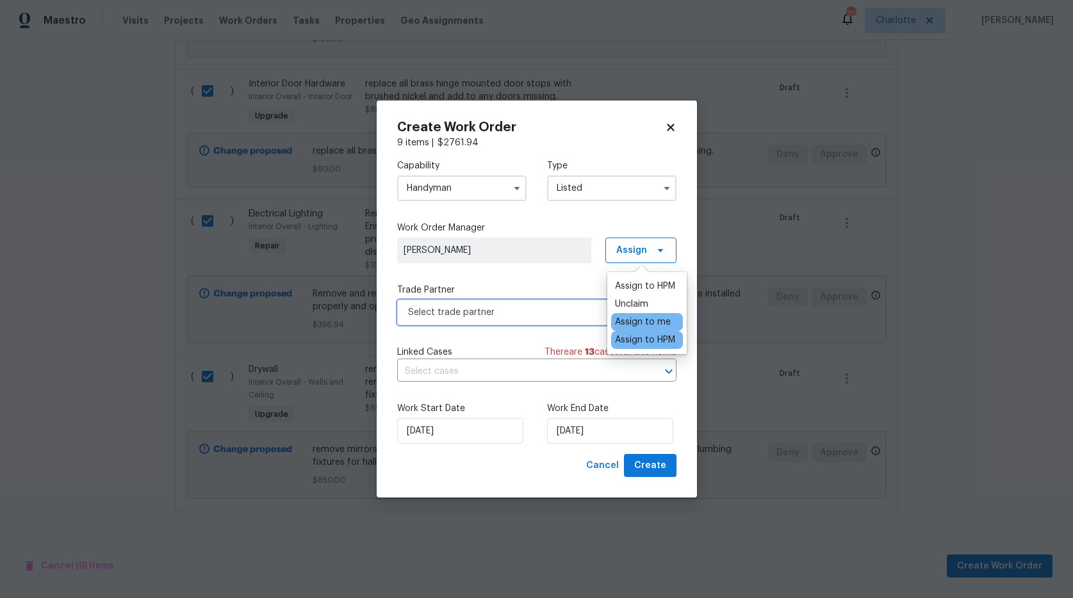
click at [591, 309] on span "Select trade partner" at bounding box center [527, 312] width 239 height 13
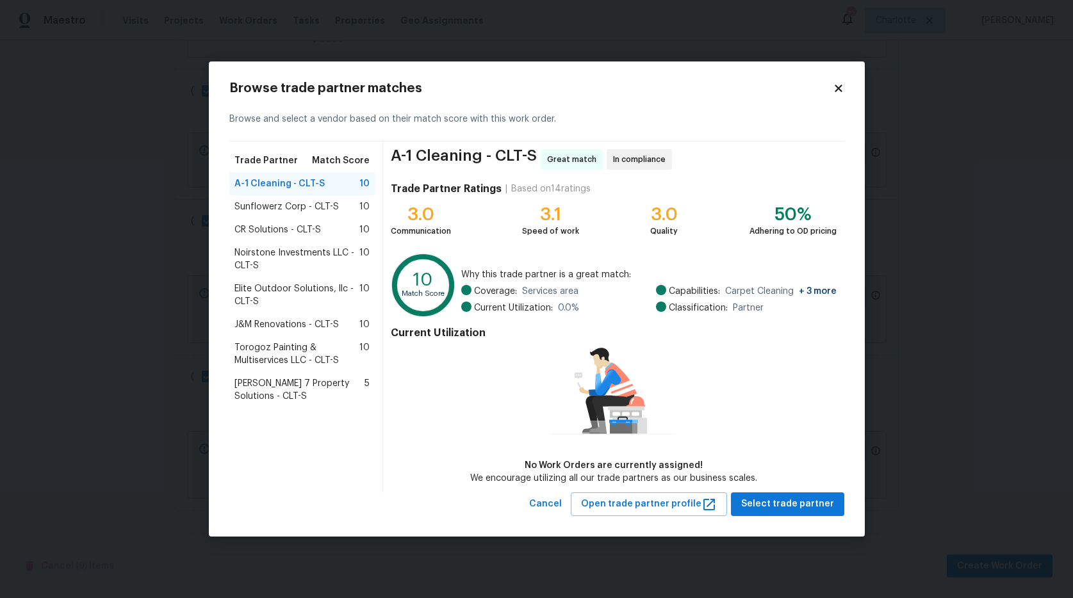
click at [271, 325] on span "J&M Renovations - CLT-S" at bounding box center [286, 324] width 104 height 13
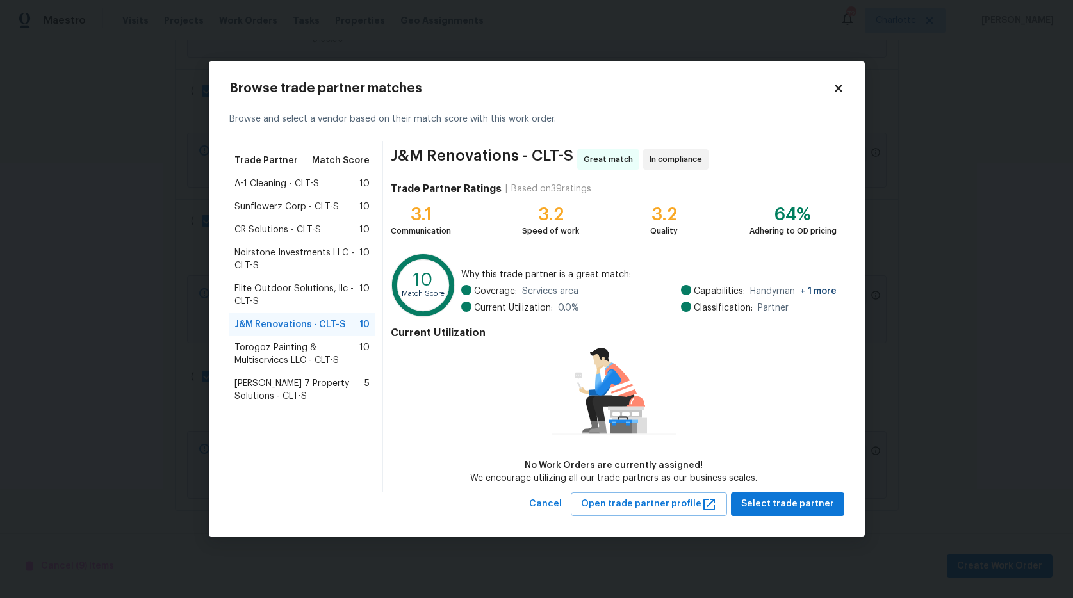
click at [261, 182] on span "A-1 Cleaning - CLT-S" at bounding box center [276, 183] width 85 height 13
click at [261, 182] on div "Trade Partner Match Score A-1 Cleaning - CLT-S 10 Sunflowerz Corp - CLT-S 10 CR…" at bounding box center [306, 317] width 154 height 351
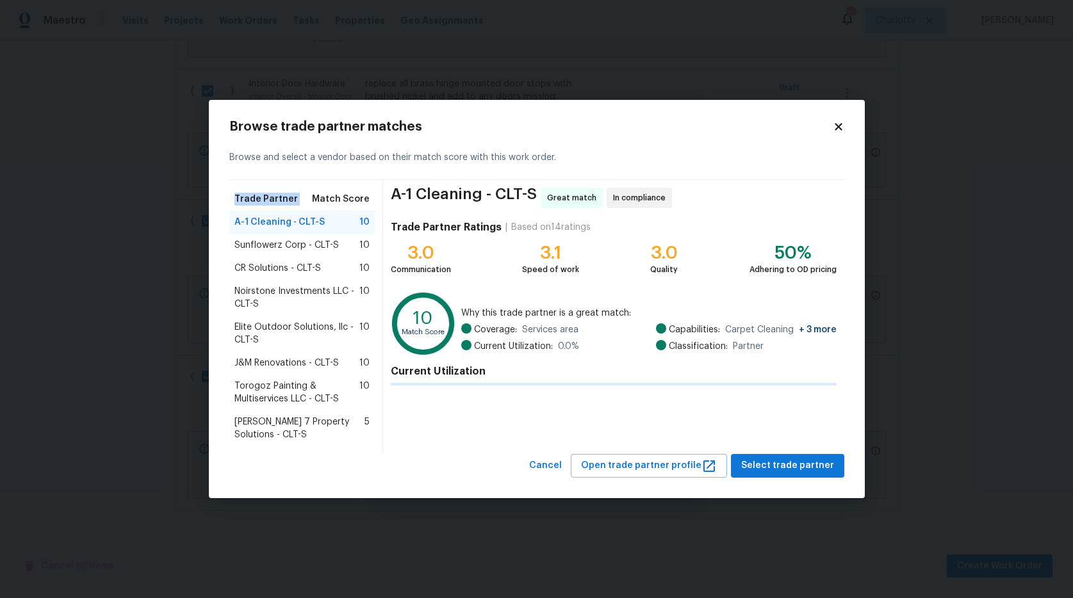
click at [261, 182] on div "Trade Partner Match Score A-1 Cleaning - CLT-S 10 Sunflowerz Corp - CLT-S 10 CR…" at bounding box center [306, 317] width 154 height 274
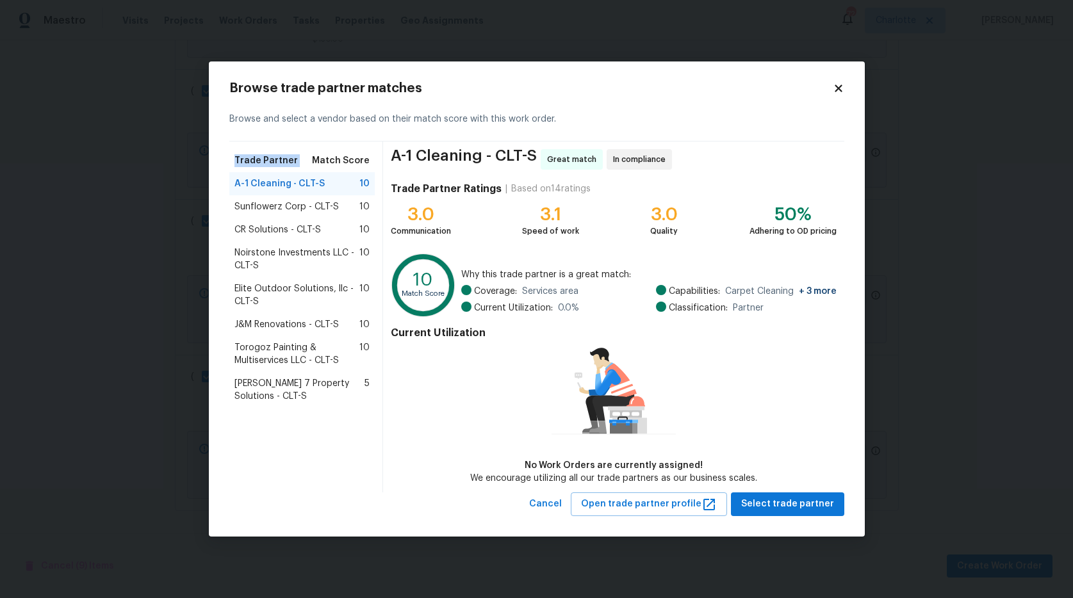
click at [268, 243] on div "Noirstone Investments LLC - CLT-S 10" at bounding box center [302, 260] width 146 height 36
click at [268, 213] on span "Sunflowerz Corp - CLT-S" at bounding box center [286, 207] width 104 height 13
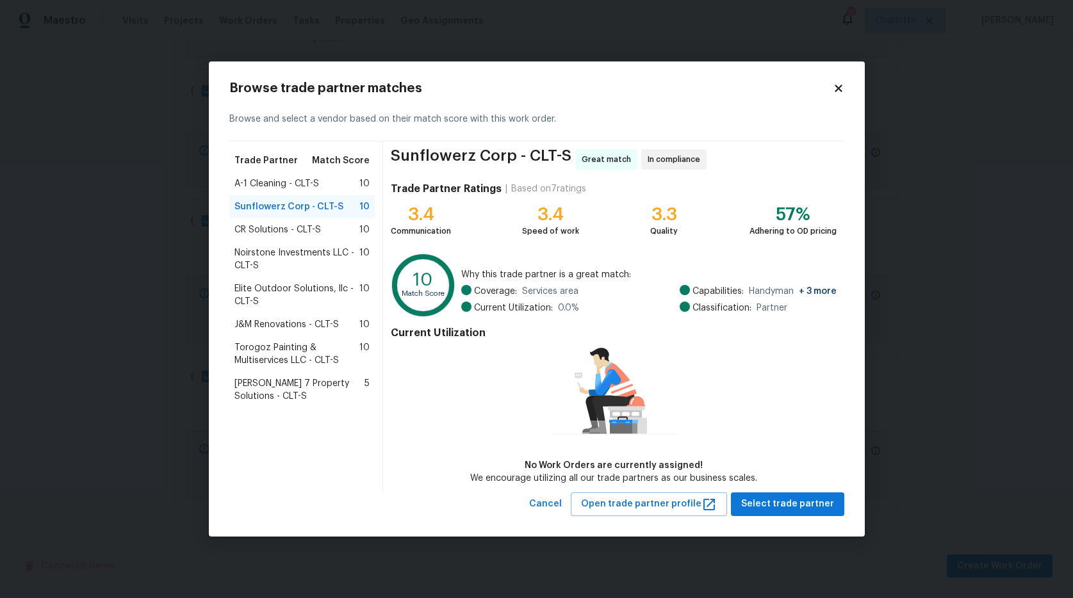
click at [273, 226] on span "CR Solutions - CLT-S" at bounding box center [277, 230] width 86 height 13
click at [266, 256] on span "Noirstone Investments LLC - CLT-S" at bounding box center [297, 260] width 126 height 26
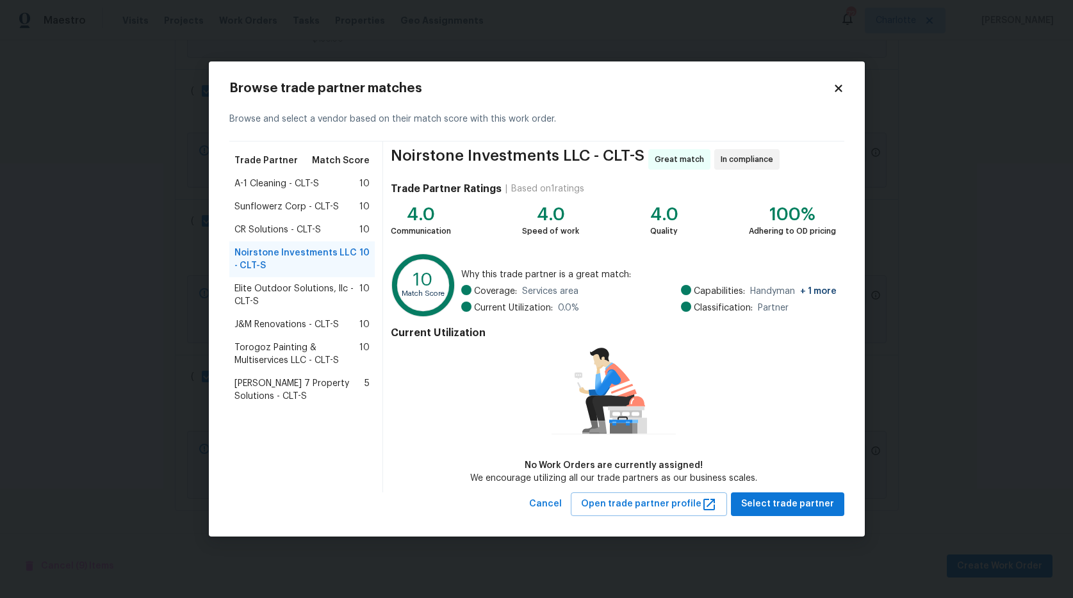
click at [263, 288] on span "Elite Outdoor Solutions, llc - CLT-S" at bounding box center [297, 296] width 126 height 26
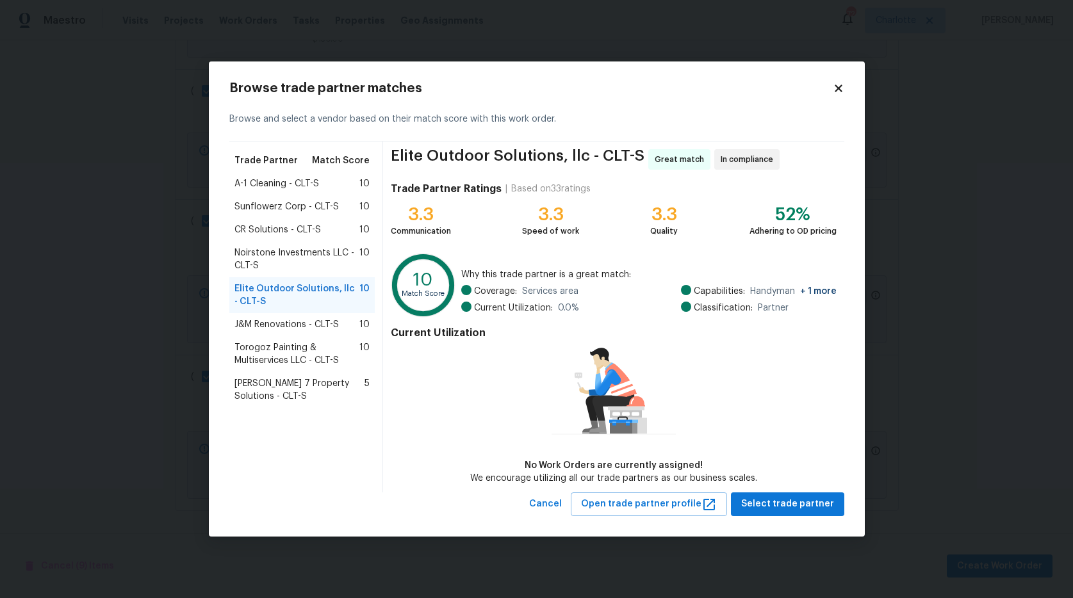
click at [255, 348] on span "Torogoz Painting & Multiservices LLC - CLT-S" at bounding box center [297, 354] width 126 height 26
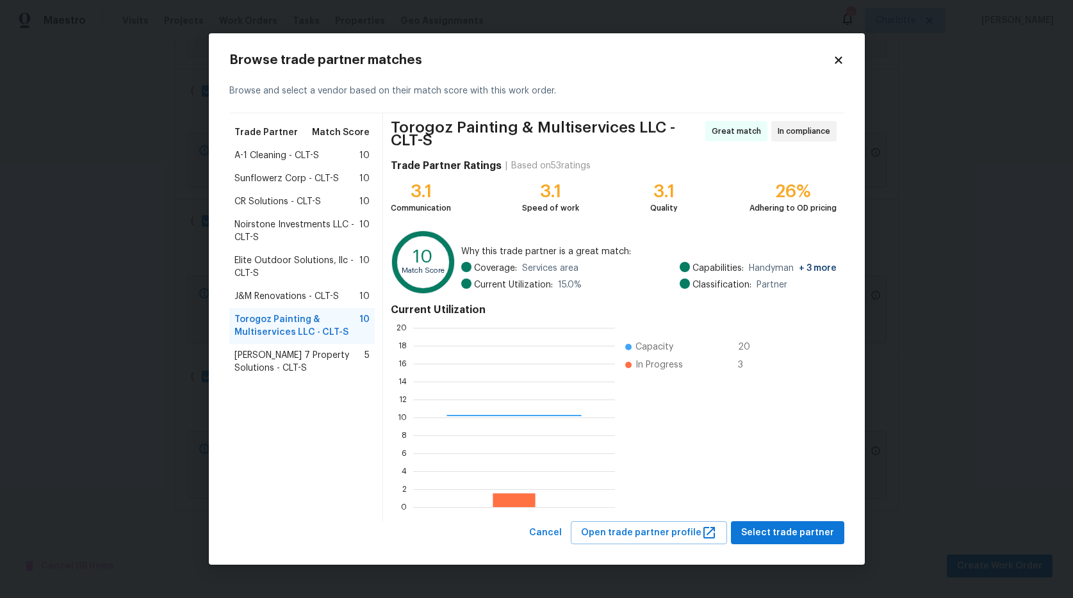
scroll to position [170, 192]
click at [271, 357] on span "Harris 7 Property Solutions - CLT-S" at bounding box center [299, 362] width 131 height 26
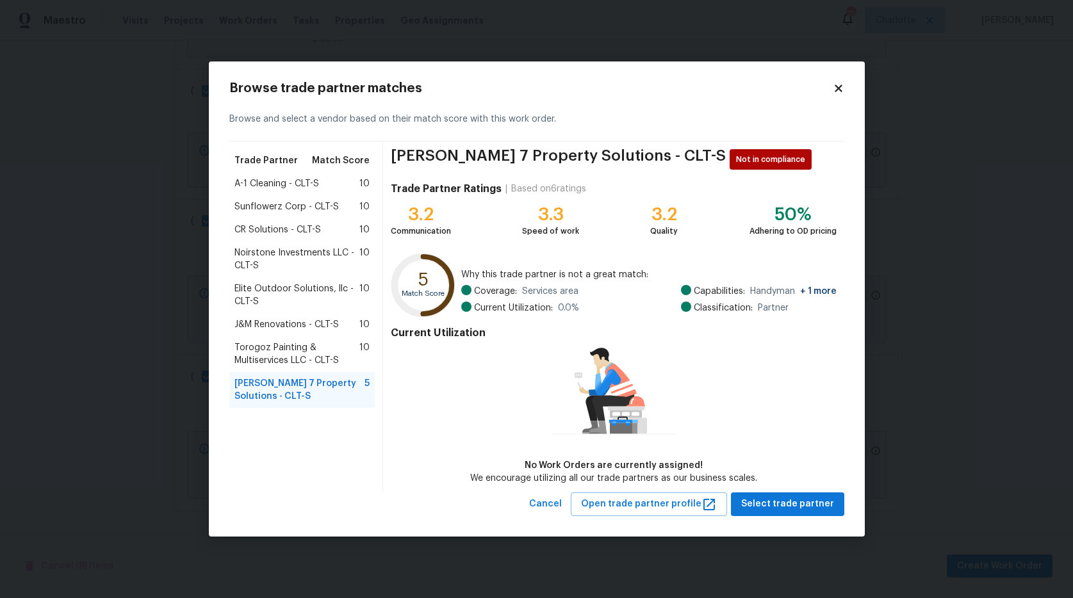
click at [283, 329] on span "J&M Renovations - CLT-S" at bounding box center [286, 324] width 104 height 13
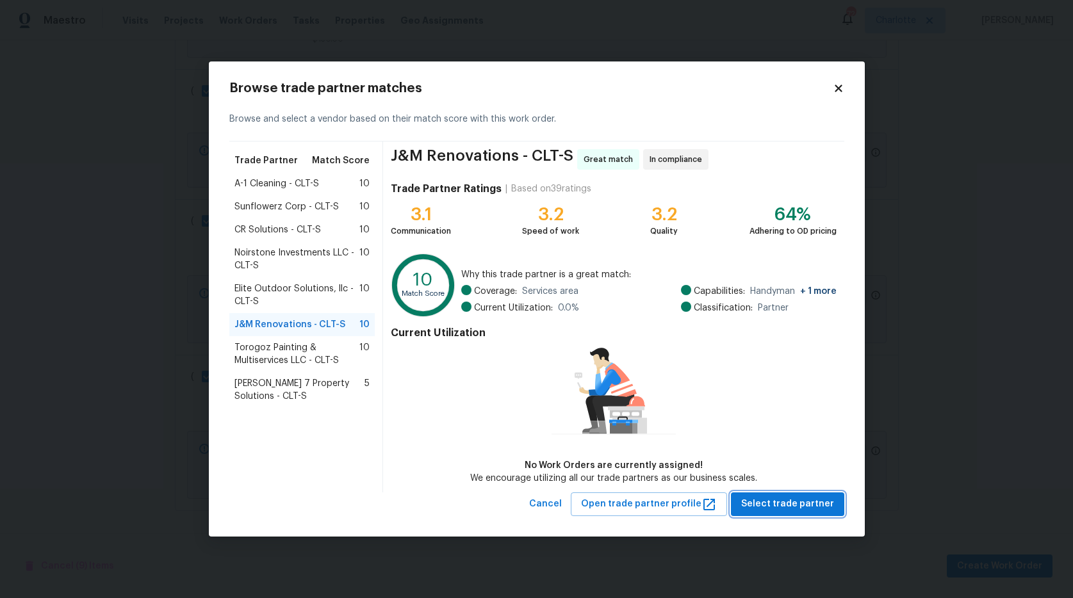
click at [757, 502] on span "Select trade partner" at bounding box center [787, 504] width 93 height 16
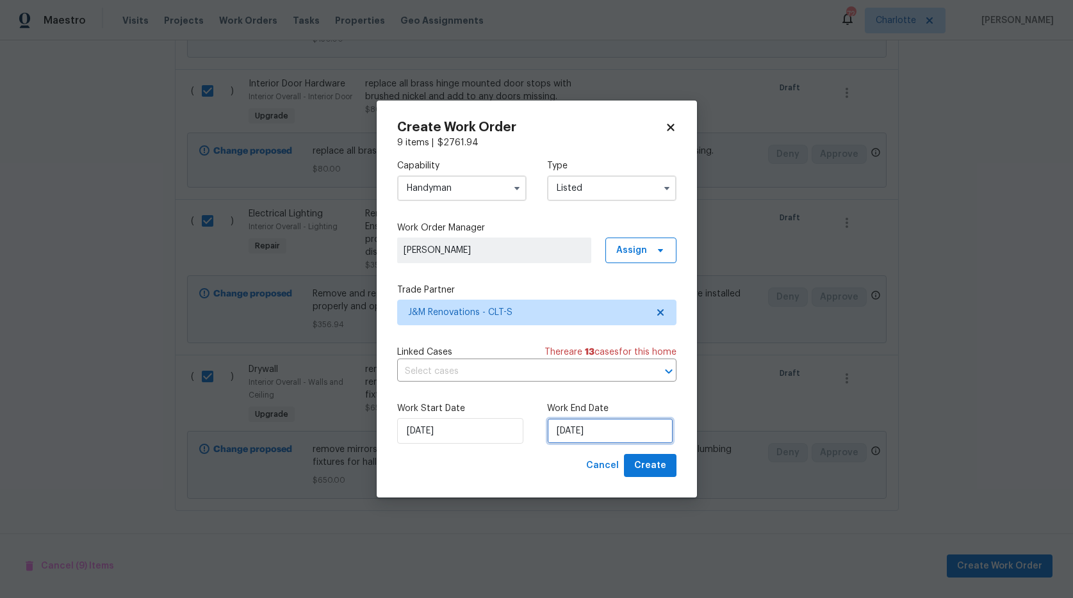
click at [609, 425] on input "9/2/2025" at bounding box center [610, 431] width 126 height 26
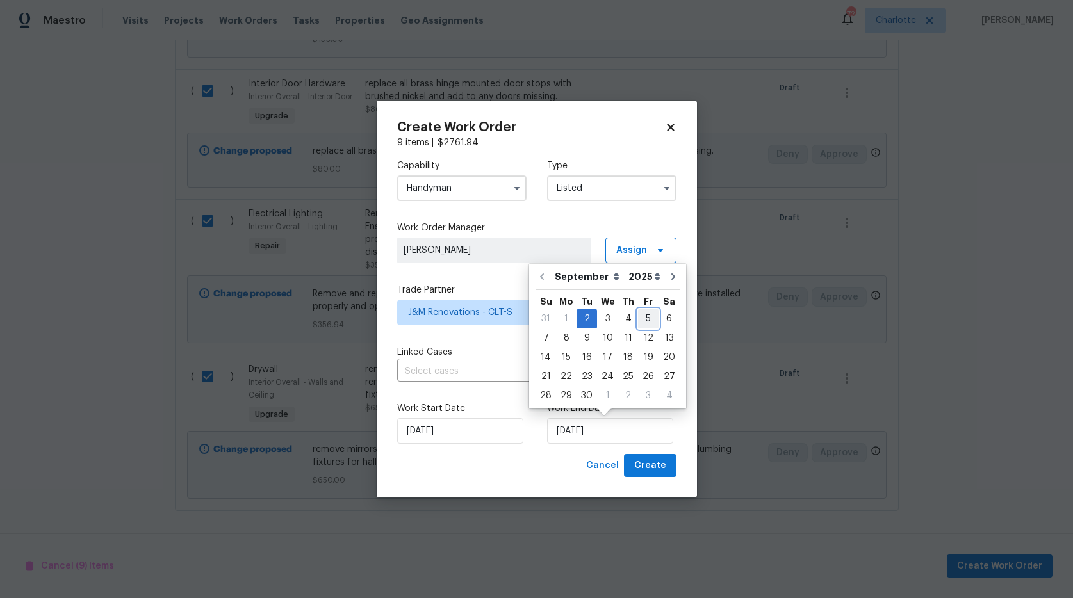
click at [646, 316] on div "5" at bounding box center [648, 319] width 20 height 18
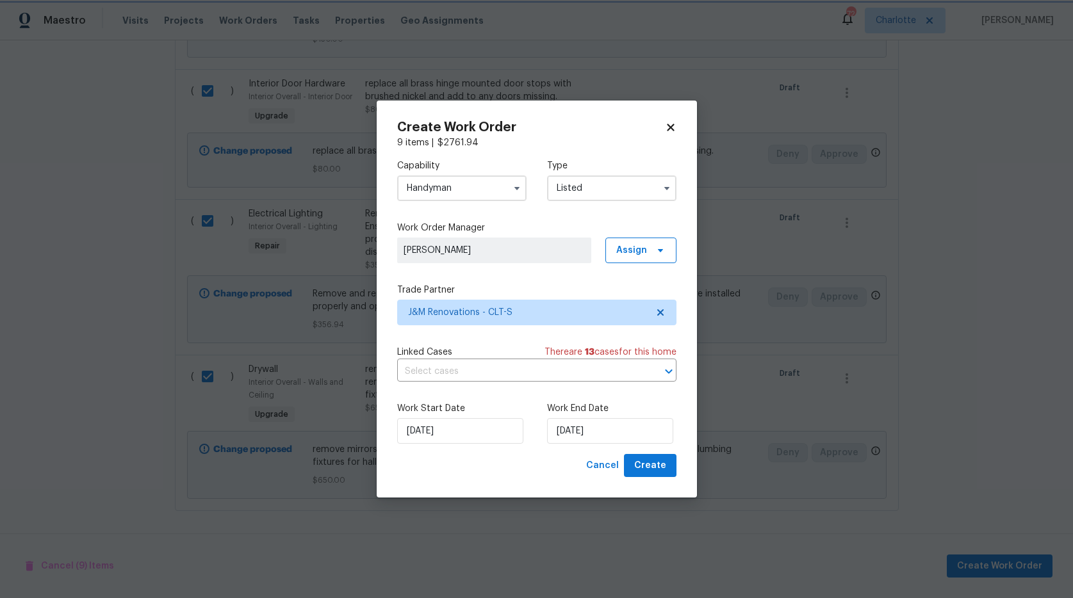
type input "9/5/2025"
click at [645, 461] on span "Create" at bounding box center [650, 466] width 32 height 16
click at [645, 461] on div "Cancel Create" at bounding box center [628, 466] width 95 height 24
checkbox input "false"
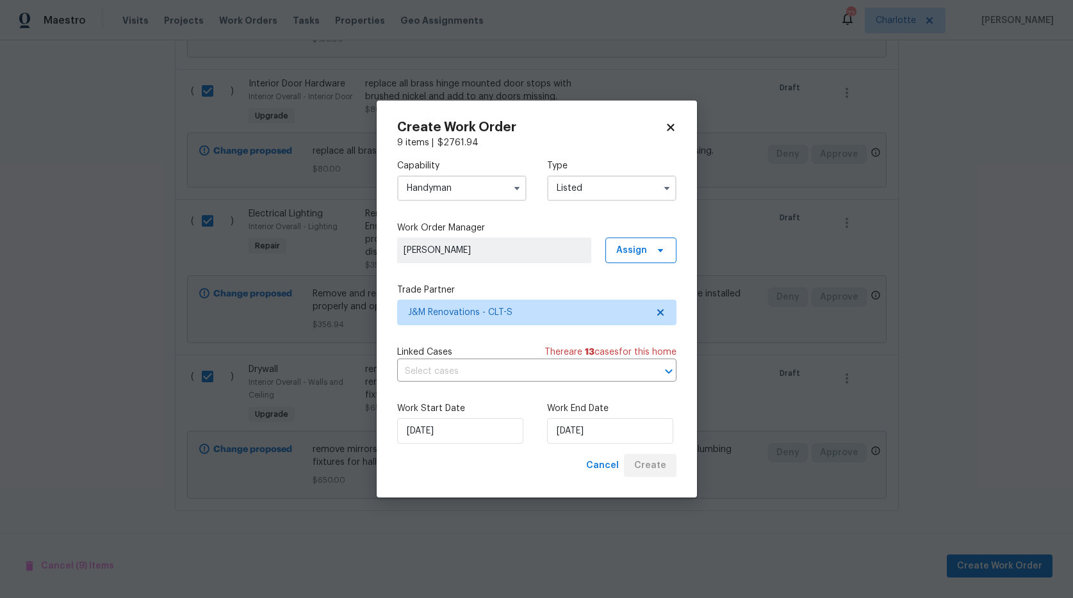
checkbox input "false"
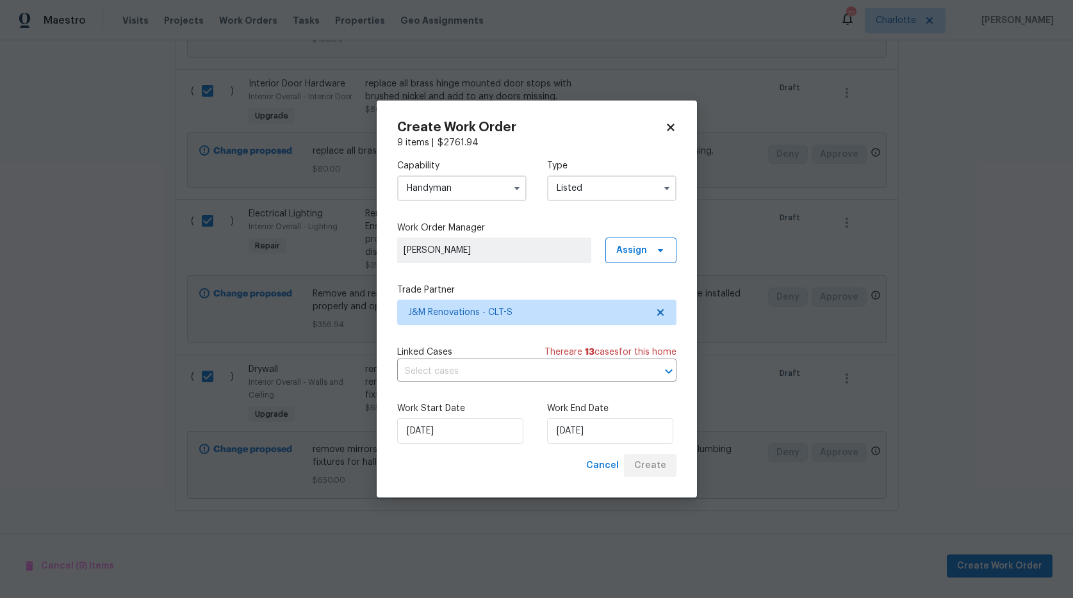
checkbox input "false"
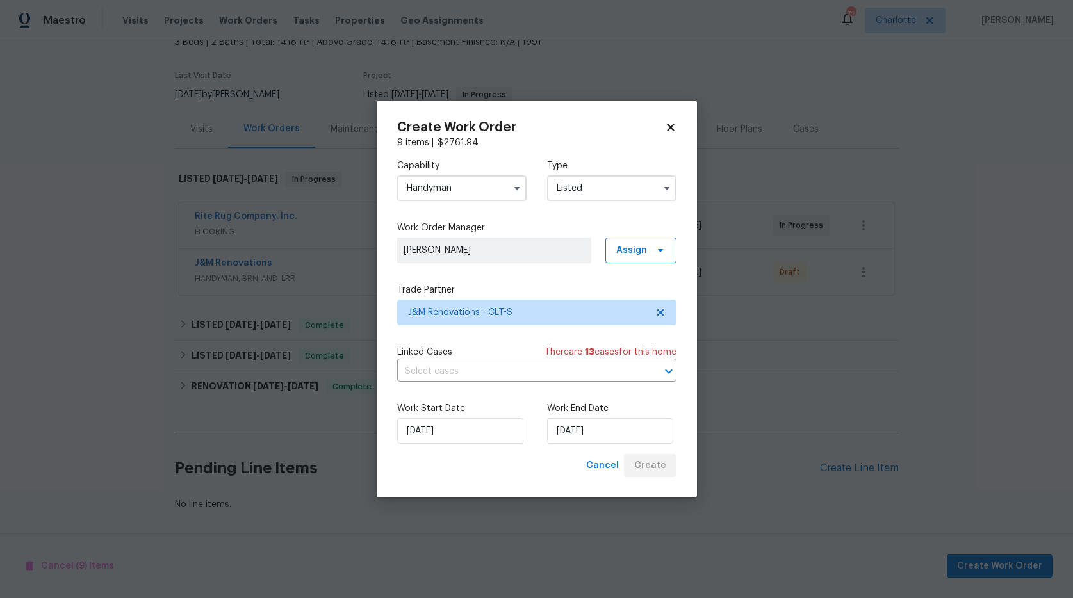
scroll to position [94, 0]
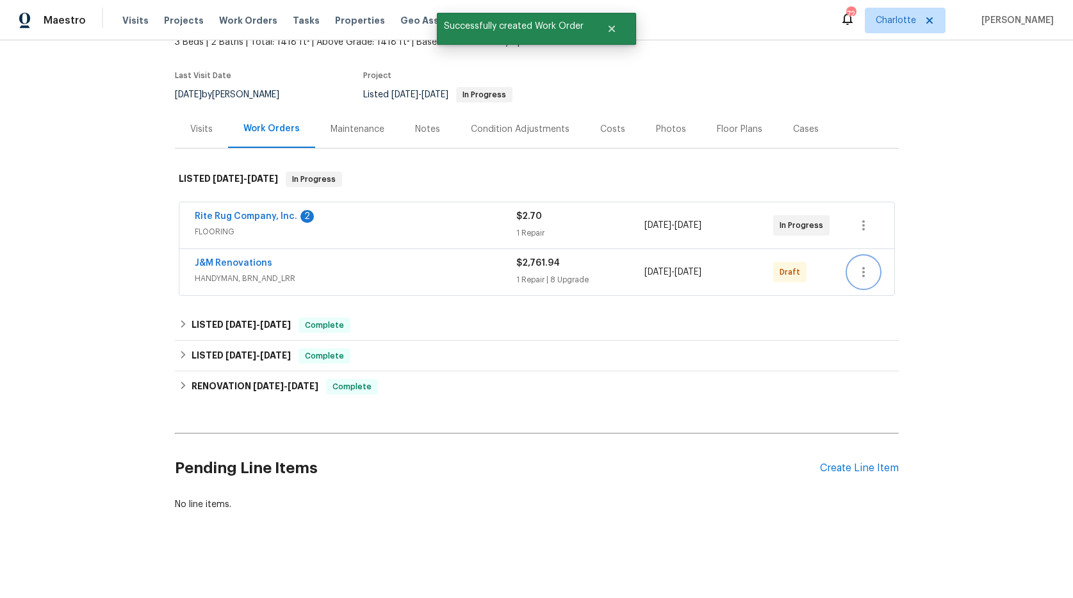
click at [857, 265] on icon "button" at bounding box center [863, 272] width 15 height 15
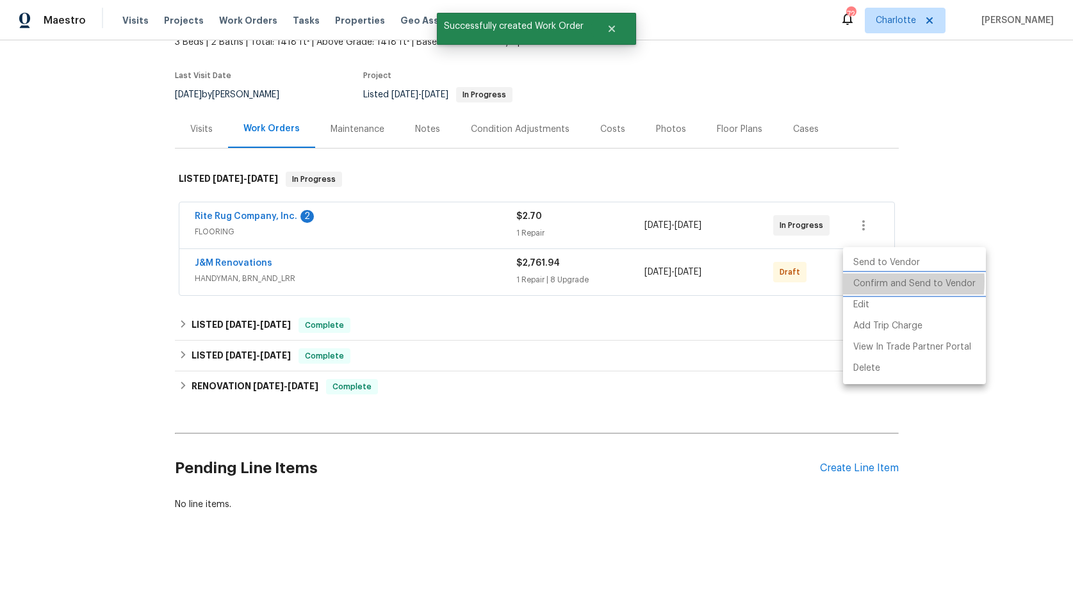
click at [869, 281] on li "Confirm and Send to Vendor" at bounding box center [914, 284] width 143 height 21
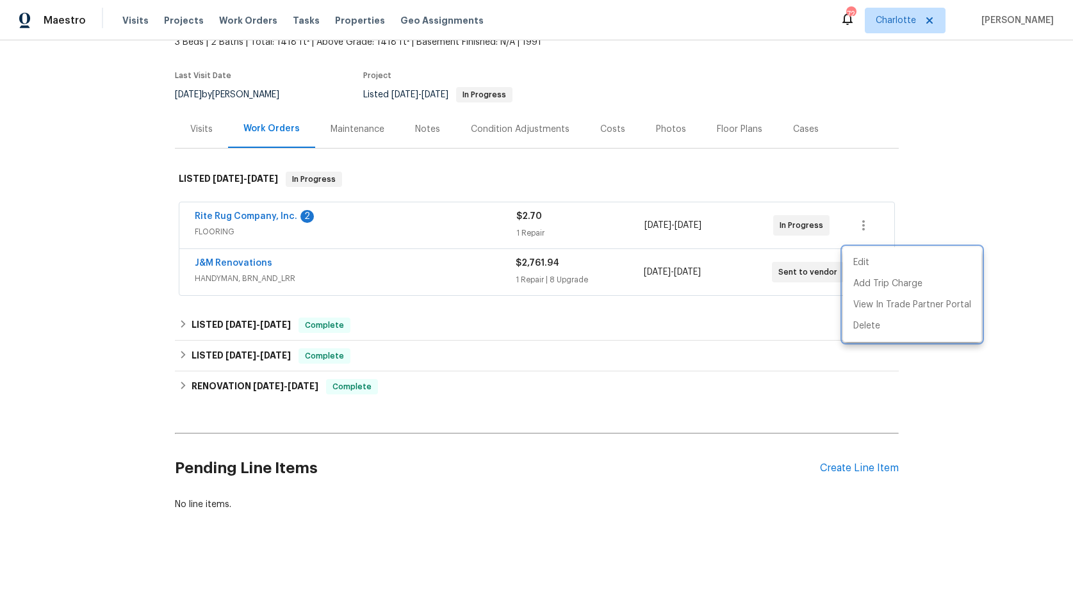
click at [135, 302] on div at bounding box center [536, 299] width 1073 height 598
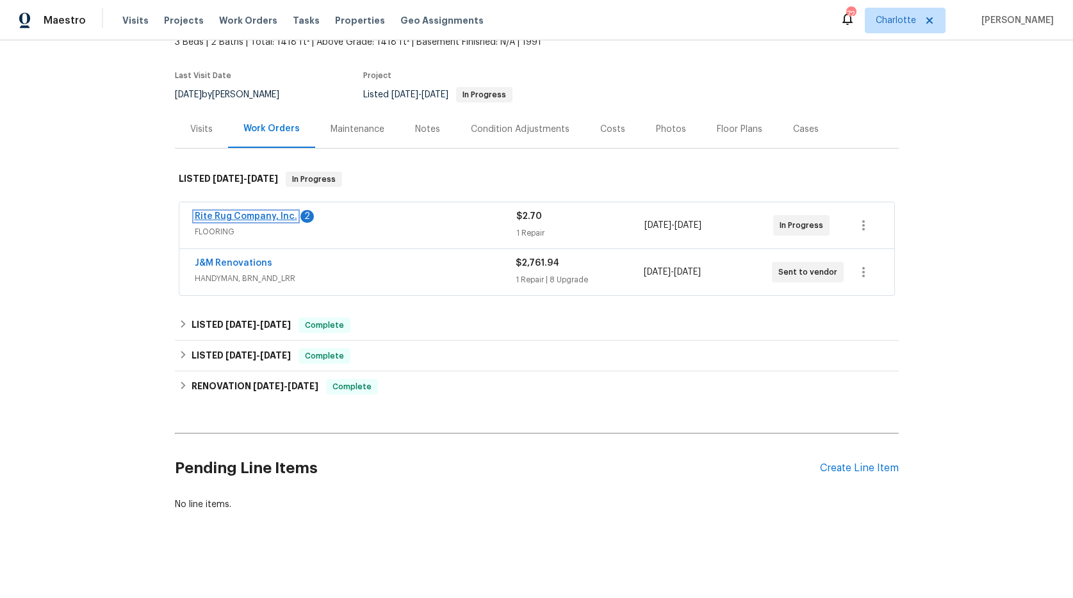
click at [252, 212] on link "Rite Rug Company, Inc." at bounding box center [246, 216] width 102 height 9
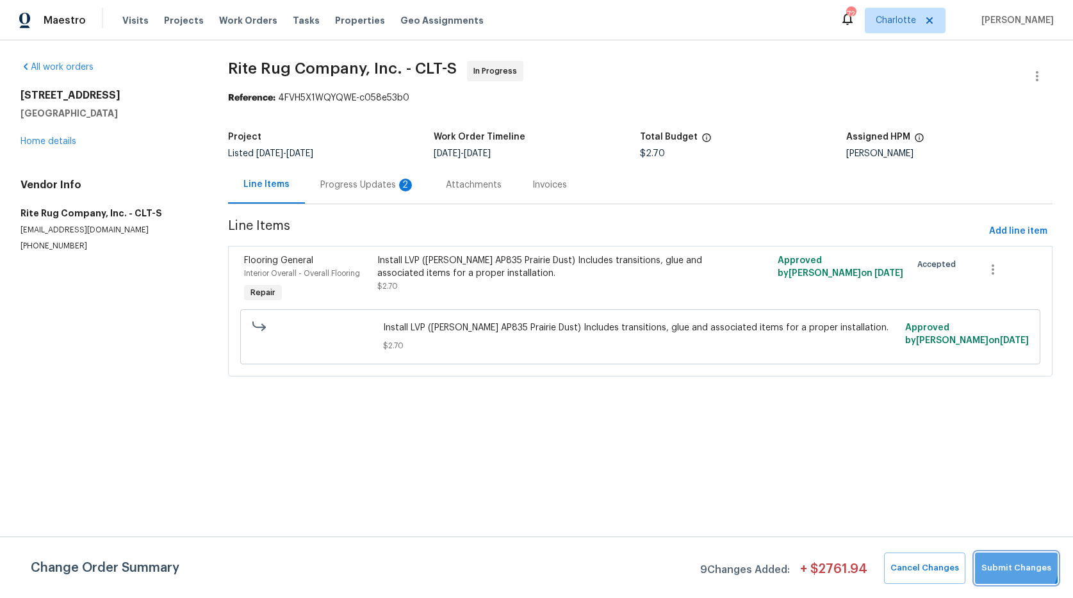
click at [1010, 564] on span "Submit Changes" at bounding box center [1016, 568] width 70 height 15
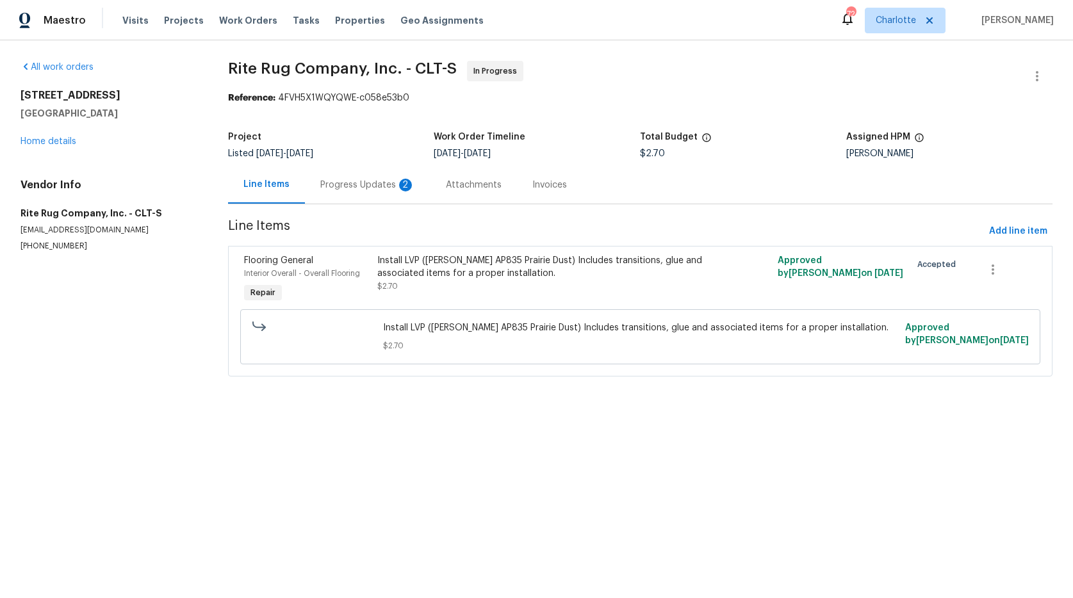
click at [368, 183] on div "Progress Updates 2" at bounding box center [367, 185] width 95 height 13
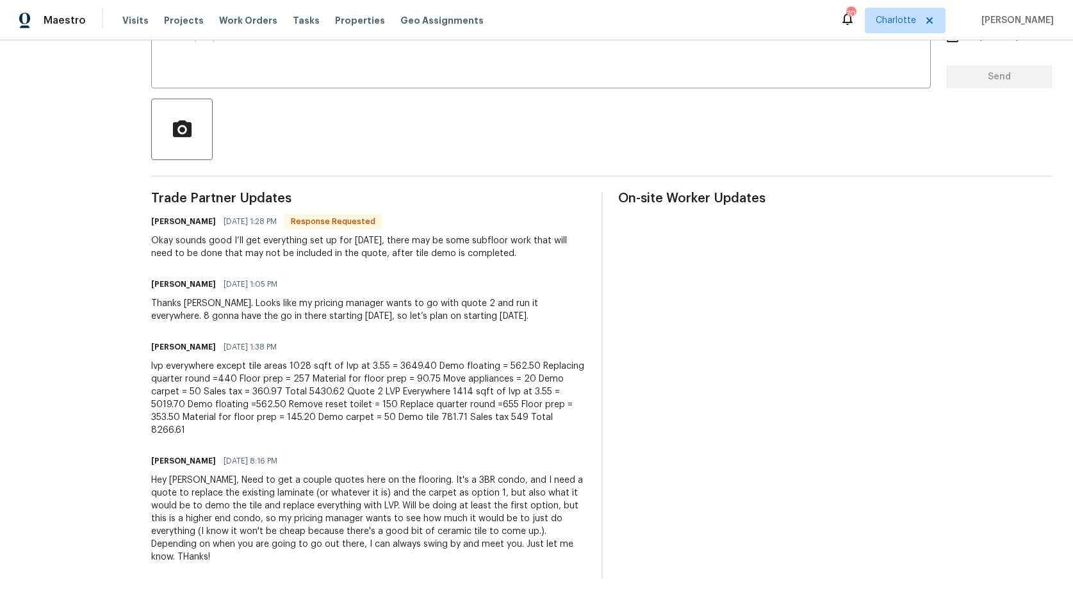
scroll to position [254, 0]
drag, startPoint x: 216, startPoint y: 416, endPoint x: 169, endPoint y: 417, distance: 46.8
click at [169, 417] on div "All work orders 17931 Kings Point Dr Apt G Cornelius, NC 28031 Home details Ven…" at bounding box center [536, 197] width 1073 height 802
copy div "8266.61"
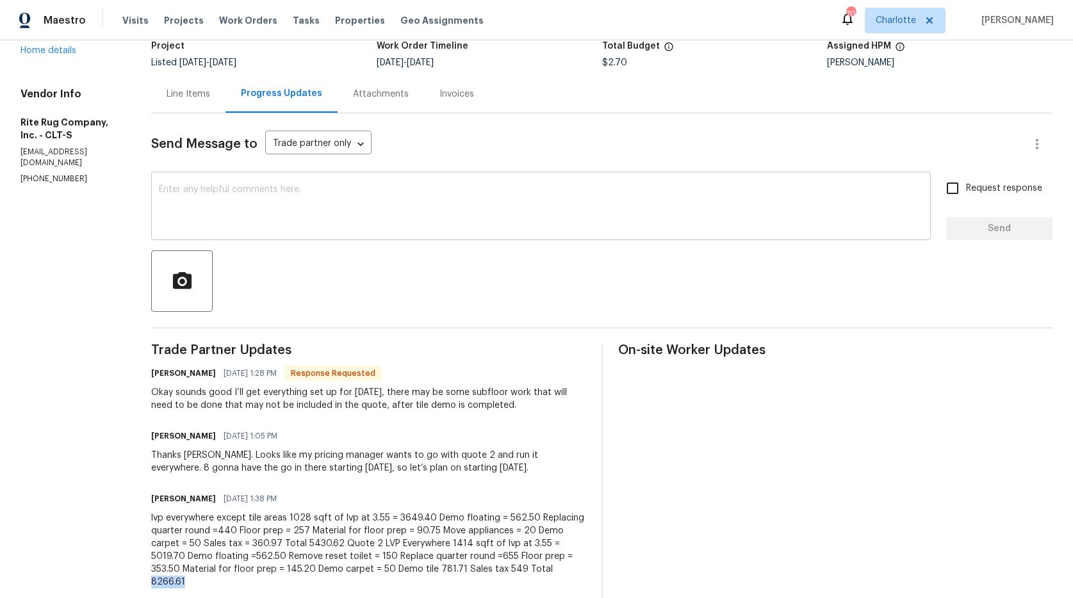
scroll to position [37, 0]
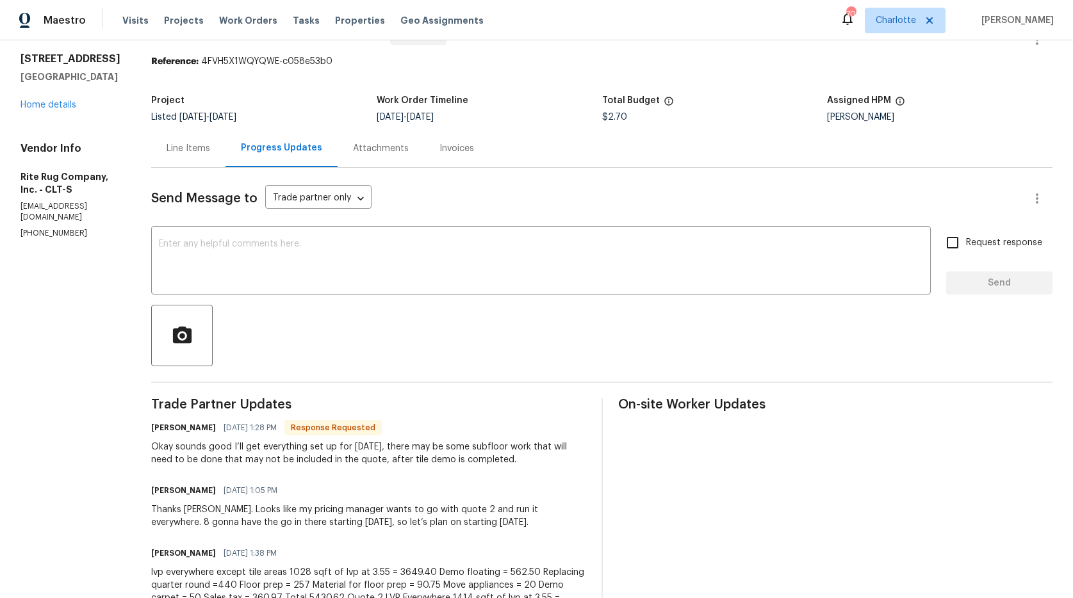
click at [209, 156] on div "Line Items" at bounding box center [188, 148] width 74 height 38
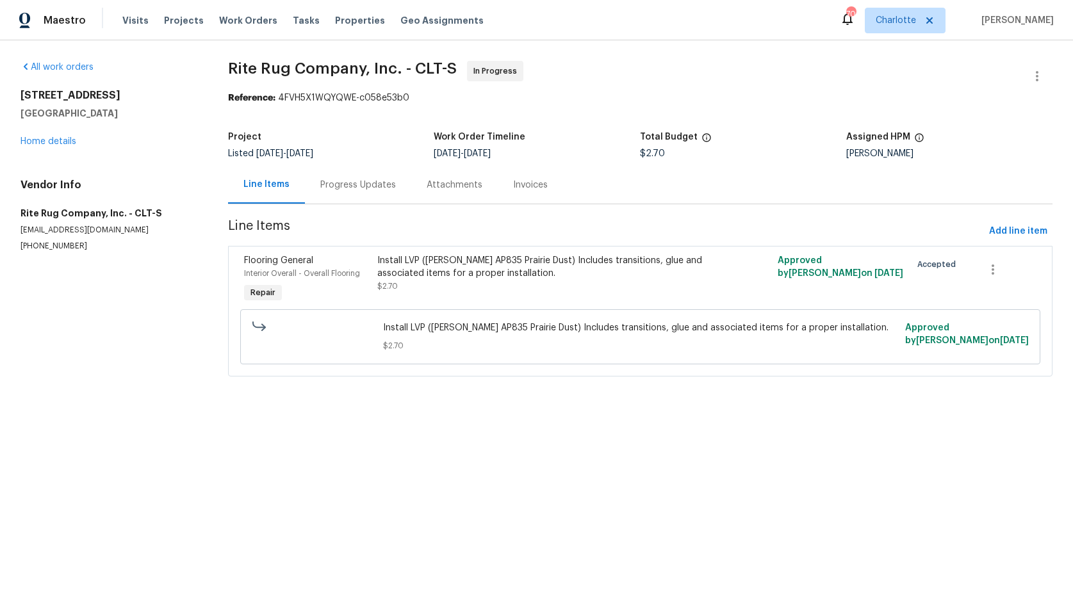
click at [373, 263] on div "Flooring General Interior Overall - Overall Flooring Repair" at bounding box center [306, 279] width 133 height 59
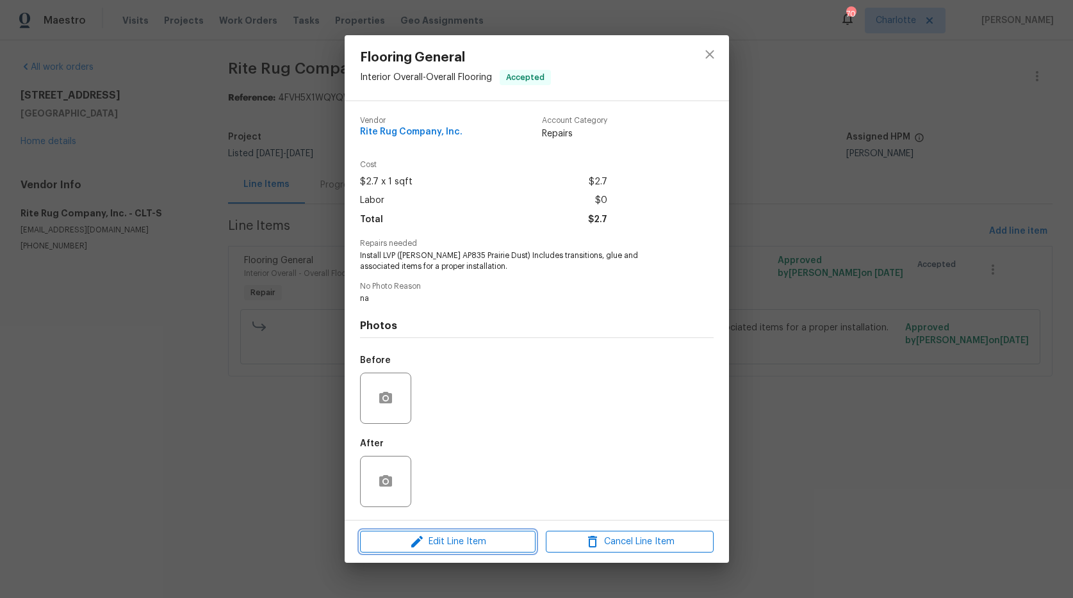
click at [518, 534] on span "Edit Line Item" at bounding box center [448, 542] width 168 height 16
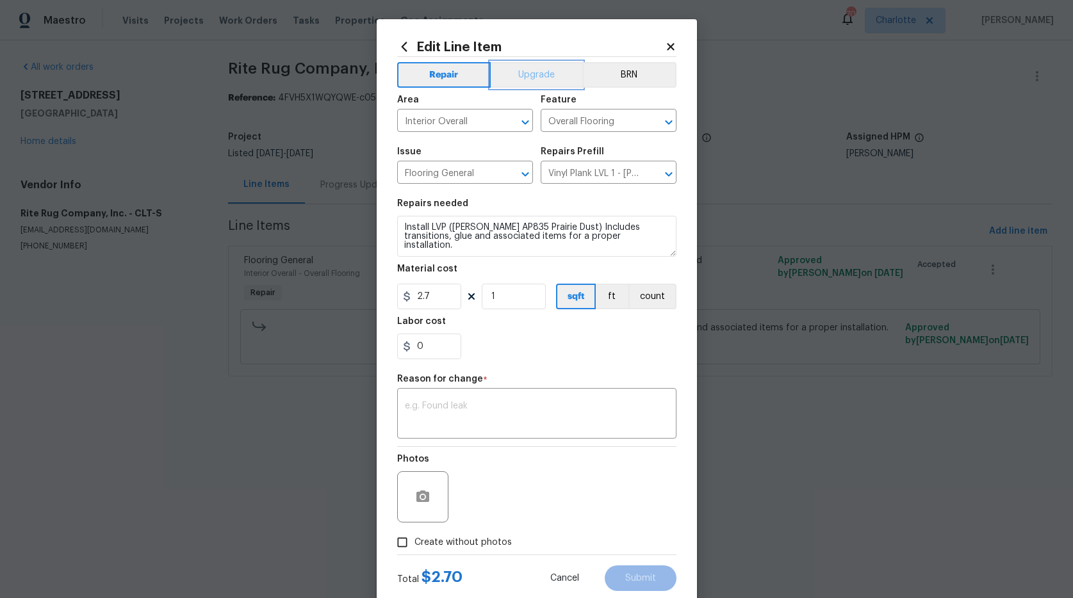
click at [546, 73] on button "Upgrade" at bounding box center [537, 75] width 92 height 26
drag, startPoint x: 444, startPoint y: 295, endPoint x: 369, endPoint y: 288, distance: 75.2
click at [369, 288] on div "Edit Line Item Repair Upgrade BRN Area Interior Overall ​ Feature Overall Floor…" at bounding box center [536, 299] width 1073 height 598
click at [430, 302] on input "0" at bounding box center [429, 297] width 64 height 26
type input "8266.61"
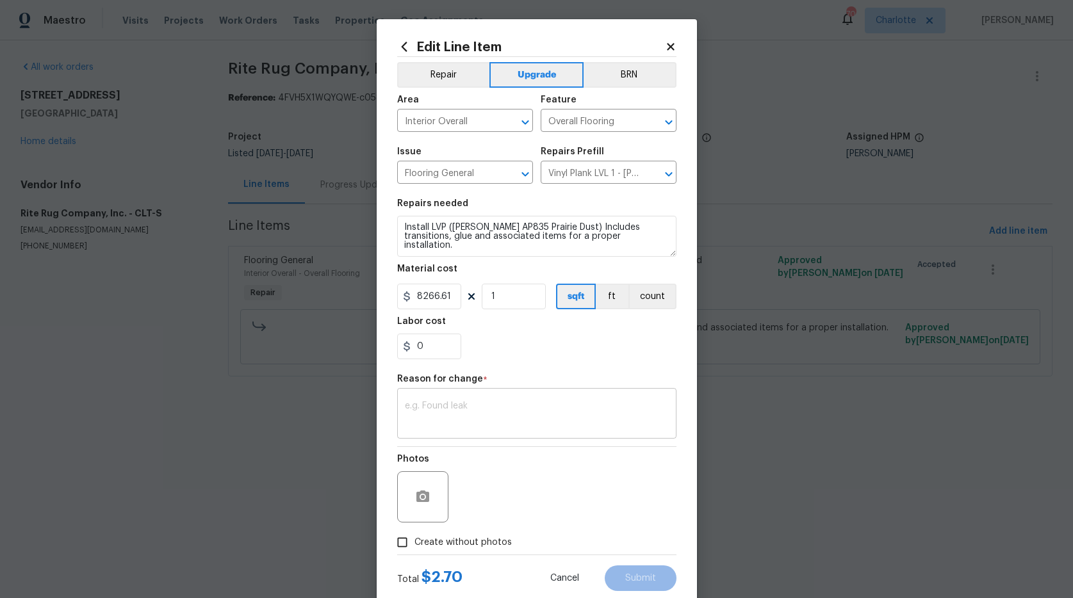
click at [524, 430] on div "x ​" at bounding box center [536, 414] width 279 height 47
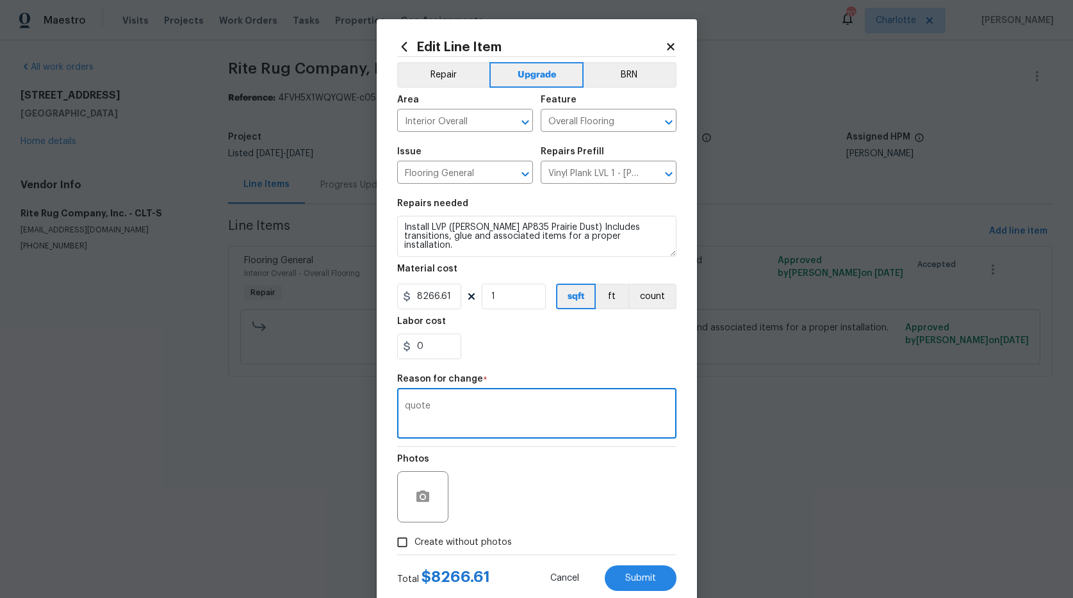
type textarea "quote"
click at [546, 523] on div "Photos" at bounding box center [536, 488] width 279 height 83
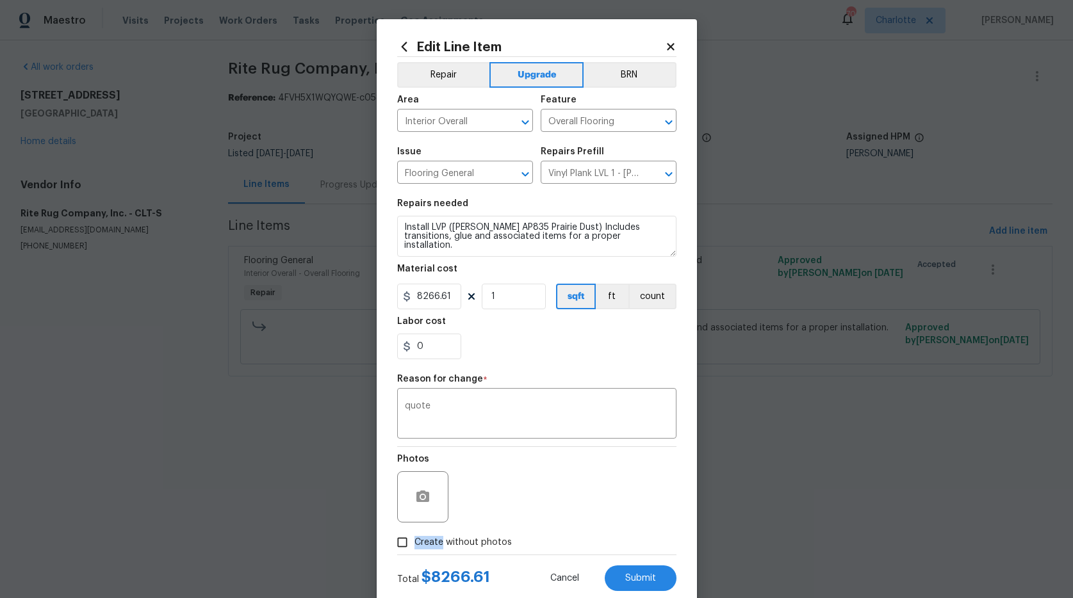
click at [546, 523] on div "Photos" at bounding box center [536, 488] width 279 height 83
click at [639, 577] on span "Submit" at bounding box center [640, 579] width 31 height 10
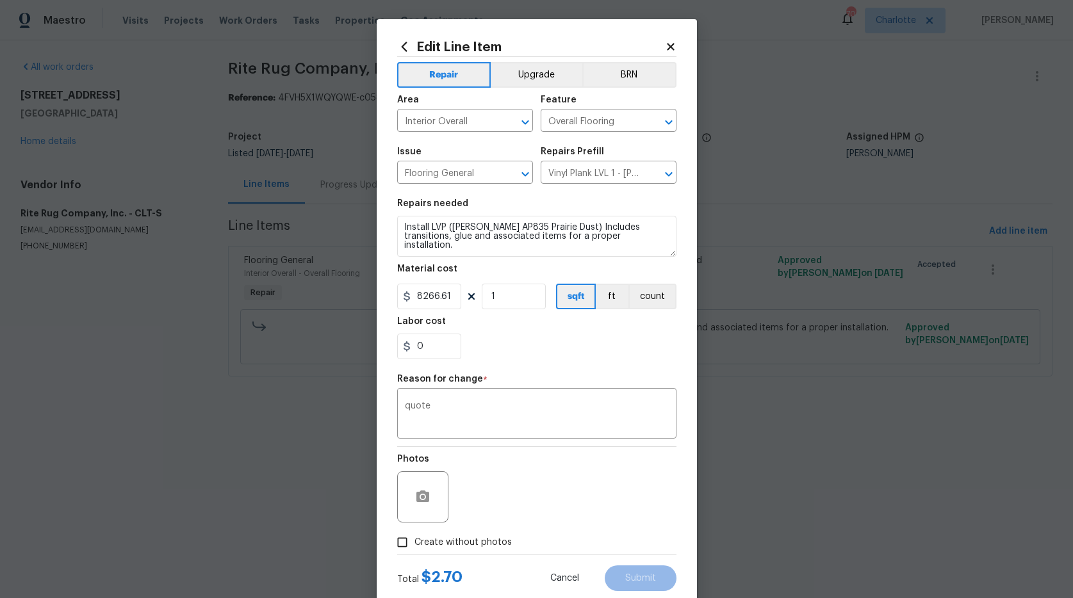
type input "2.7"
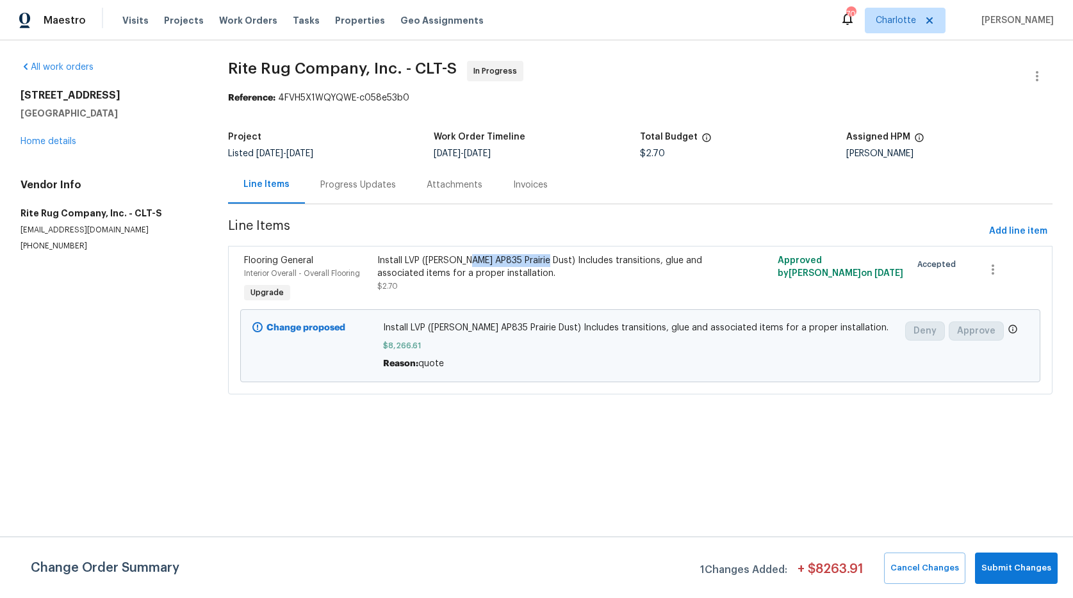
drag, startPoint x: 545, startPoint y: 259, endPoint x: 468, endPoint y: 267, distance: 77.3
click at [468, 267] on div "Install LVP (Knighton AP835 Prairie Dust) Includes transitions, glue and associ…" at bounding box center [540, 267] width 326 height 26
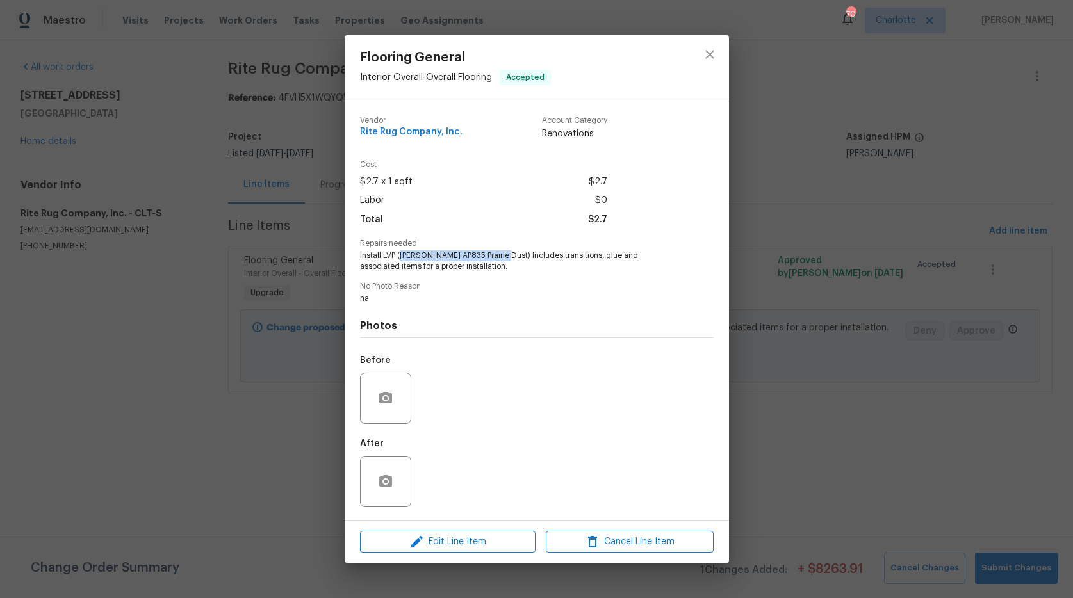
drag, startPoint x: 505, startPoint y: 257, endPoint x: 400, endPoint y: 254, distance: 104.5
click at [400, 254] on span "Install LVP (Knighton AP835 Prairie Dust) Includes transitions, glue and associ…" at bounding box center [519, 261] width 318 height 22
click at [717, 53] on button "close" at bounding box center [709, 54] width 31 height 31
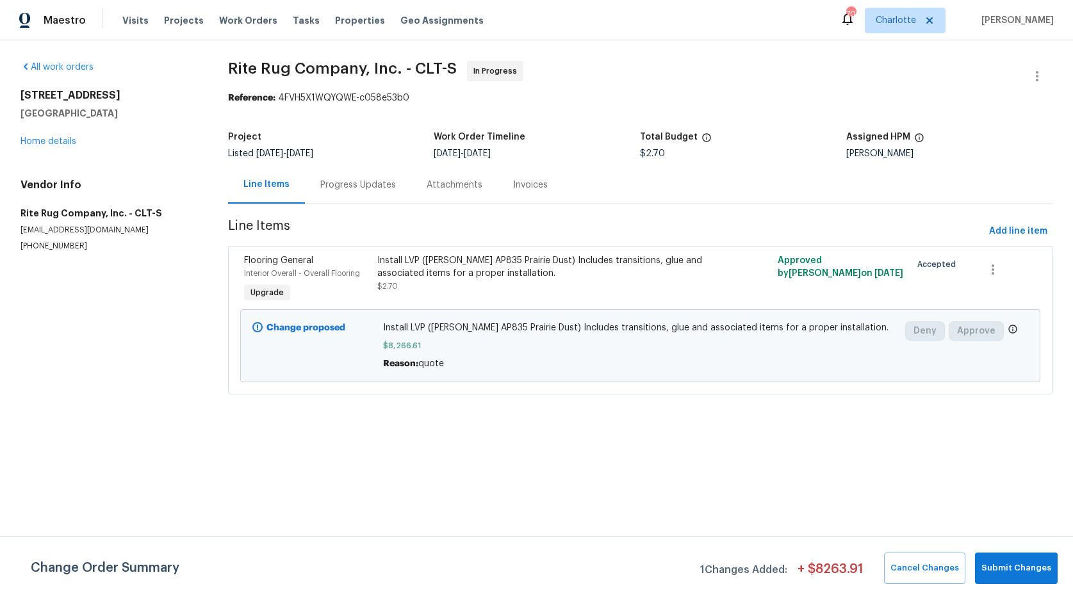
click at [355, 189] on div "Progress Updates" at bounding box center [358, 185] width 76 height 13
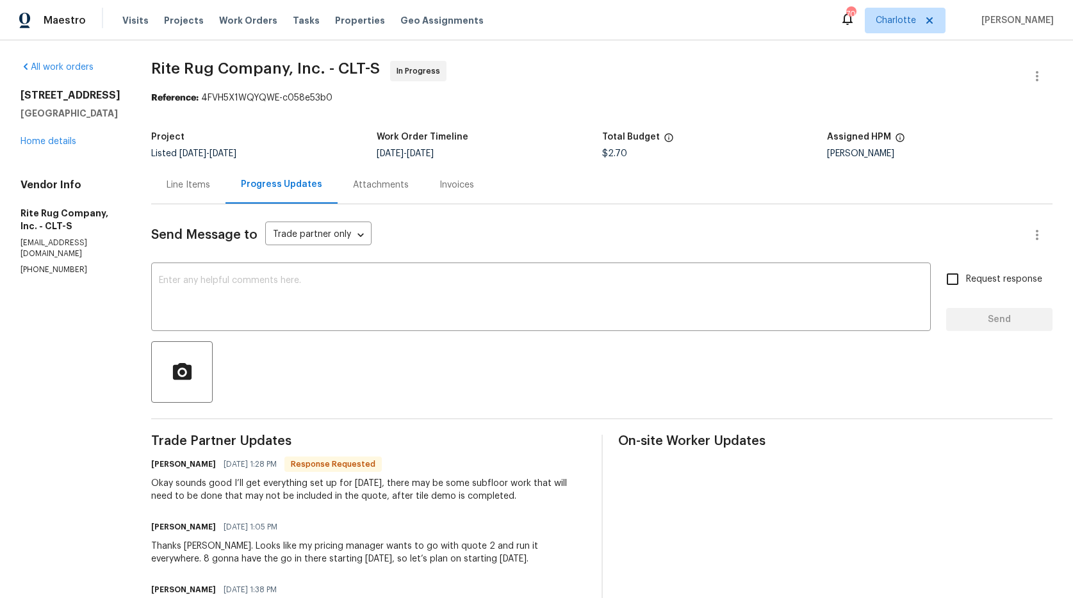
click at [210, 188] on div "Line Items" at bounding box center [189, 185] width 44 height 13
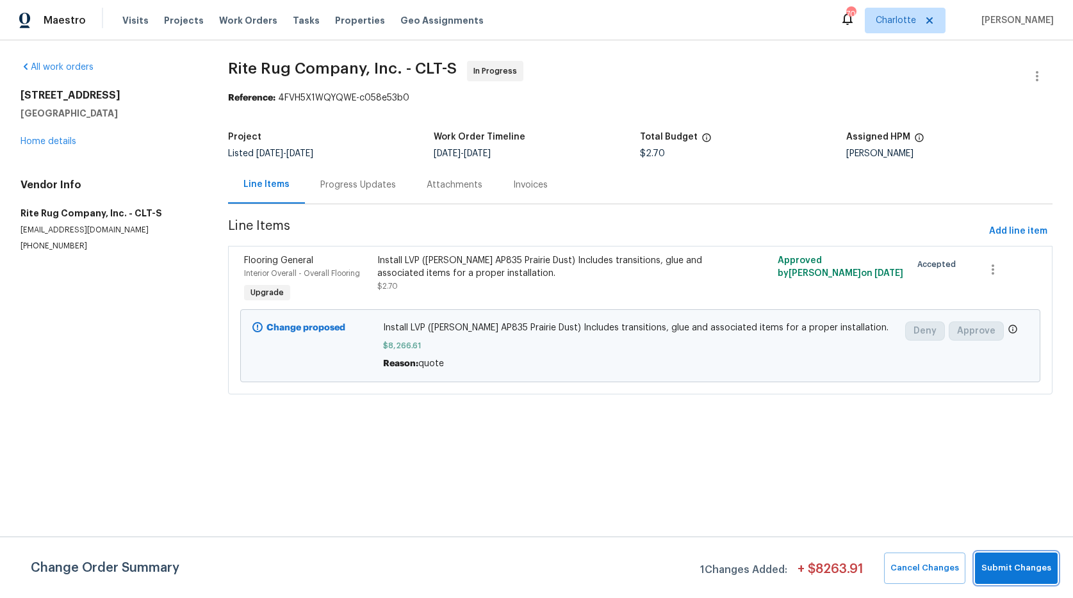
click at [1008, 574] on span "Submit Changes" at bounding box center [1016, 568] width 70 height 15
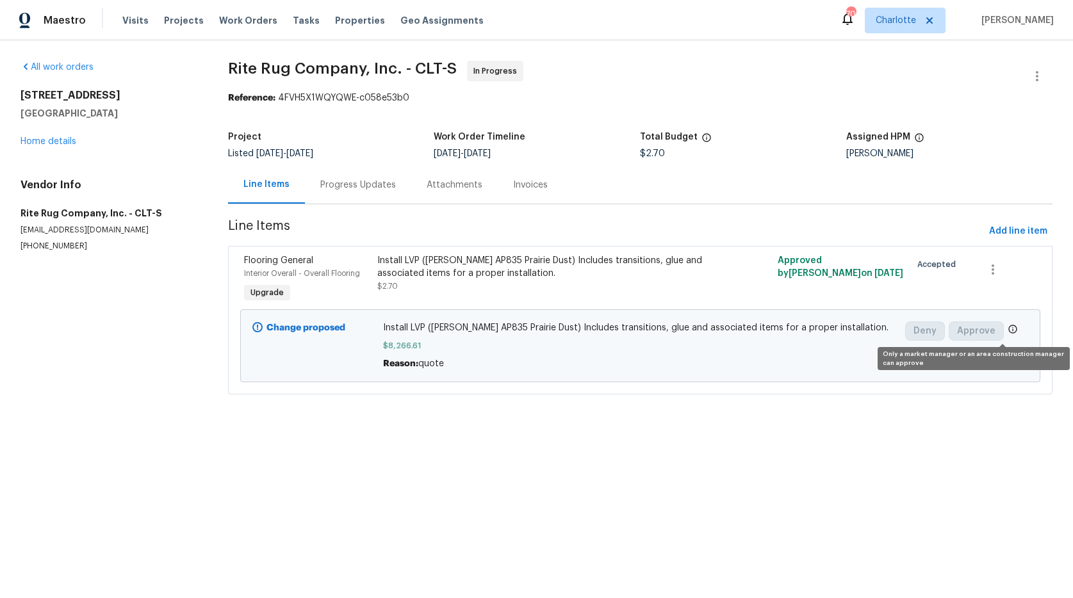
click at [1008, 328] on icon at bounding box center [1013, 329] width 10 height 10
click at [45, 137] on link "Home details" at bounding box center [48, 141] width 56 height 9
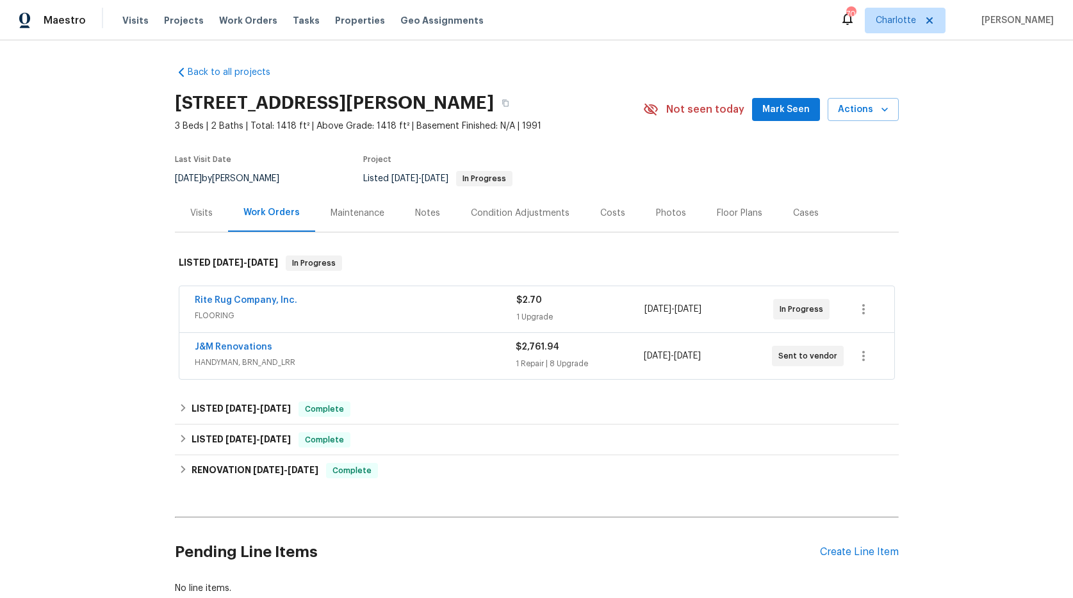
click at [147, 303] on div "Back to all projects 17931 Kings Point Dr Apt G, Cornelius, NC 28031 3 Beds | 2…" at bounding box center [536, 319] width 1073 height 558
click at [156, 236] on div "Back to all projects 17931 Kings Point Dr Apt G, Cornelius, NC 28031 3 Beds | 2…" at bounding box center [536, 319] width 1073 height 558
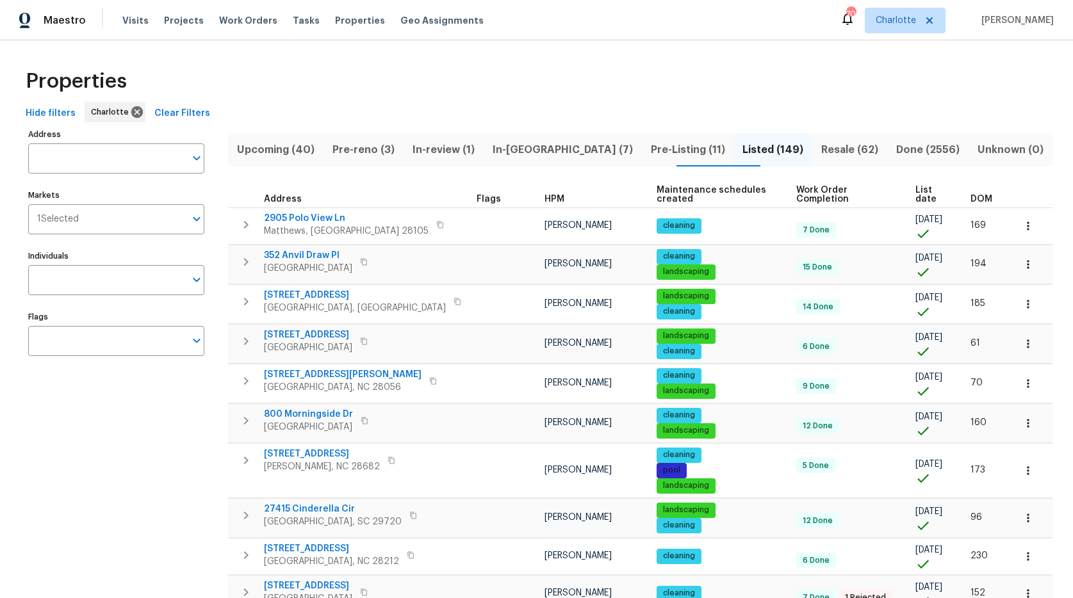
click at [373, 147] on span "Pre-reno (3)" at bounding box center [363, 150] width 65 height 18
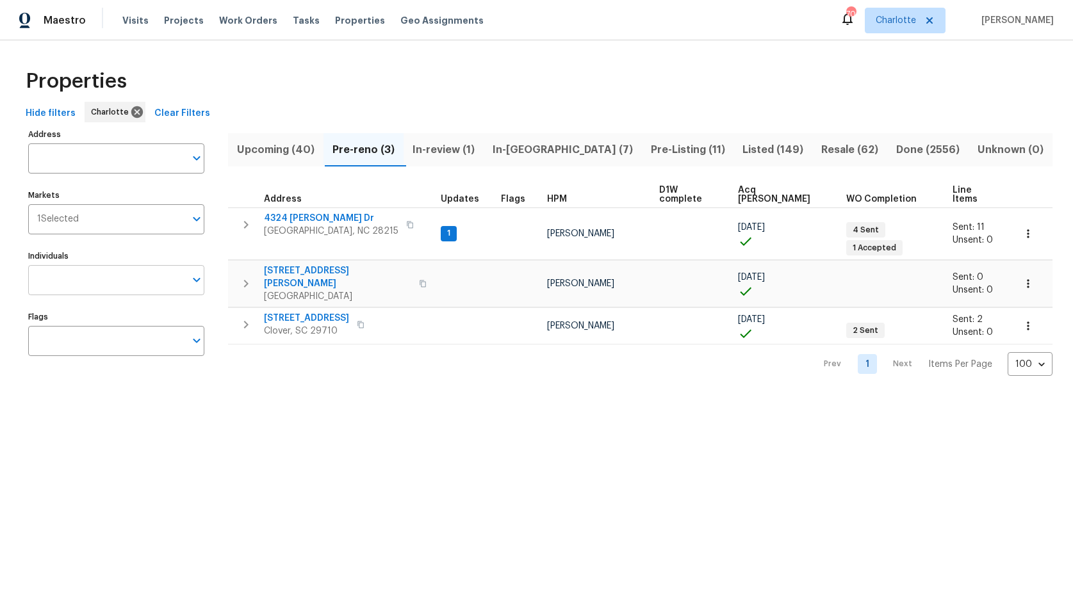
click at [167, 280] on input "Individuals" at bounding box center [106, 280] width 157 height 30
type input "[PERSON_NAME]"
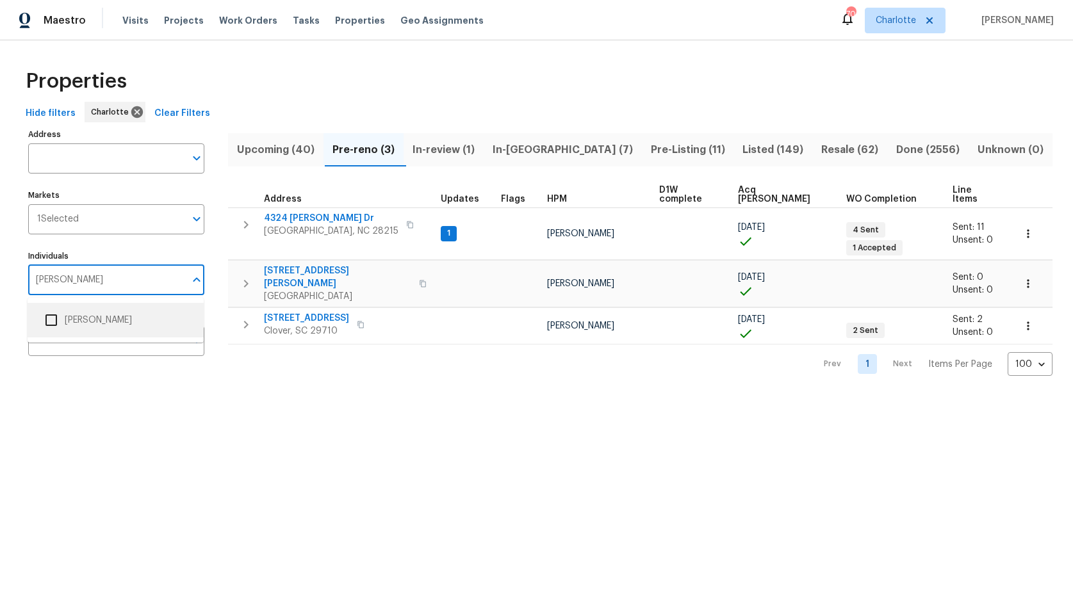
click at [80, 323] on li "[PERSON_NAME]" at bounding box center [116, 320] width 156 height 27
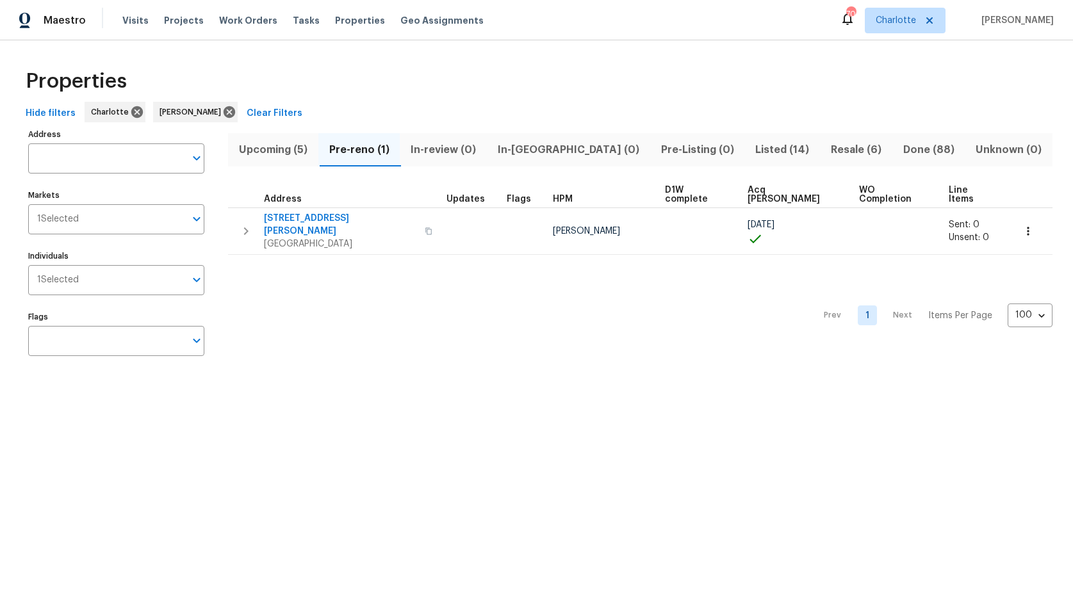
click at [285, 152] on span "Upcoming (5)" at bounding box center [273, 150] width 75 height 18
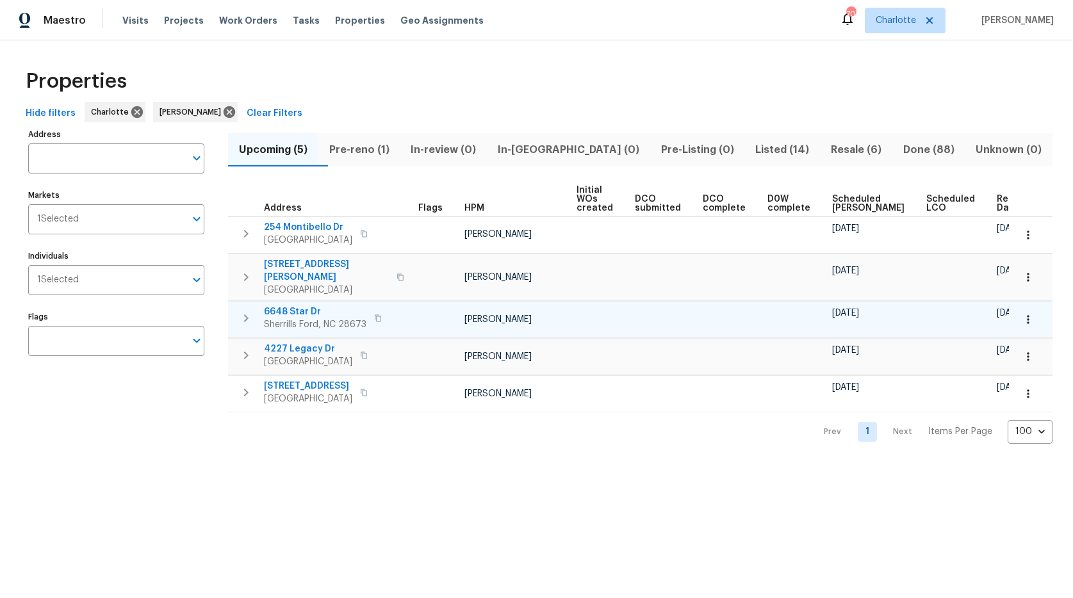
click at [293, 306] on span "6648 Star Dr" at bounding box center [315, 312] width 102 height 13
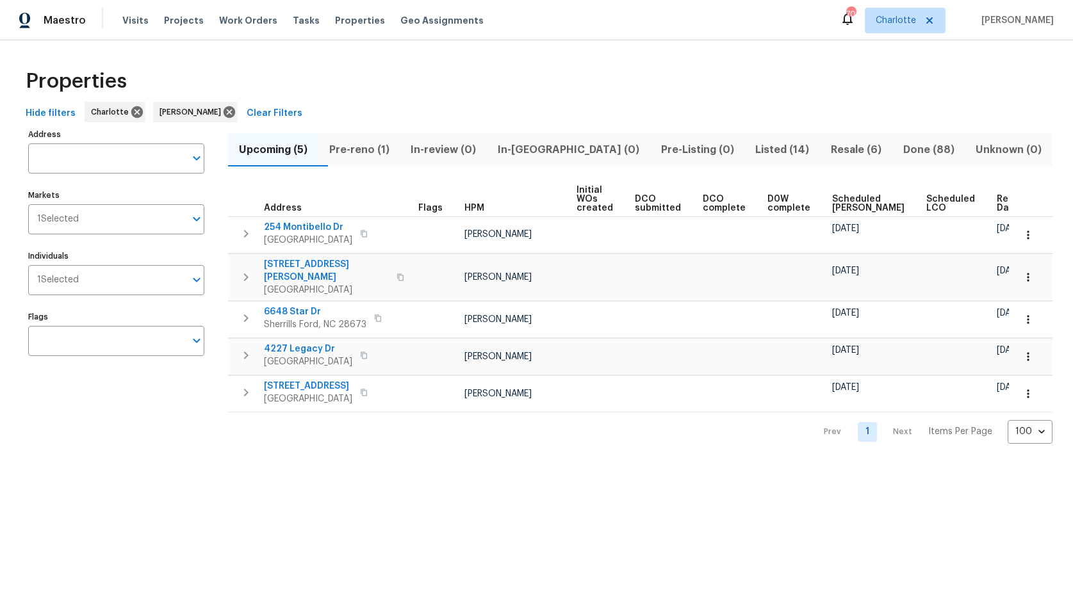
click at [374, 149] on span "Pre-reno (1)" at bounding box center [359, 150] width 67 height 18
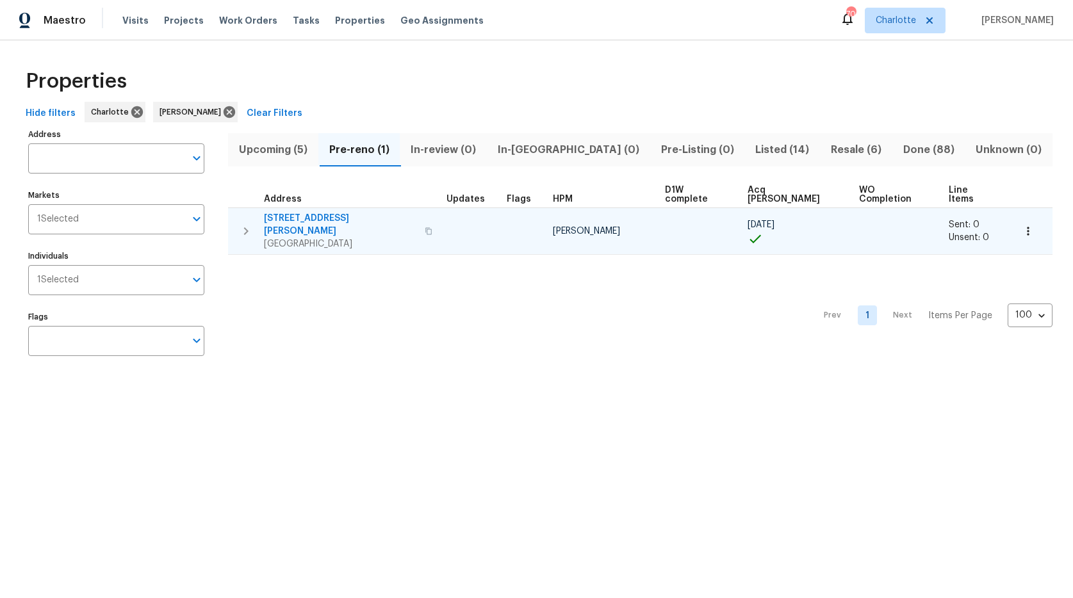
click at [322, 212] on span "215 J Robinson Pkwy" at bounding box center [340, 225] width 153 height 26
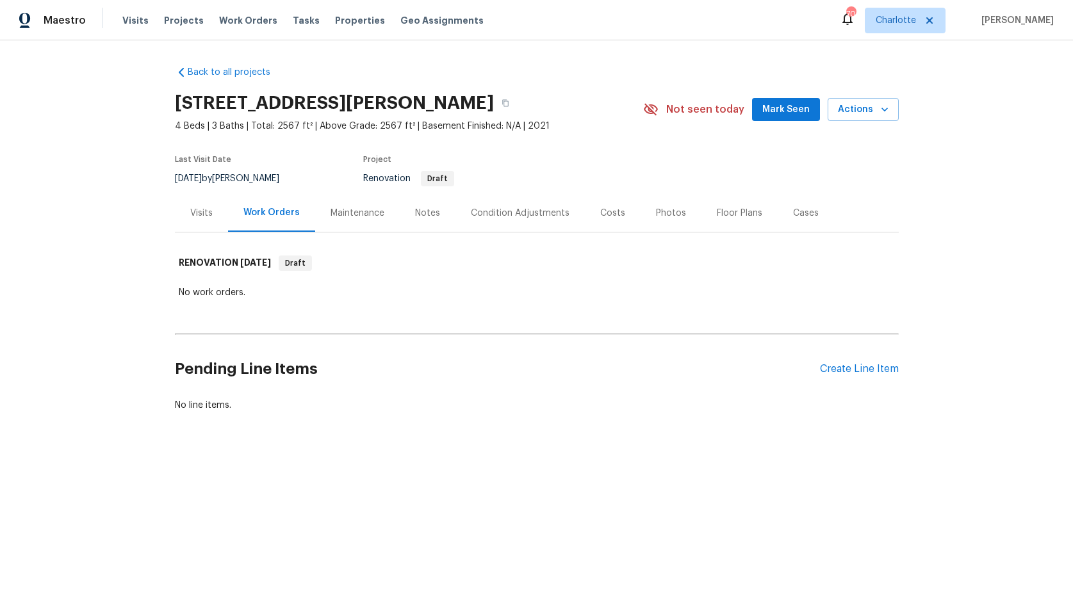
click at [184, 207] on div "Visits" at bounding box center [201, 213] width 53 height 38
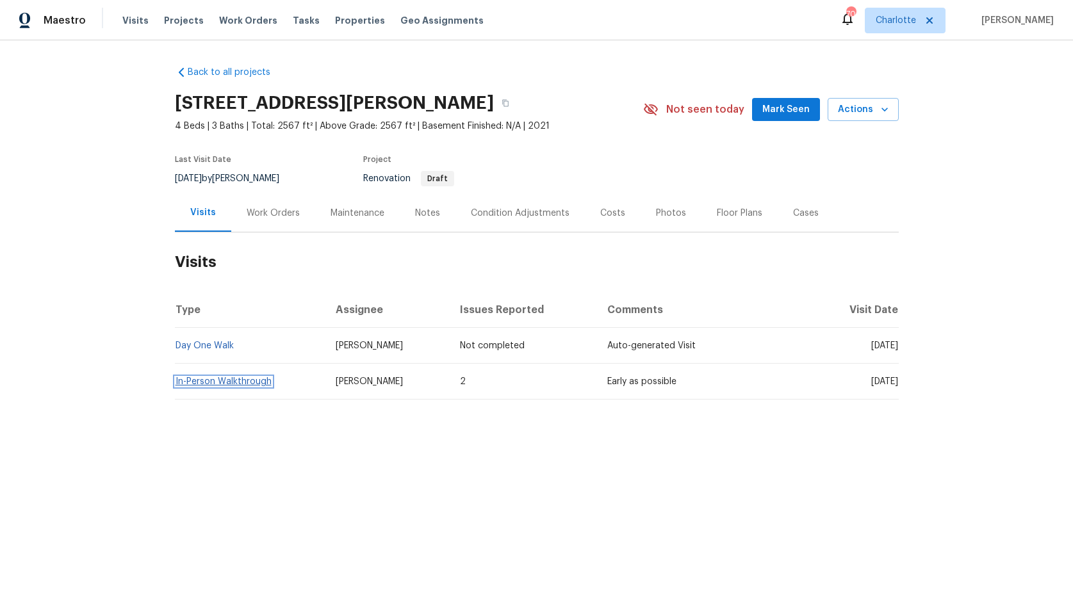
click at [208, 384] on link "In-Person Walkthrough" at bounding box center [224, 381] width 96 height 9
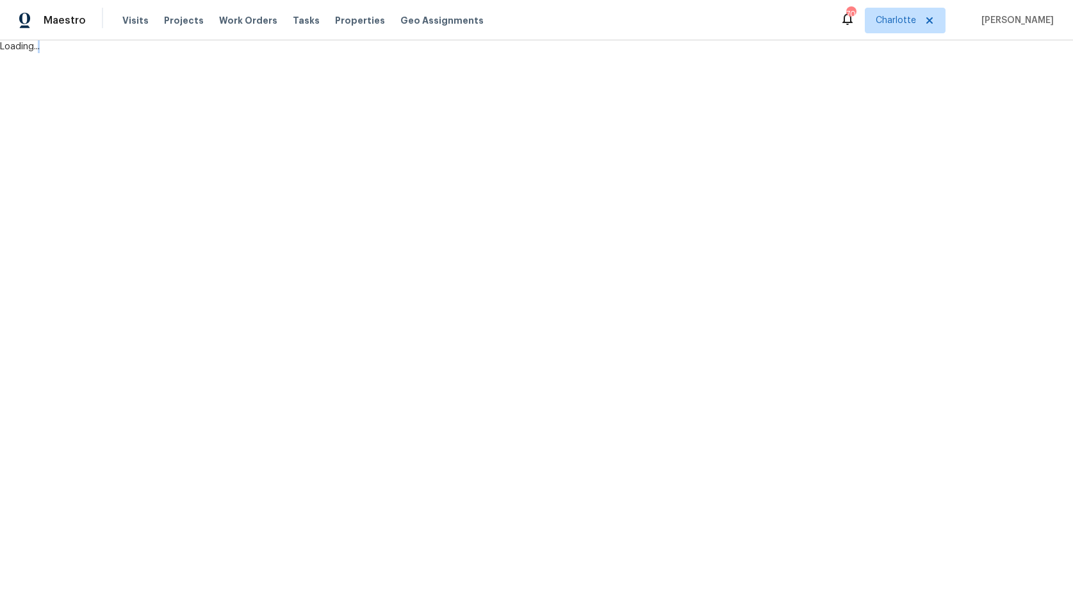
click at [208, 53] on html "Maestro Visits Projects Work Orders Tasks Properties Geo Assignments 70 [PERSON…" at bounding box center [536, 26] width 1073 height 53
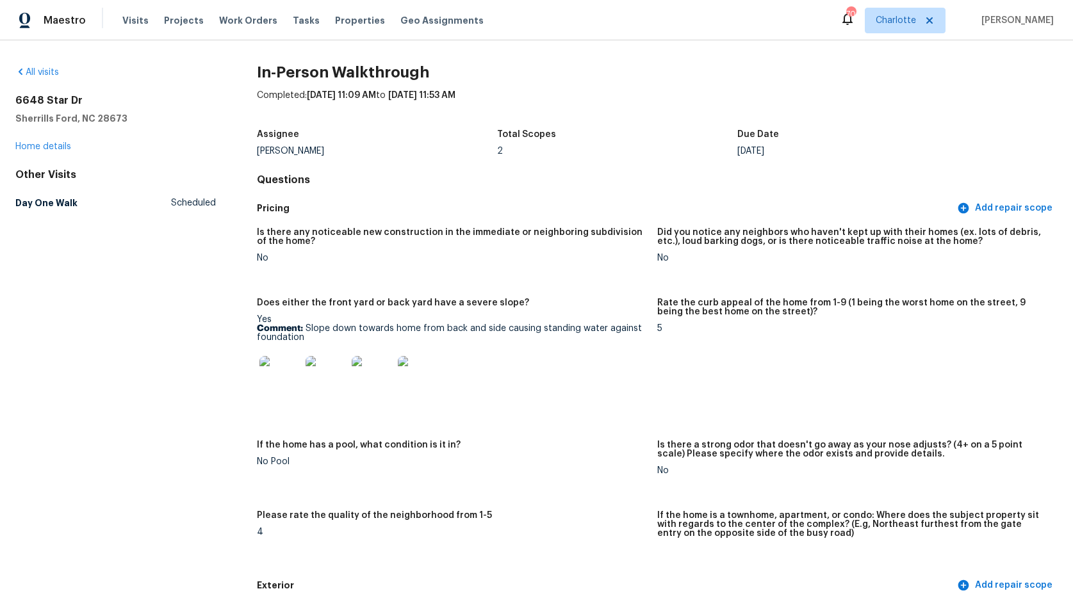
click at [272, 373] on img at bounding box center [279, 376] width 41 height 41
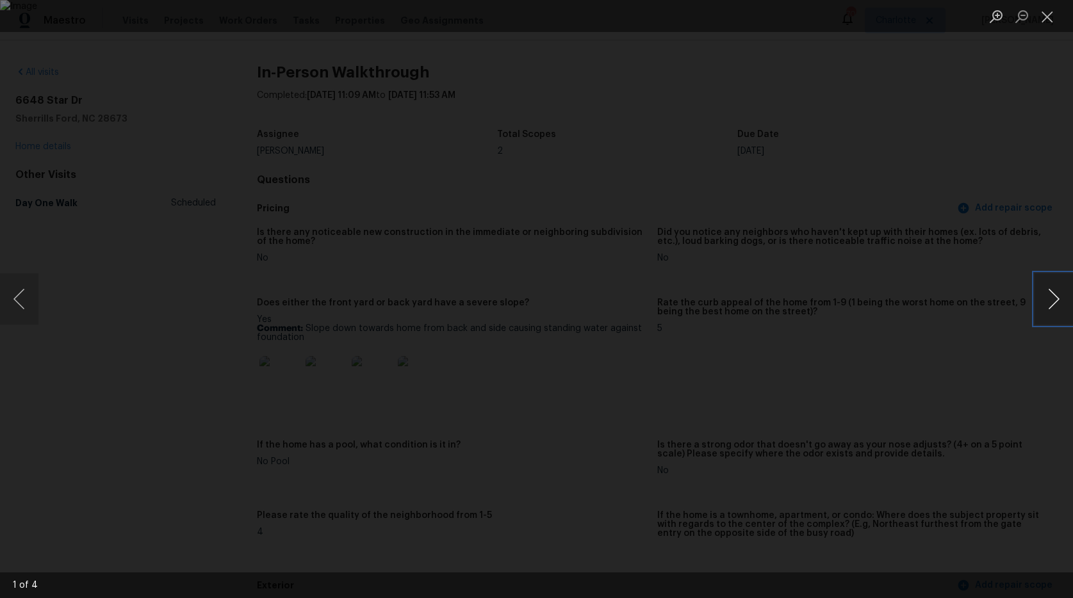
click at [1044, 296] on button "Next image" at bounding box center [1054, 299] width 38 height 51
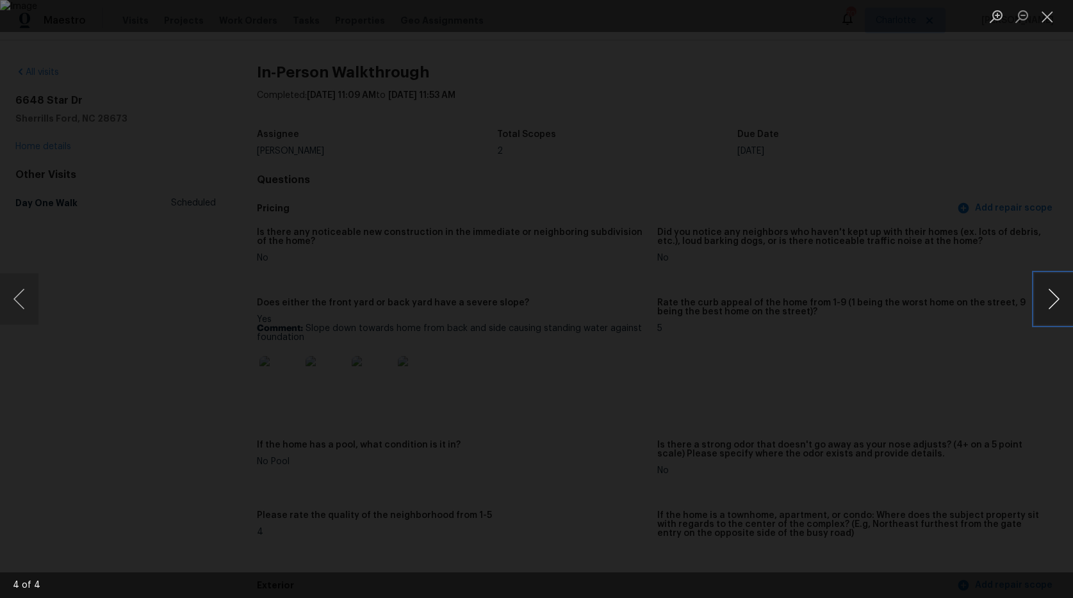
click at [1044, 296] on button "Next image" at bounding box center [1054, 299] width 38 height 51
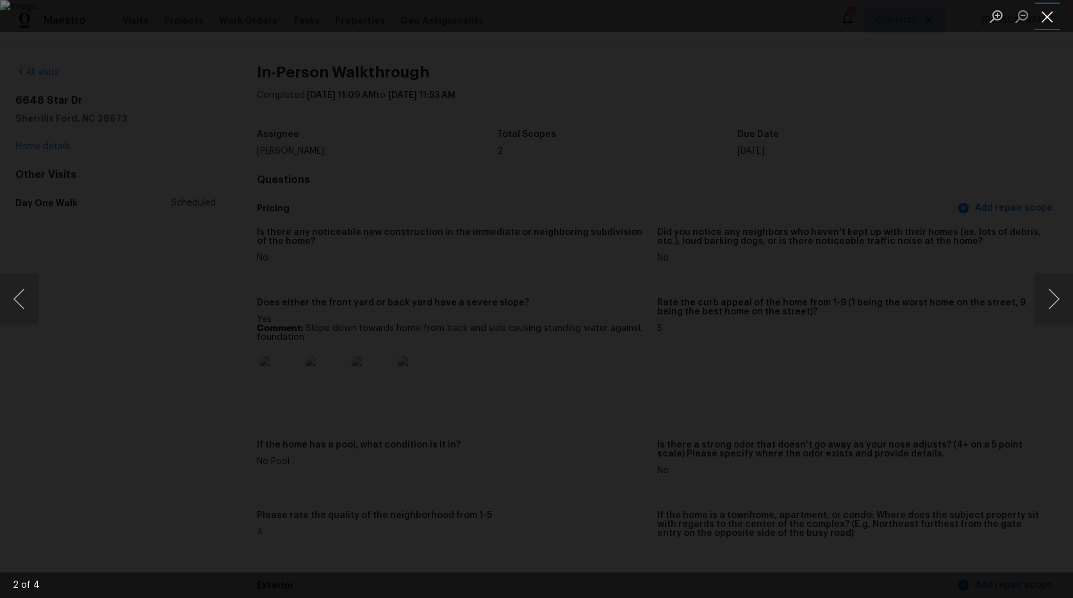
click at [1048, 20] on button "Close lightbox" at bounding box center [1048, 16] width 26 height 22
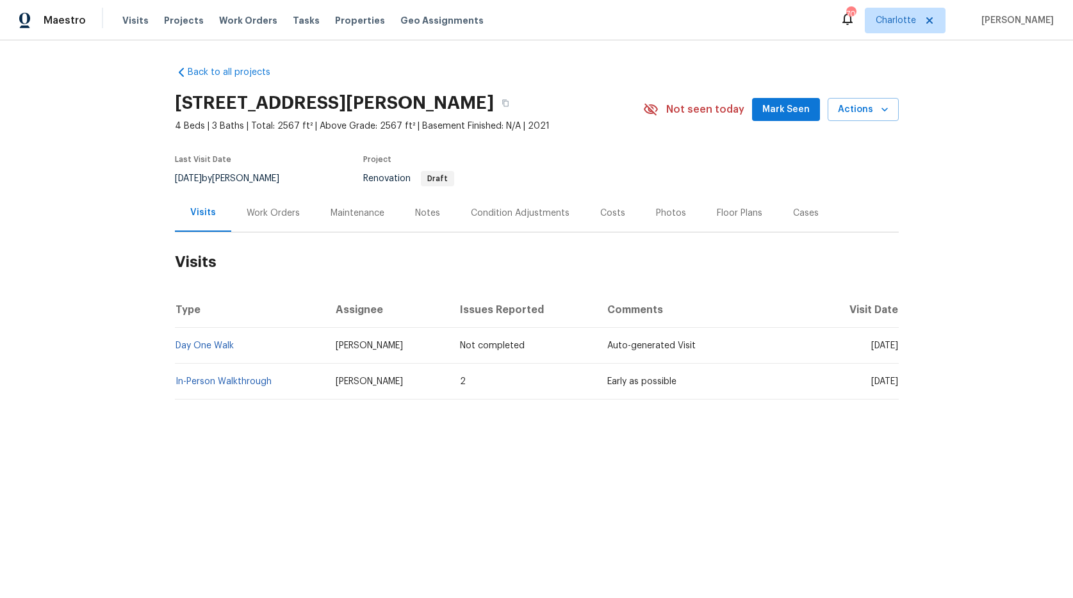
click at [429, 213] on div "Notes" at bounding box center [427, 213] width 25 height 13
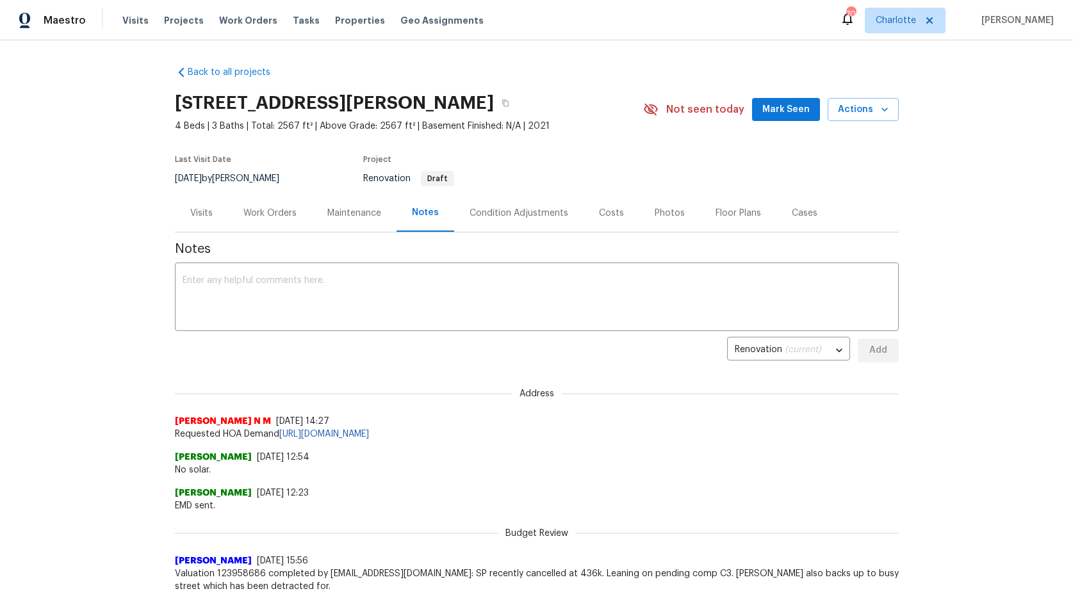
click at [507, 212] on div "Condition Adjustments" at bounding box center [519, 213] width 99 height 13
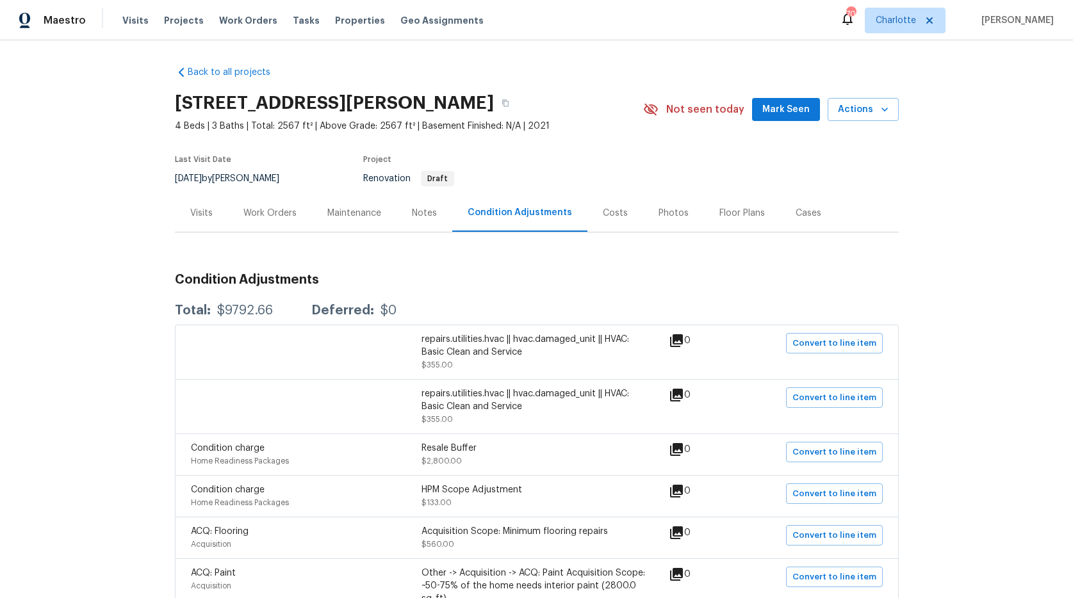
click at [603, 212] on div "Costs" at bounding box center [615, 213] width 25 height 13
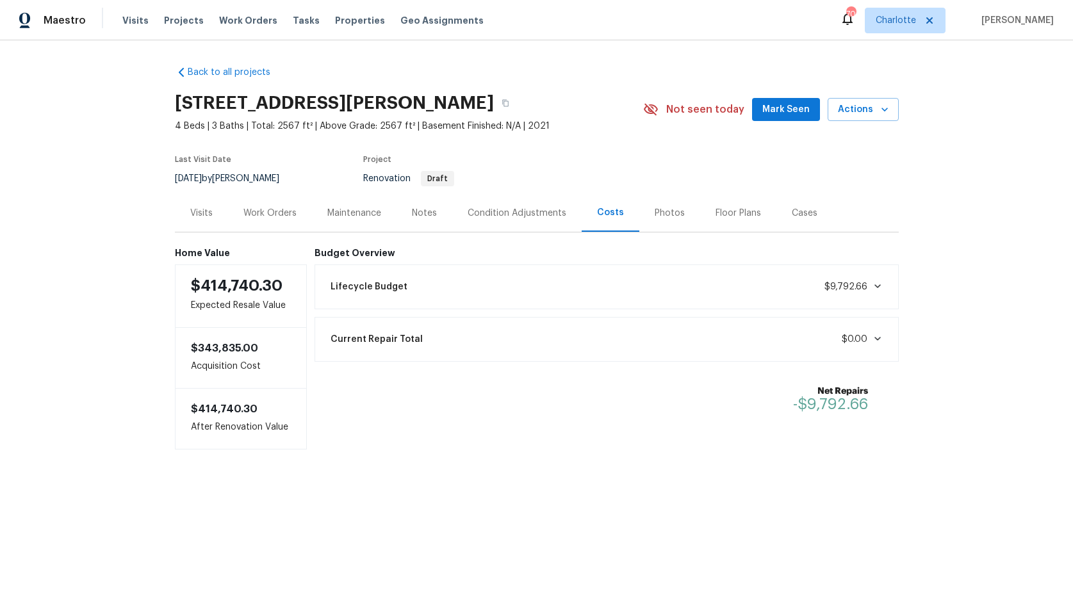
click at [414, 217] on div "Notes" at bounding box center [424, 213] width 25 height 13
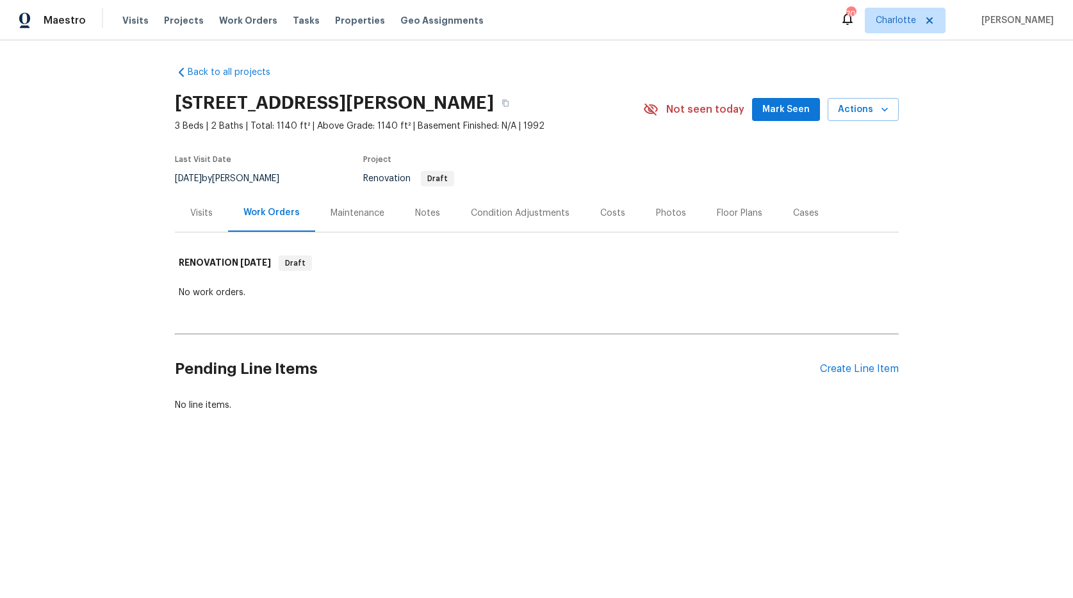
click at [415, 218] on div "Notes" at bounding box center [427, 213] width 25 height 13
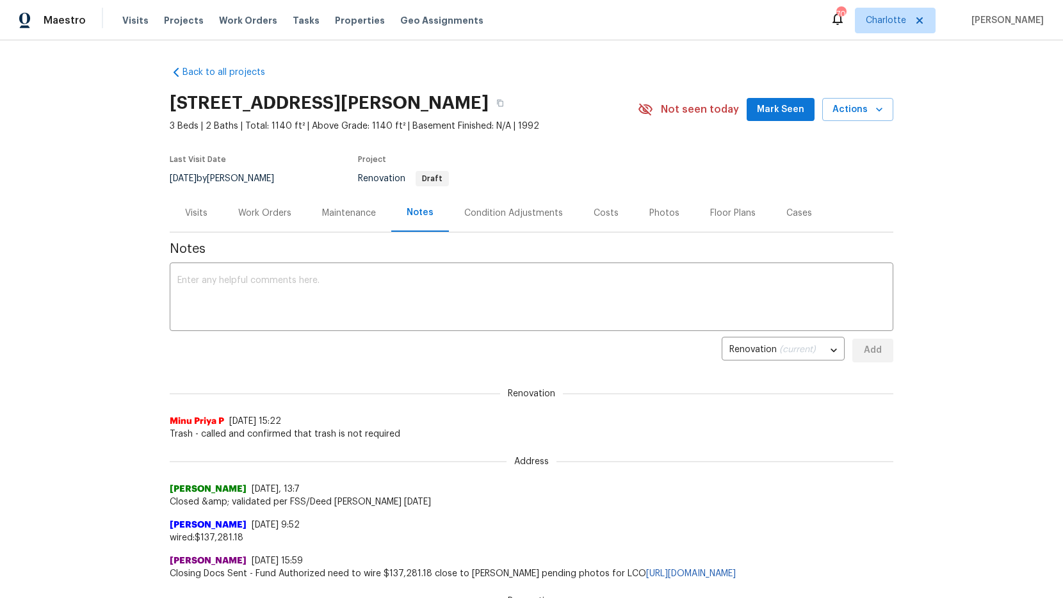
click at [605, 213] on div "Costs" at bounding box center [606, 213] width 25 height 13
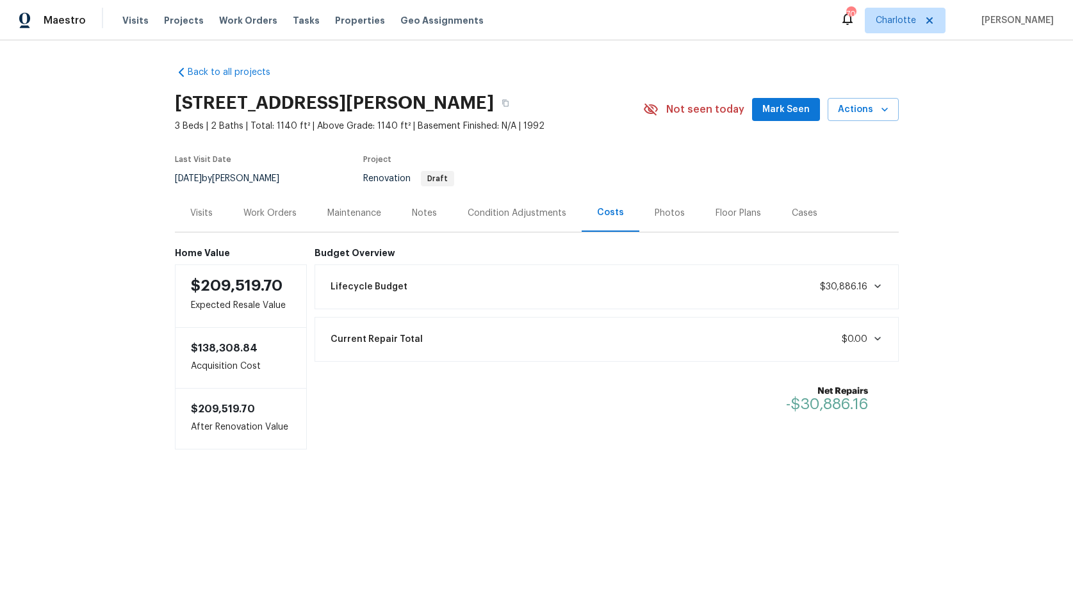
click at [513, 211] on div "Condition Adjustments" at bounding box center [517, 213] width 99 height 13
